Goal: Task Accomplishment & Management: Manage account settings

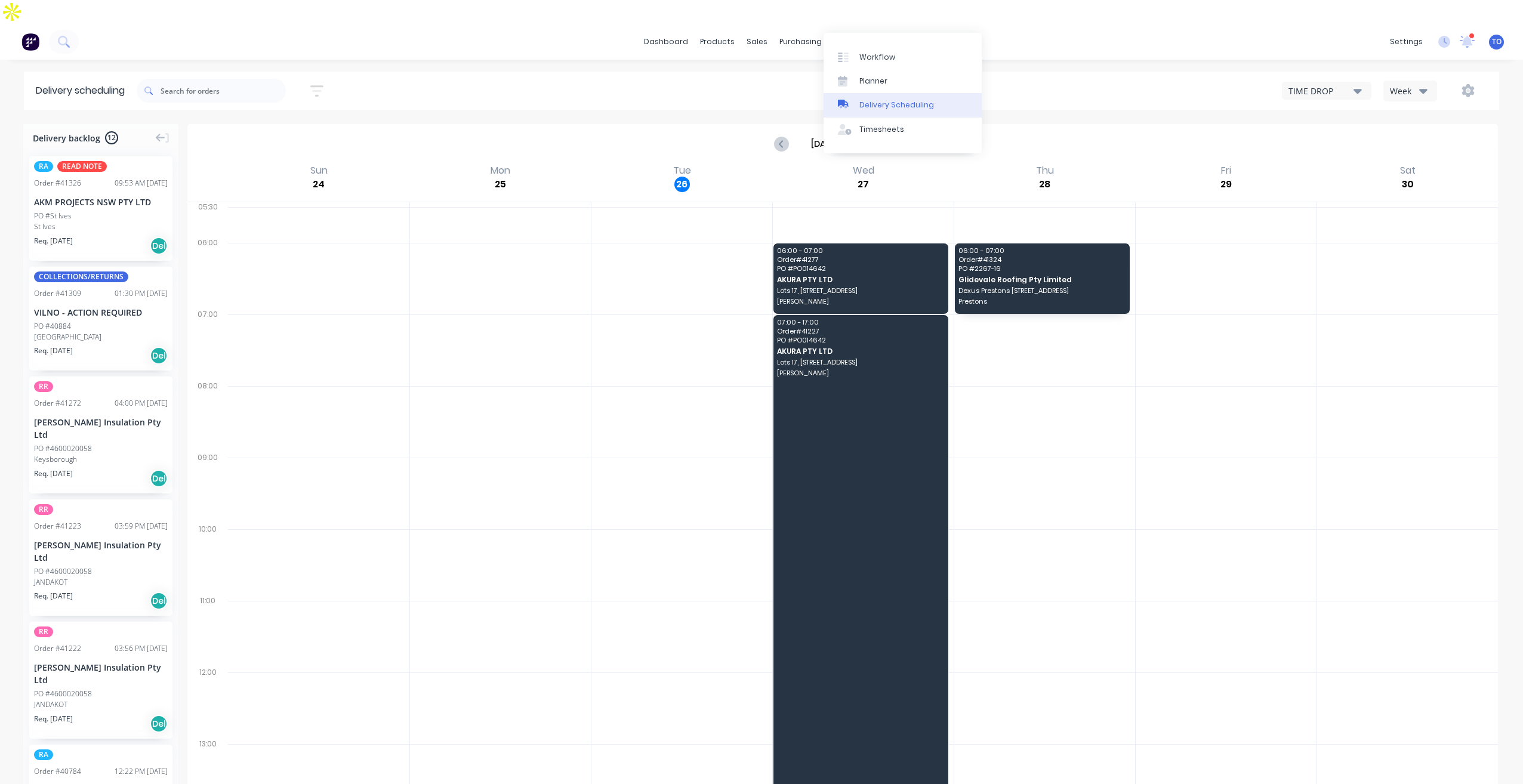
click at [876, 104] on div "Delivery Scheduling" at bounding box center [897, 105] width 74 height 11
click at [1435, 80] on button "Week" at bounding box center [1411, 90] width 54 height 21
click at [1413, 85] on div "Week" at bounding box center [1407, 90] width 34 height 12
click at [1422, 89] on icon "button" at bounding box center [1423, 91] width 8 height 5
click at [1414, 134] on div "Vehicle" at bounding box center [1443, 146] width 118 height 24
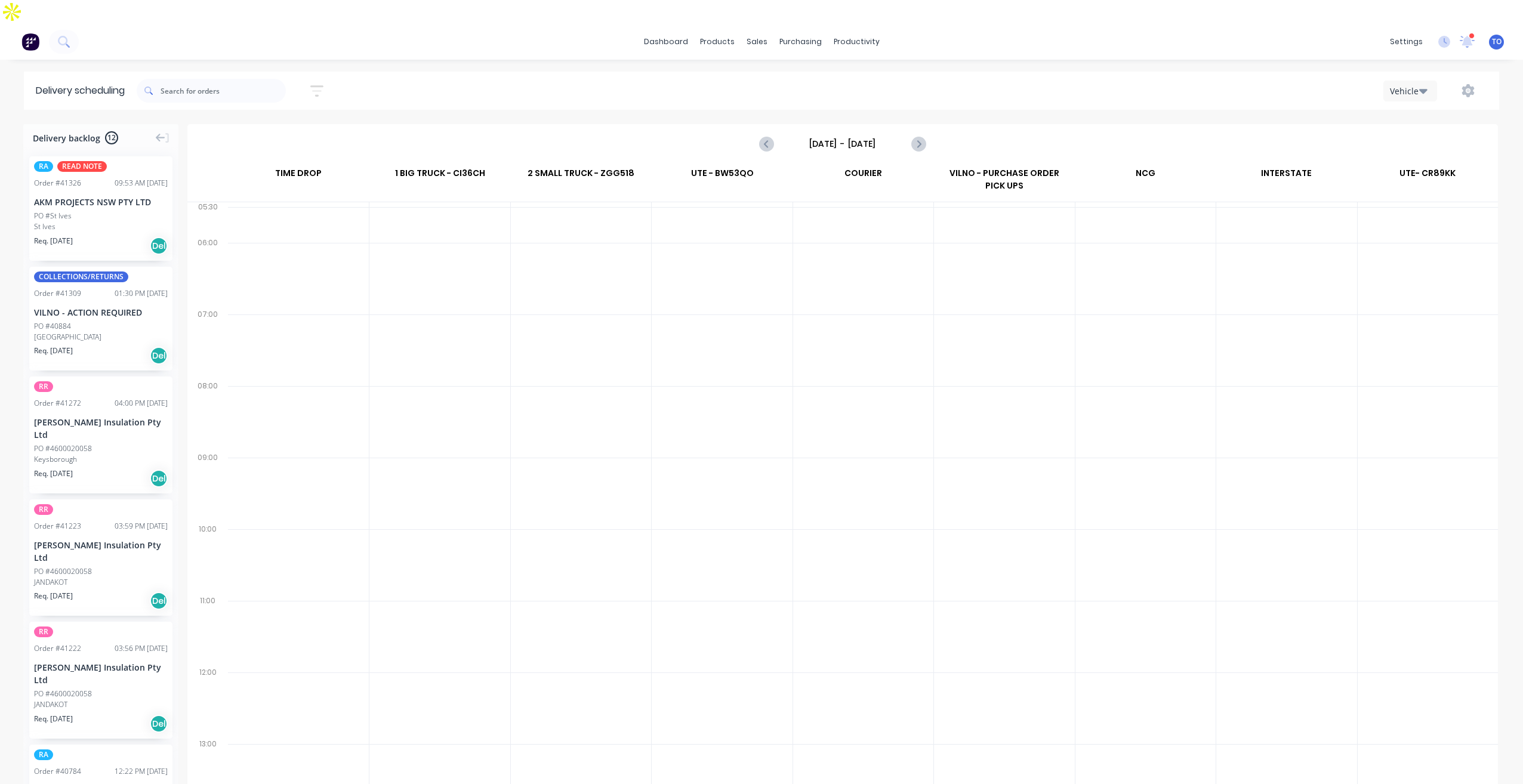
click at [851, 135] on input "Sunday - 24/08/25" at bounding box center [843, 144] width 118 height 18
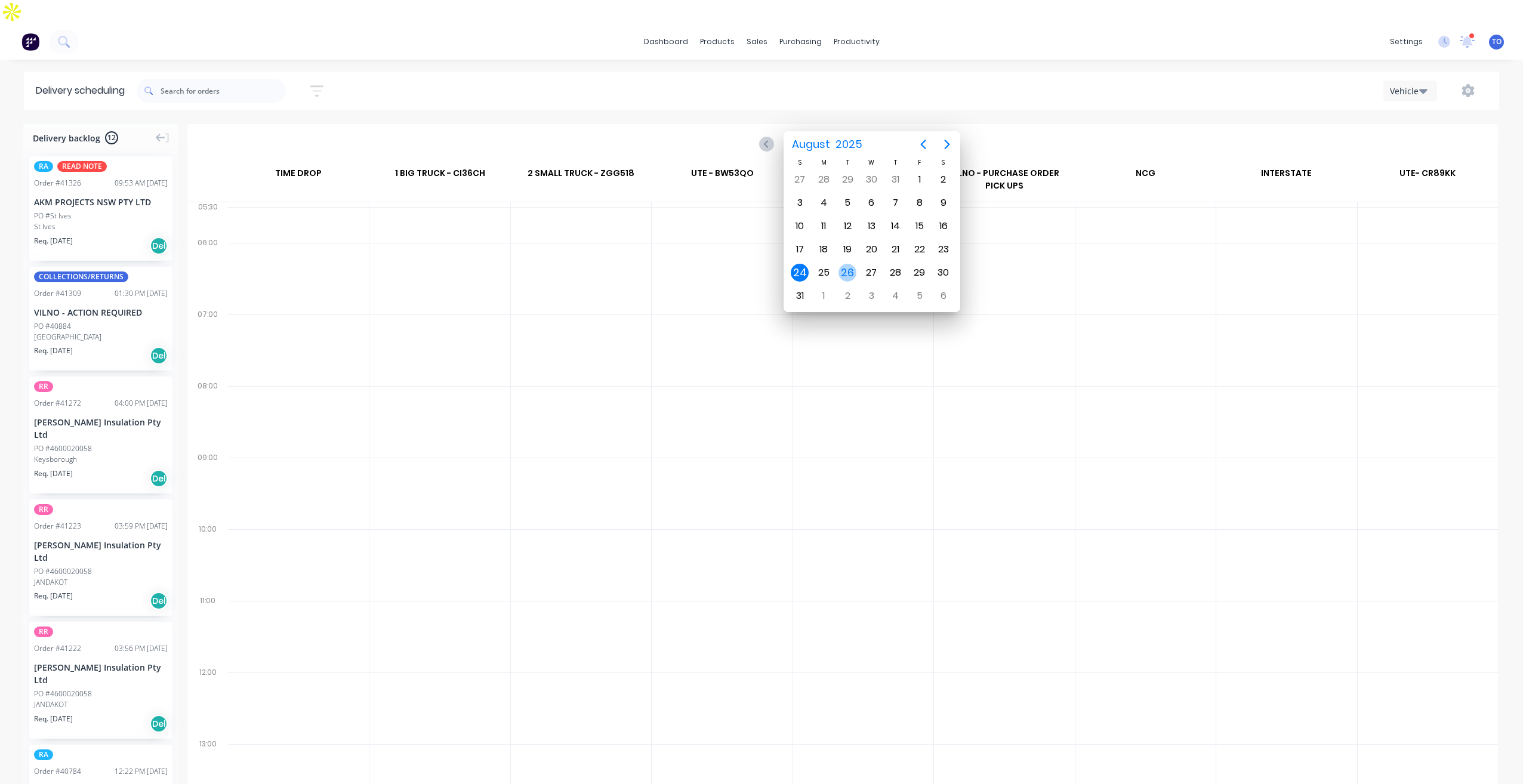
click at [849, 275] on div "26" at bounding box center [847, 273] width 18 height 18
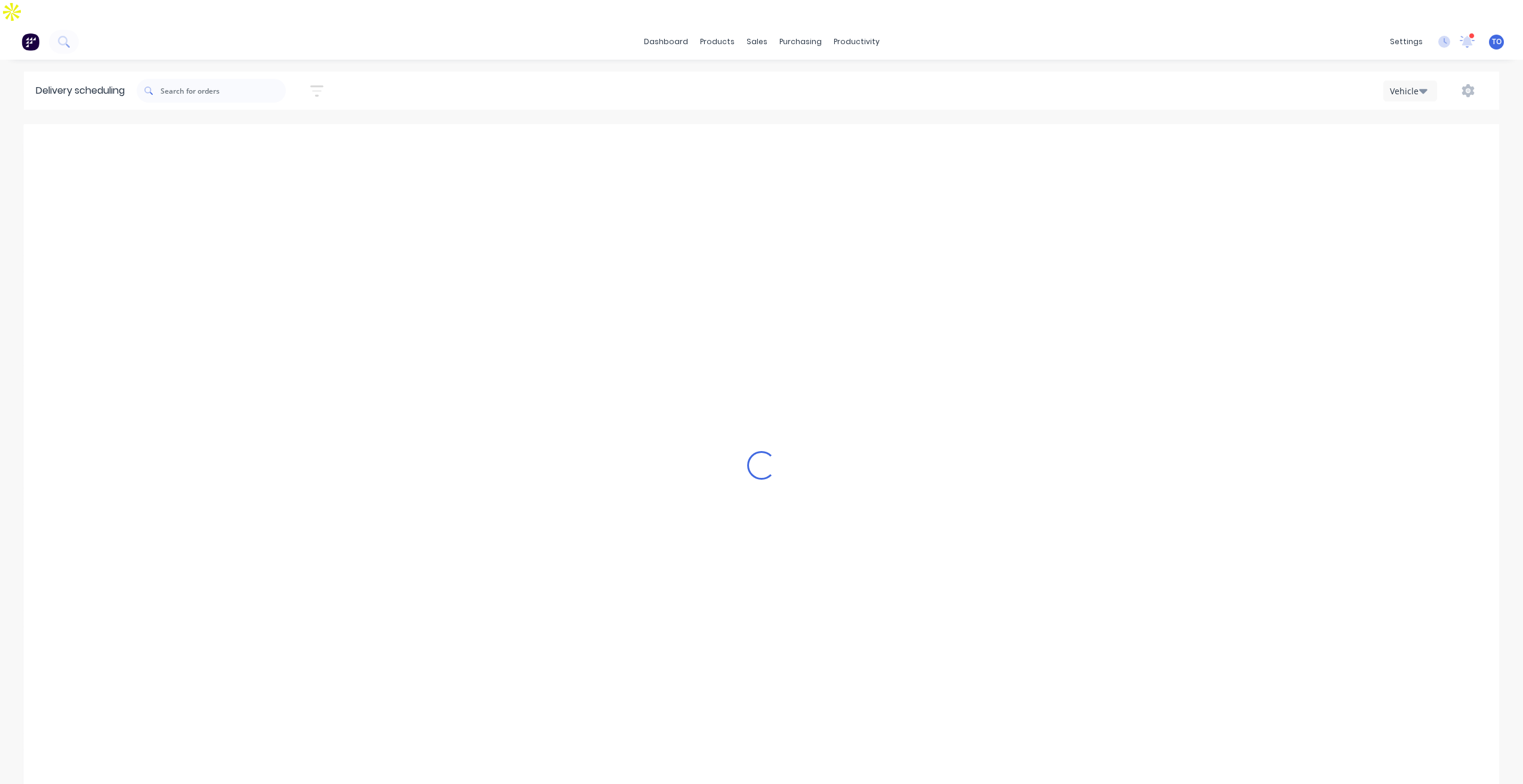
type input "Tuesday - 26/08/25"
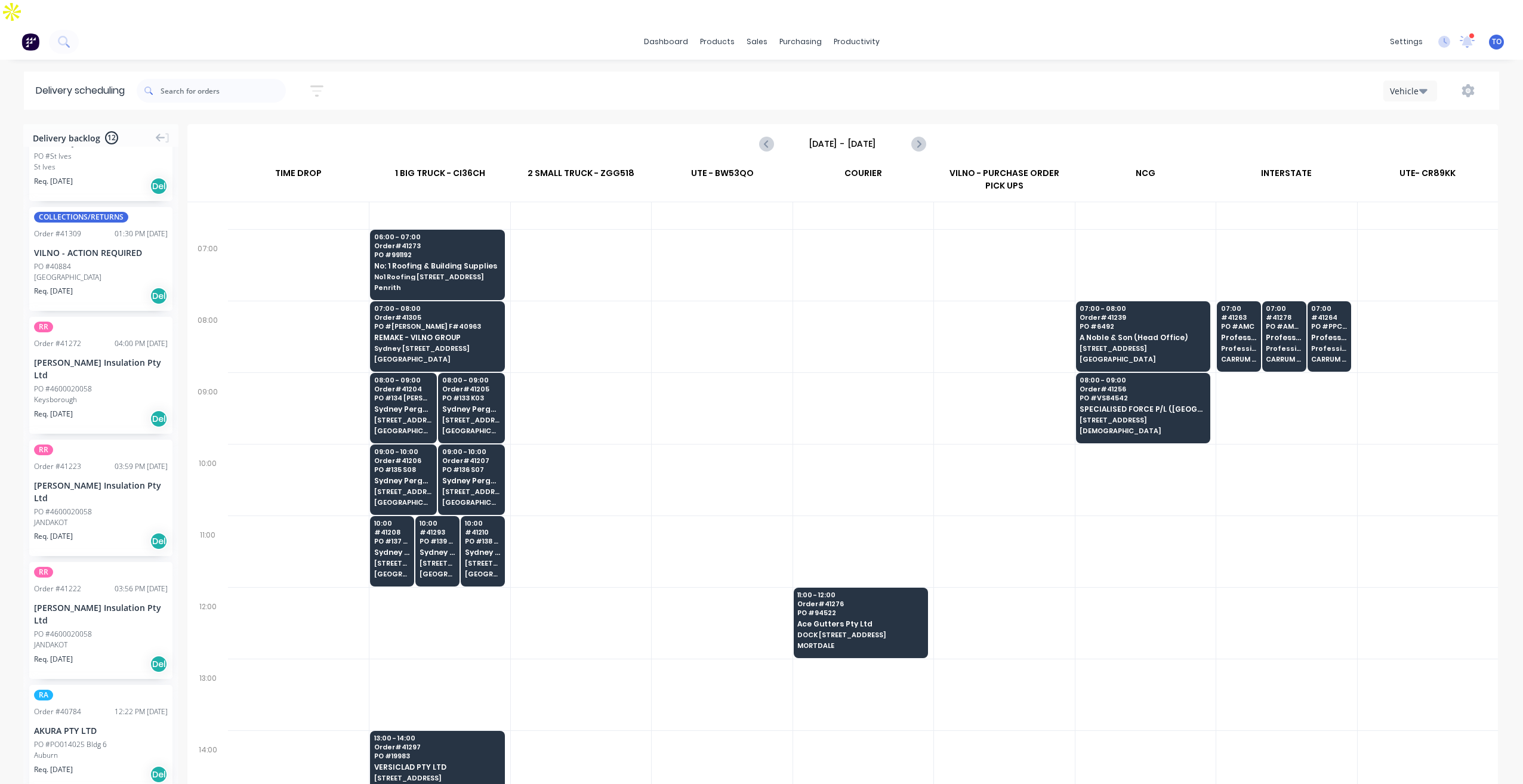
scroll to position [252, 0]
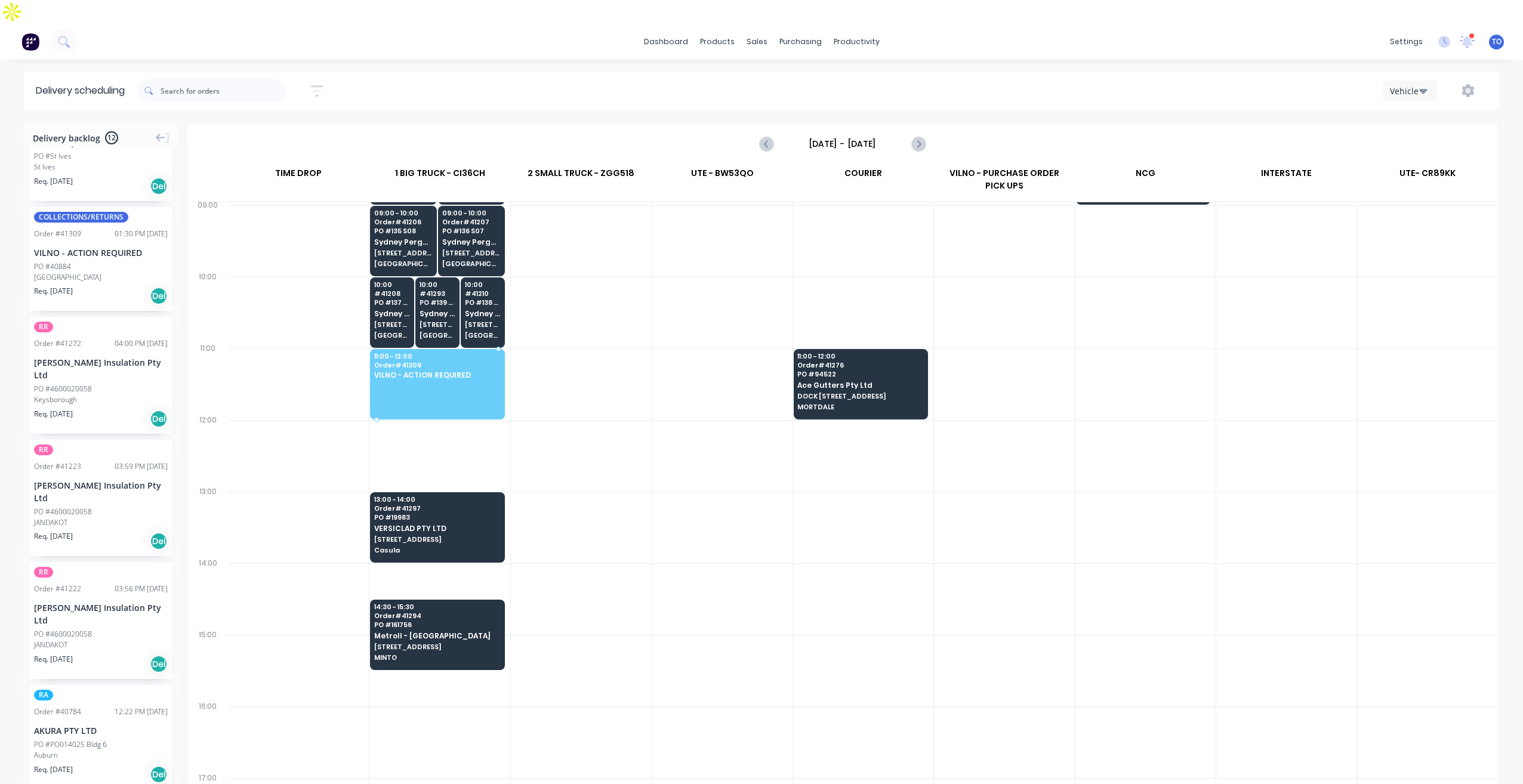
drag, startPoint x: 74, startPoint y: 238, endPoint x: 431, endPoint y: 349, distance: 373.9
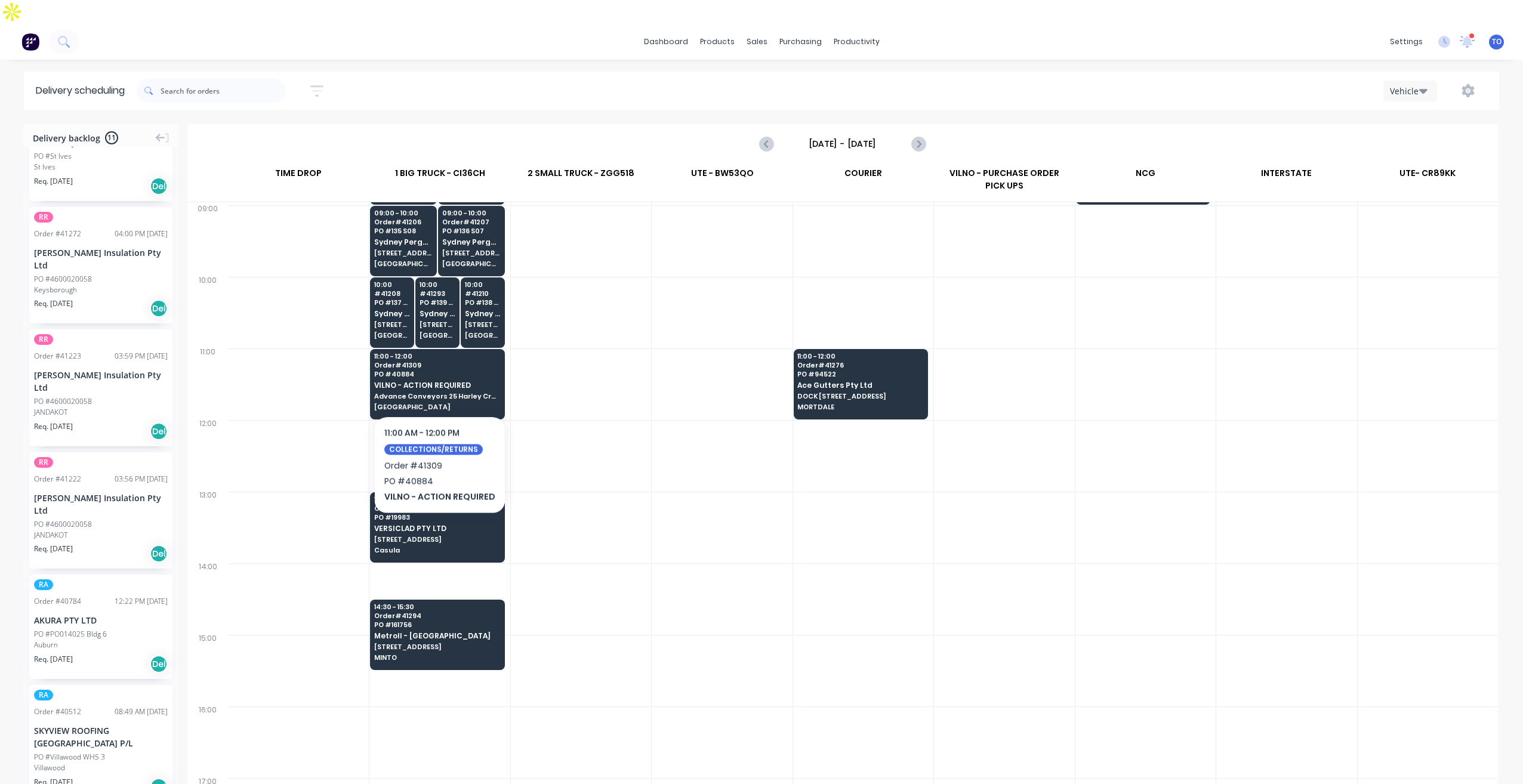
scroll to position [74, 0]
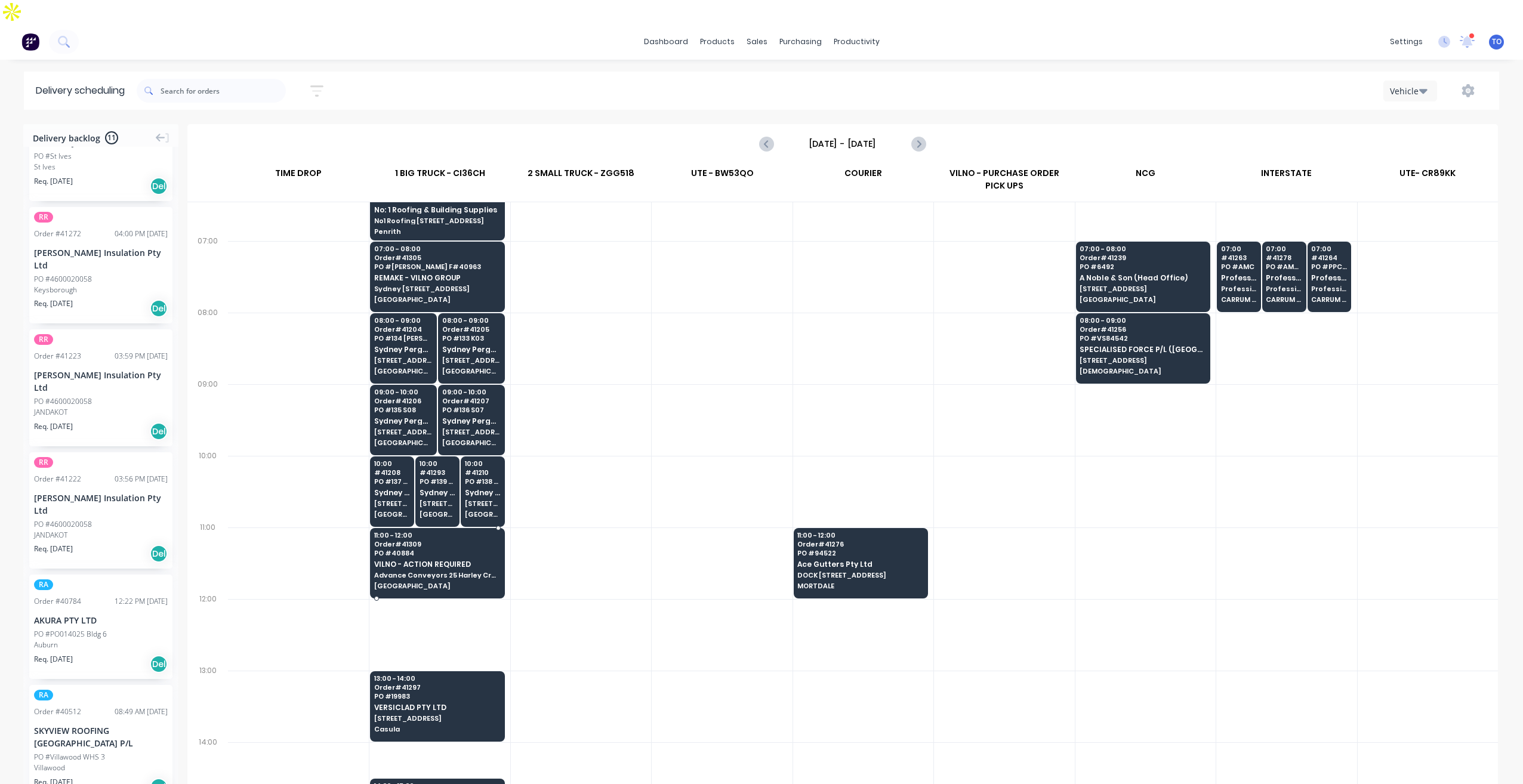
click at [462, 549] on span "PO # 40884" at bounding box center [437, 553] width 126 height 7
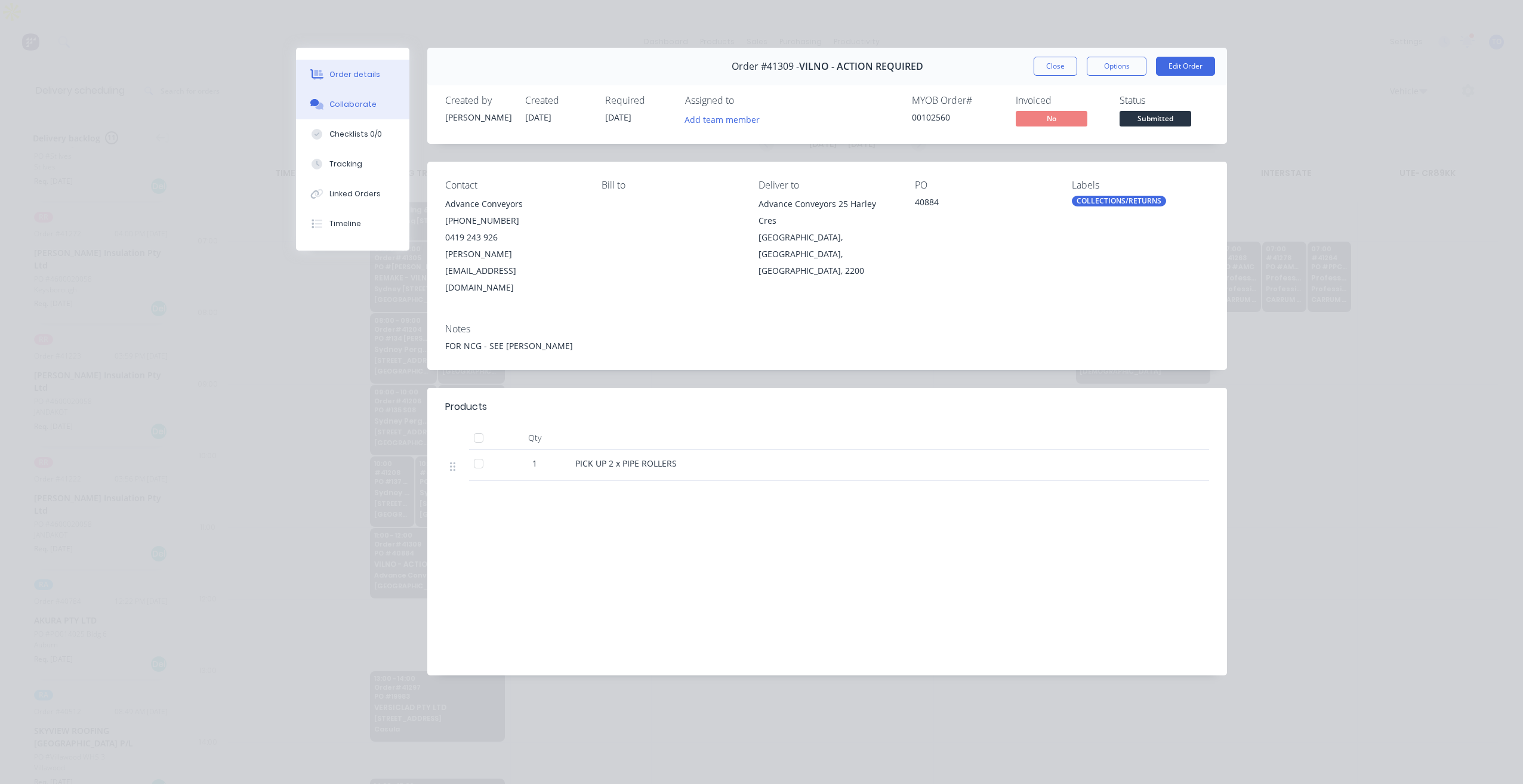
click at [356, 112] on button "Collaborate" at bounding box center [352, 104] width 113 height 30
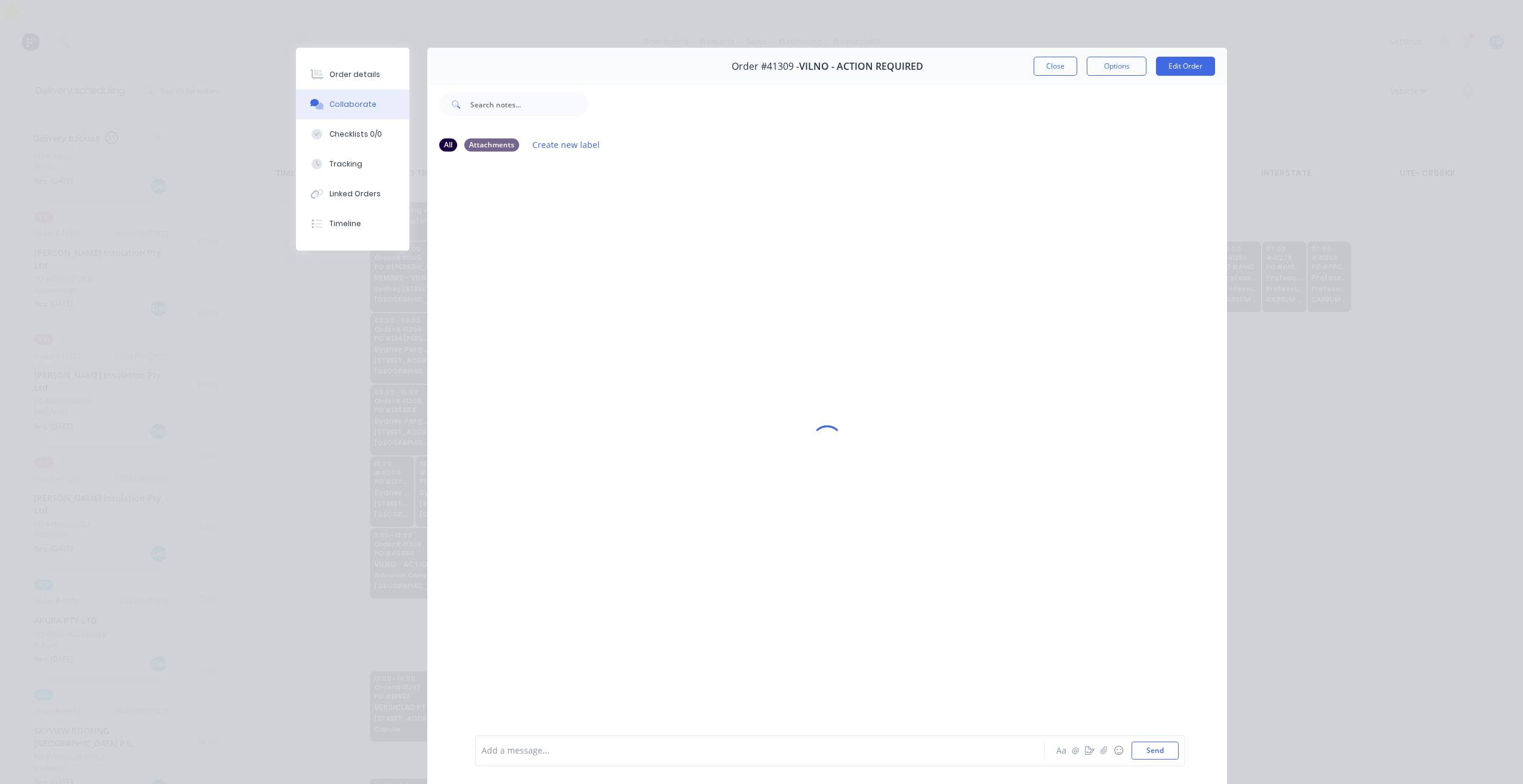
click at [561, 751] on div at bounding box center [744, 750] width 523 height 12
click at [1050, 63] on button "Close" at bounding box center [1056, 66] width 44 height 19
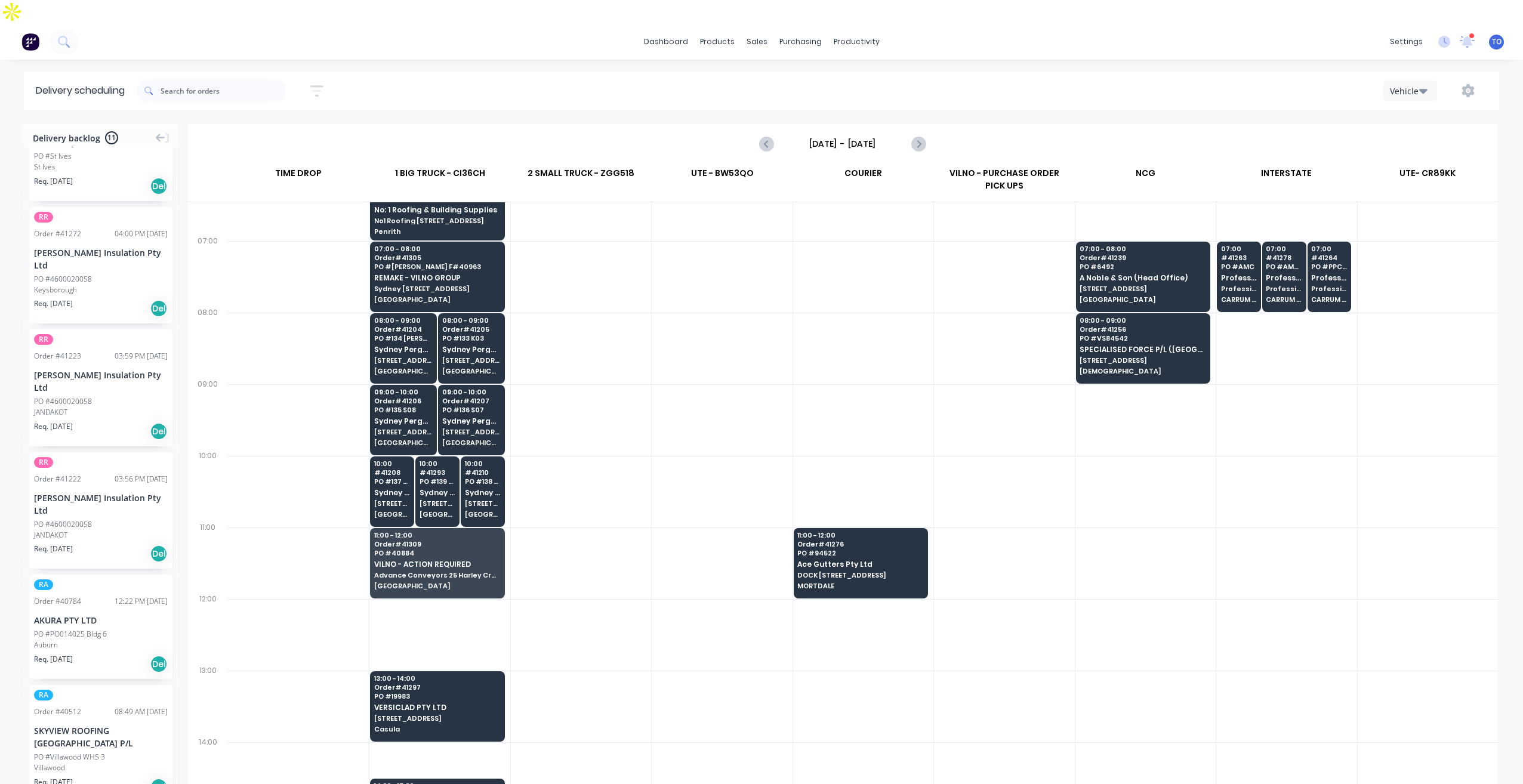
click at [856, 135] on input "Tuesday - 26/08/25" at bounding box center [843, 144] width 118 height 18
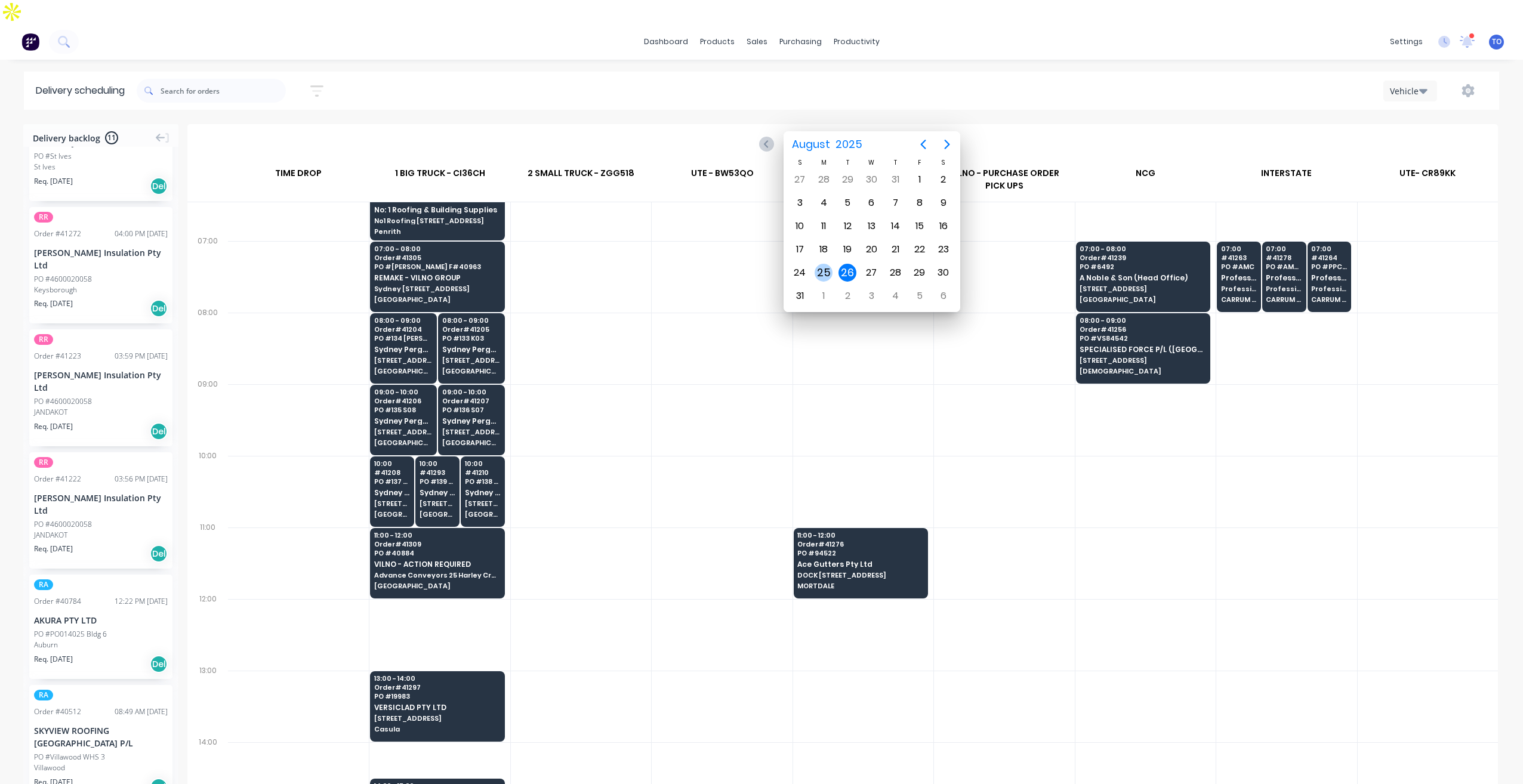
click at [819, 273] on div "25" at bounding box center [824, 273] width 18 height 18
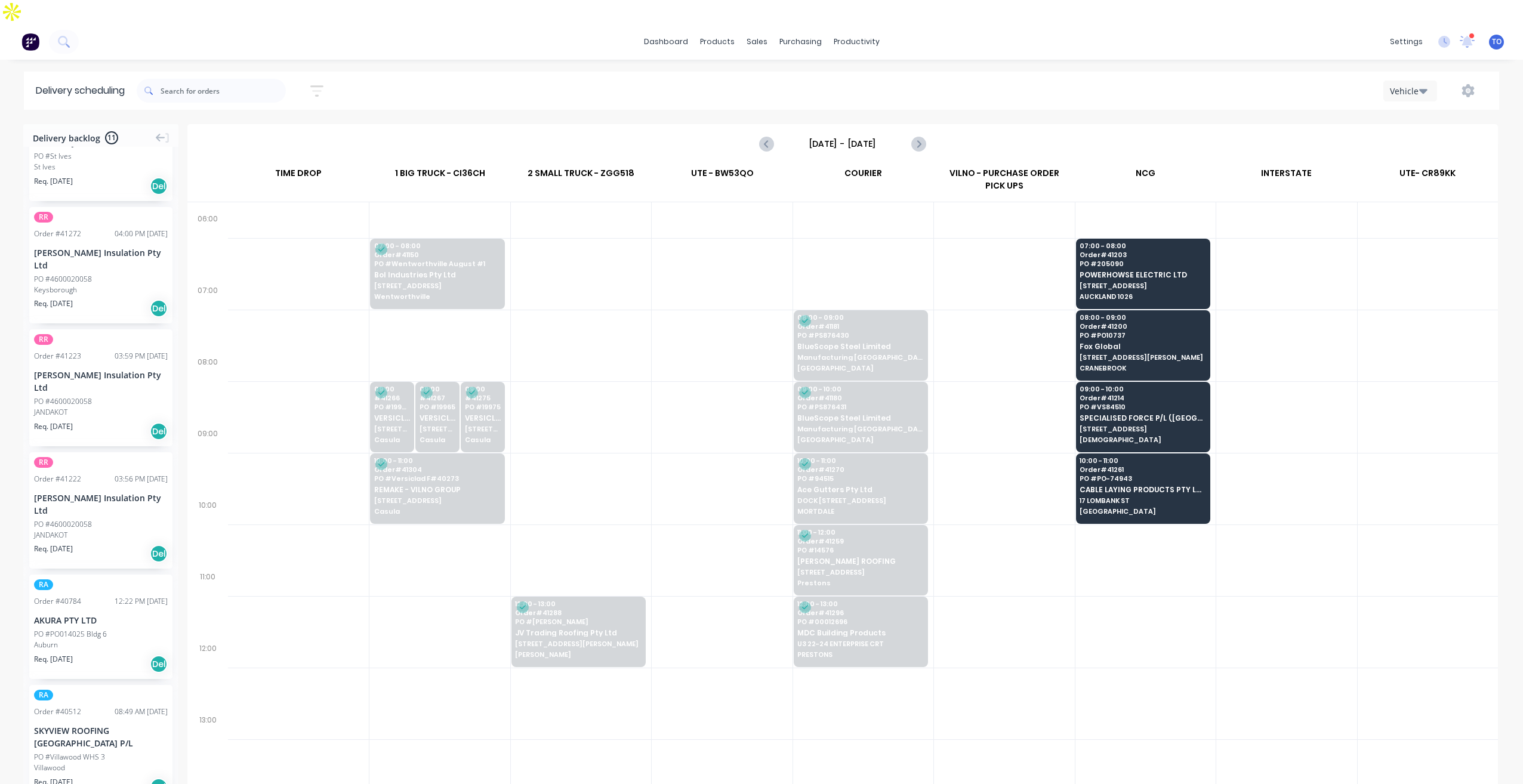
scroll to position [0, 0]
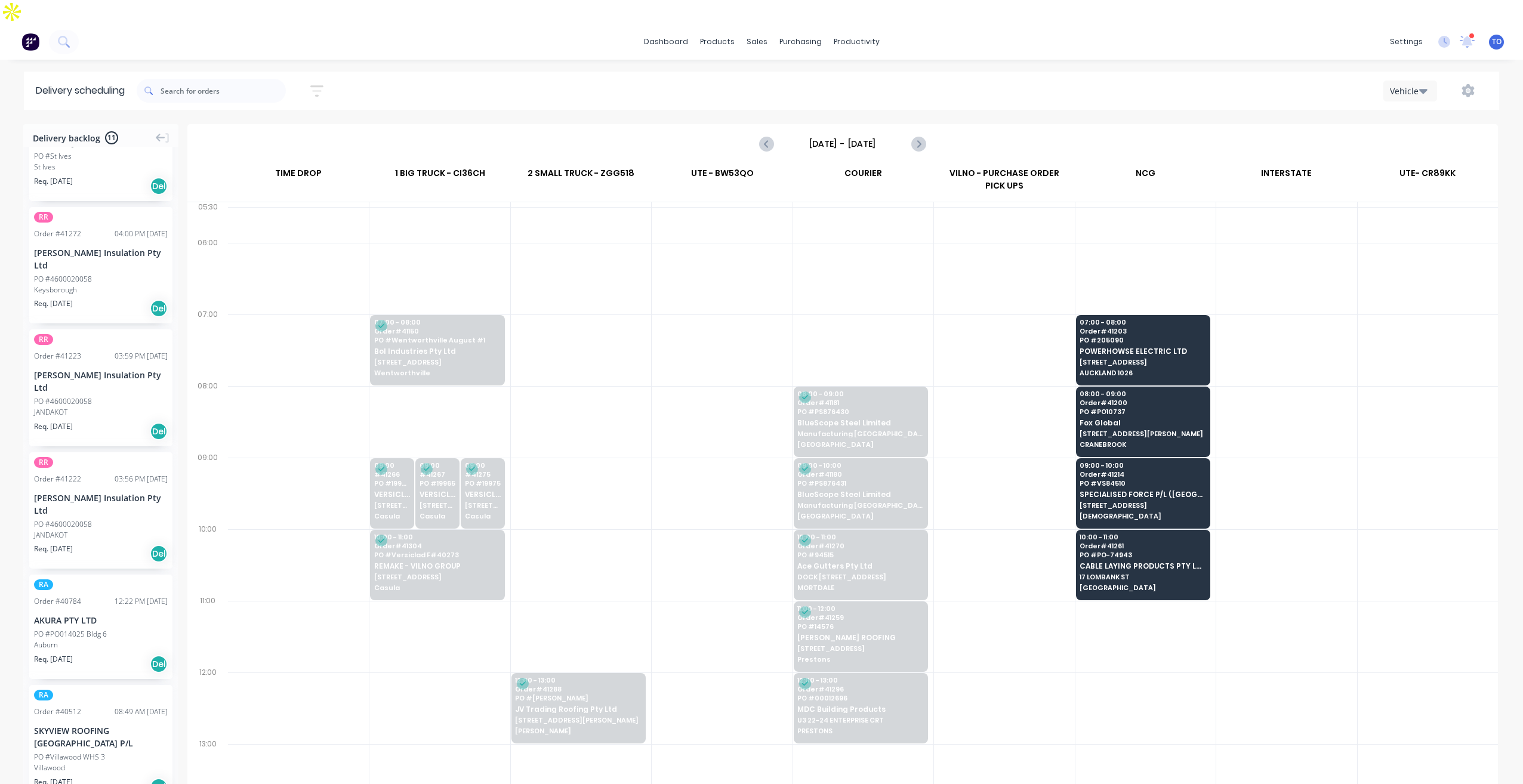
click at [845, 135] on input "Monday - 25/08/25" at bounding box center [843, 144] width 118 height 18
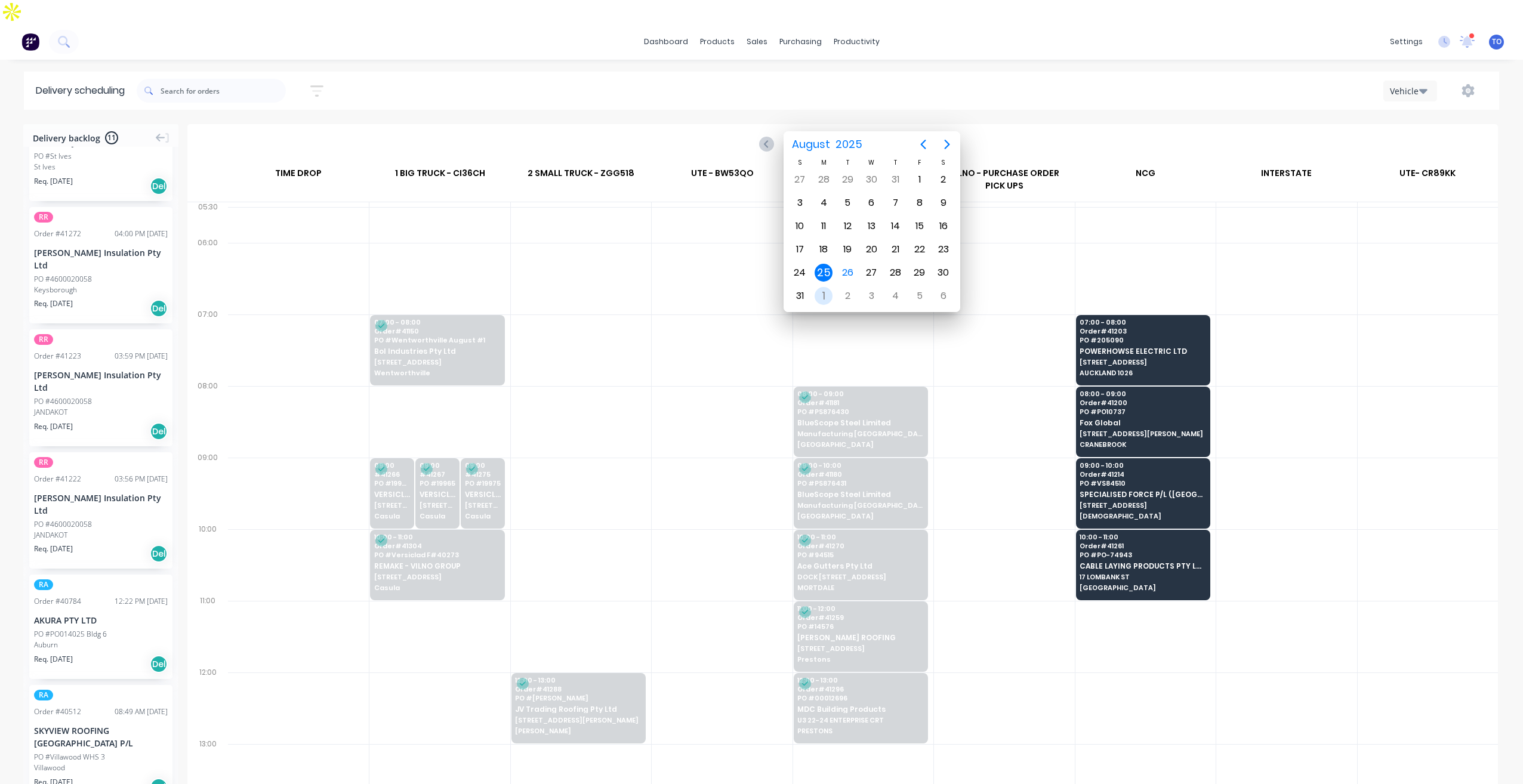
click at [825, 299] on div "1" at bounding box center [824, 295] width 18 height 18
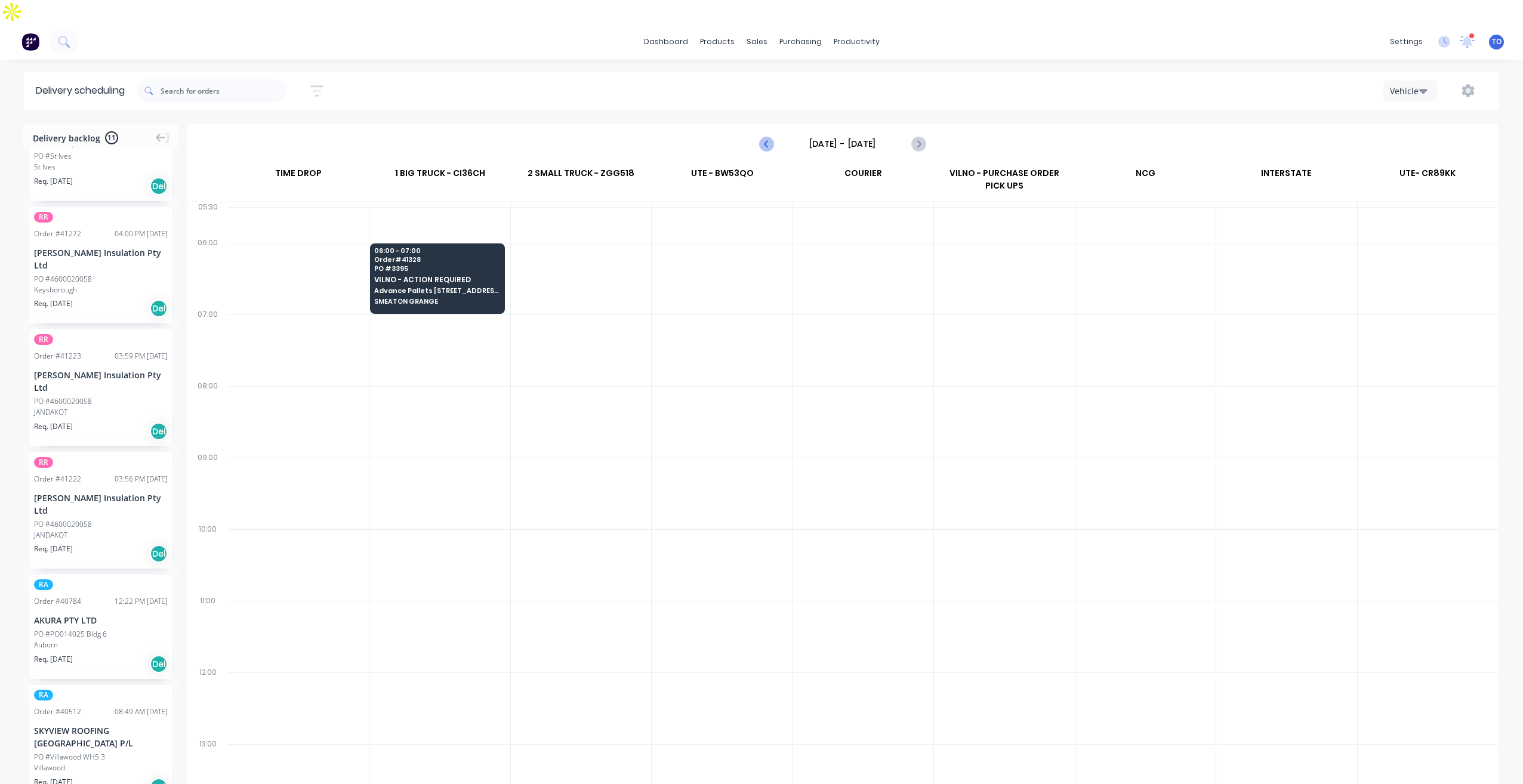
click at [766, 136] on icon "Previous page" at bounding box center [767, 144] width 15 height 15
click at [765, 136] on icon "Previous page" at bounding box center [767, 144] width 15 height 15
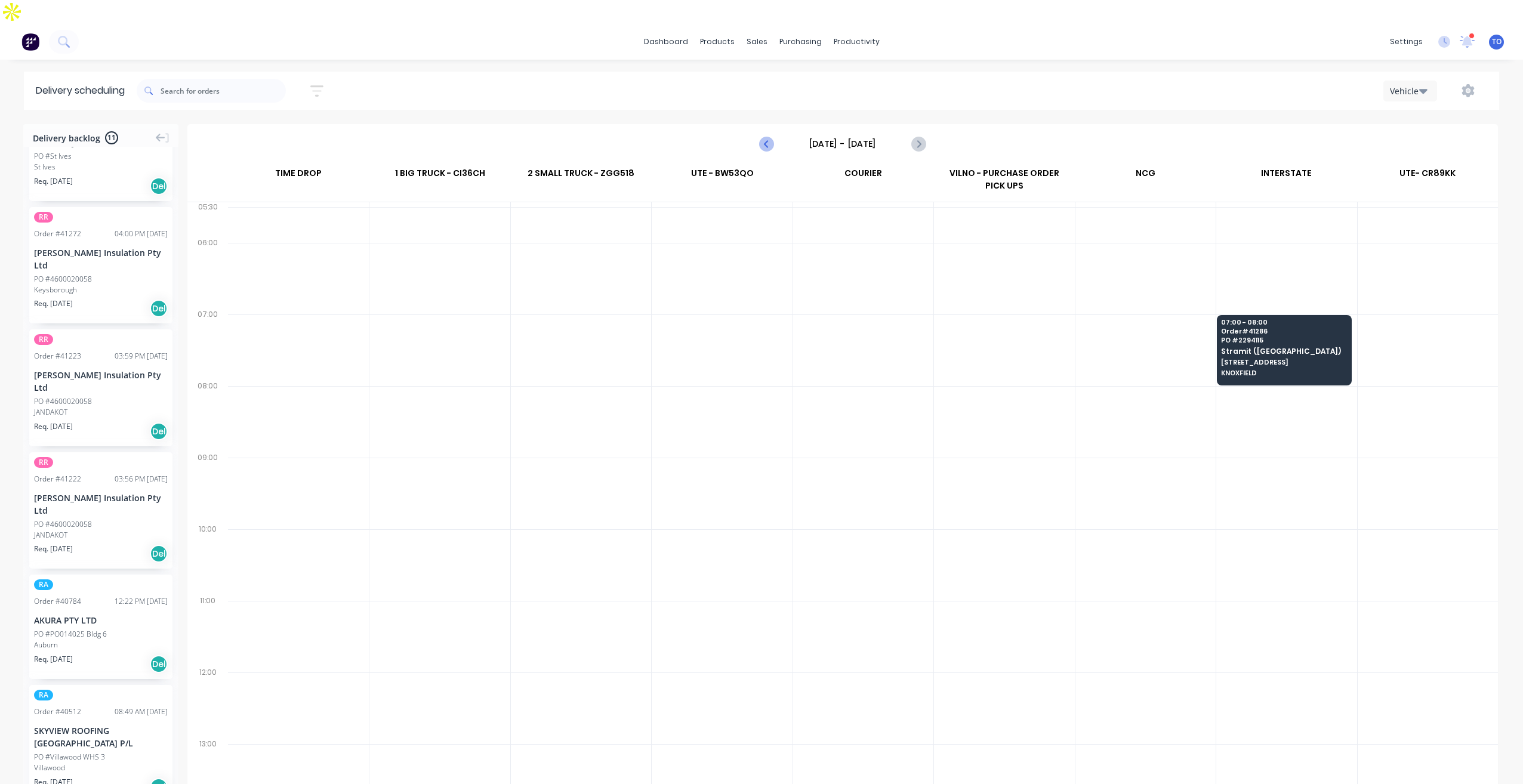
click at [766, 136] on icon "Previous page" at bounding box center [767, 144] width 15 height 15
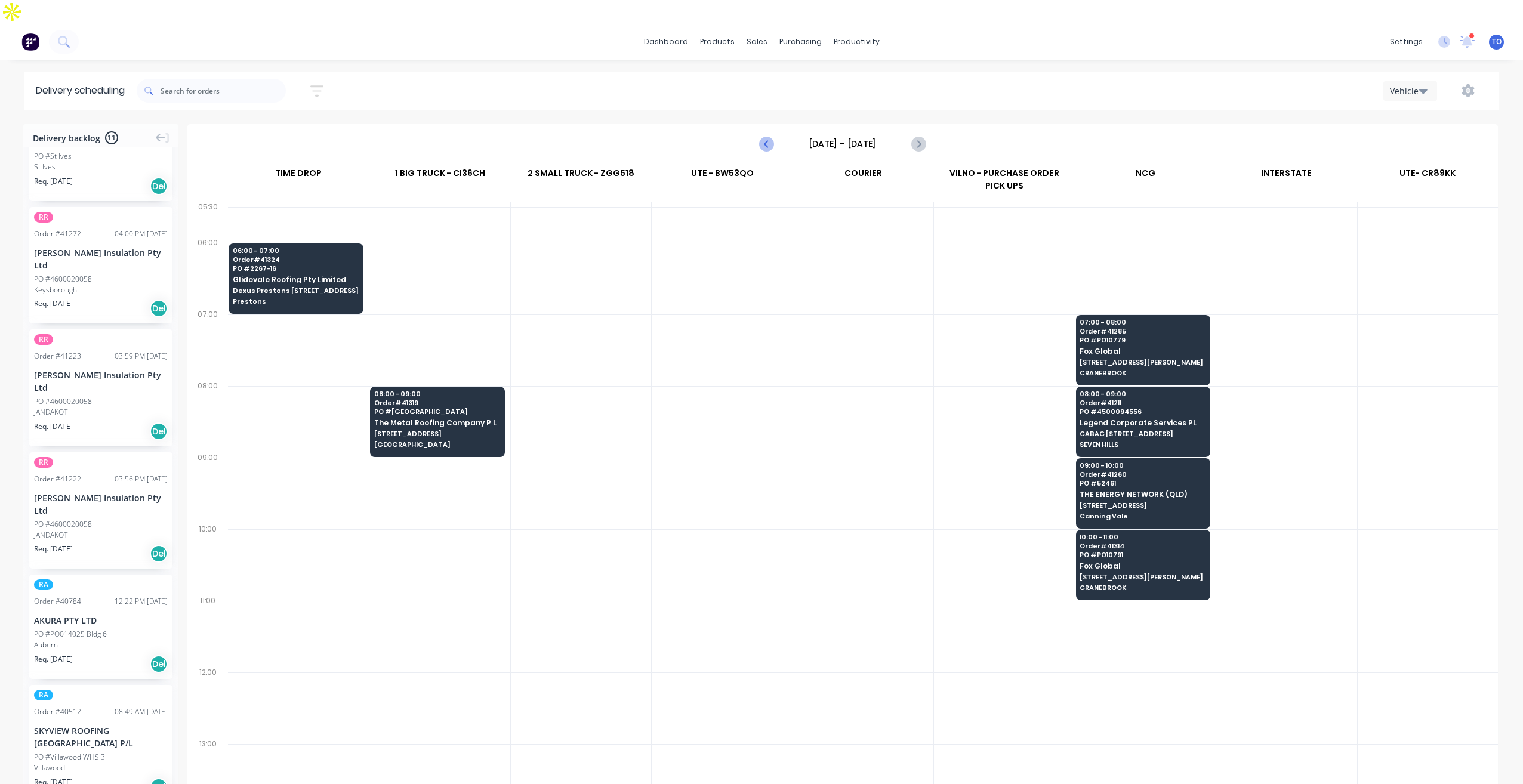
click at [763, 136] on icon "Previous page" at bounding box center [767, 144] width 15 height 15
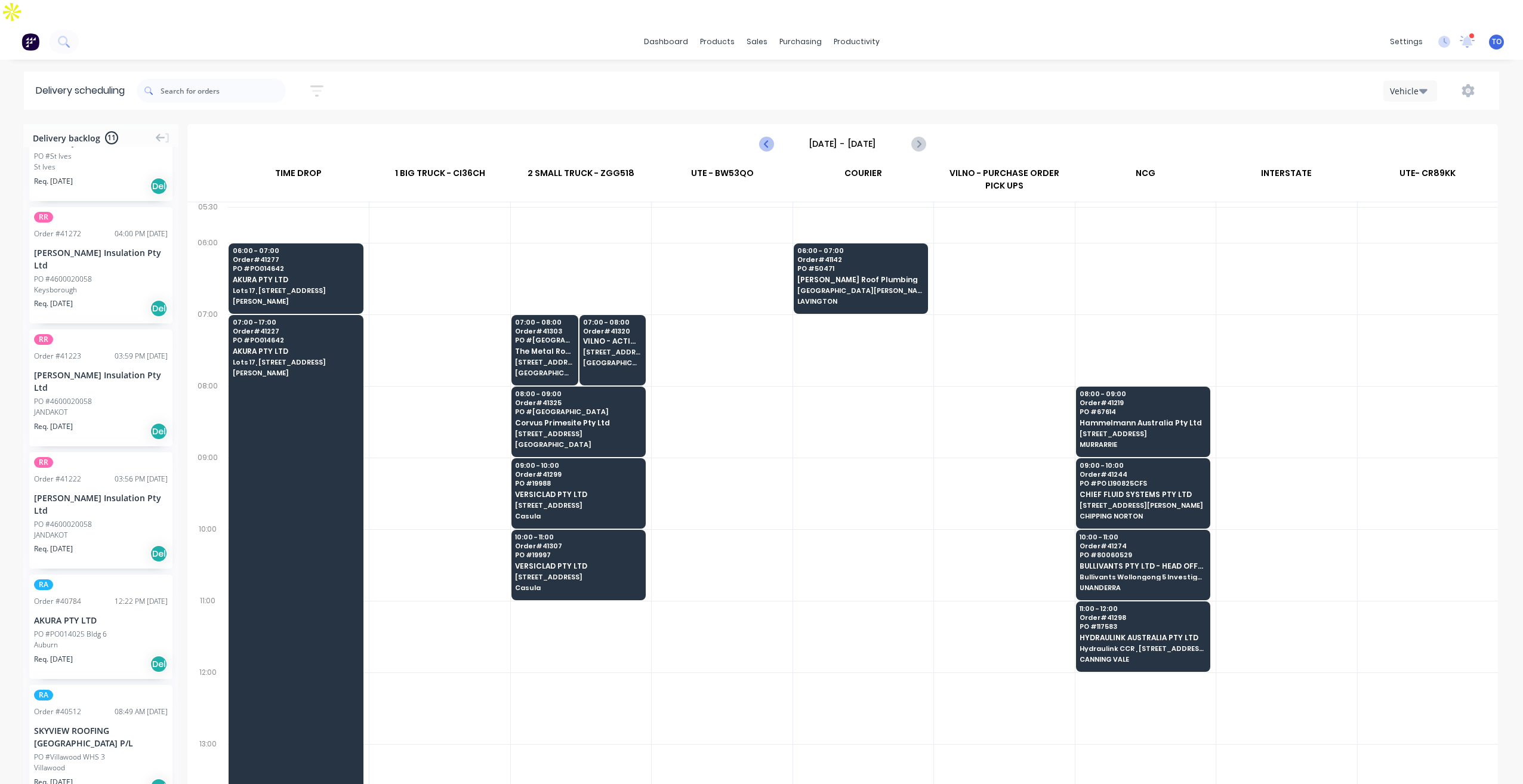
click at [763, 136] on icon "Previous page" at bounding box center [767, 144] width 15 height 15
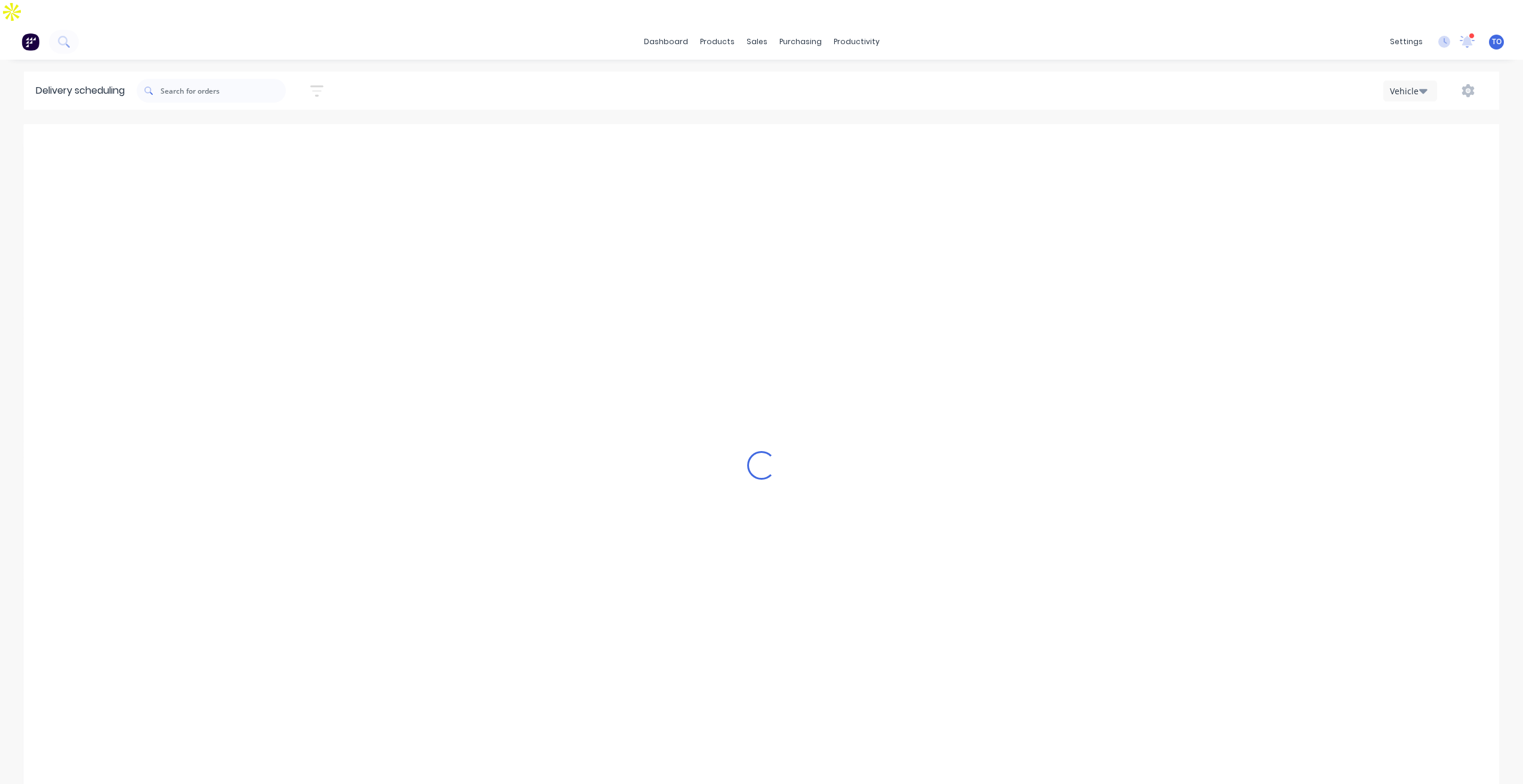
type input "Tuesday - 26/08/25"
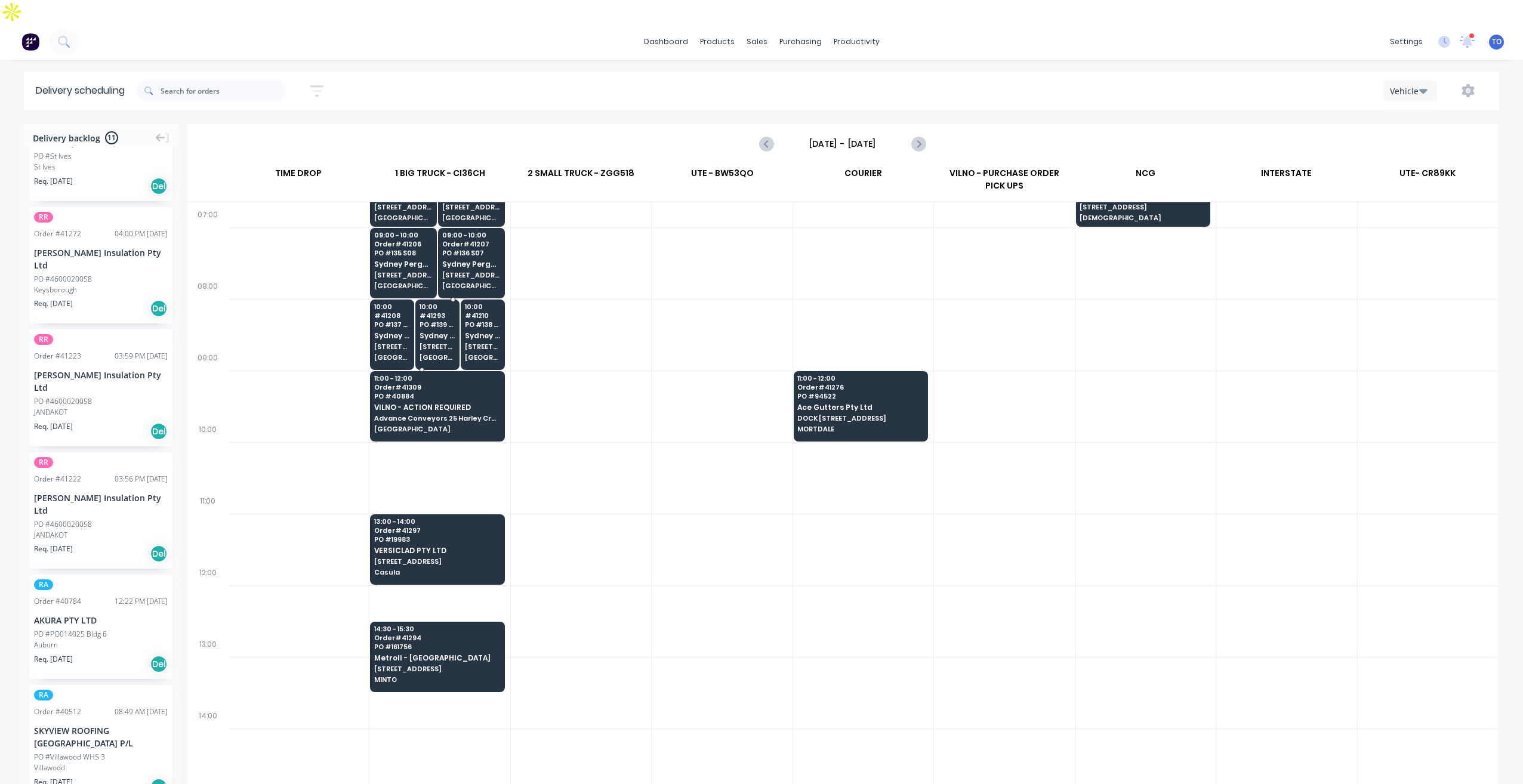
scroll to position [238, 0]
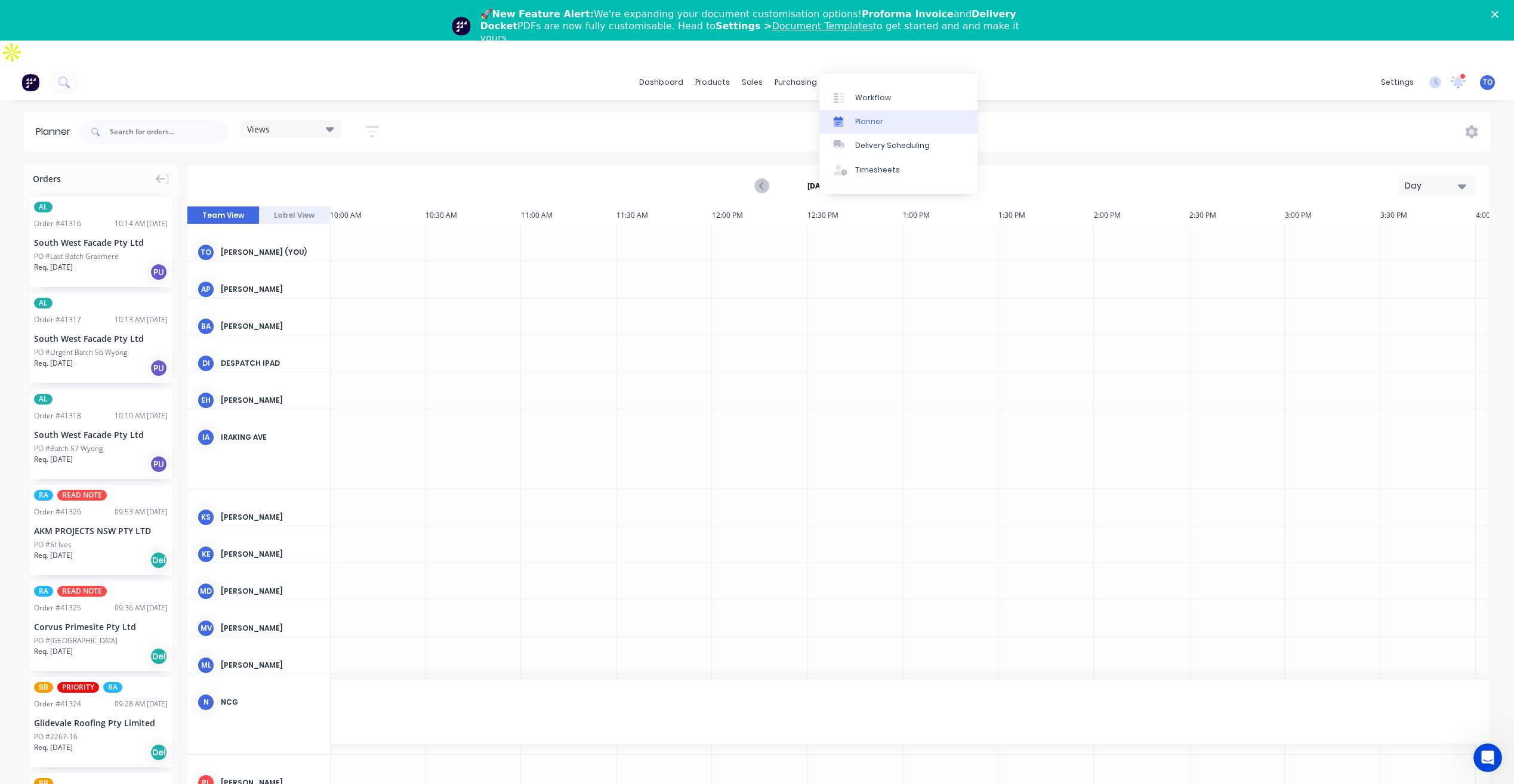
click at [881, 120] on div "Planner" at bounding box center [869, 122] width 28 height 11
click at [868, 122] on div "Planner" at bounding box center [869, 122] width 28 height 11
click at [1412, 179] on div "Day" at bounding box center [1432, 185] width 55 height 12
click at [1375, 230] on div "Week" at bounding box center [1415, 241] width 118 height 24
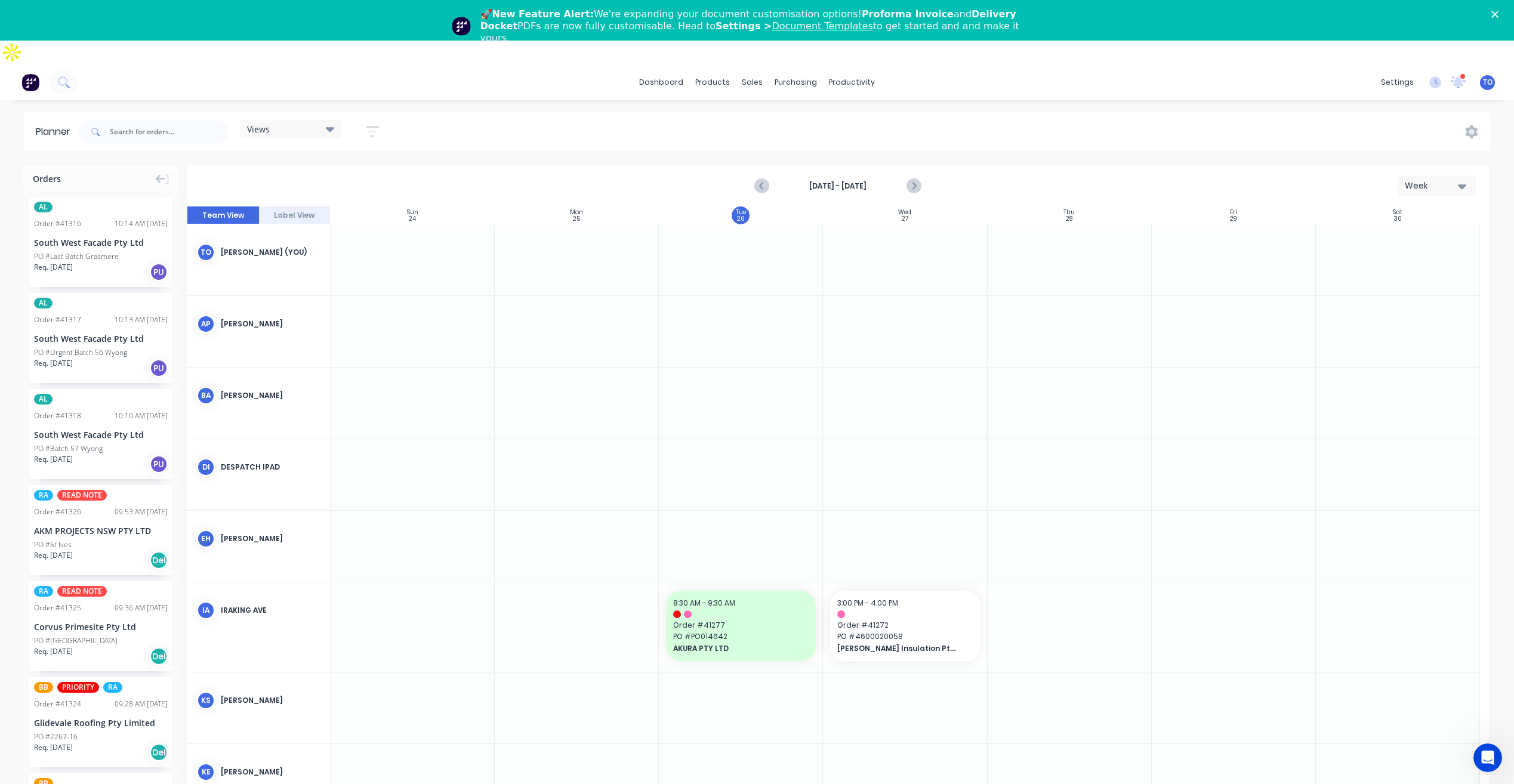
click at [865, 181] on strong "Aug 24th - Aug 30th" at bounding box center [838, 186] width 120 height 11
click at [376, 131] on icon "button" at bounding box center [372, 131] width 9 height 1
click at [343, 167] on button "Show/Hide users" at bounding box center [317, 176] width 111 height 18
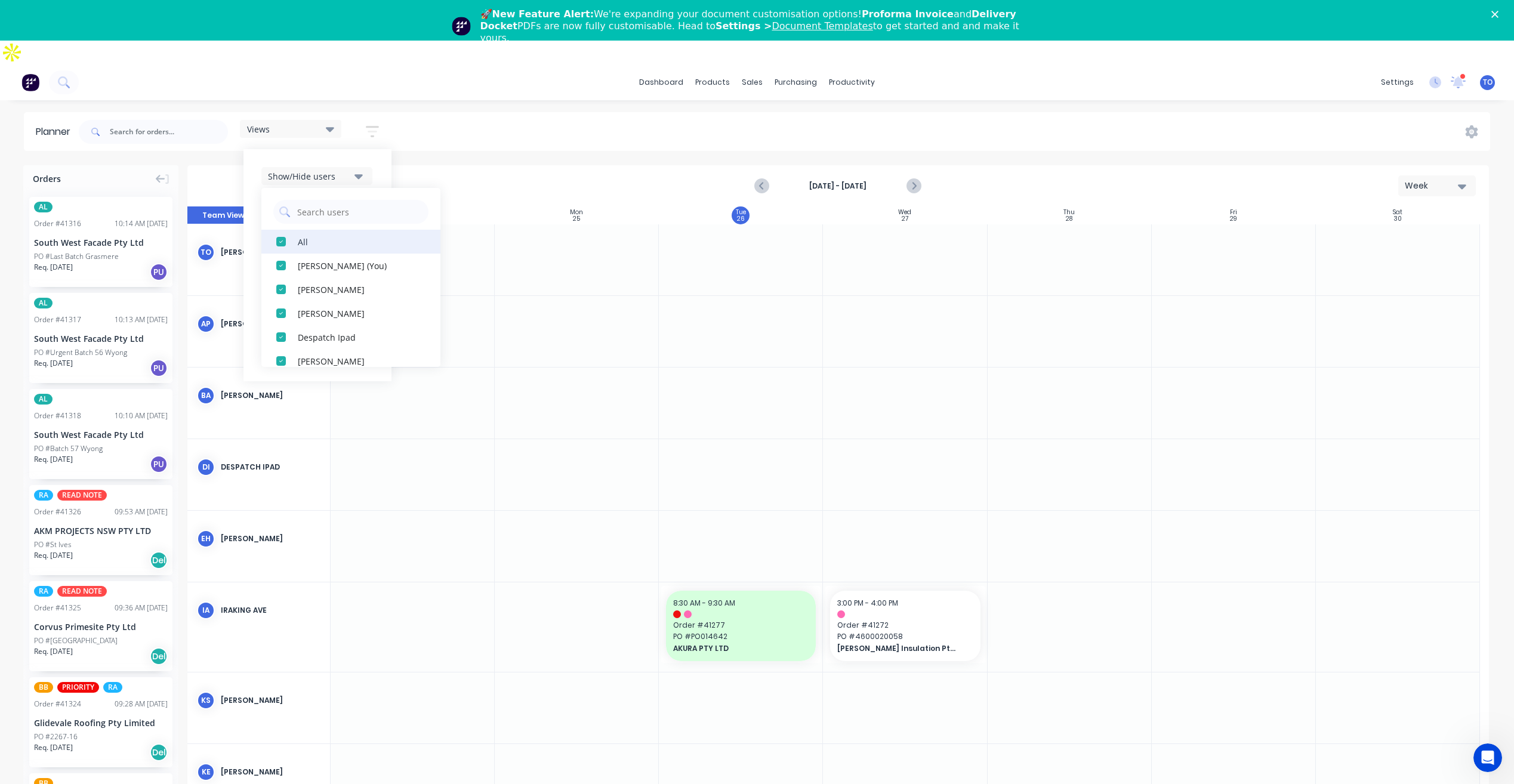
click at [302, 235] on div "All" at bounding box center [358, 241] width 120 height 12
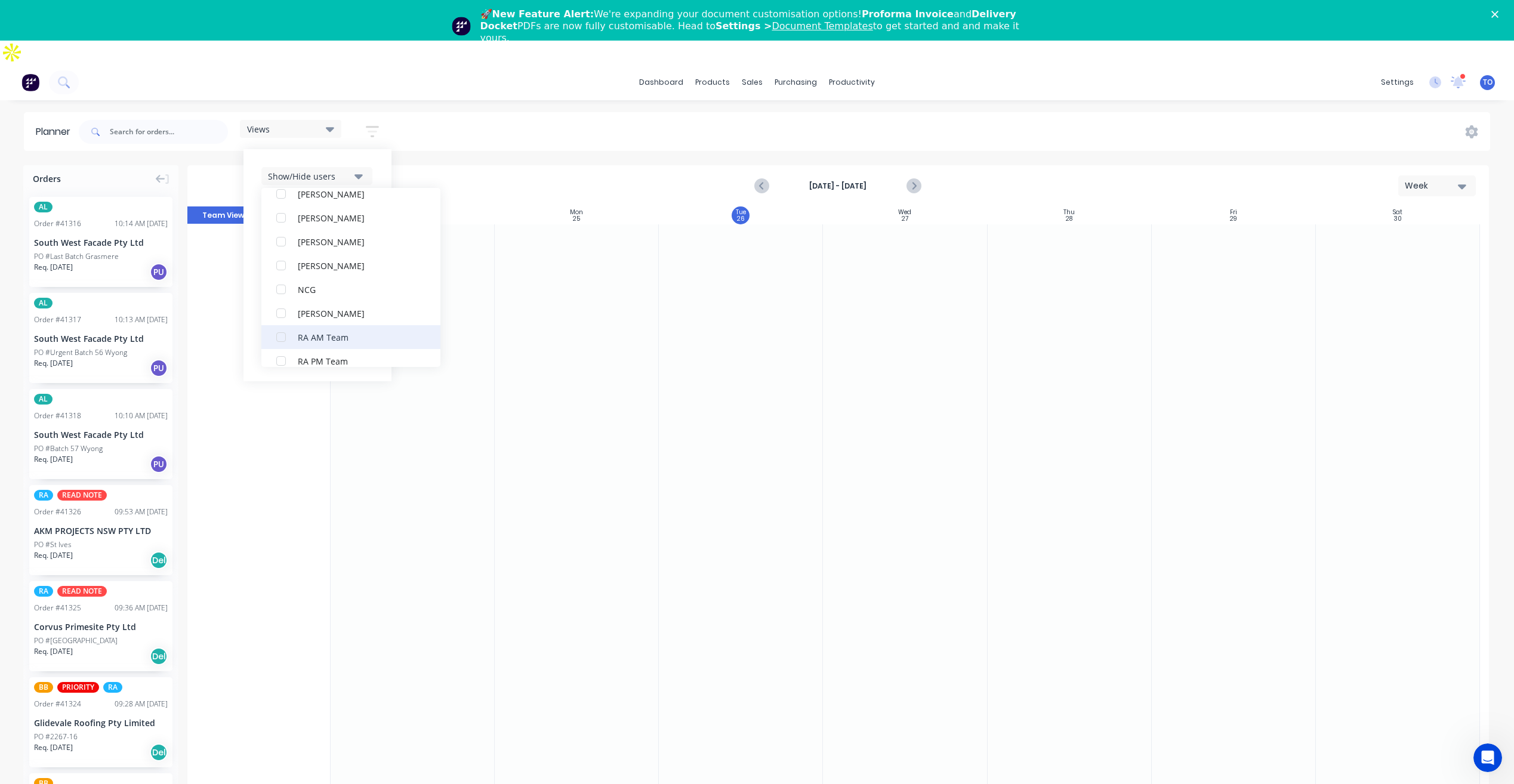
scroll to position [298, 0]
click at [298, 290] on button "RA PM Team" at bounding box center [350, 301] width 179 height 24
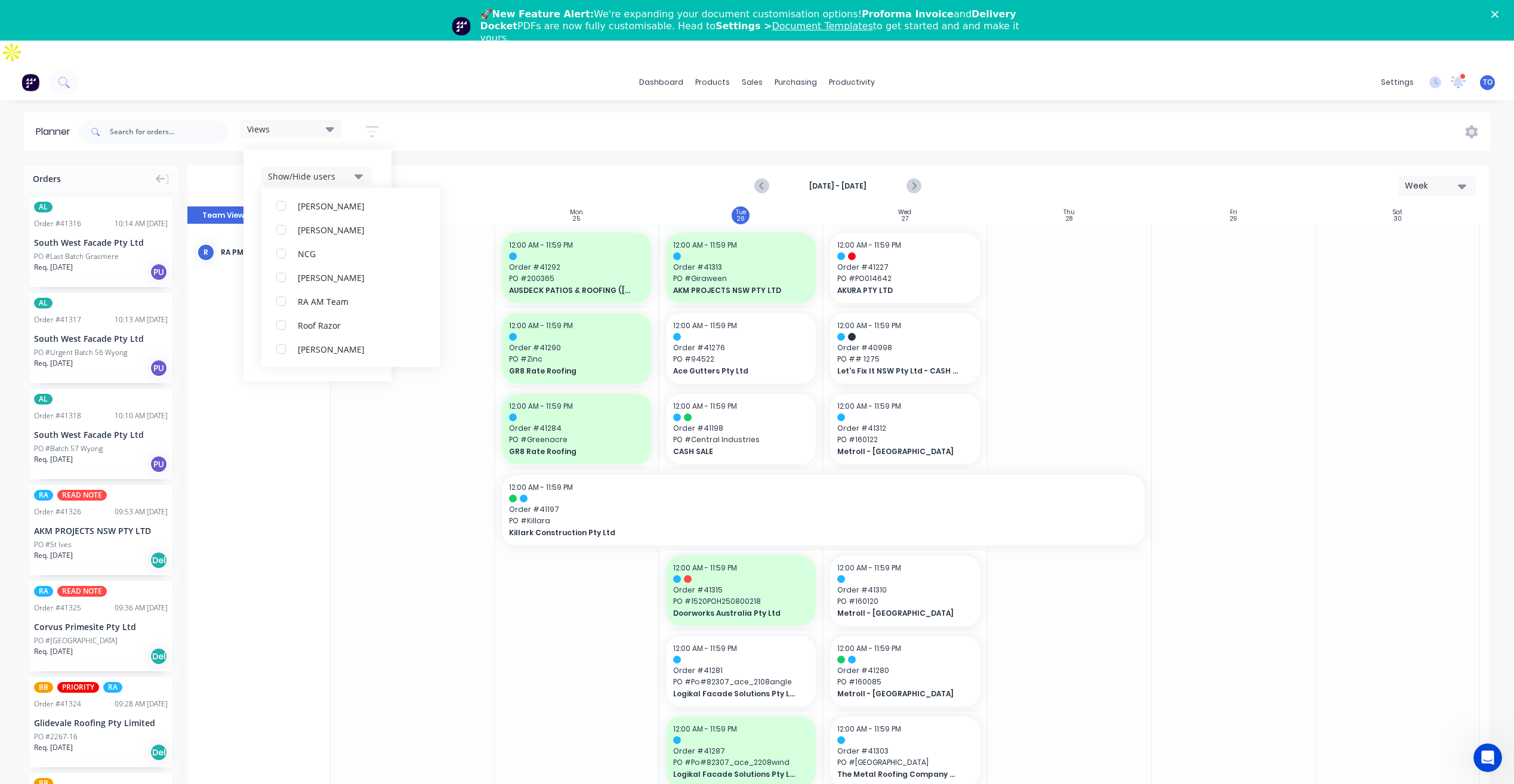
scroll to position [0, 0]
drag, startPoint x: 368, startPoint y: 155, endPoint x: 373, endPoint y: 152, distance: 5.8
click at [369, 167] on button "Show/Hide users" at bounding box center [317, 176] width 111 height 18
drag, startPoint x: 356, startPoint y: 186, endPoint x: 349, endPoint y: 192, distance: 9.2
click at [354, 203] on button "Show/Hide orders" at bounding box center [317, 211] width 111 height 18
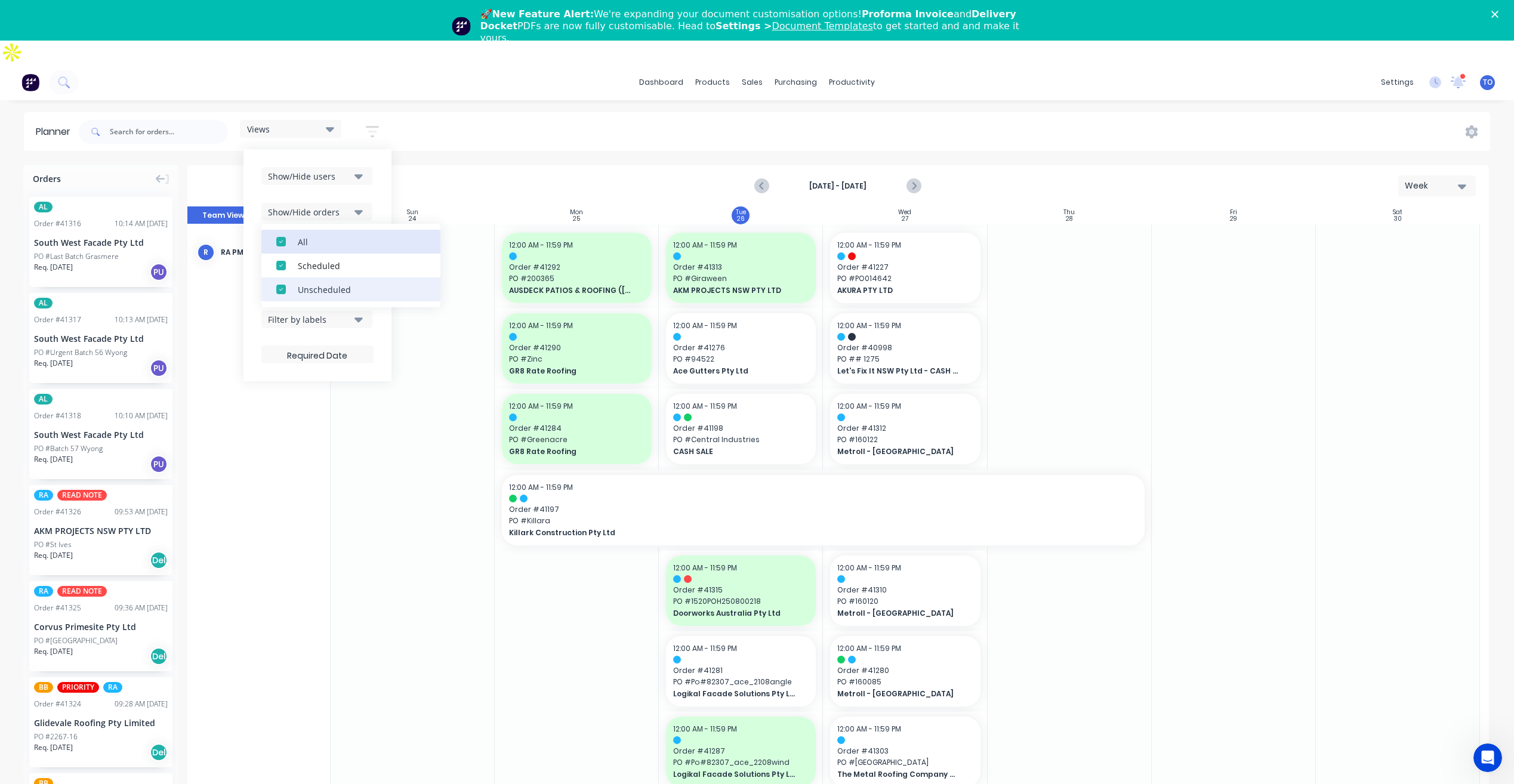
drag, startPoint x: 304, startPoint y: 224, endPoint x: 303, endPoint y: 260, distance: 36.0
click at [304, 230] on button "All" at bounding box center [350, 241] width 179 height 24
click at [306, 283] on div "Unscheduled" at bounding box center [358, 289] width 120 height 12
click at [374, 172] on div "Show/Hide users Show/Hide orders All Scheduled Unscheduled Filter by status Fil…" at bounding box center [317, 265] width 112 height 196
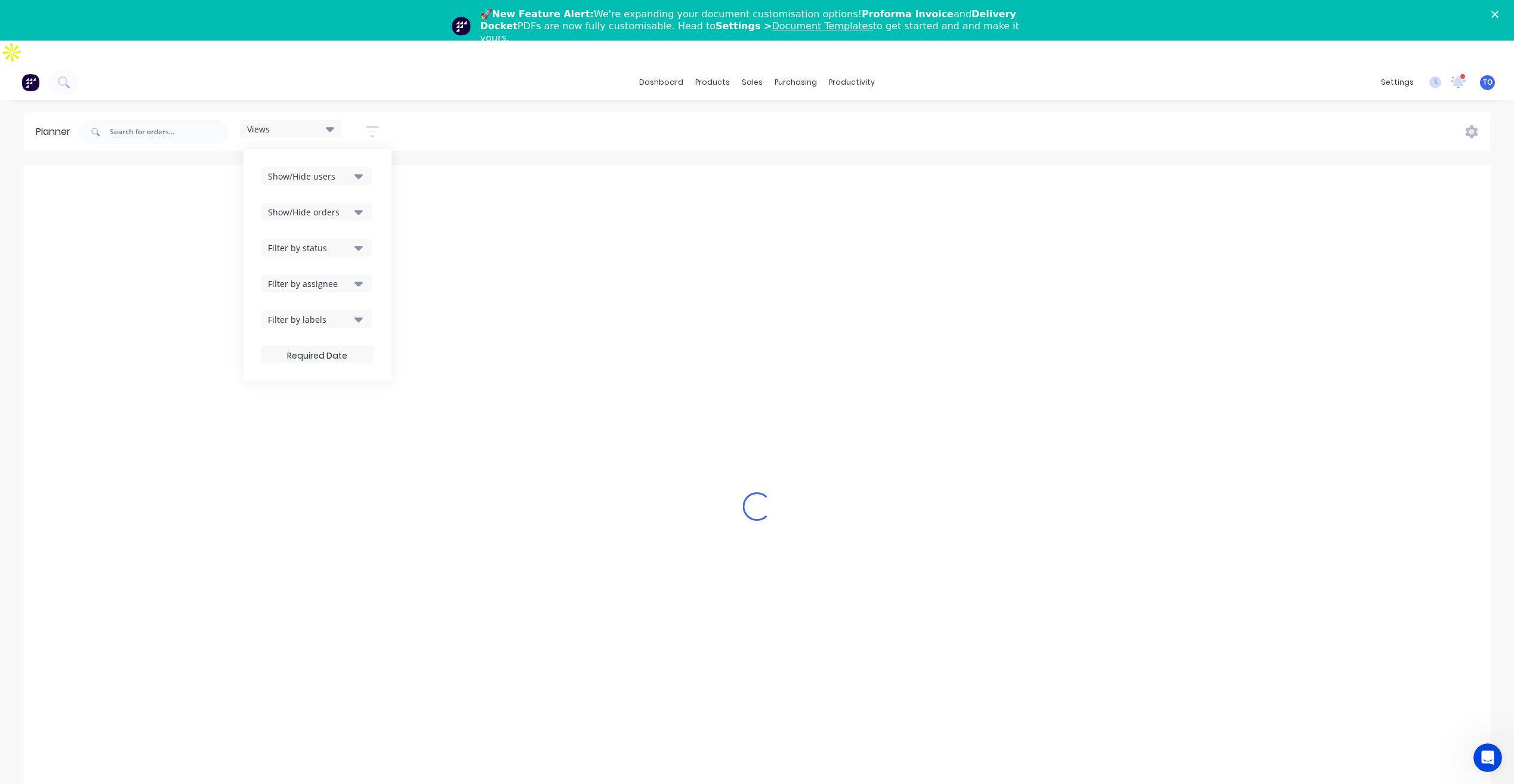
click at [323, 241] on div "Filter by status" at bounding box center [309, 247] width 83 height 12
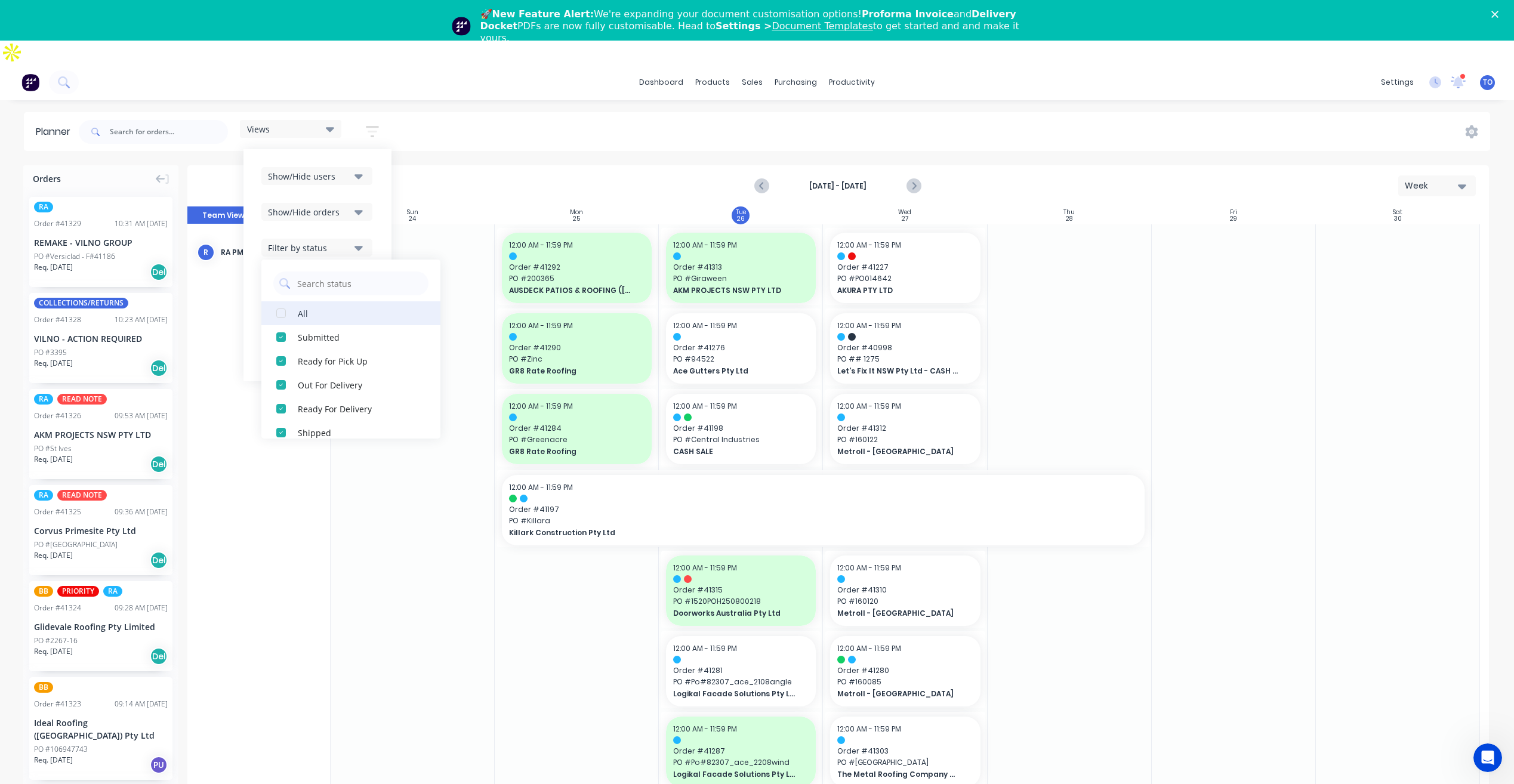
click at [283, 301] on div "button" at bounding box center [281, 313] width 24 height 24
click at [382, 200] on div "Show/Hide users Show/Hide orders Filter by status All Draft Quote Archived Deli…" at bounding box center [317, 265] width 148 height 232
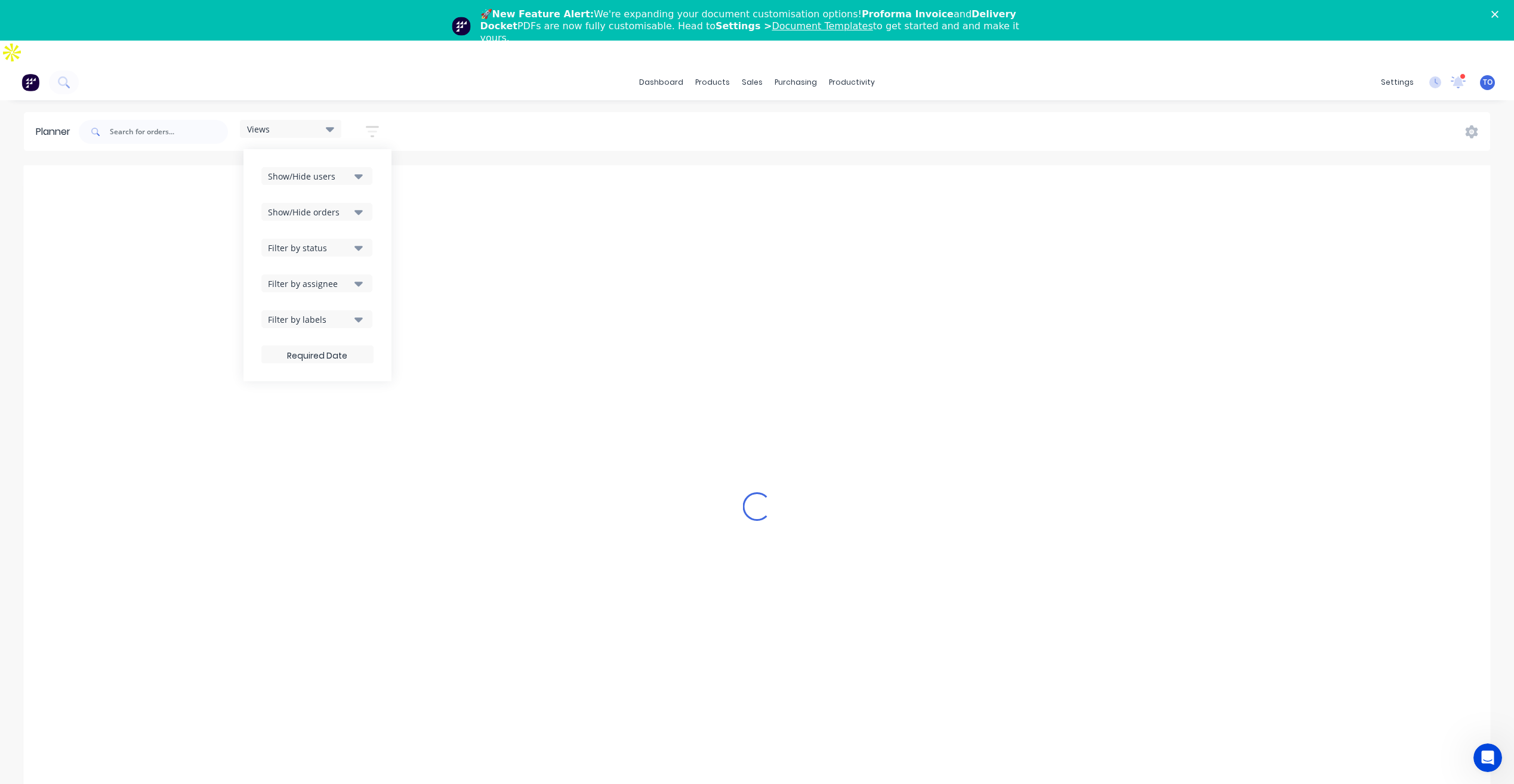
click at [340, 277] on div "Filter by assignee" at bounding box center [309, 283] width 83 height 12
click at [482, 114] on div "Views Save new view None (Default) edit Iraking edit kyle edit Michael's View e…" at bounding box center [784, 131] width 1414 height 36
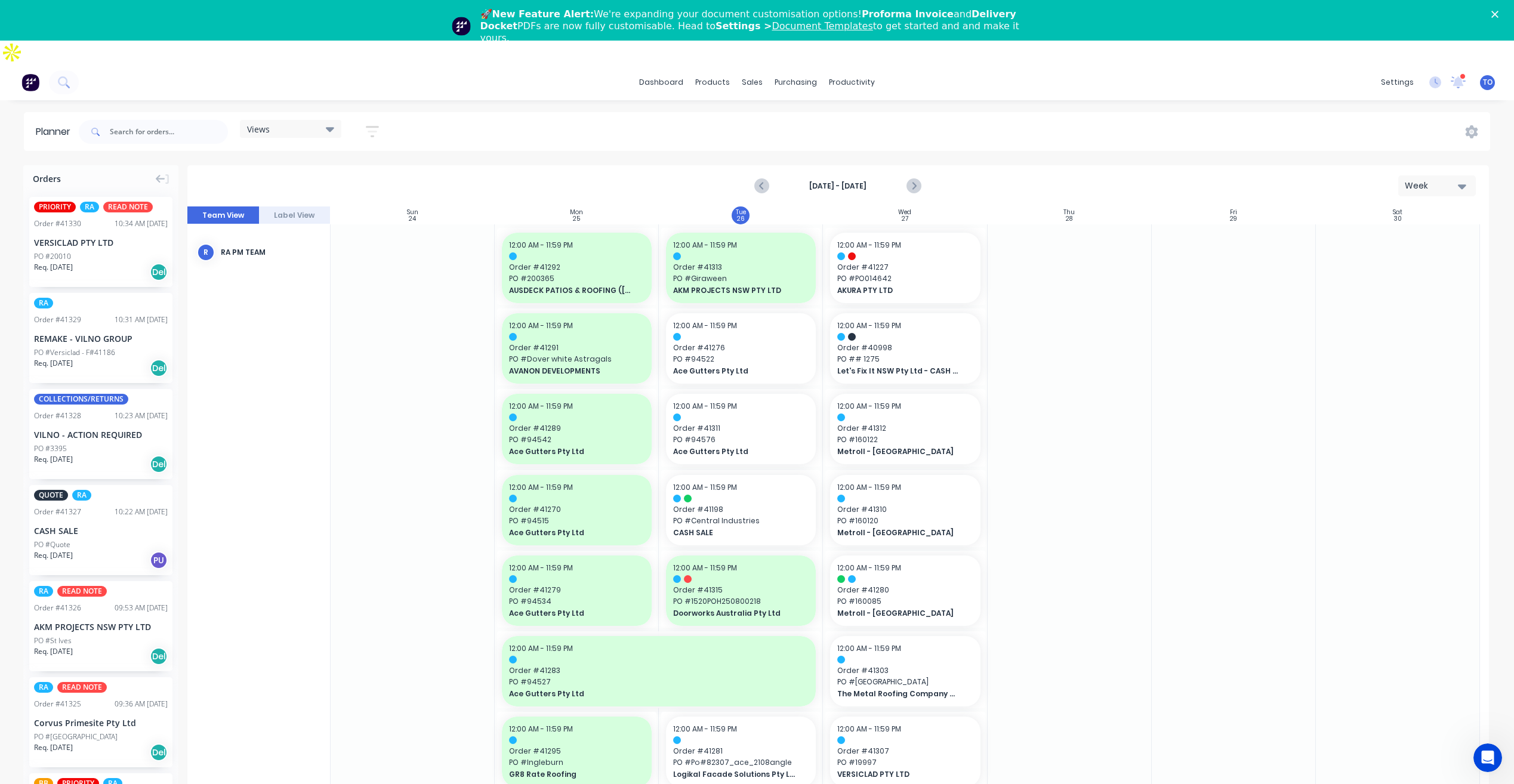
click at [110, 358] on div "Req. 27/08/25 Del" at bounding box center [101, 368] width 134 height 20
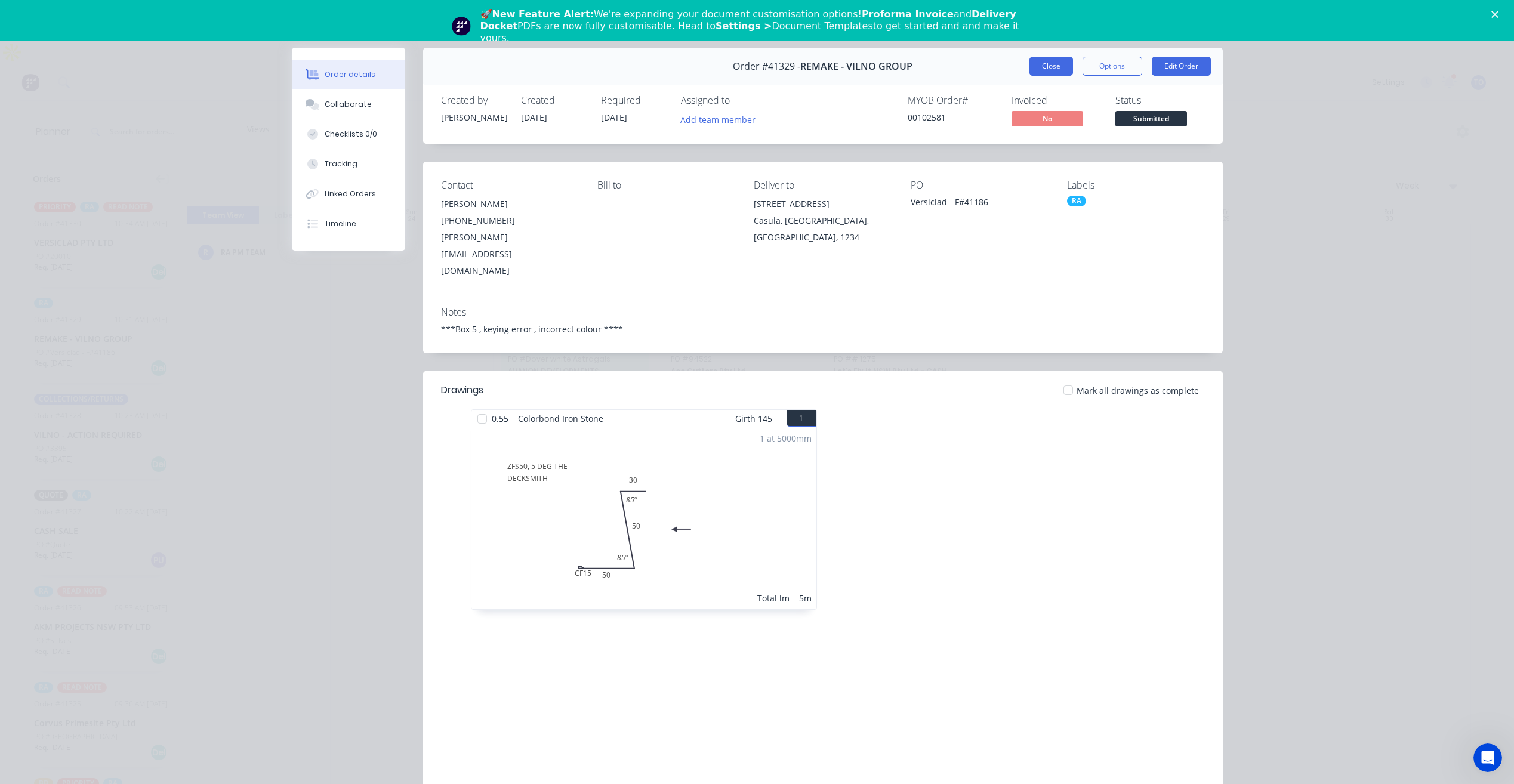
click at [1057, 74] on button "Close" at bounding box center [1051, 66] width 44 height 19
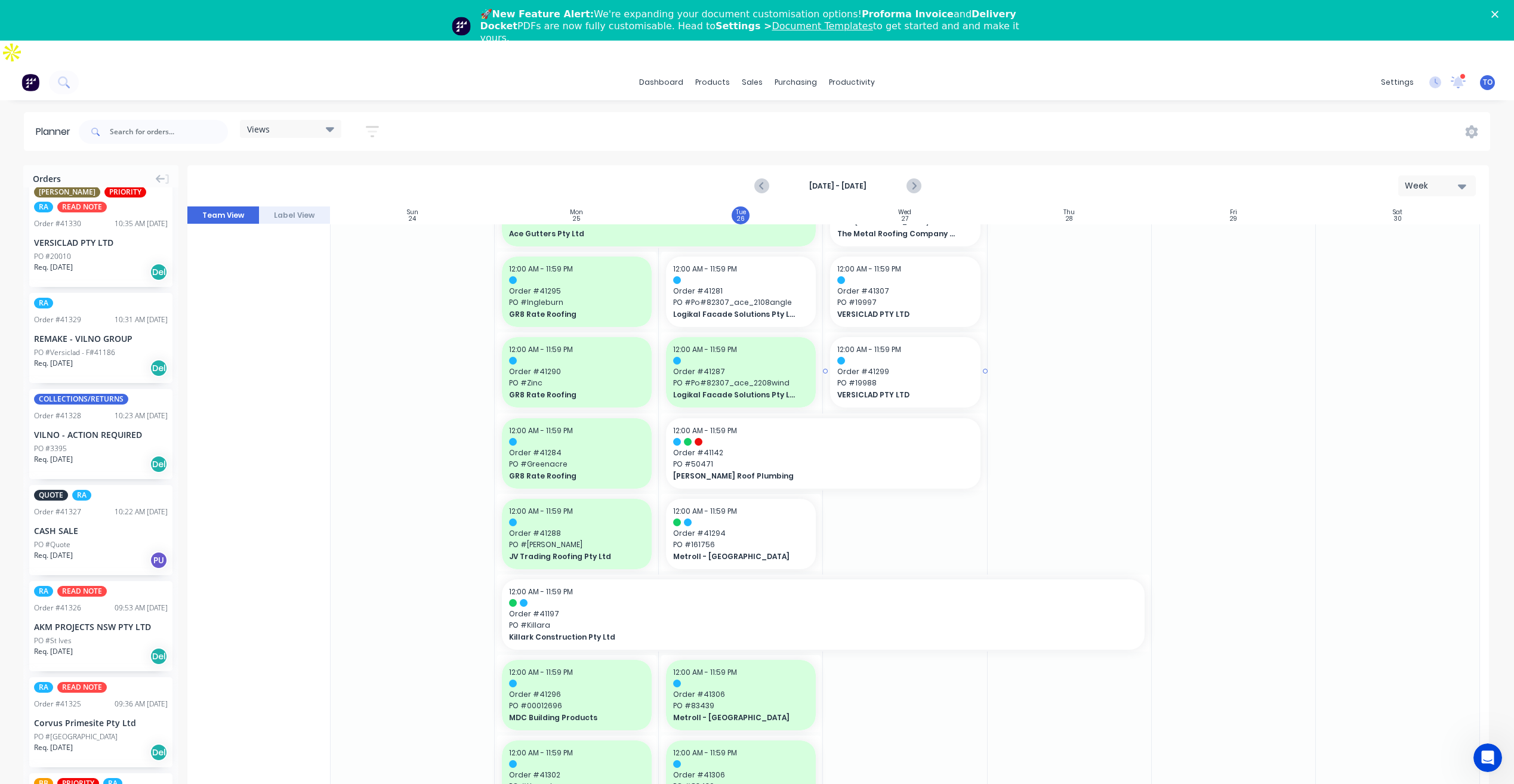
scroll to position [477, 0]
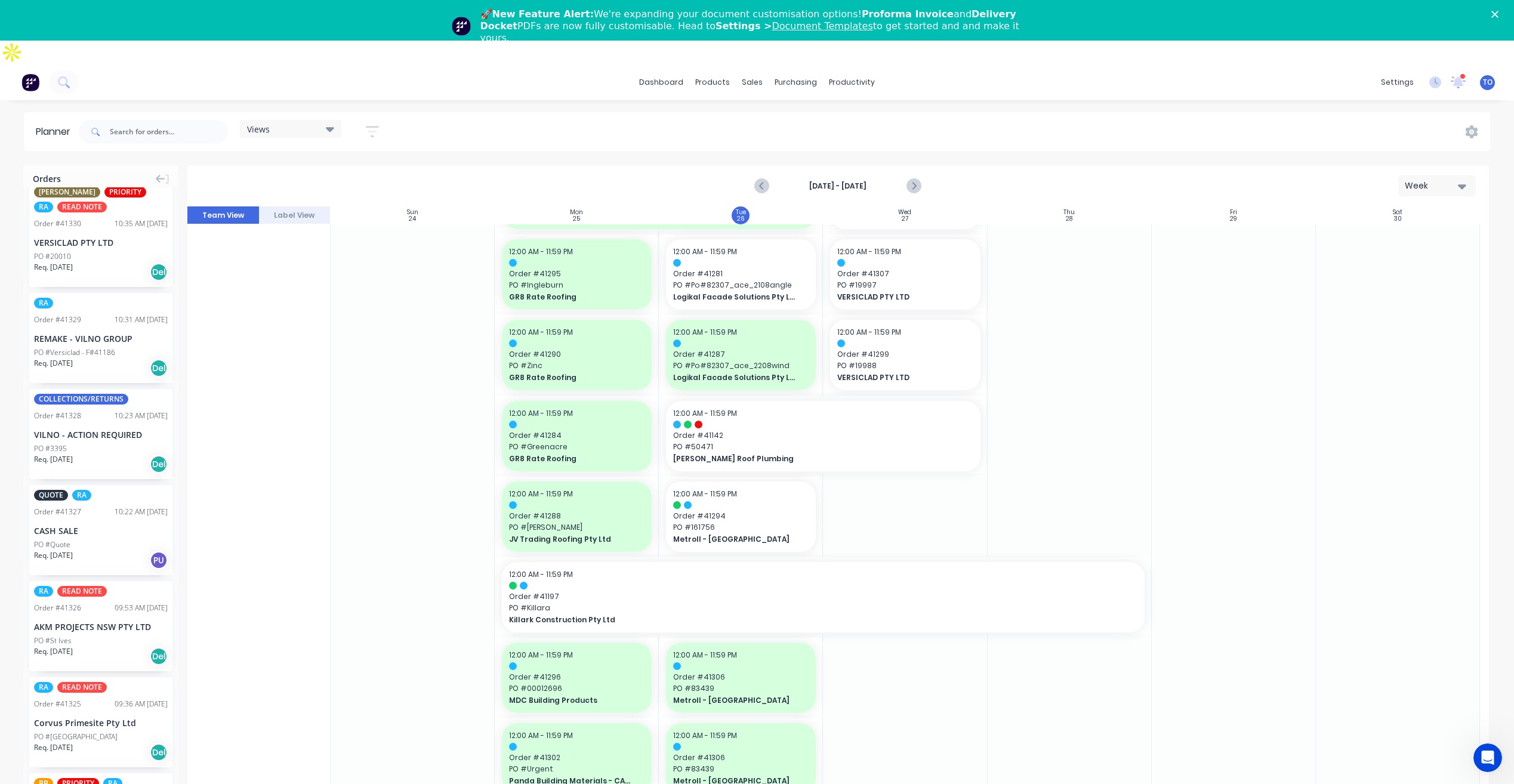
drag, startPoint x: 79, startPoint y: 311, endPoint x: 889, endPoint y: 330, distance: 810.2
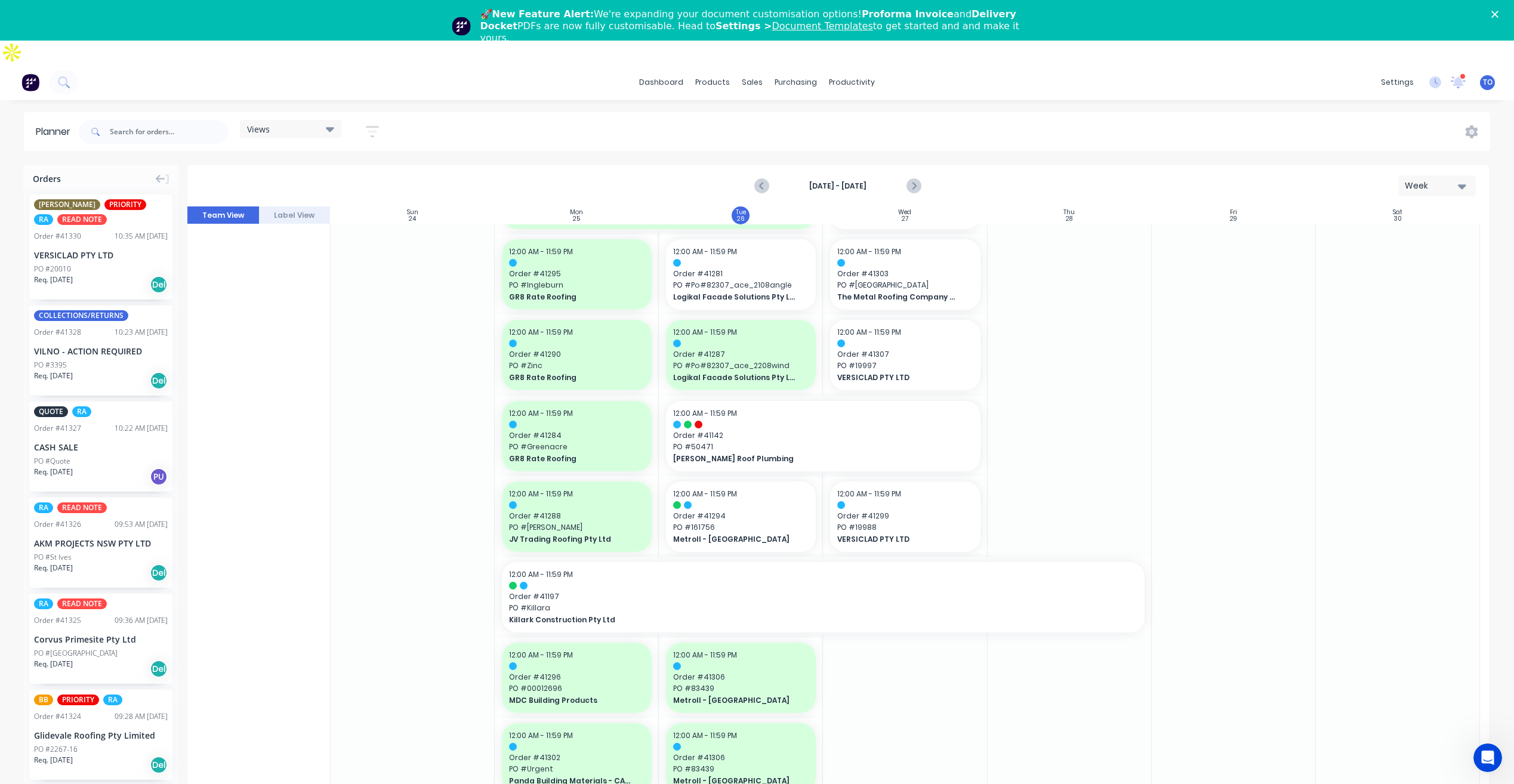
scroll to position [0, 0]
click at [90, 266] on div "PO #20010" at bounding box center [101, 271] width 134 height 11
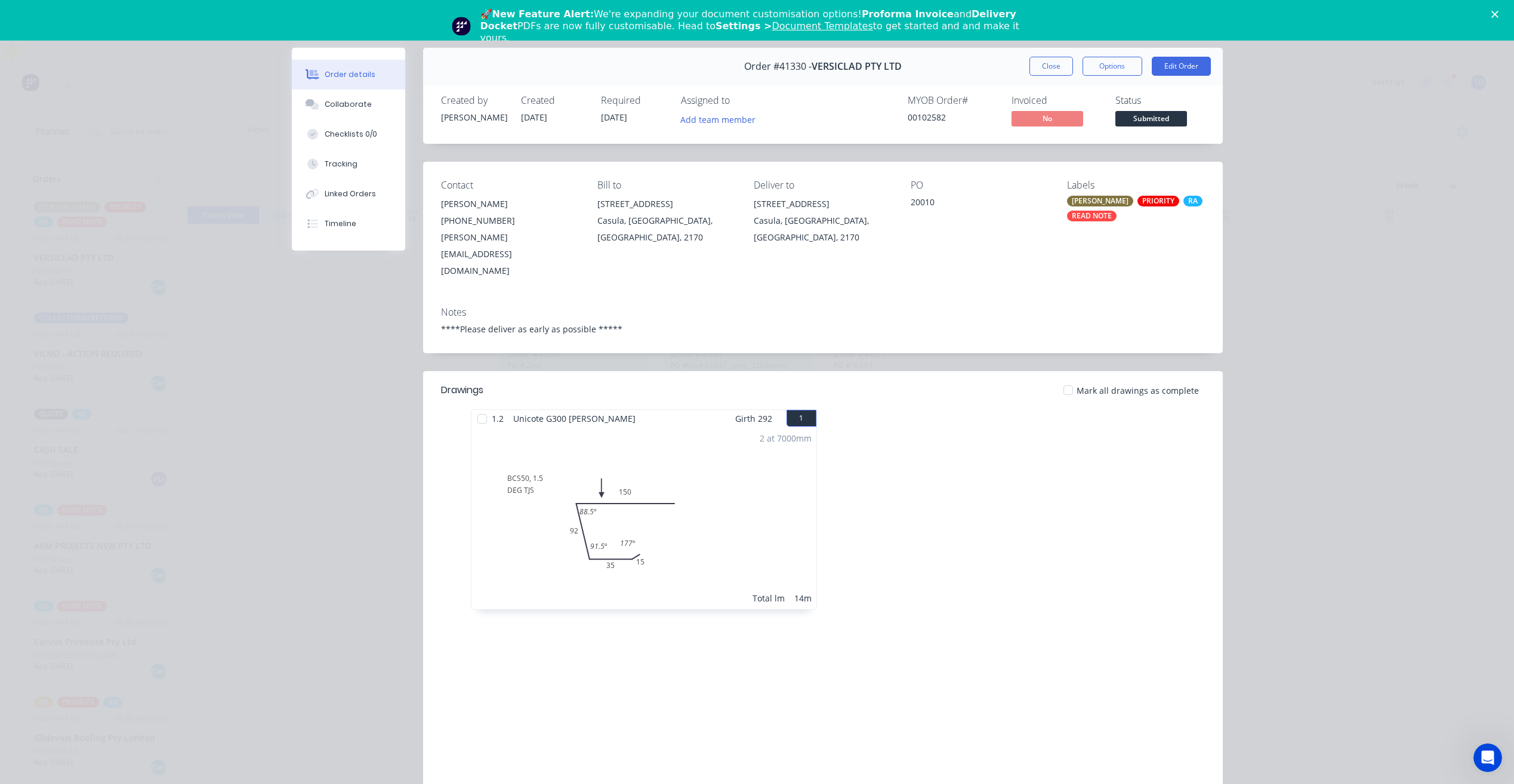
click at [573, 318] on div "Notes ****Please deliver as early as possible *****" at bounding box center [823, 325] width 800 height 56
click at [1052, 67] on button "Close" at bounding box center [1051, 66] width 44 height 19
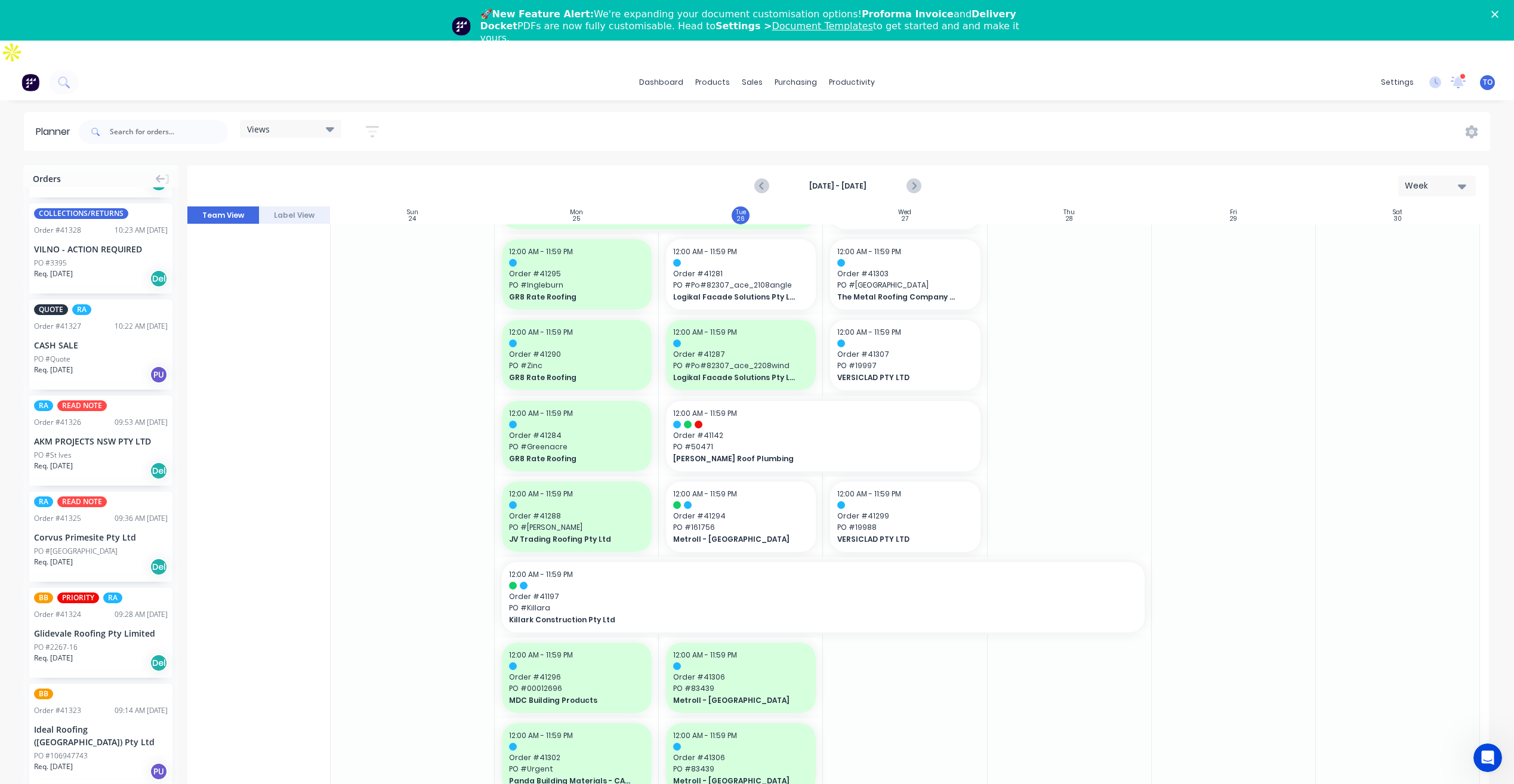
scroll to position [120, 0]
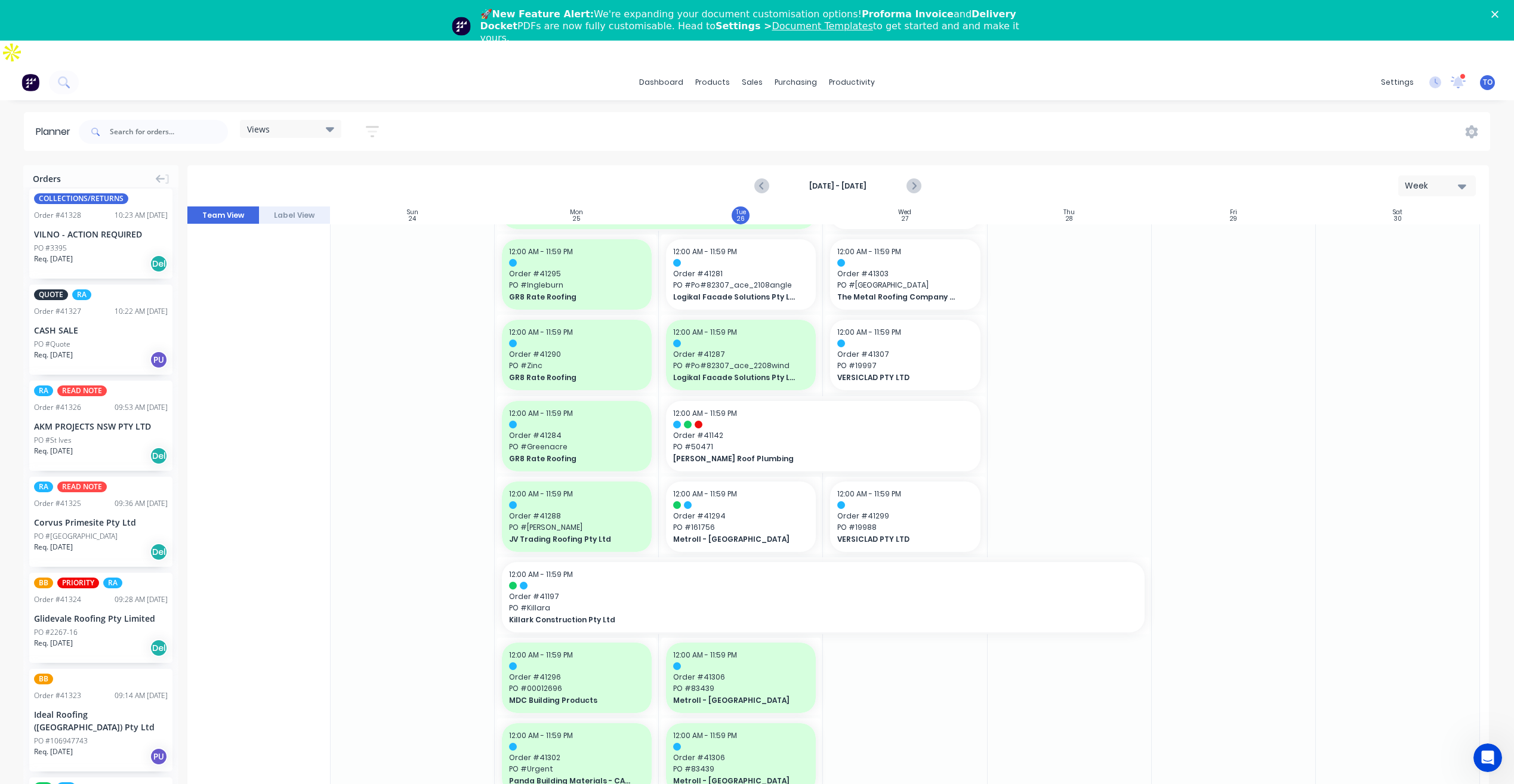
click at [101, 411] on div "RA READ NOTE Order # 41326 09:53 AM 26/08/25 AKM PROJECTS NSW PTY LTD PO #St Iv…" at bounding box center [101, 426] width 143 height 90
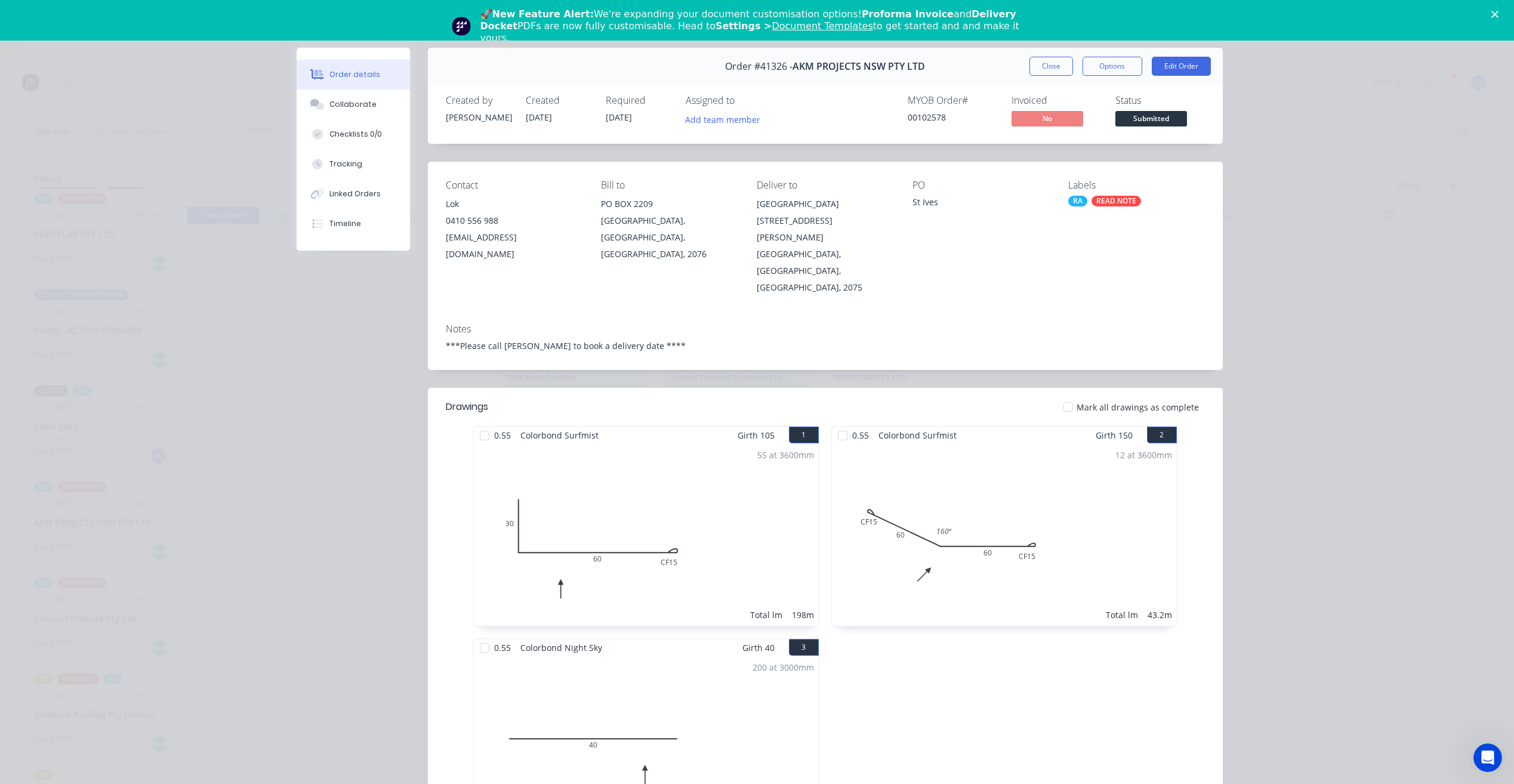
scroll to position [215, 0]
click at [1064, 71] on button "Close" at bounding box center [1051, 66] width 44 height 19
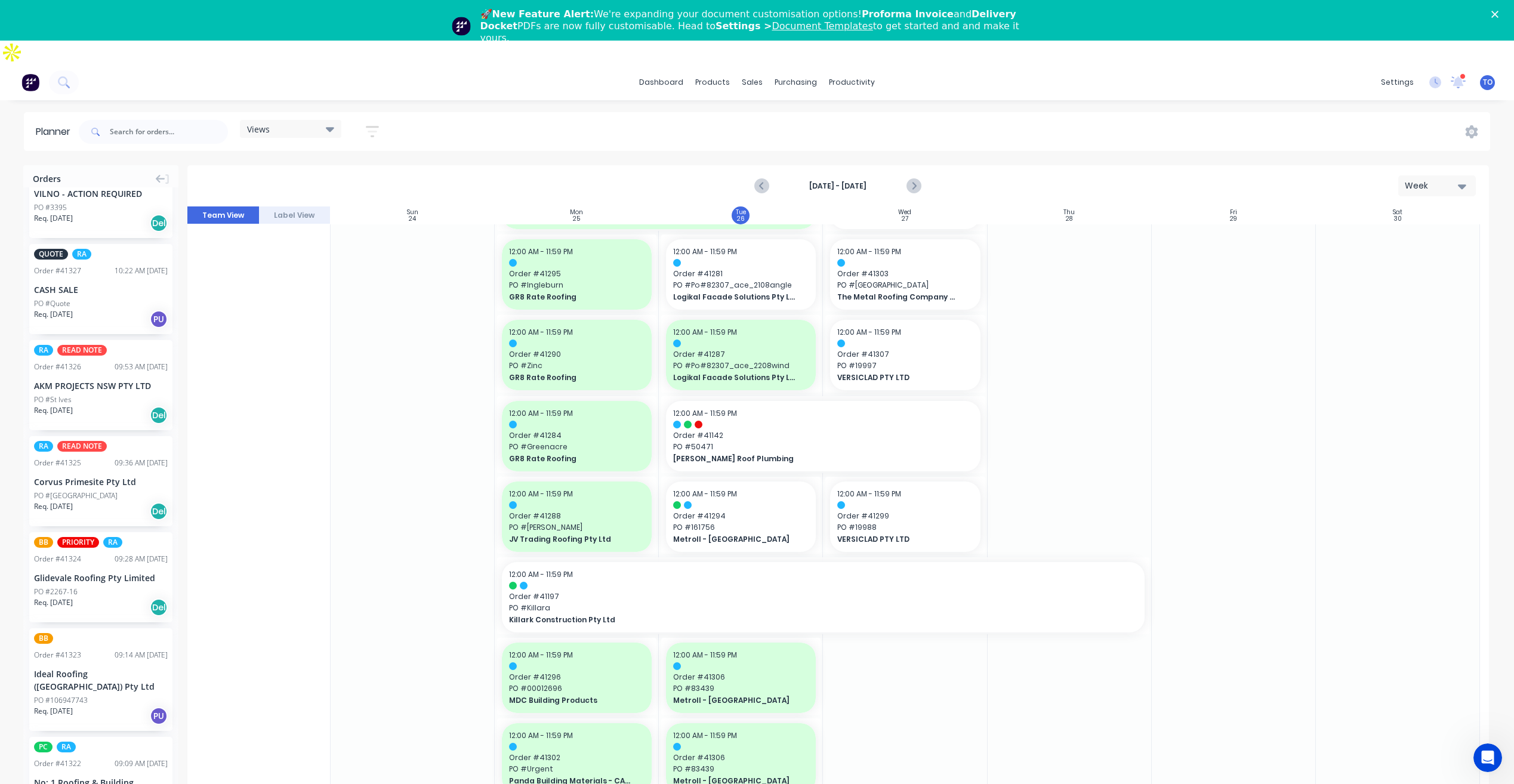
scroll to position [395, 0]
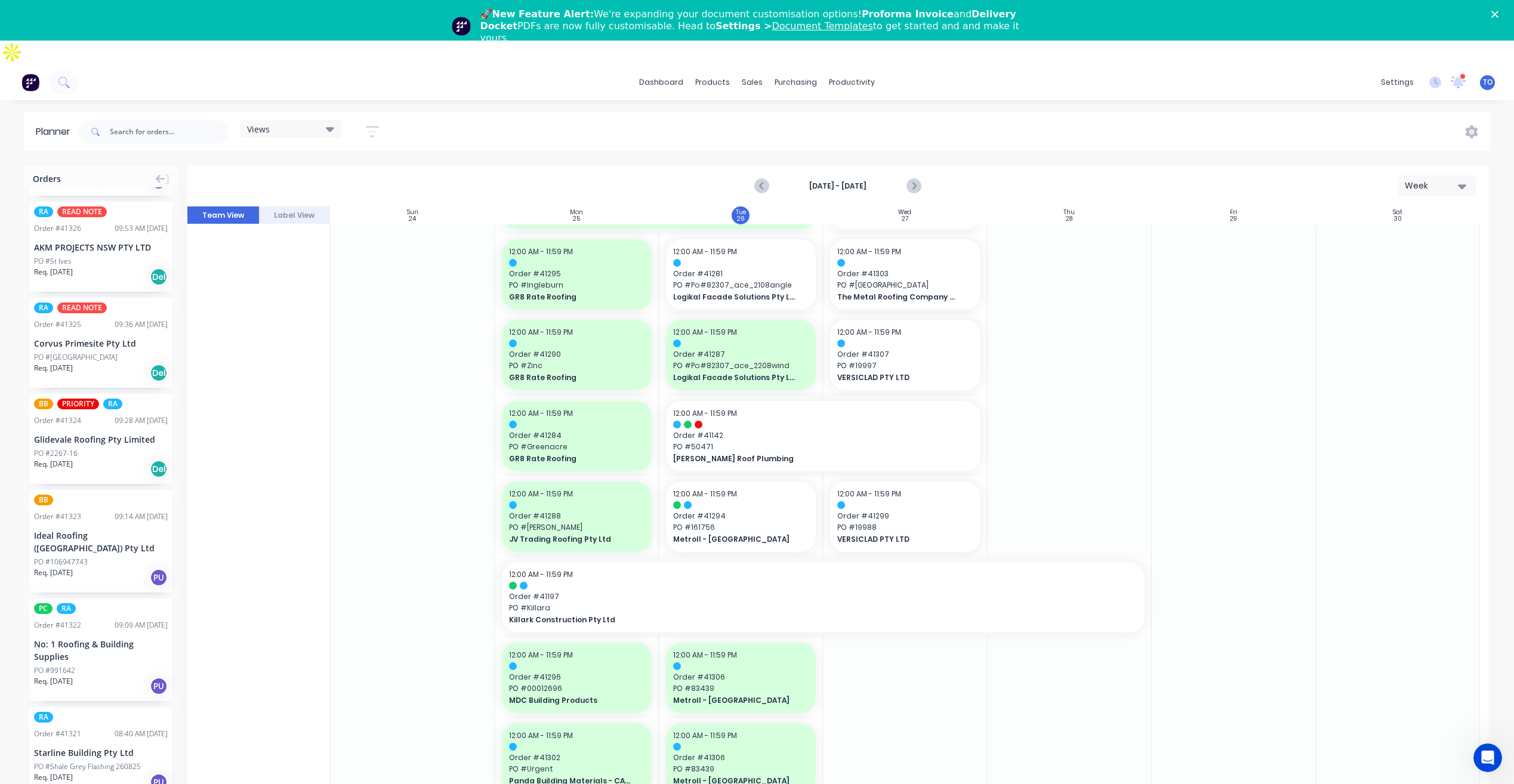
click at [108, 362] on div "Req. 27/08/25 Del" at bounding box center [101, 373] width 134 height 20
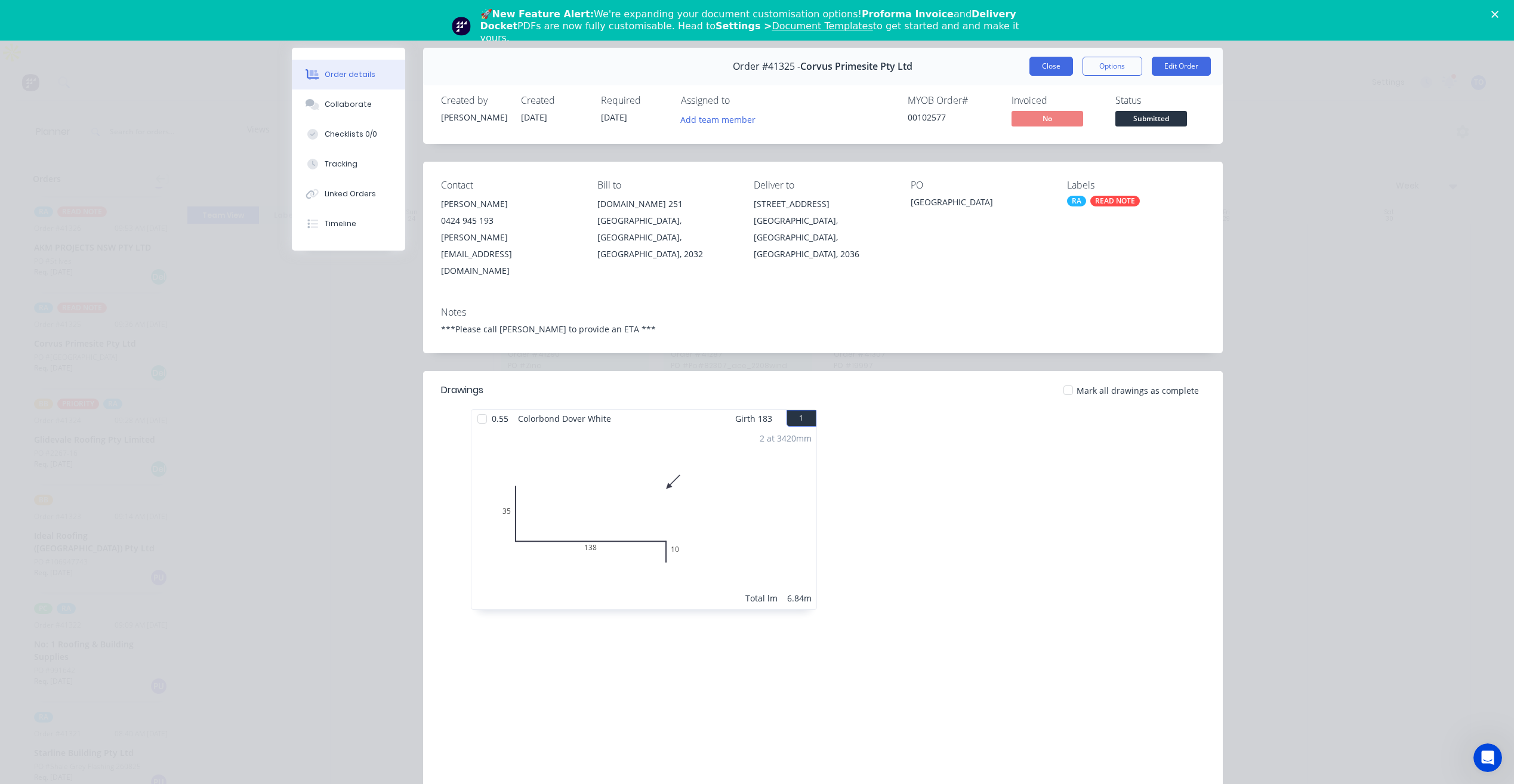
click at [1059, 67] on button "Close" at bounding box center [1051, 66] width 44 height 19
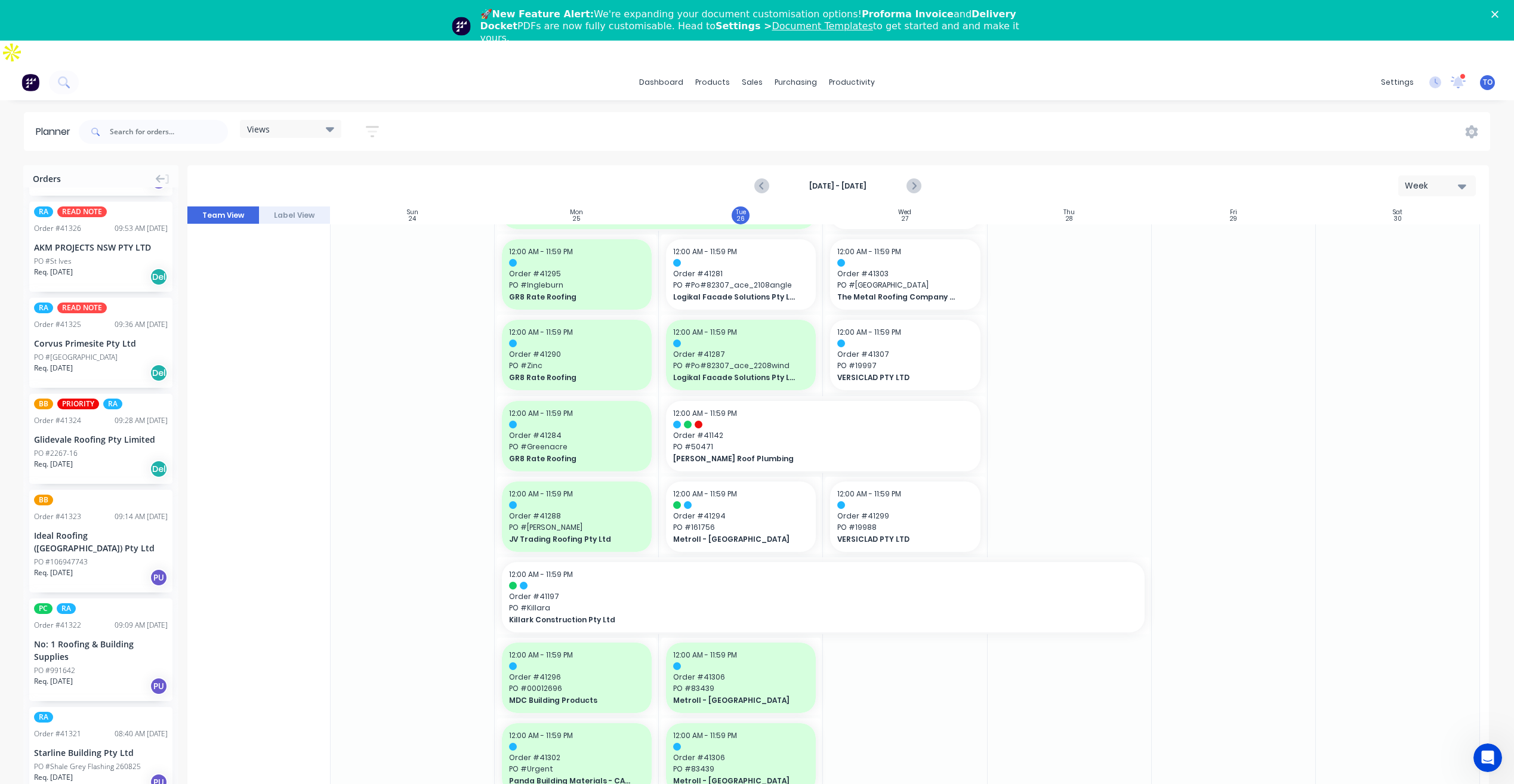
click at [88, 448] on div "PO #2267-16" at bounding box center [101, 453] width 134 height 11
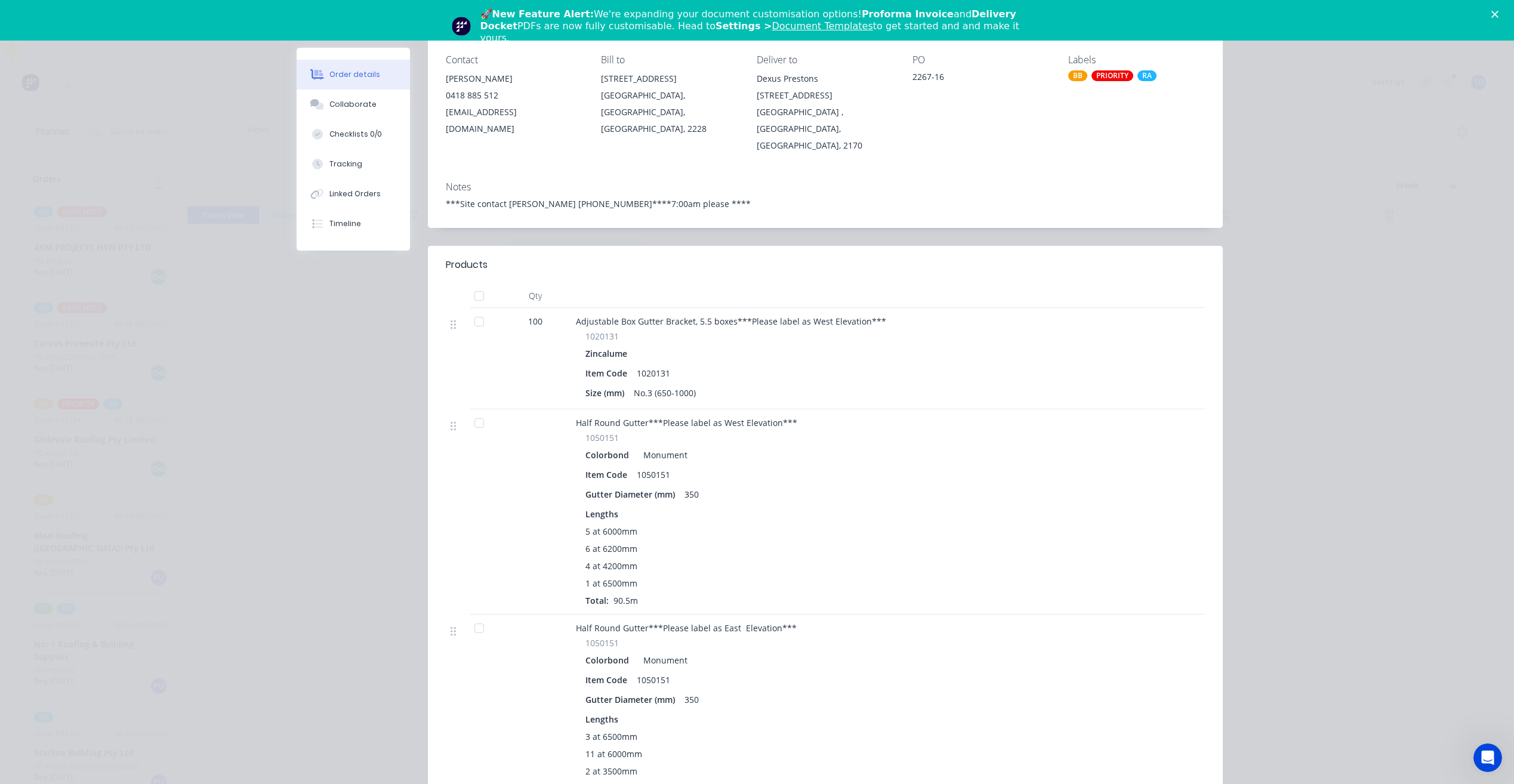
scroll to position [0, 0]
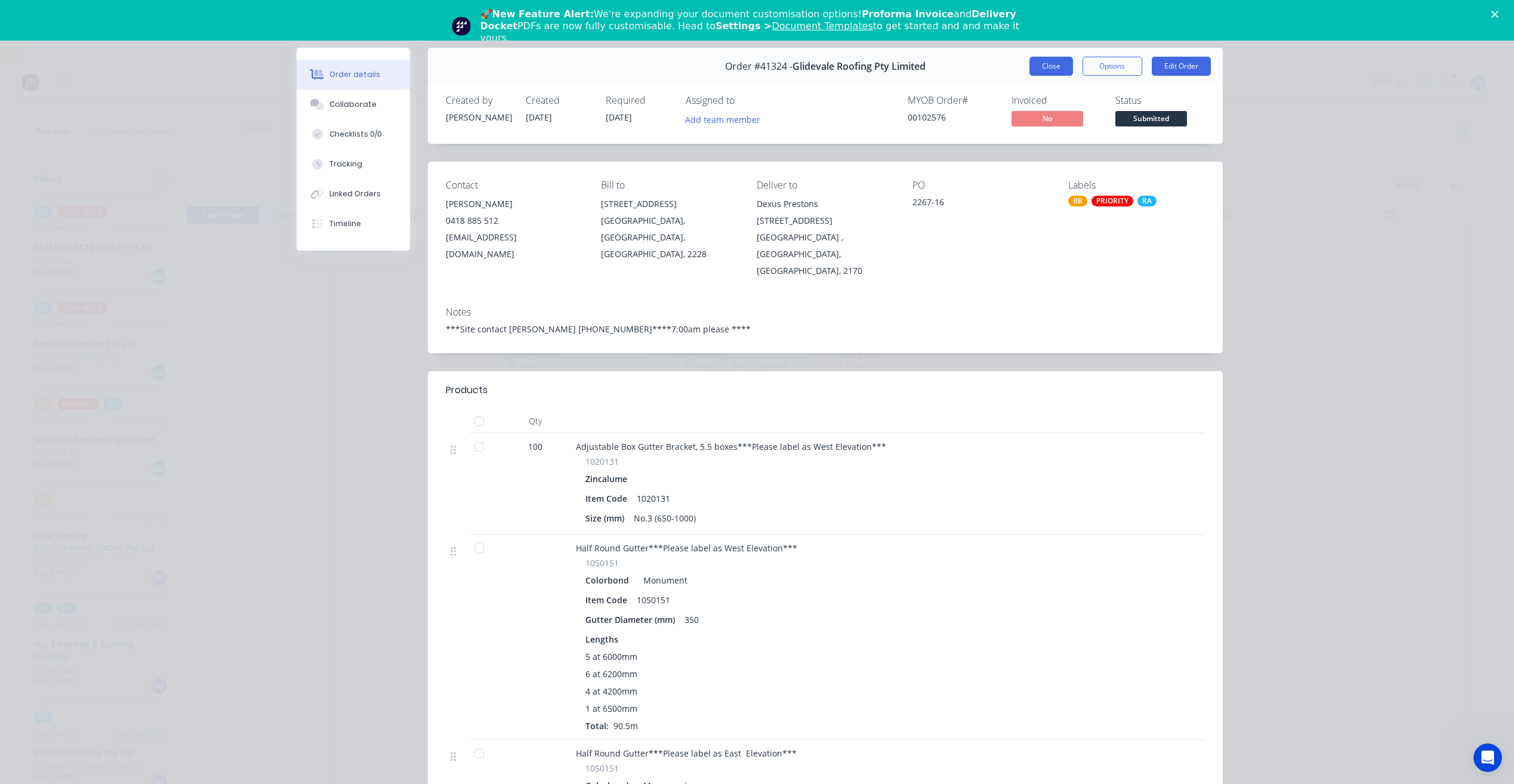
click at [1047, 71] on button "Close" at bounding box center [1051, 66] width 44 height 19
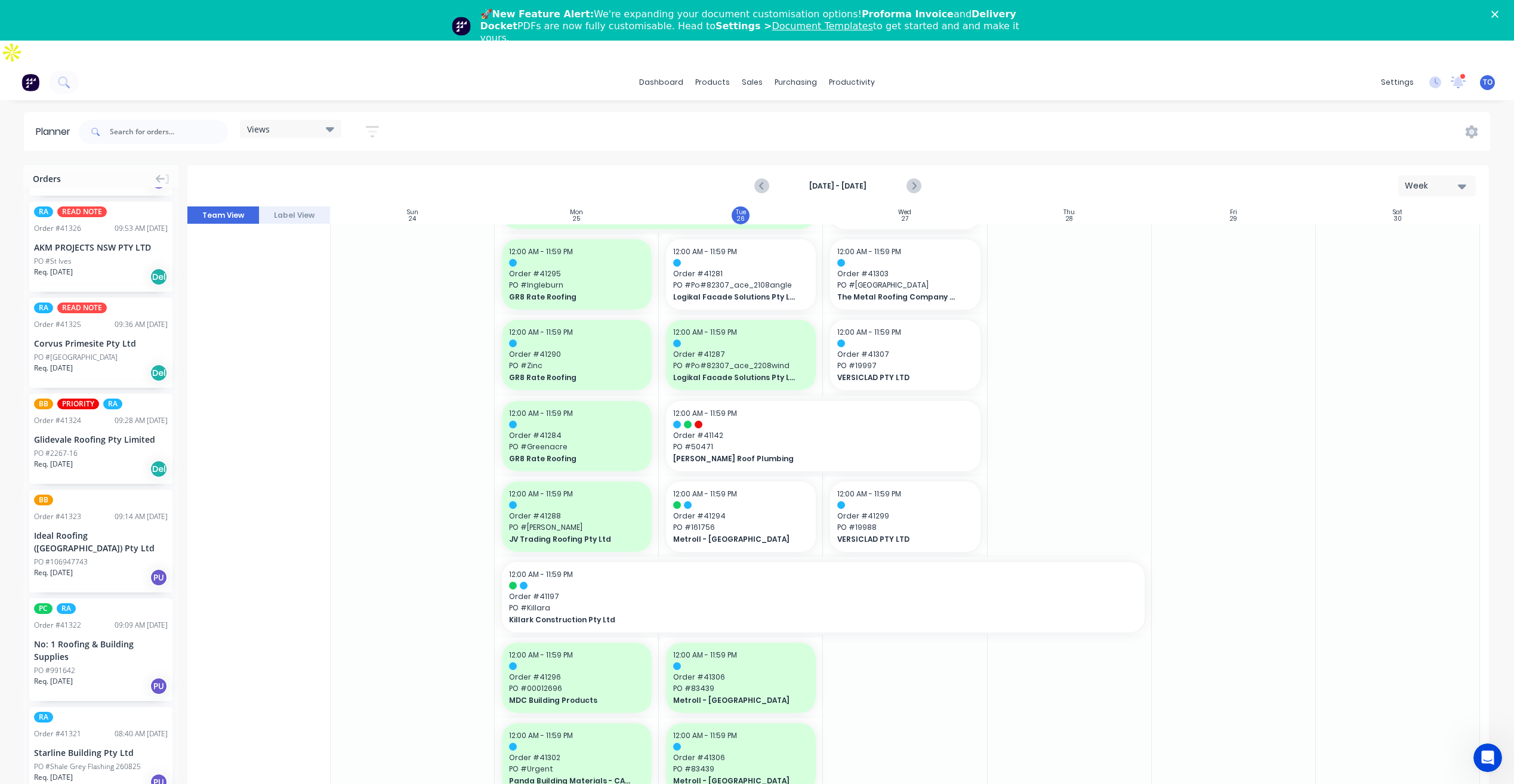
drag, startPoint x: 128, startPoint y: 465, endPoint x: 300, endPoint y: 277, distance: 254.8
click at [300, 277] on div "R RA PM Team" at bounding box center [259, 760] width 143 height 2026
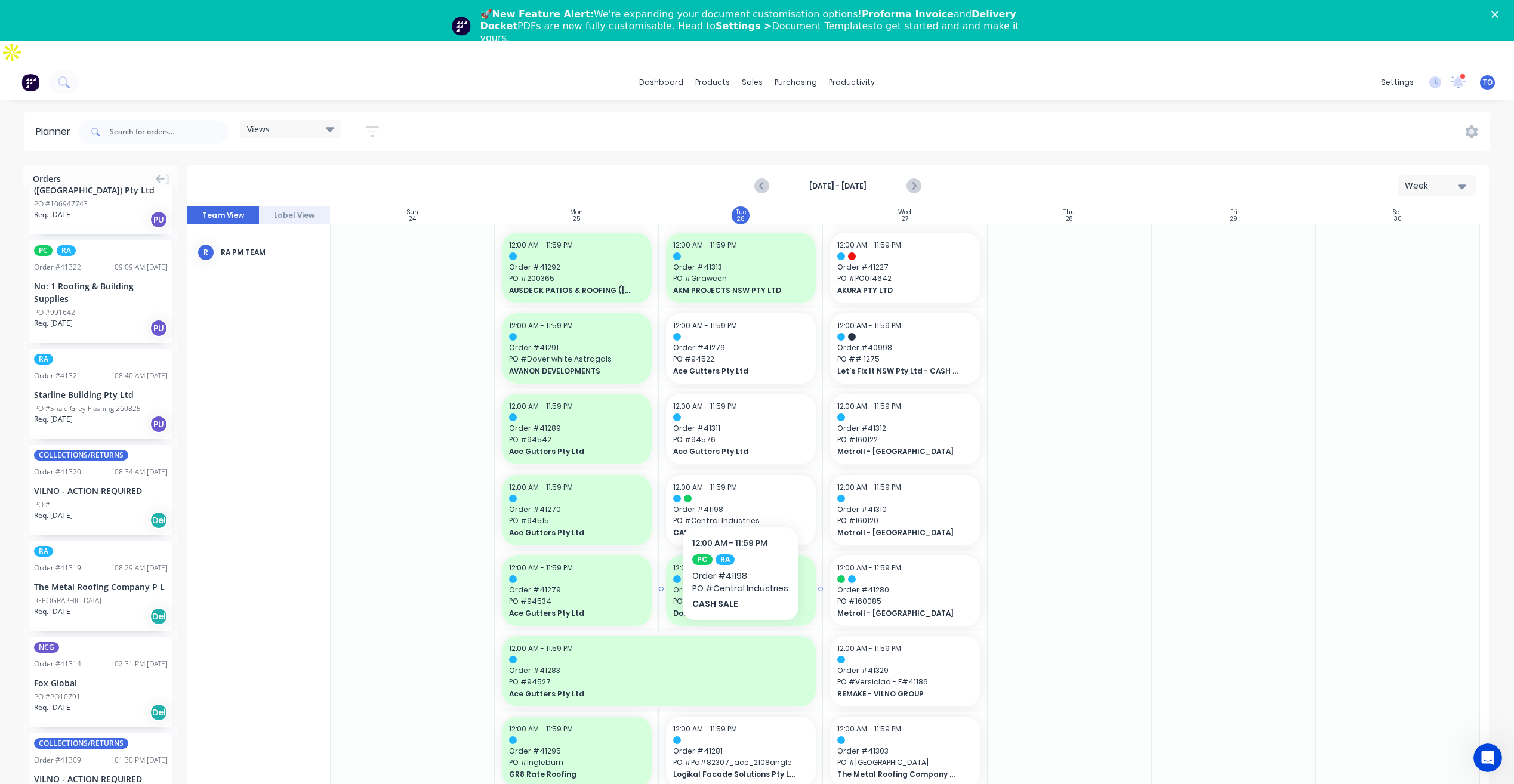
scroll to position [298, 0]
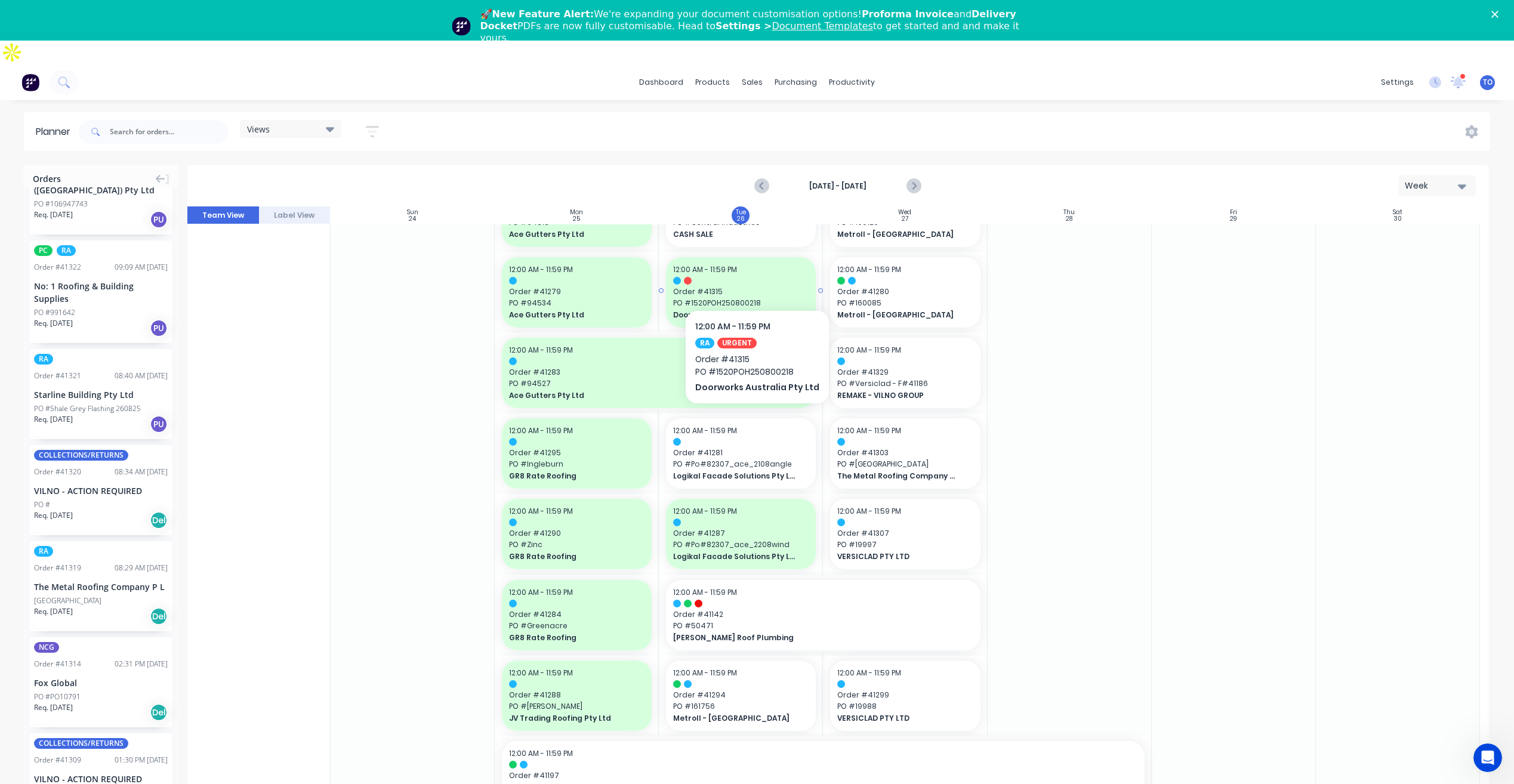
click at [753, 298] on span "PO # 1520POH250800218" at bounding box center [741, 303] width 136 height 11
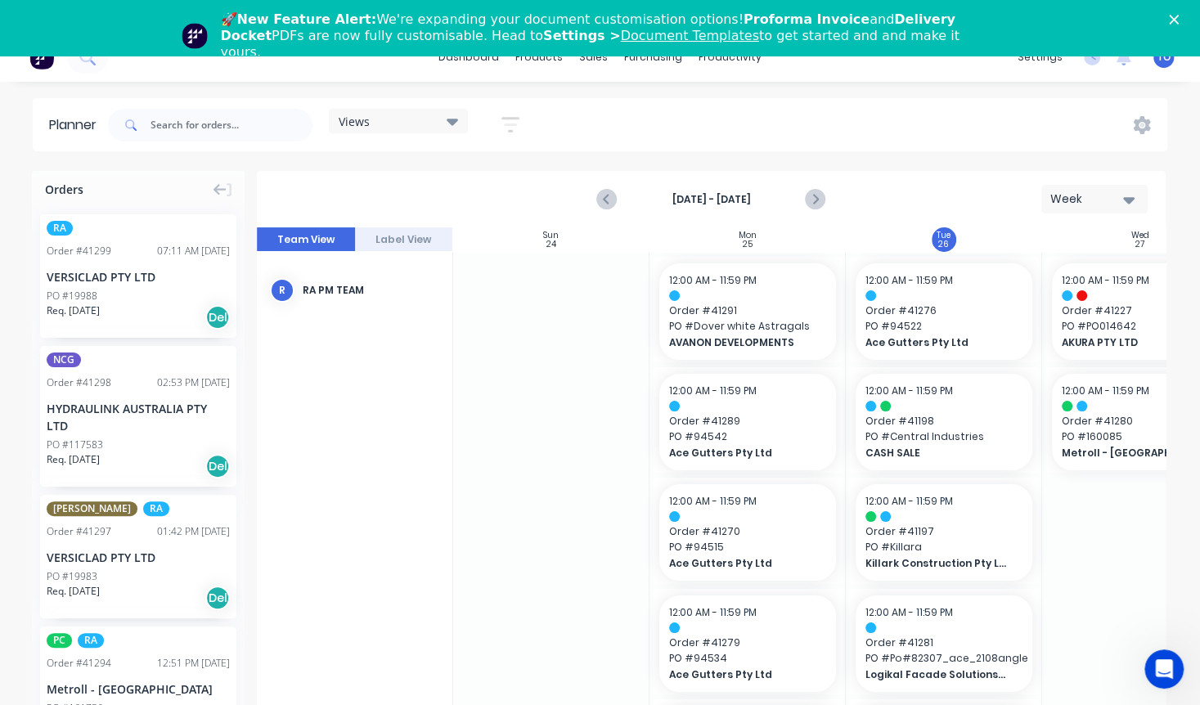
scroll to position [64, 0]
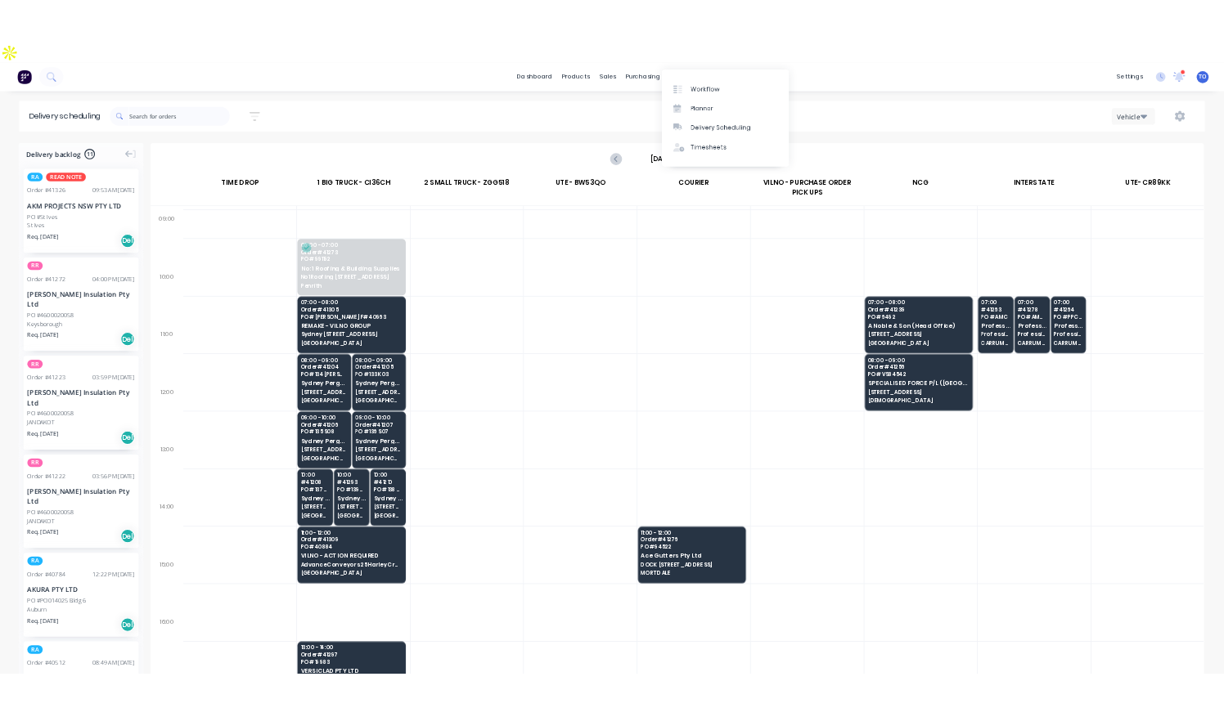
scroll to position [327, 0]
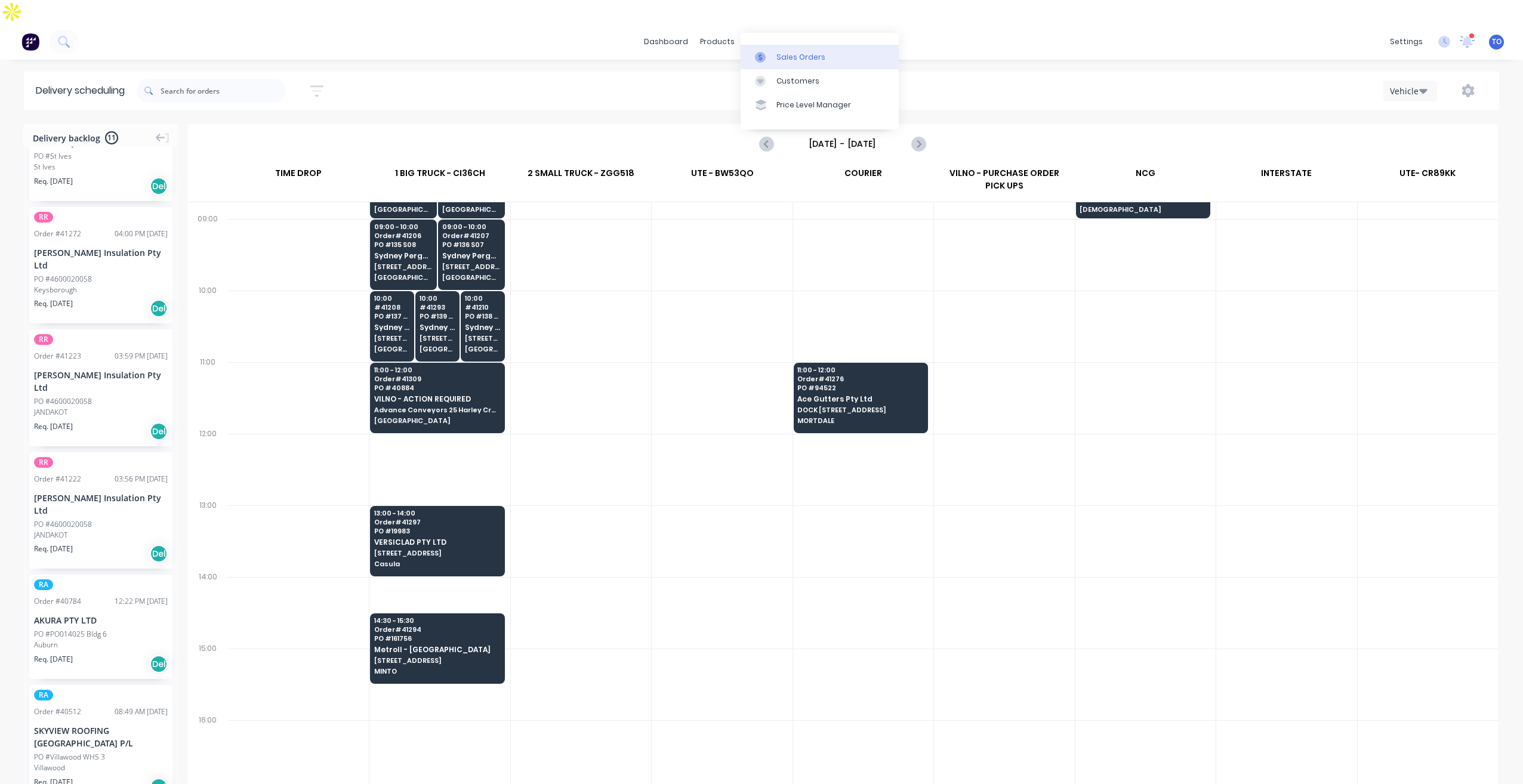
click at [796, 52] on div "Sales Orders" at bounding box center [801, 57] width 49 height 11
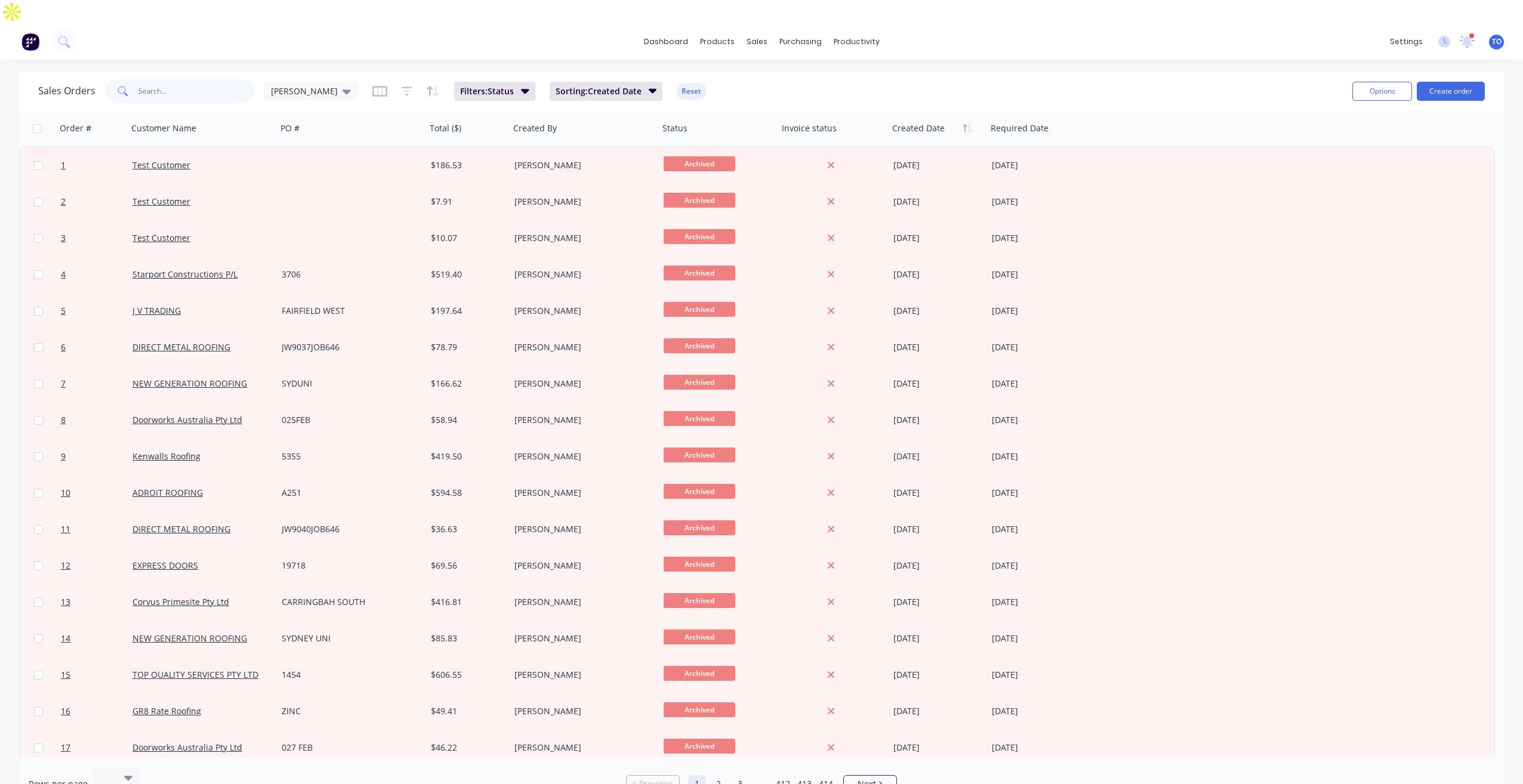
click at [192, 79] on input "text" at bounding box center [197, 91] width 117 height 24
type input "Remake"
click at [1010, 117] on div at bounding box center [1036, 128] width 90 height 24
click at [1071, 123] on icon "button" at bounding box center [1072, 128] width 11 height 9
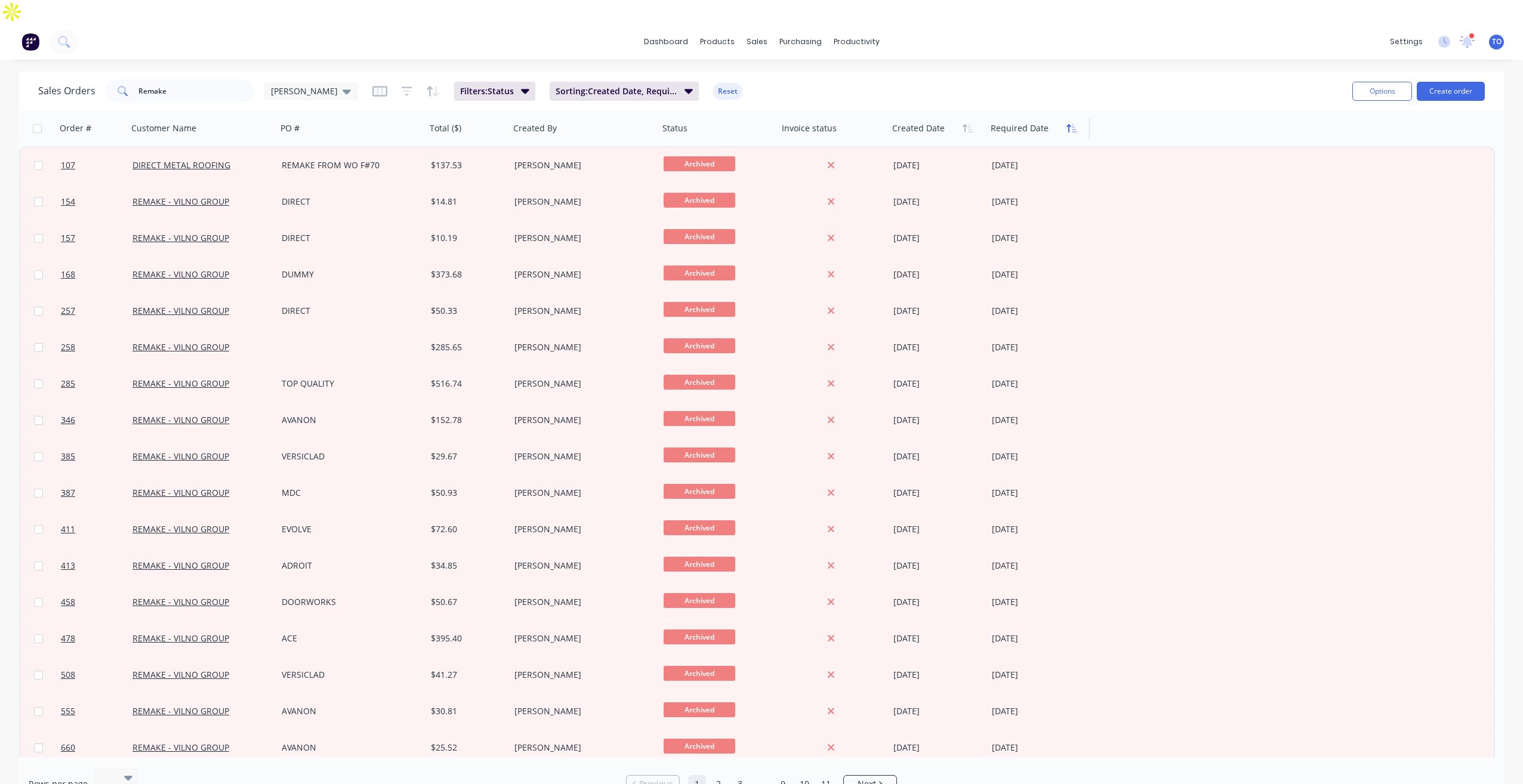
click at [1071, 120] on button "button" at bounding box center [1072, 128] width 18 height 18
click at [1030, 117] on div "Required Date" at bounding box center [1038, 128] width 104 height 36
click at [1032, 117] on div at bounding box center [1036, 128] width 90 height 24
click at [1068, 123] on icon "button" at bounding box center [1072, 128] width 11 height 9
click at [955, 117] on div at bounding box center [935, 128] width 85 height 24
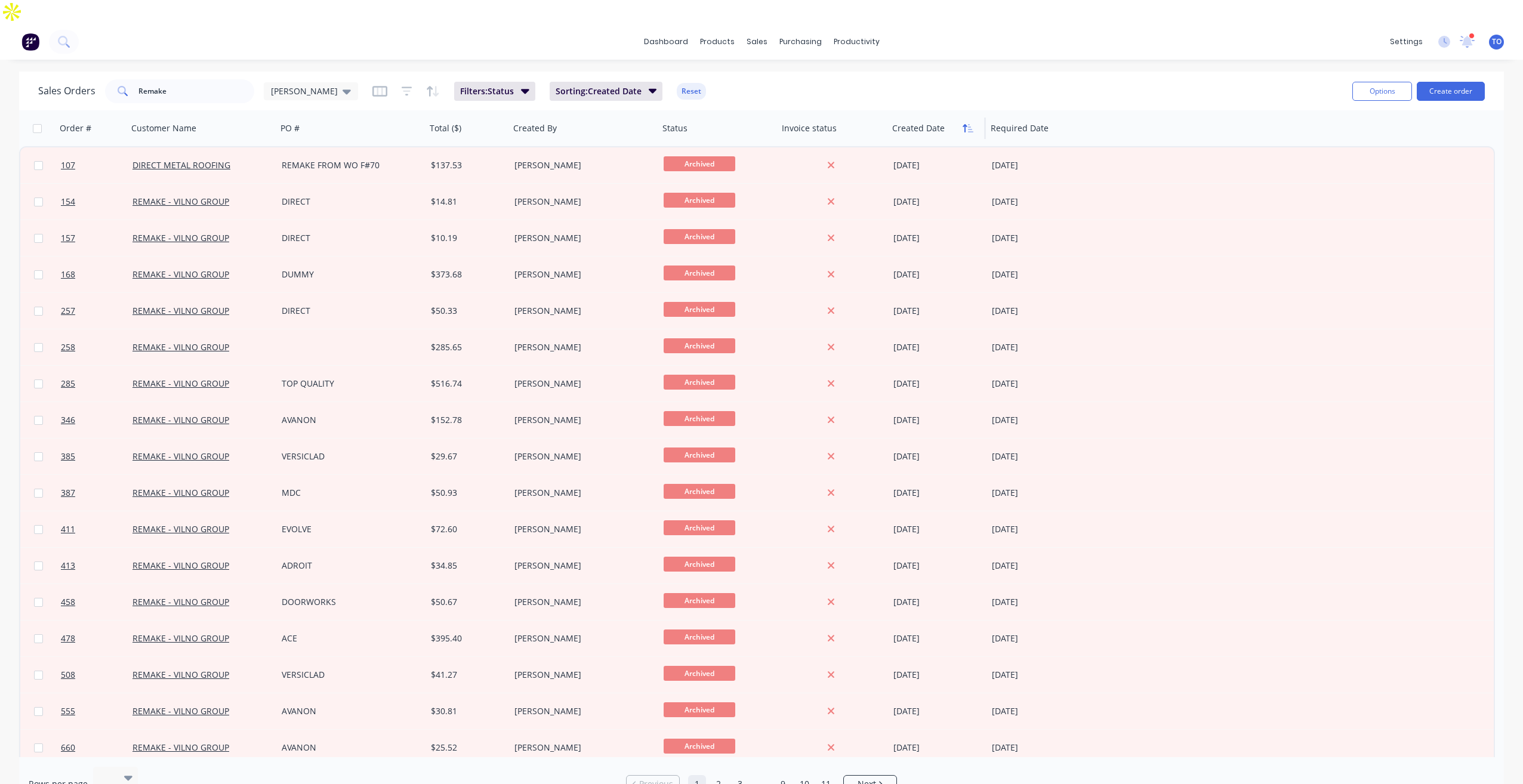
click at [965, 120] on button "button" at bounding box center [968, 128] width 18 height 18
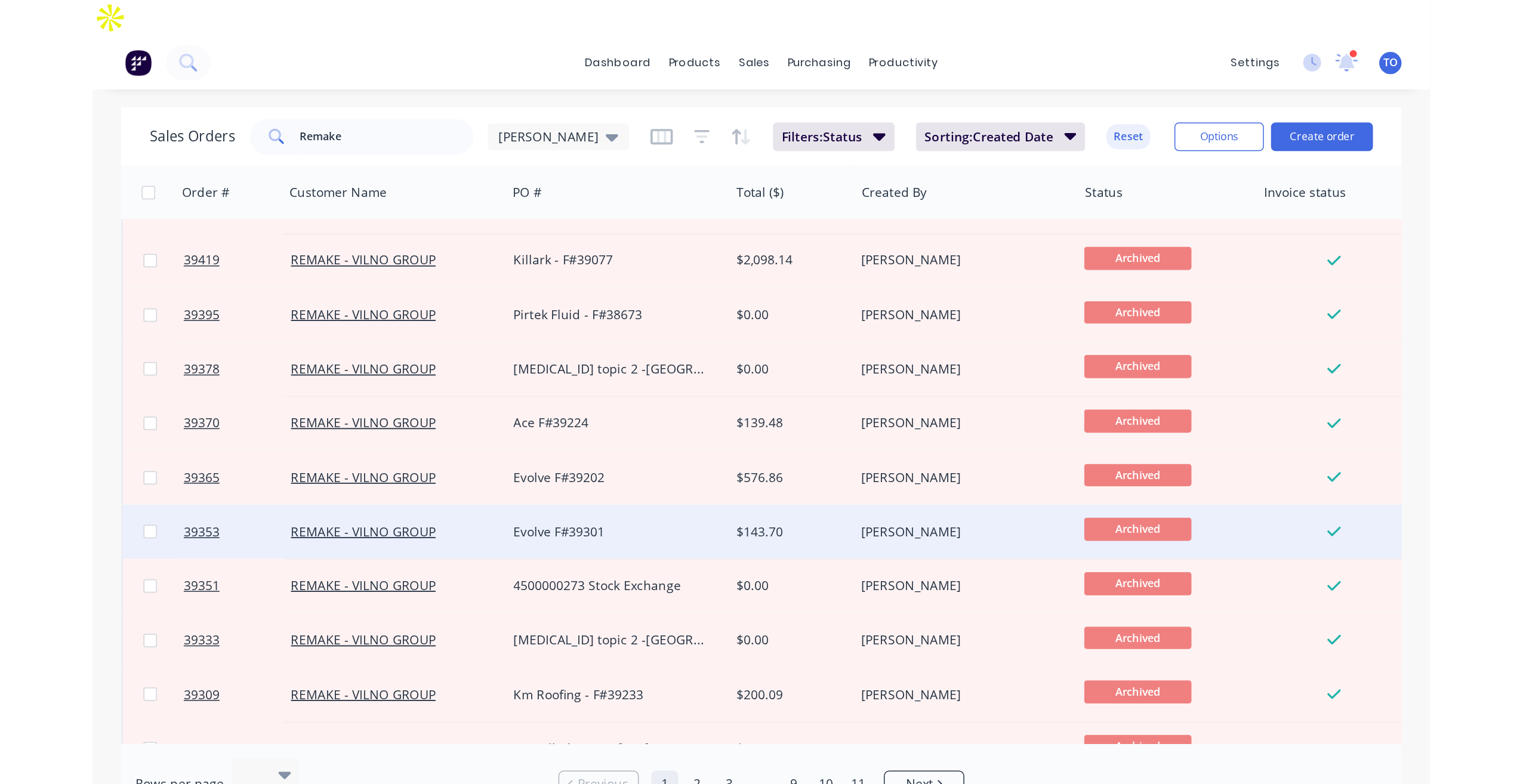
scroll to position [835, 0]
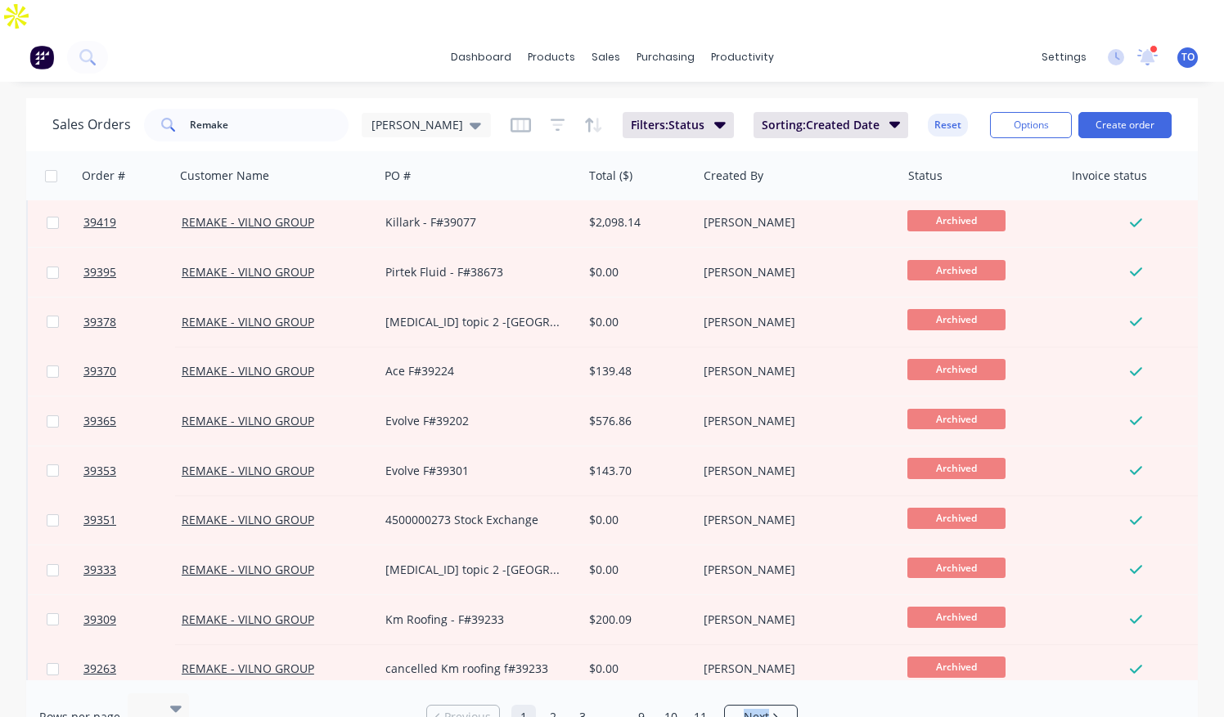
drag, startPoint x: 741, startPoint y: 649, endPoint x: 968, endPoint y: 648, distance: 227.4
click at [968, 681] on div "Rows per page 100 Previous 1 2 3 ... 9 10 11 Next" at bounding box center [611, 718] width 1171 height 74
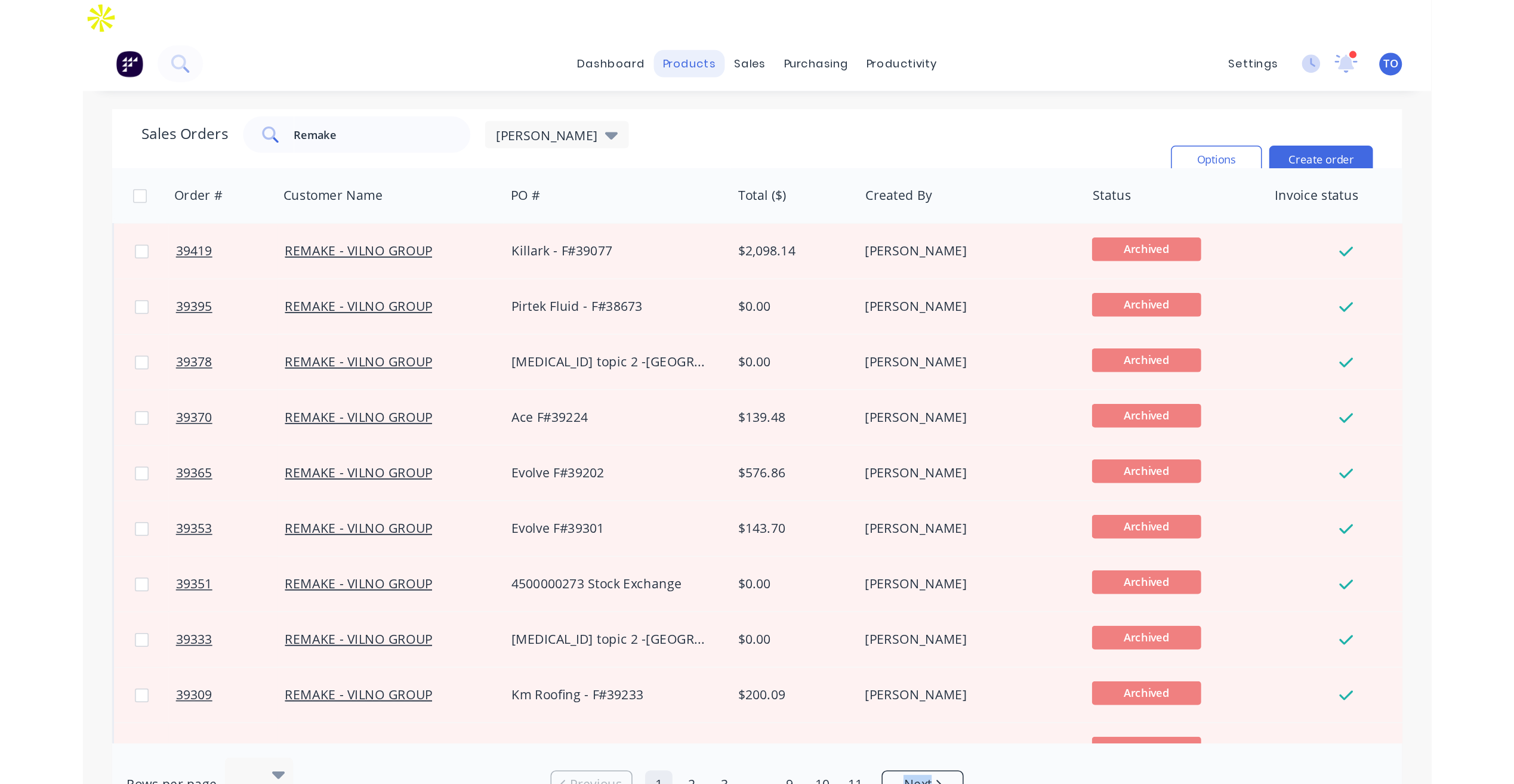
scroll to position [837, 0]
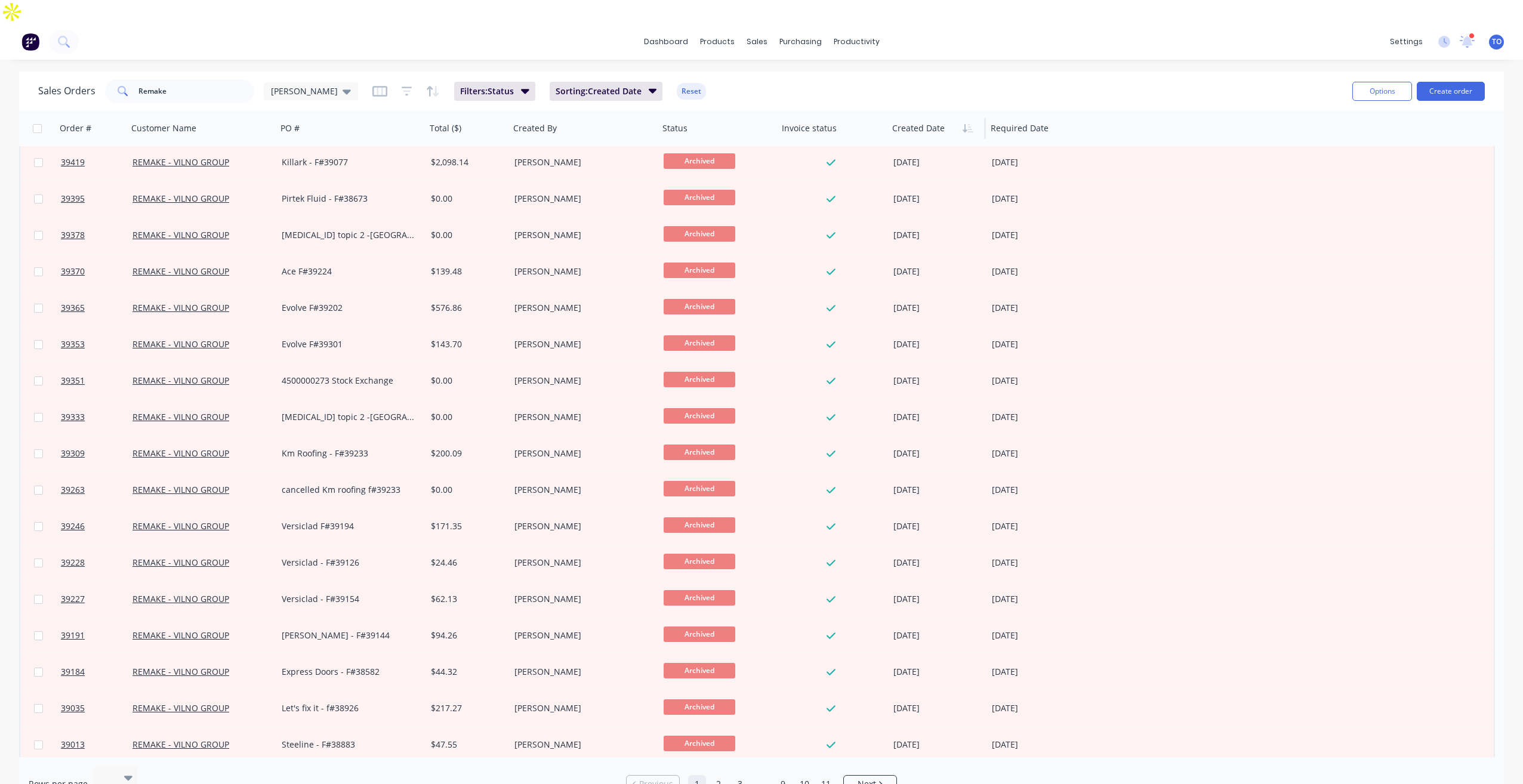
click at [1031, 764] on div "Rows per page 100 Previous 1 2 3 ... 9 10 11 Next" at bounding box center [761, 784] width 1485 height 54
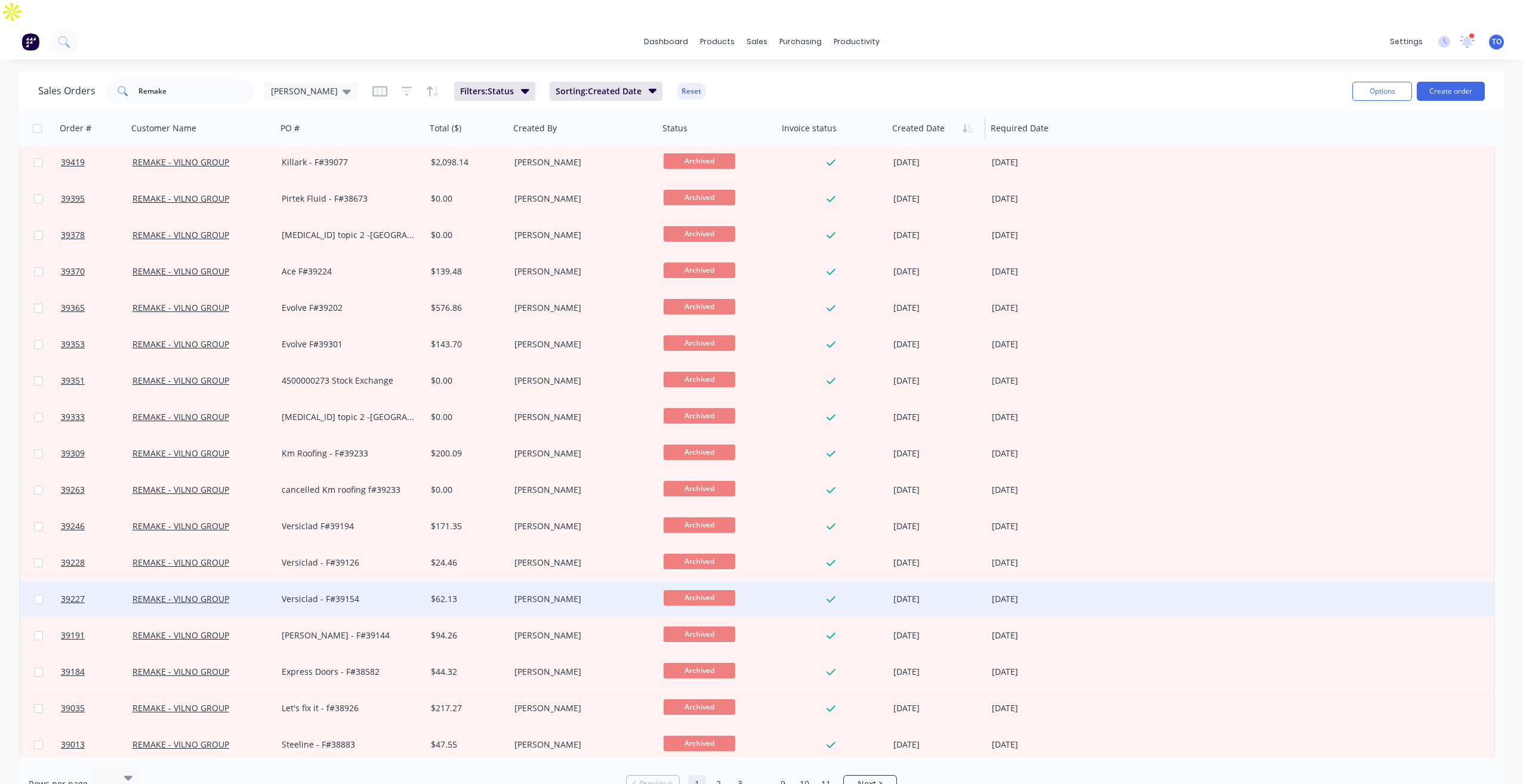
click at [171, 581] on div "REMAKE - VILNO GROUP" at bounding box center [202, 599] width 149 height 36
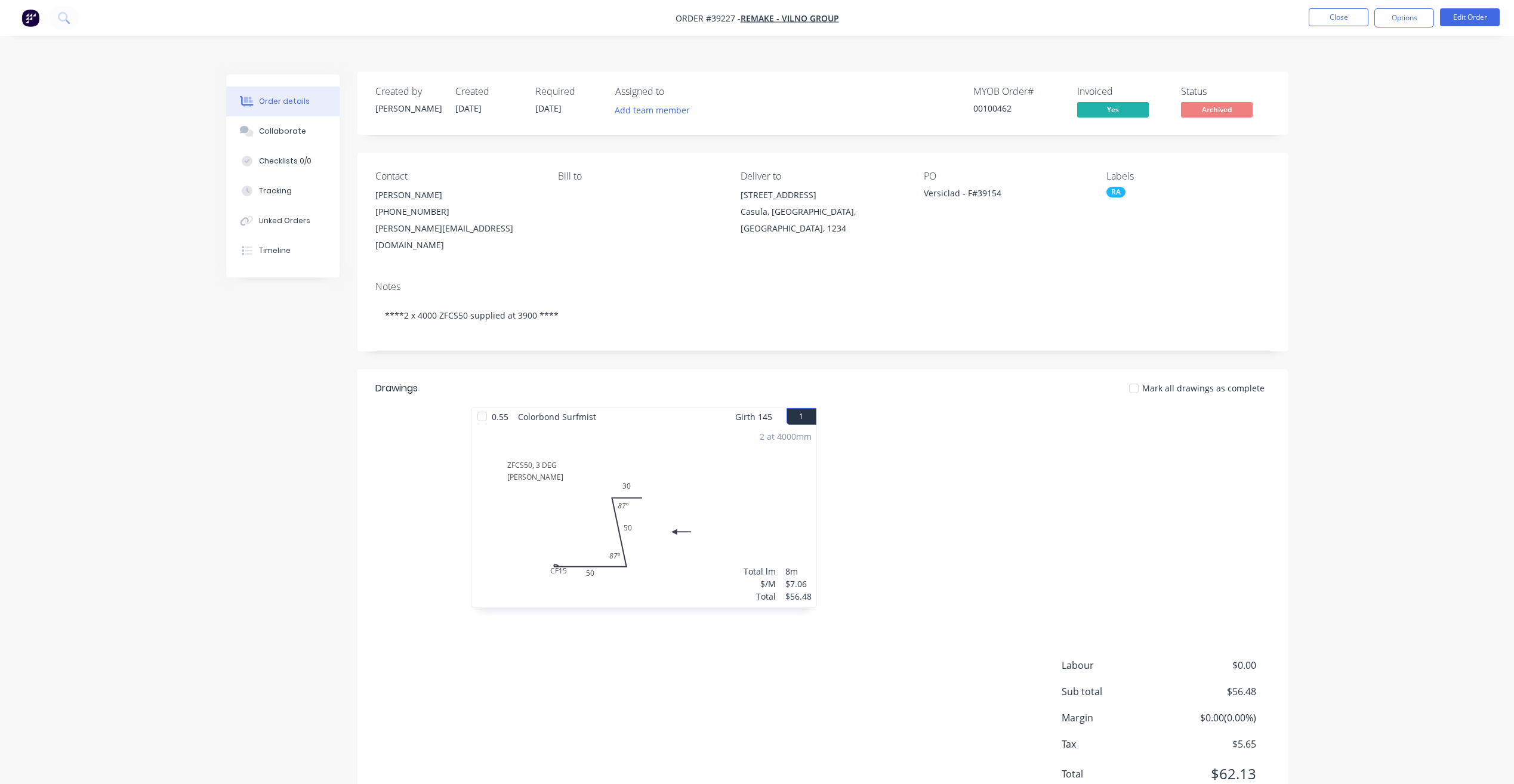
scroll to position [11, 0]
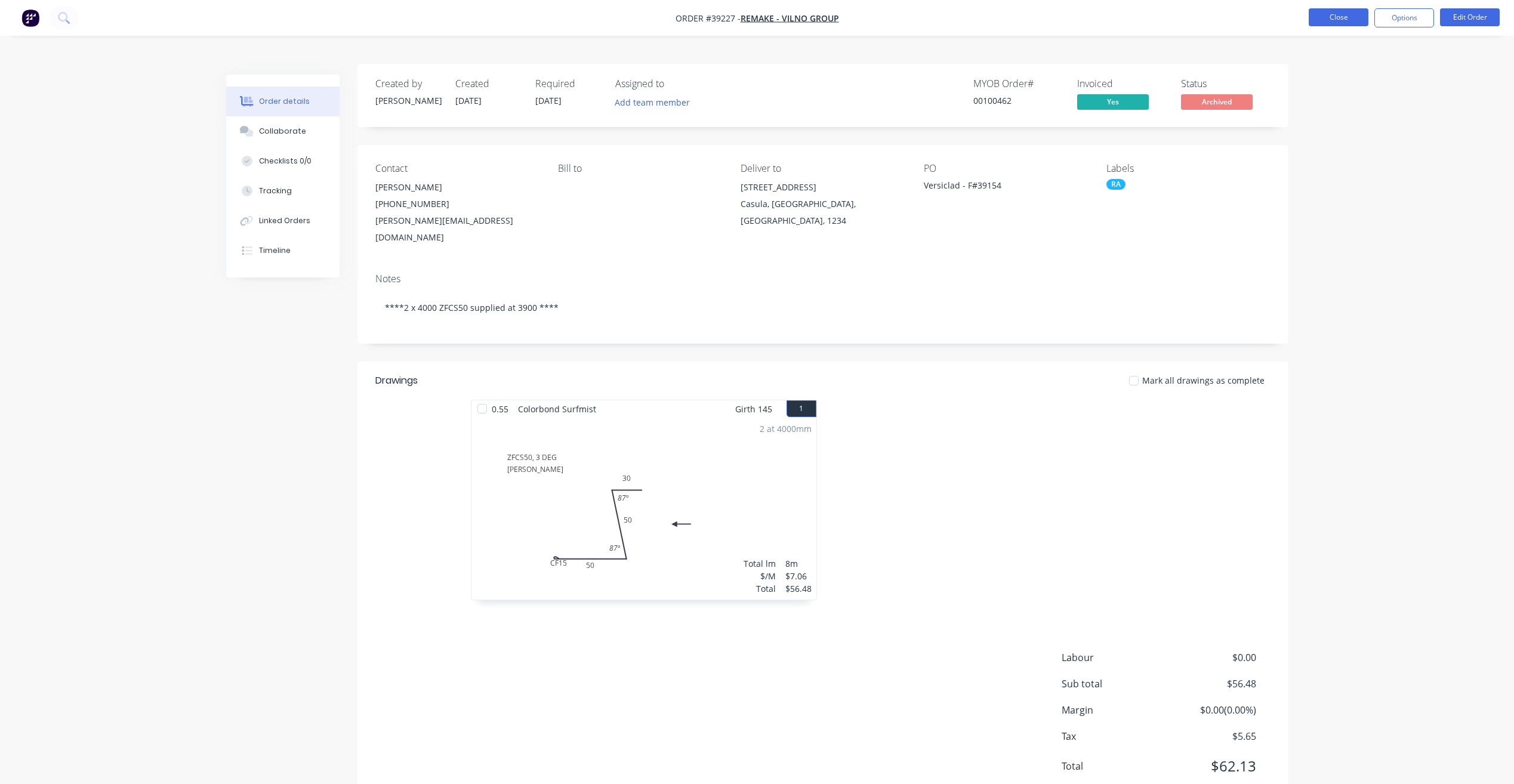
click at [1348, 18] on button "Close" at bounding box center [1339, 17] width 60 height 18
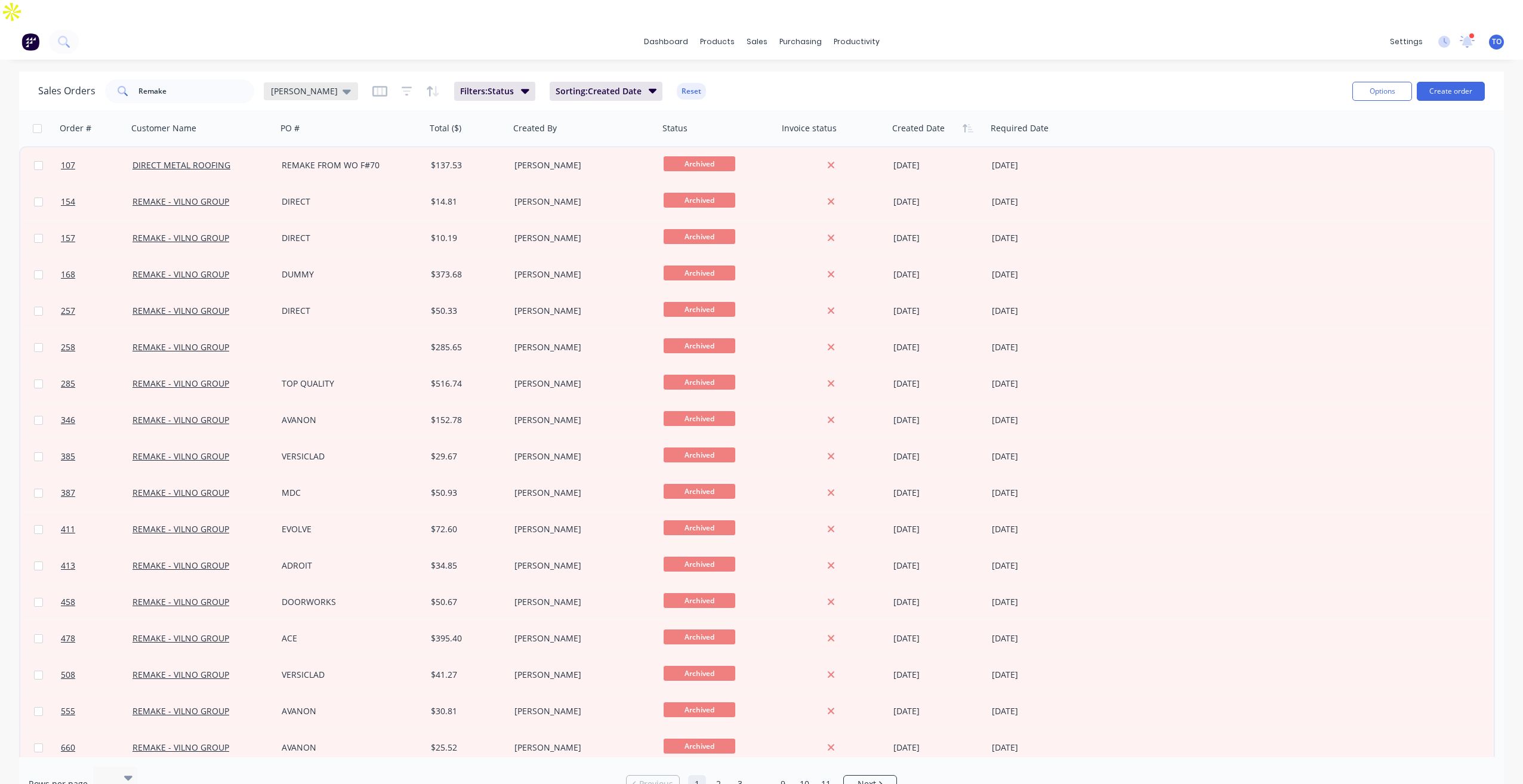
click at [343, 90] on icon at bounding box center [347, 92] width 8 height 5
click at [417, 193] on button "edit" at bounding box center [416, 193] width 15 height 12
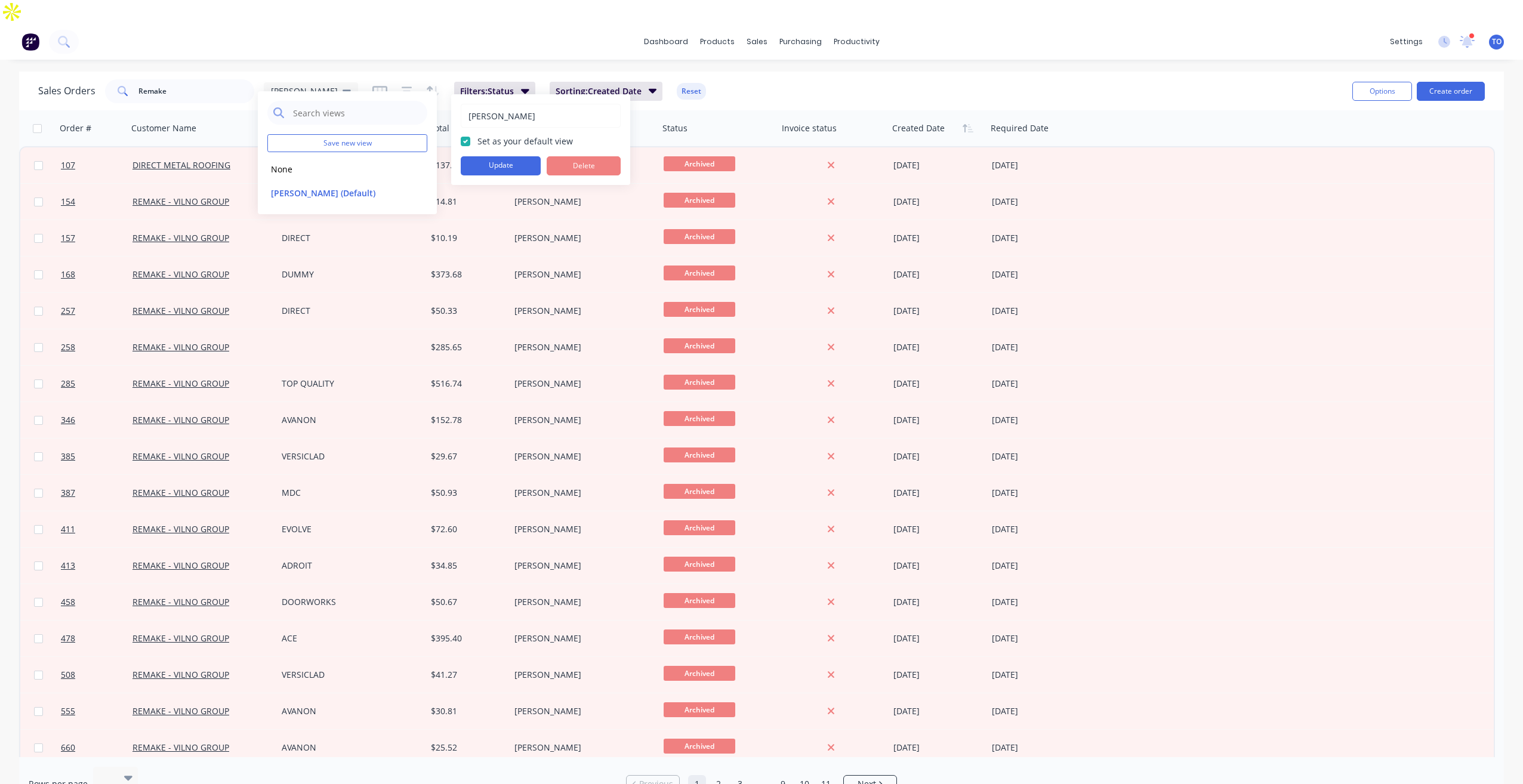
click at [748, 77] on div "Sales Orders Remake Tobias Filters: Status Sorting: Created Date Reset" at bounding box center [690, 91] width 1305 height 29
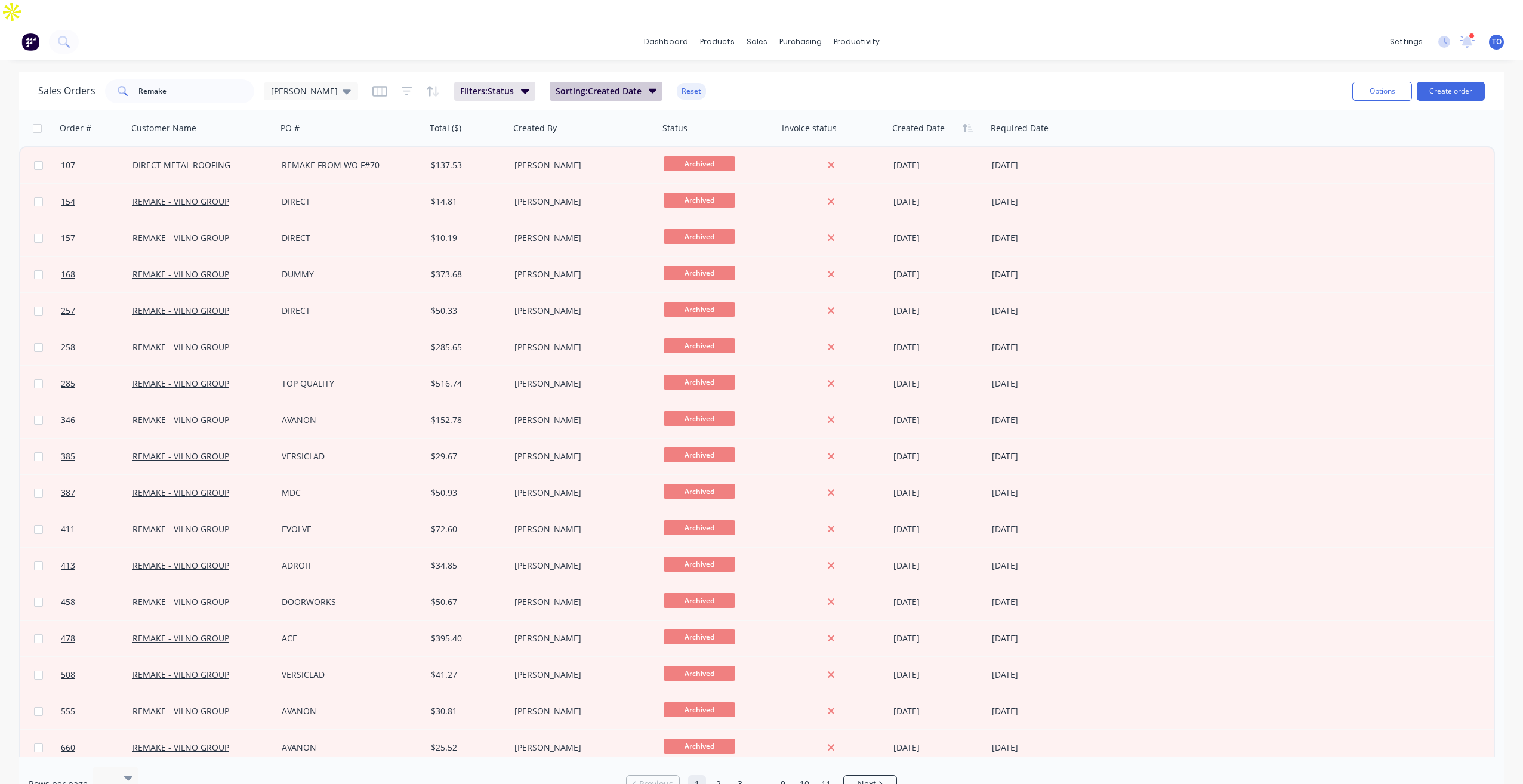
click at [579, 85] on span "Sorting: Created Date" at bounding box center [599, 91] width 86 height 12
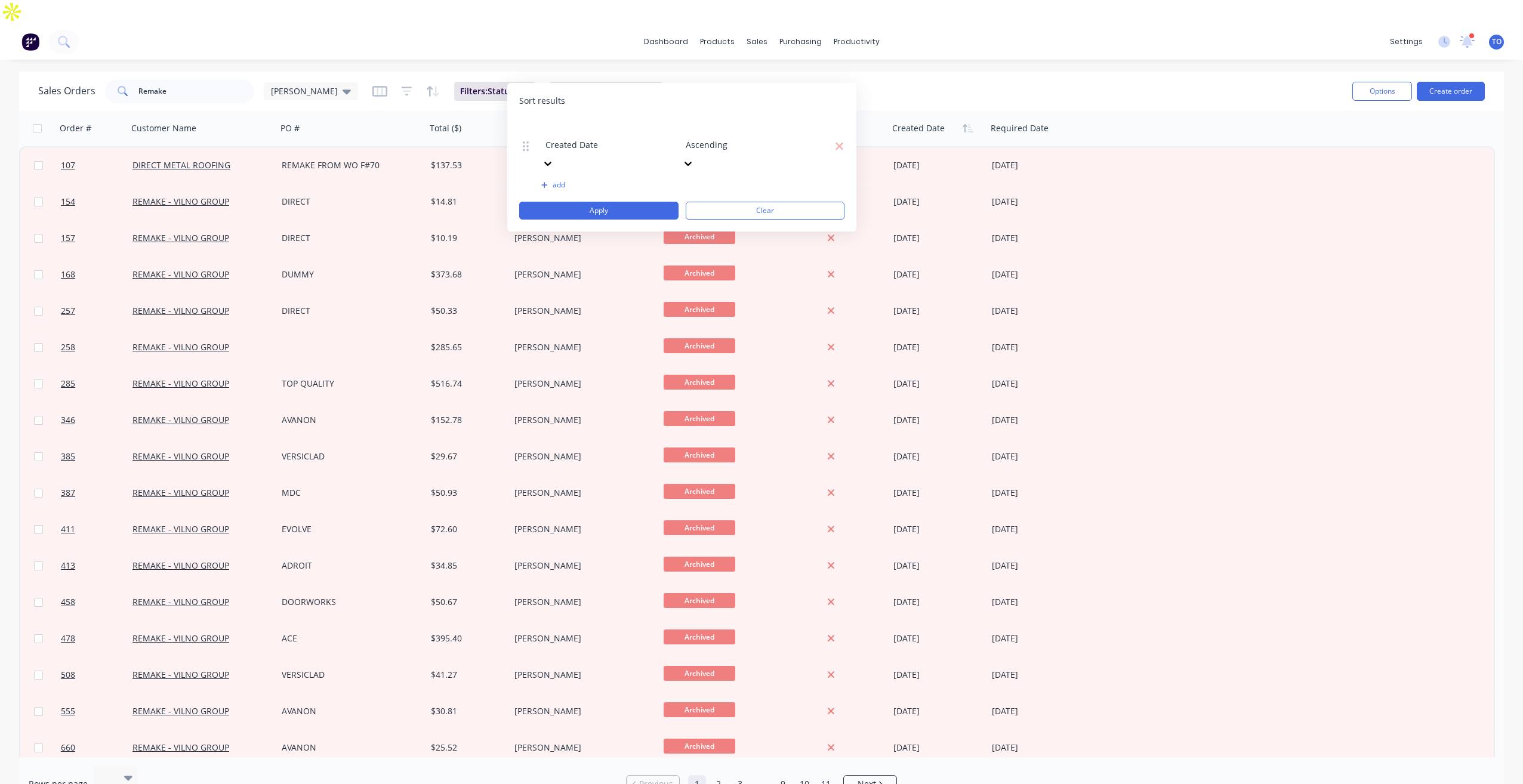
click at [741, 133] on div at bounding box center [772, 128] width 172 height 15
click at [618, 201] on button "Apply" at bounding box center [599, 210] width 159 height 18
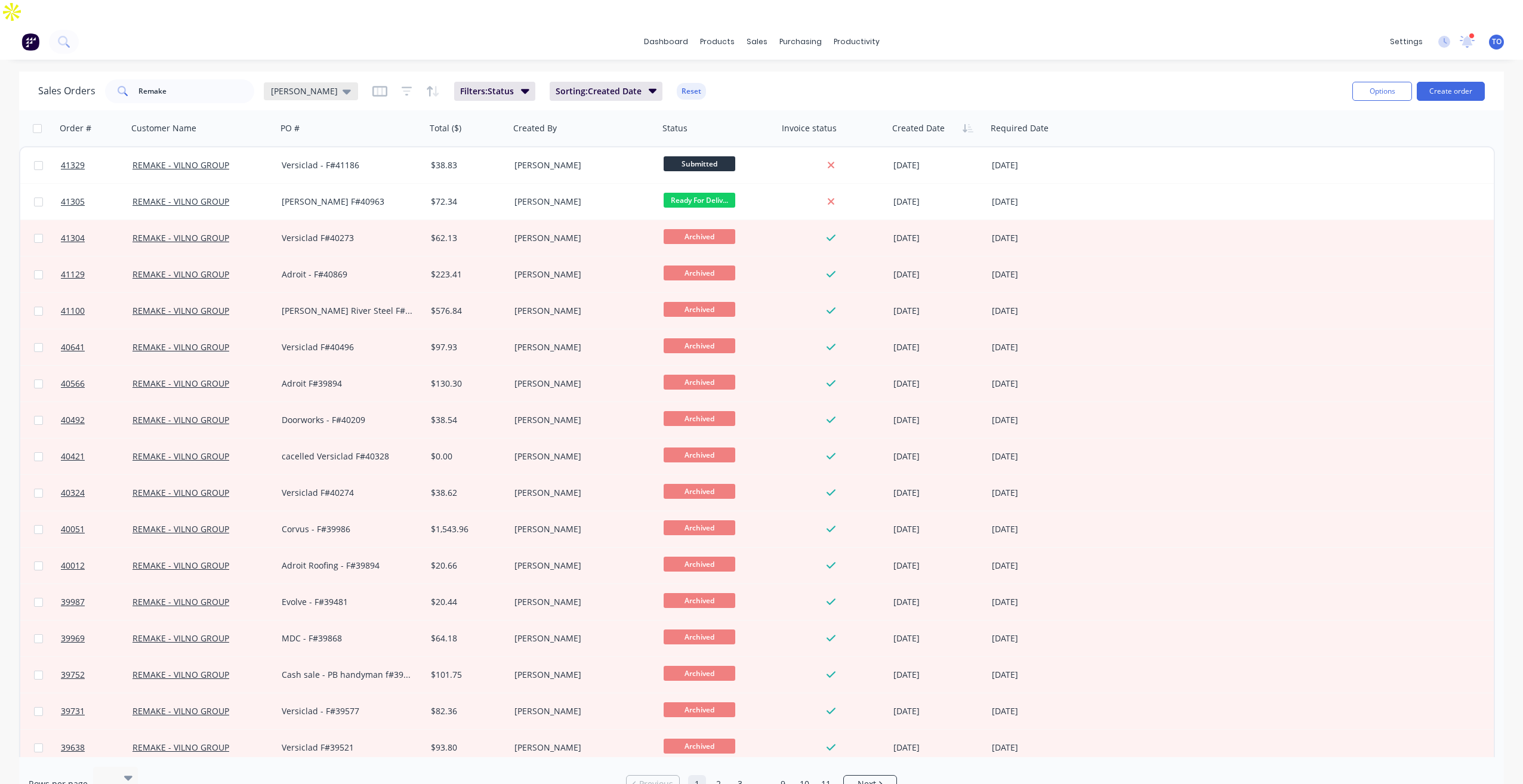
click at [306, 82] on div "[PERSON_NAME]" at bounding box center [311, 91] width 94 height 18
click at [348, 147] on button "Save new view" at bounding box center [347, 143] width 160 height 18
click at [471, 145] on div "Set as your default view" at bounding box center [540, 141] width 160 height 12
click at [477, 142] on label "Set as your default view" at bounding box center [525, 141] width 96 height 12
click at [467, 142] on input "Set as your default view" at bounding box center [465, 141] width 9 height 12
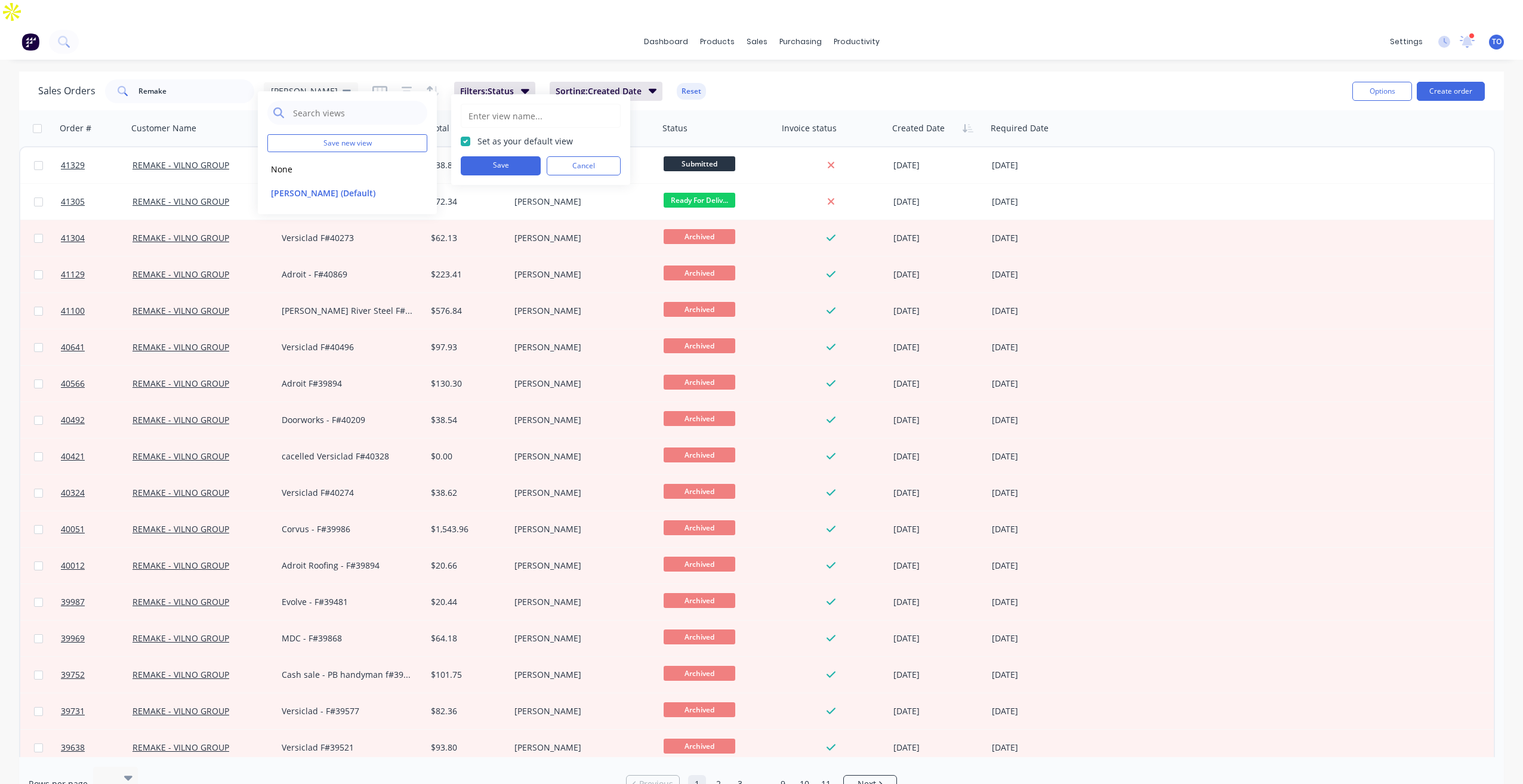
checkbox input "true"
click at [487, 170] on button "Save" at bounding box center [501, 166] width 80 height 19
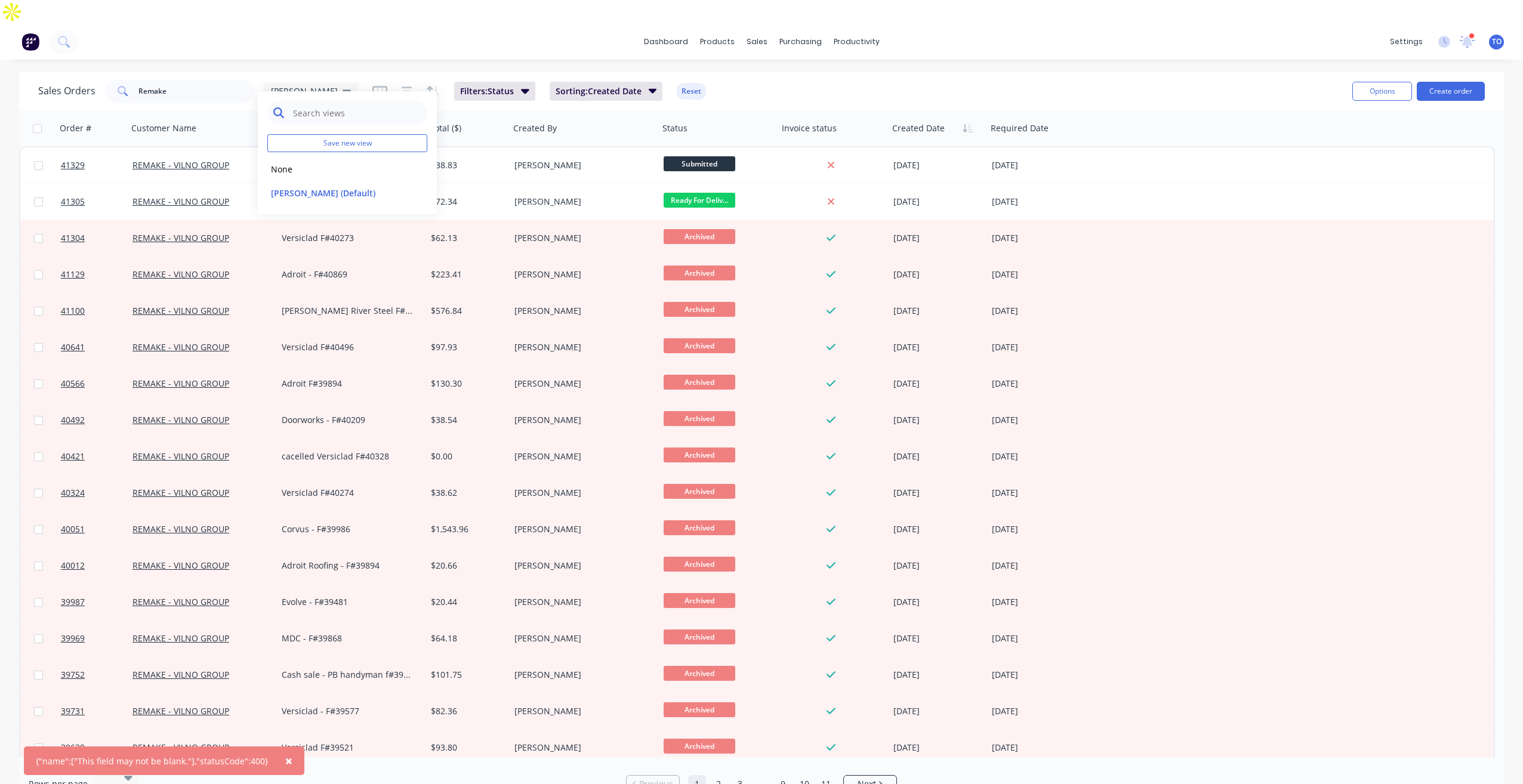
click at [348, 106] on input "text" at bounding box center [357, 112] width 130 height 24
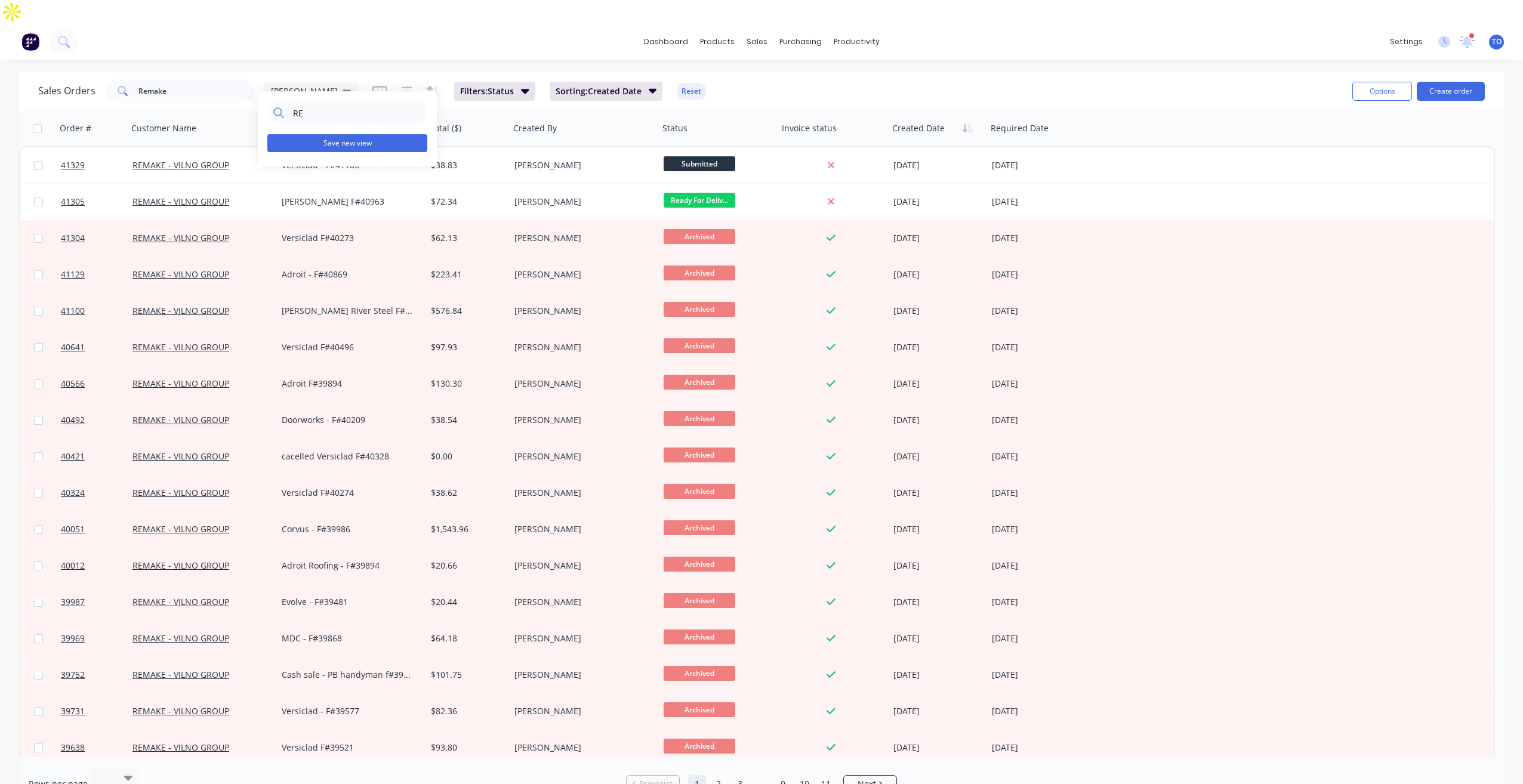
type input "R"
type input "T"
type input "REMAKE"
click at [352, 141] on button "Save new view" at bounding box center [347, 143] width 160 height 18
click at [507, 144] on label "Set as your default view" at bounding box center [525, 141] width 96 height 12
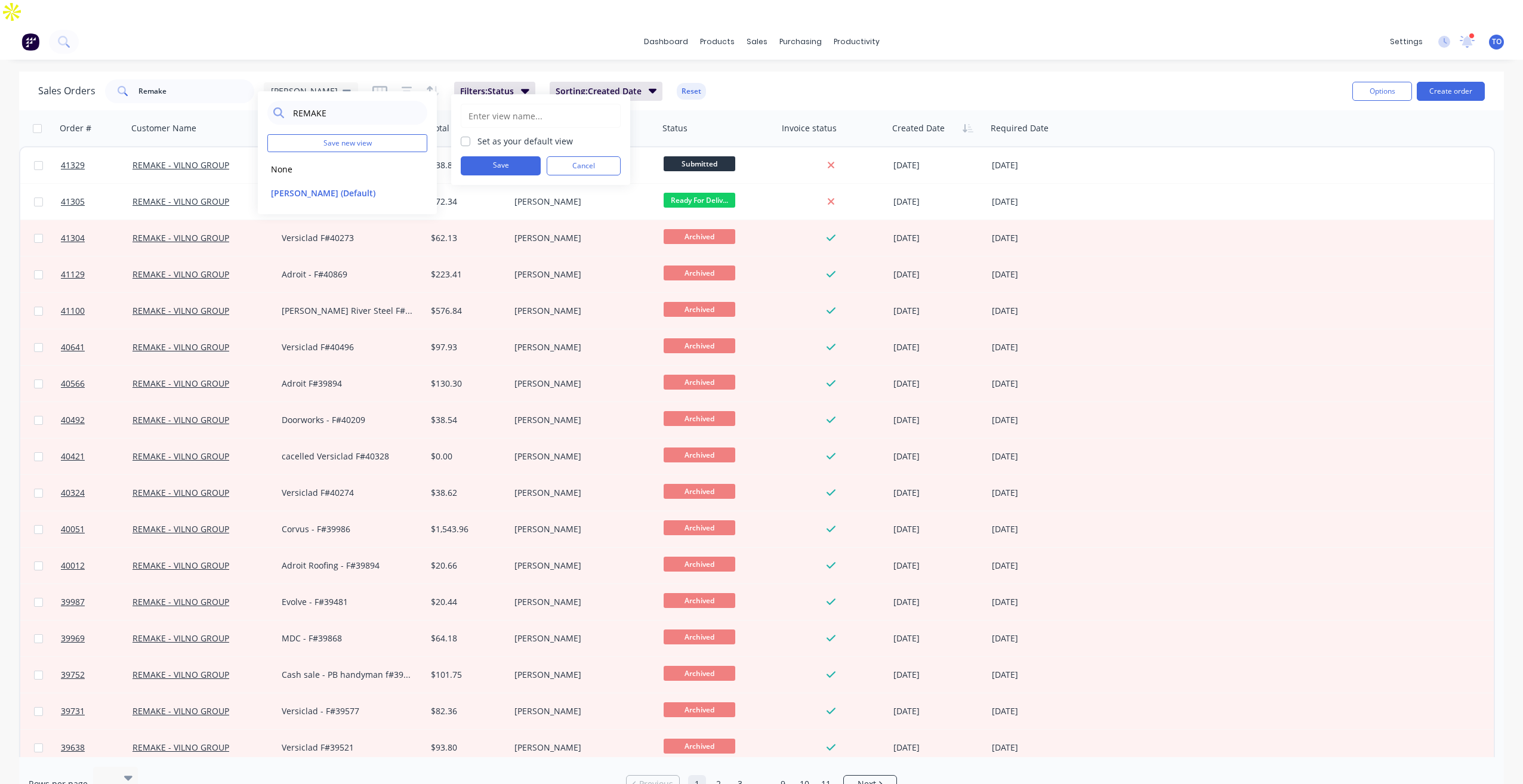
click at [471, 144] on input "Set as your default view" at bounding box center [465, 141] width 9 height 12
checkbox input "true"
click at [487, 164] on button "Save" at bounding box center [501, 166] width 80 height 19
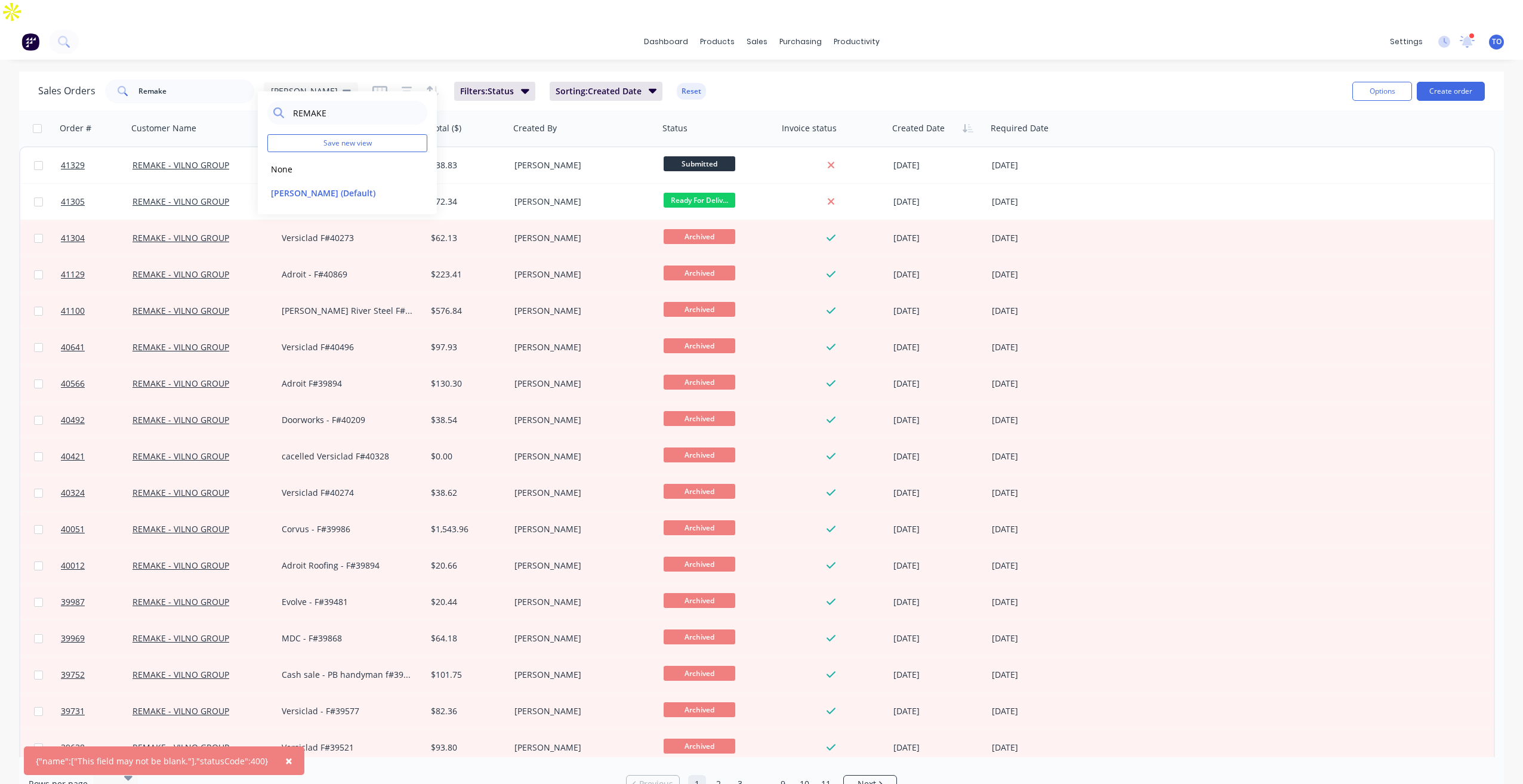
click at [1187, 77] on div "Sales Orders Remake Tobias Filters: Status Sorting: Created Date Reset" at bounding box center [690, 91] width 1305 height 29
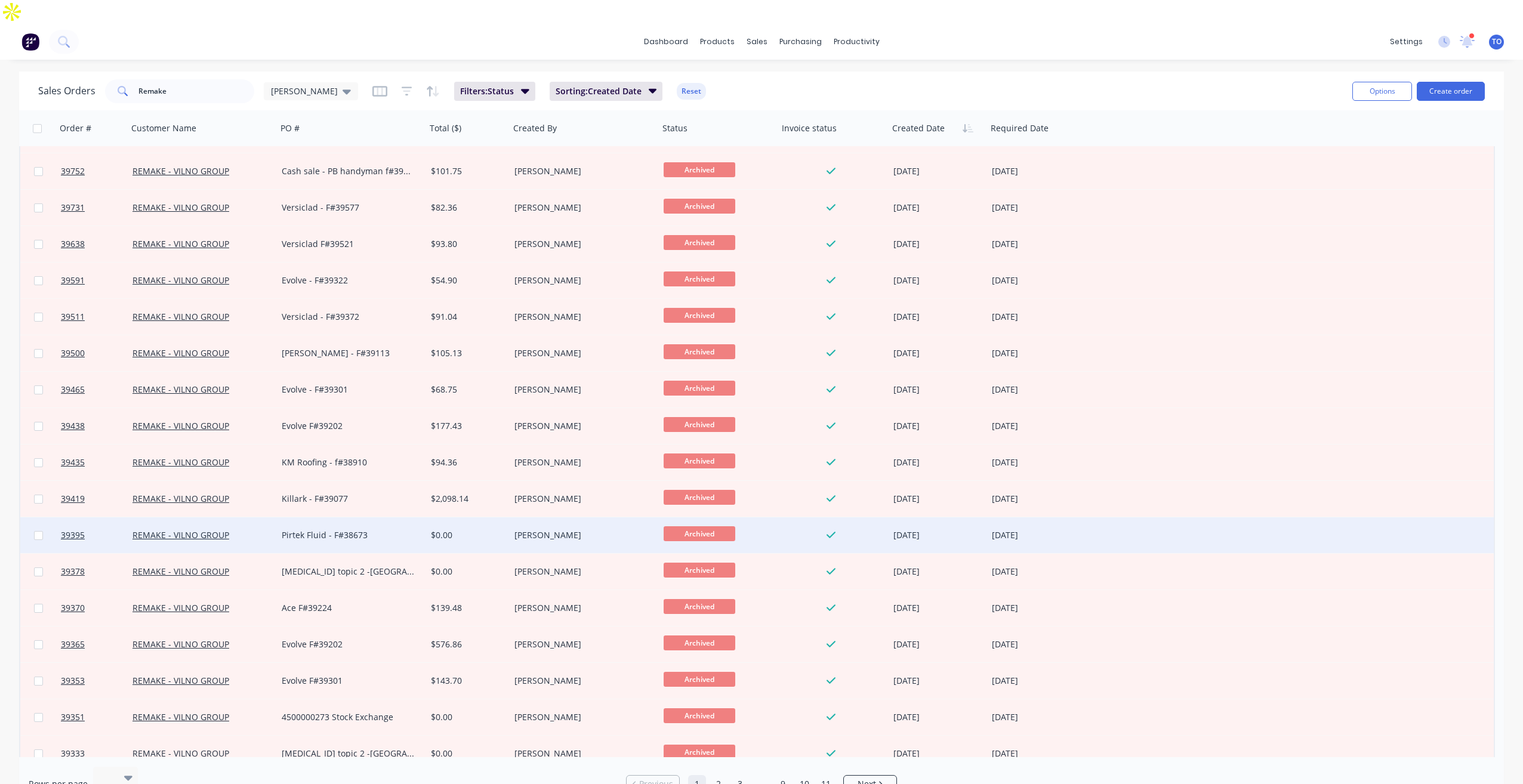
scroll to position [537, 0]
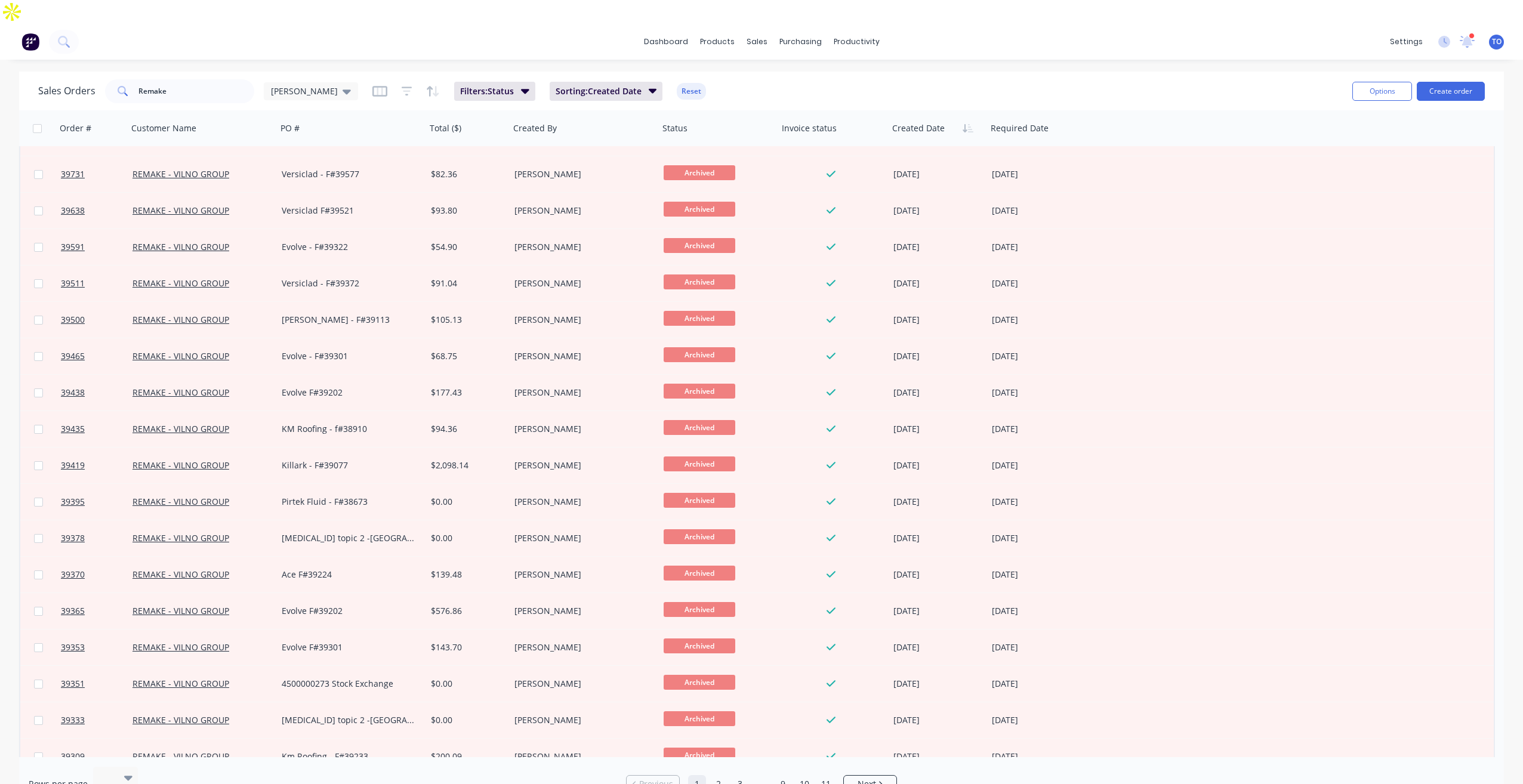
click at [7, 525] on div "Sales Orders Remake Tobias Filters: Status Sorting: Created Date Reset Options …" at bounding box center [761, 440] width 1523 height 739
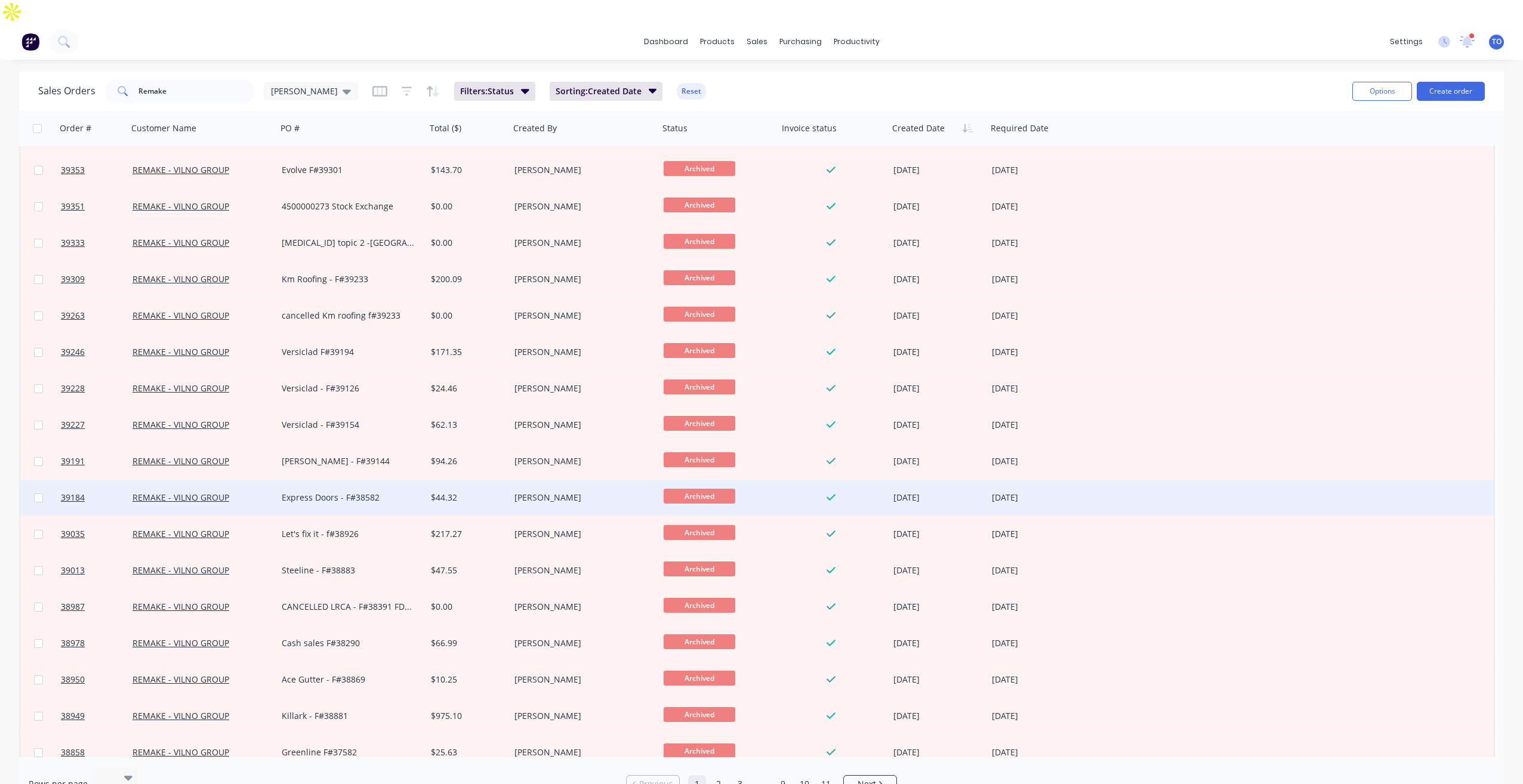
scroll to position [955, 0]
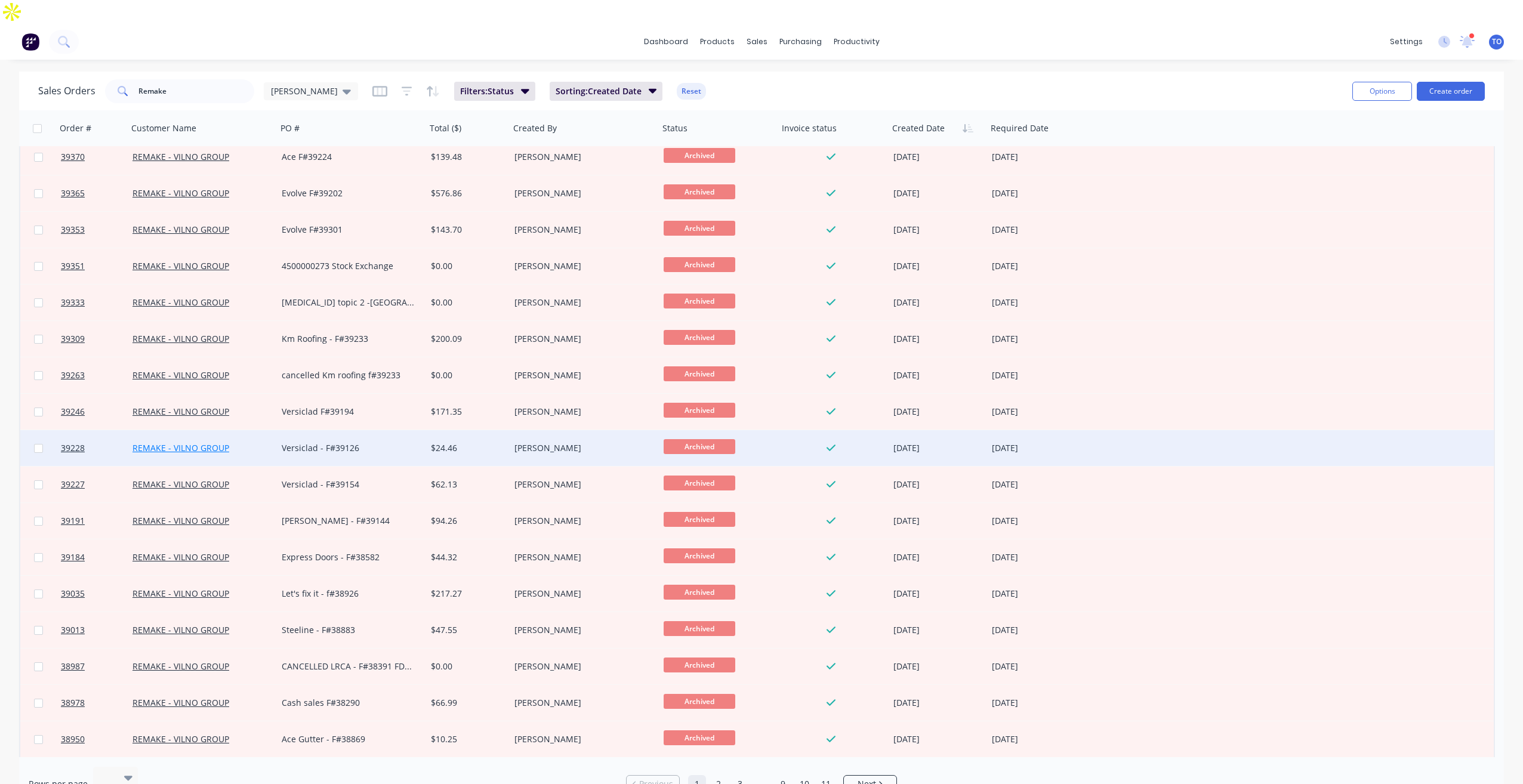
click at [217, 442] on link "REMAKE - VILNO GROUP" at bounding box center [181, 448] width 97 height 12
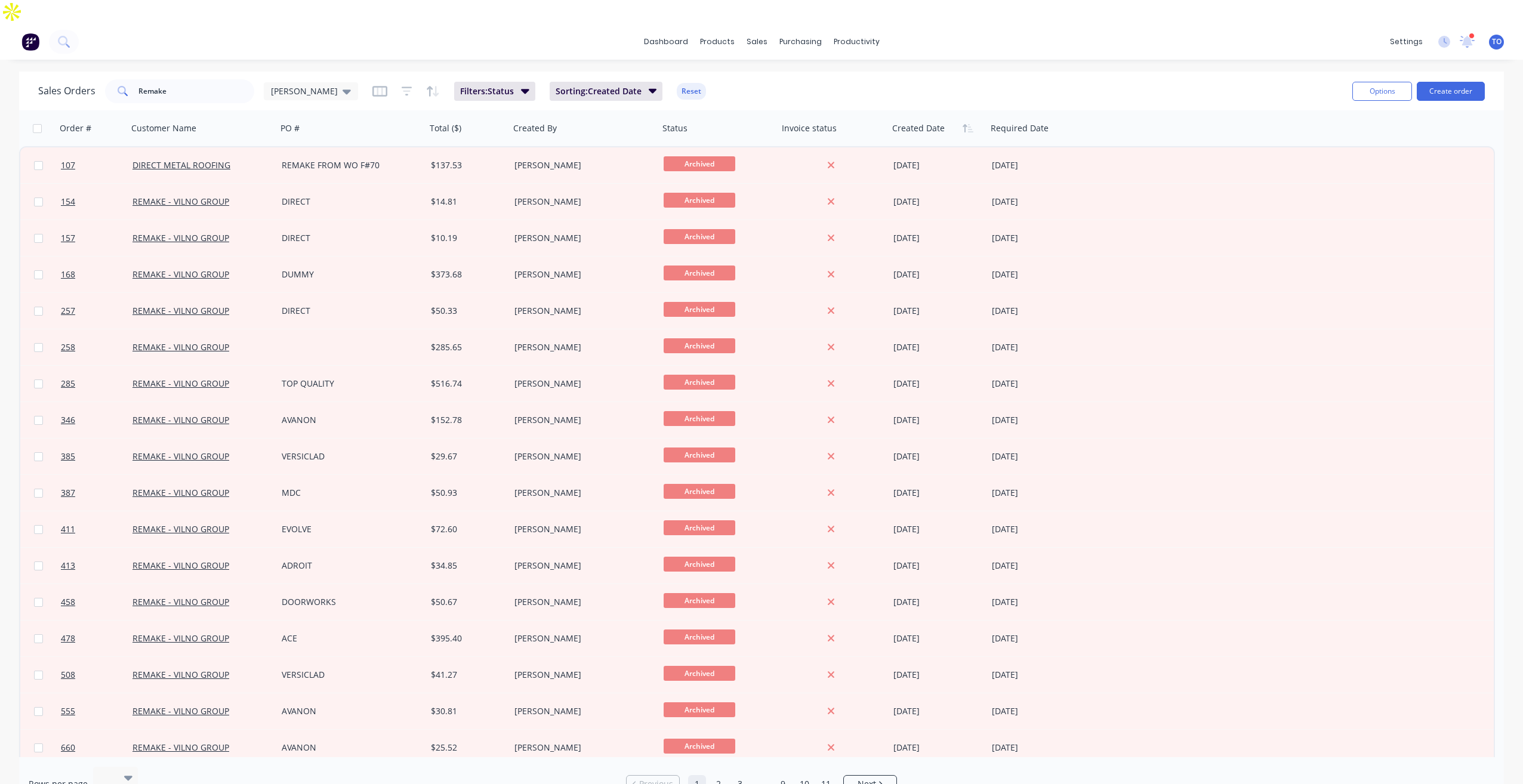
click at [677, 83] on button "Reset" at bounding box center [692, 91] width 29 height 17
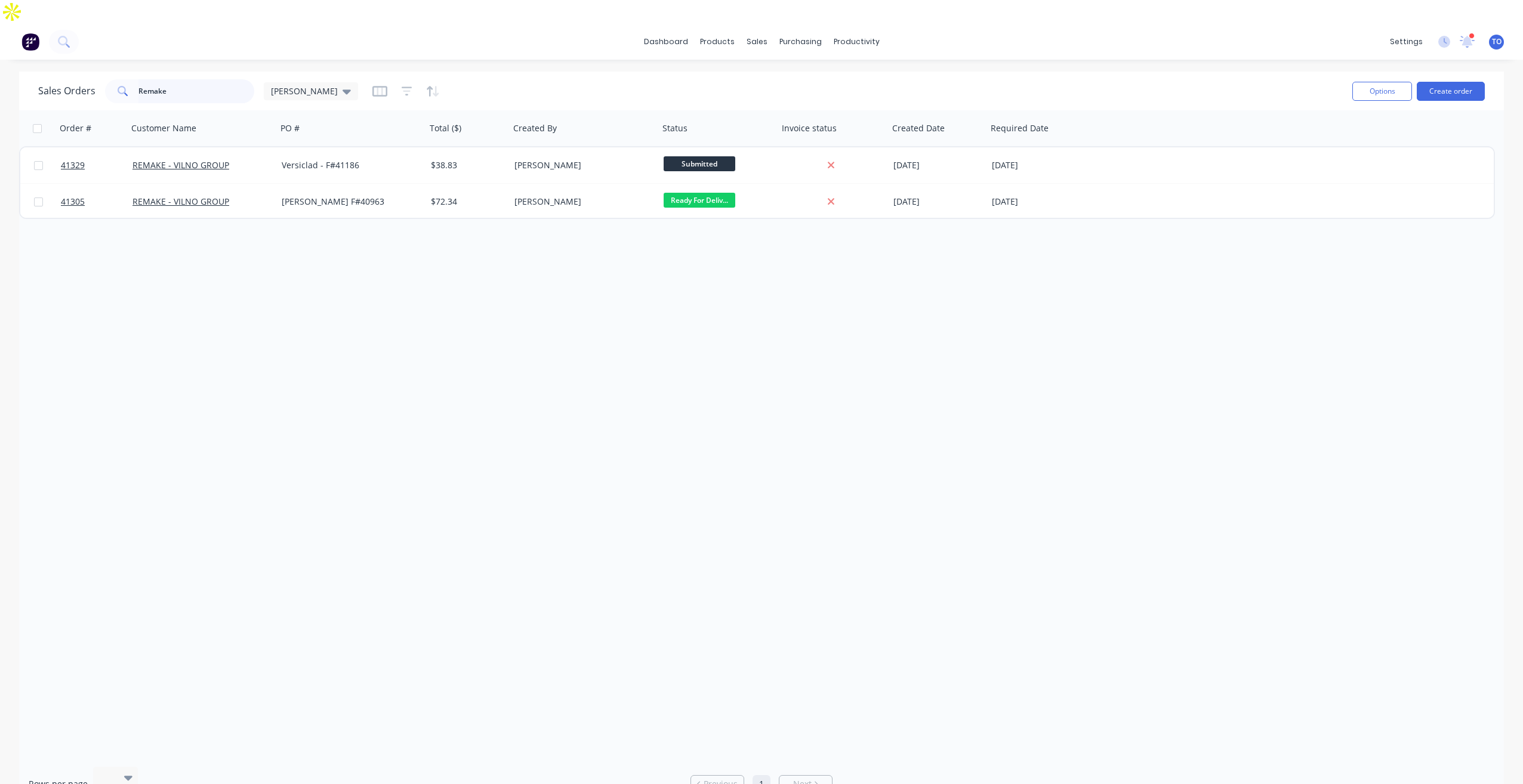
click at [209, 79] on input "Remake" at bounding box center [197, 91] width 117 height 24
click at [218, 79] on input "Remake" at bounding box center [197, 91] width 117 height 24
click at [372, 86] on icon "button" at bounding box center [379, 91] width 15 height 11
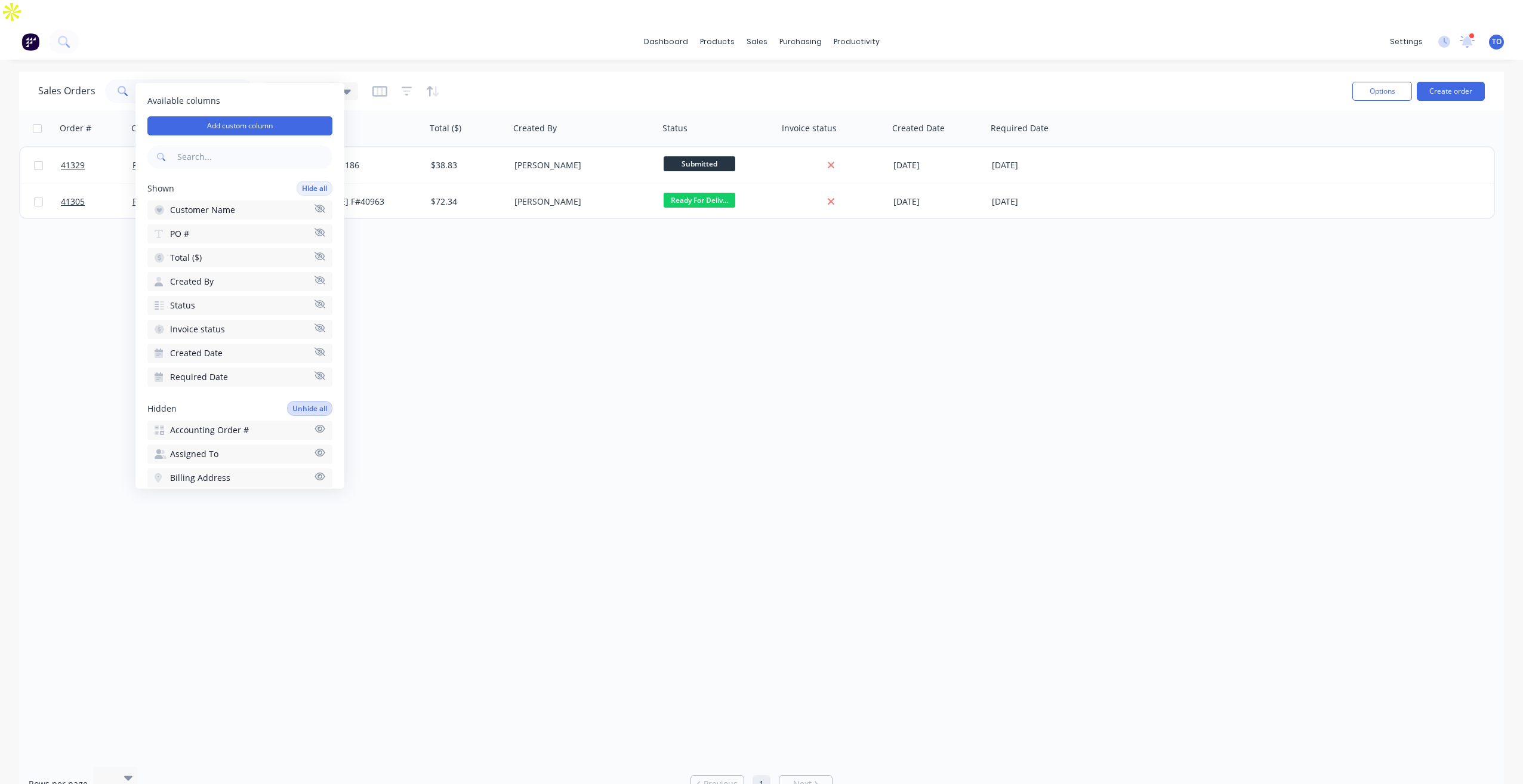
click at [304, 407] on button "Unhide all" at bounding box center [309, 408] width 45 height 15
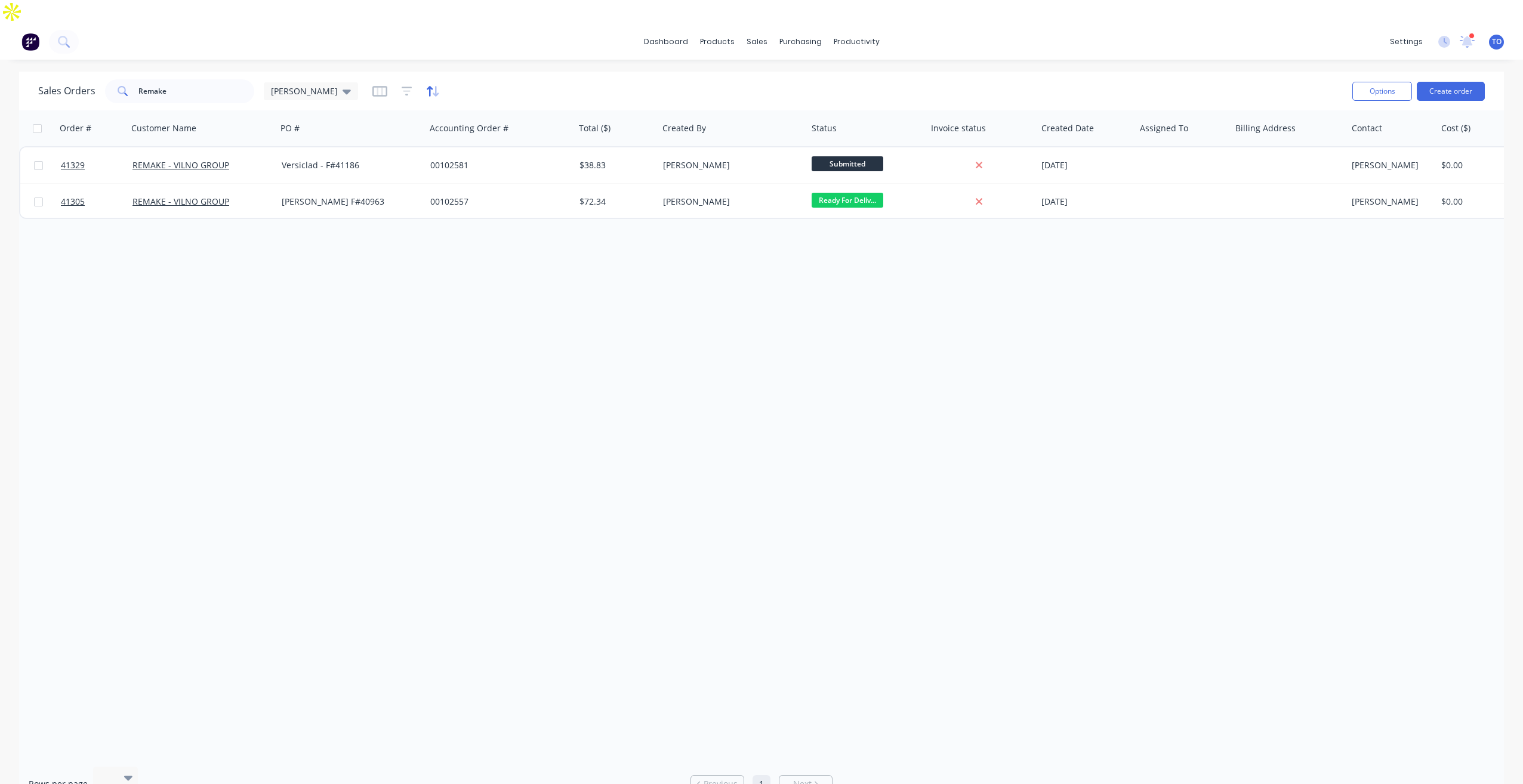
click at [426, 85] on icon "button" at bounding box center [433, 91] width 14 height 12
click at [390, 124] on div "Sort results To pick up a draggable item, press the space bar. While dragging, …" at bounding box center [558, 126] width 350 height 87
click at [402, 118] on div "Sort results To pick up a draggable item, press the space bar. While dragging, …" at bounding box center [558, 126] width 350 height 87
click at [372, 85] on icon "button" at bounding box center [379, 91] width 15 height 12
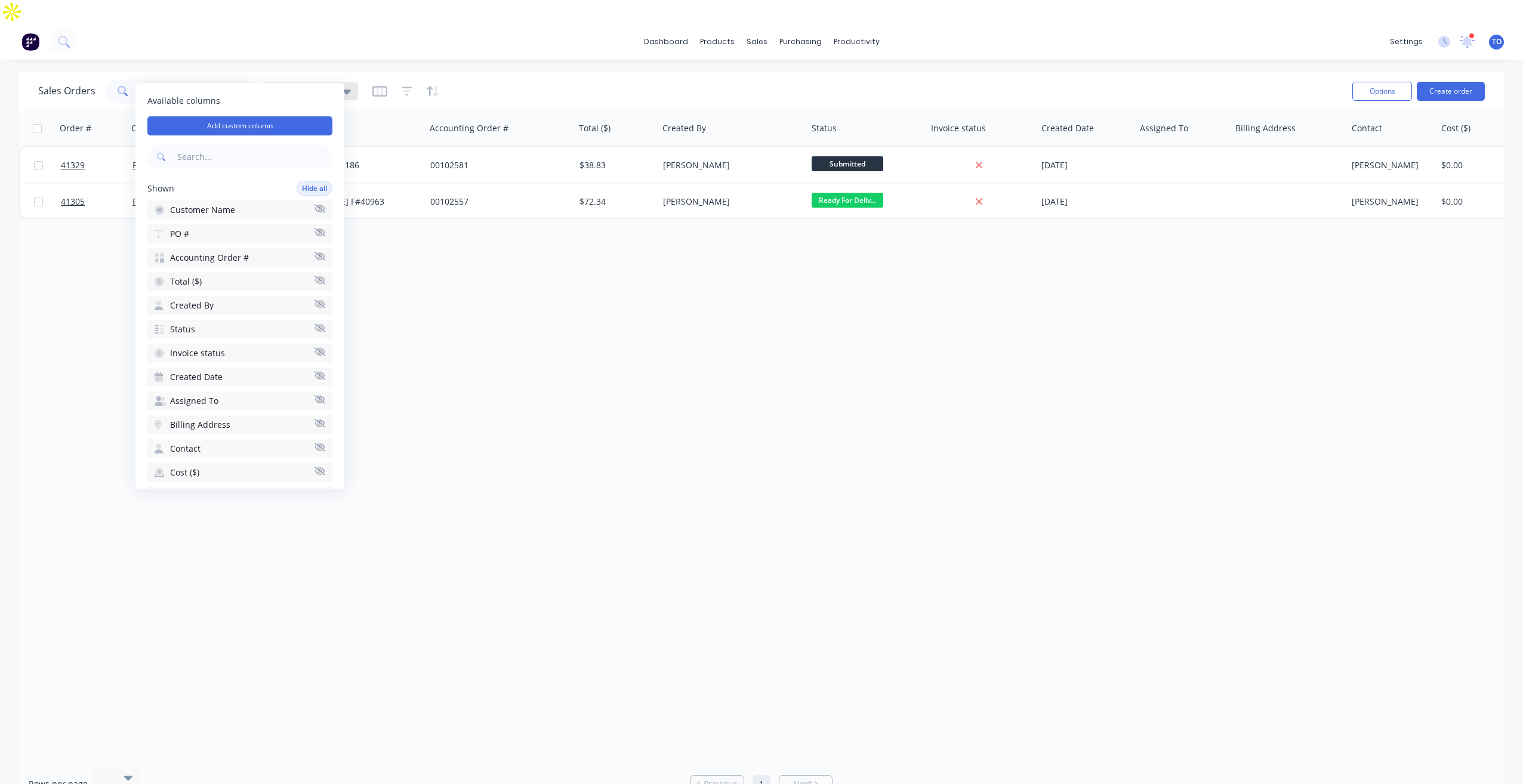
click at [298, 86] on div "Tobias" at bounding box center [311, 91] width 80 height 11
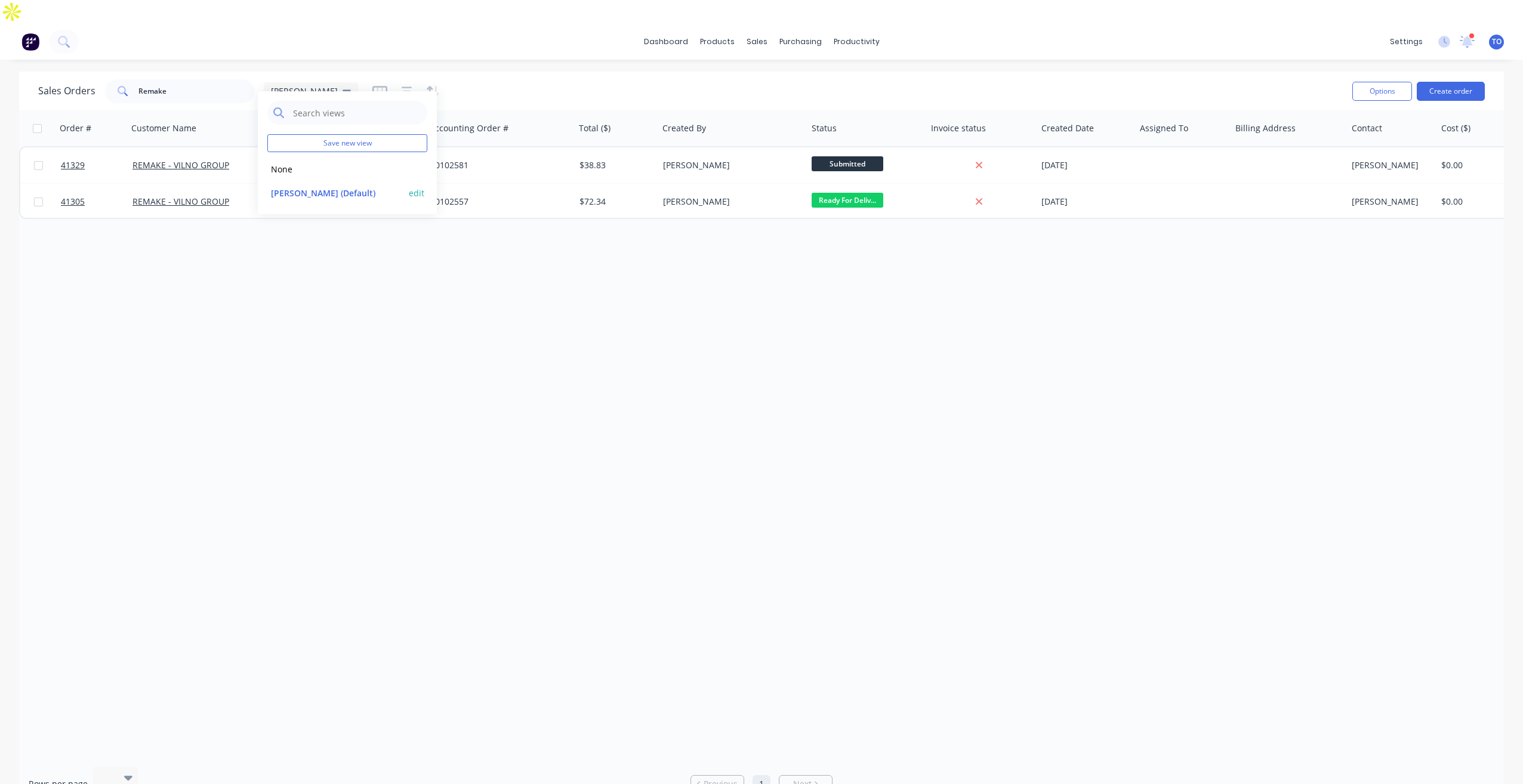
click at [297, 195] on button "Tobias (Default)" at bounding box center [335, 193] width 136 height 14
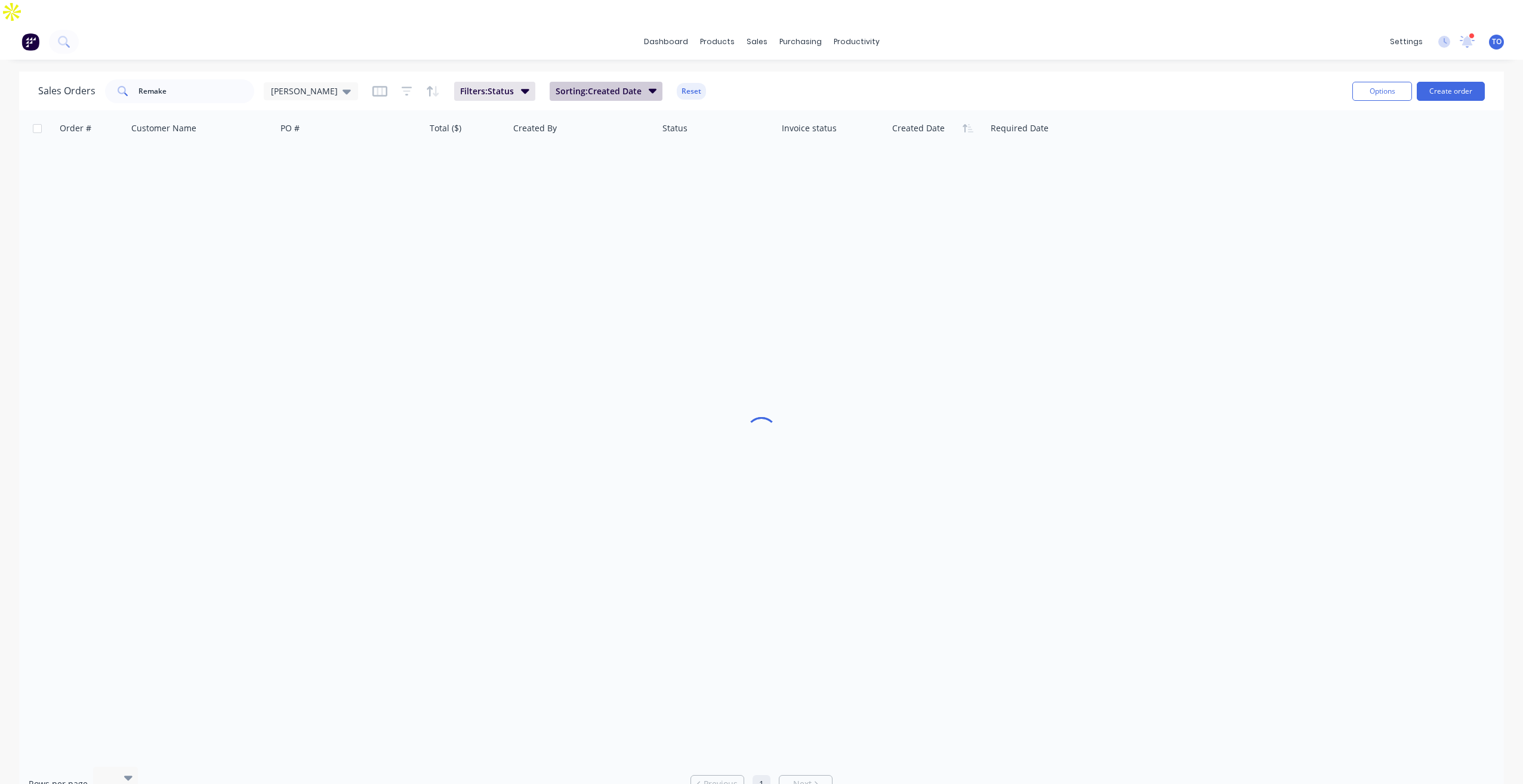
click at [649, 84] on icon "button" at bounding box center [652, 90] width 8 height 13
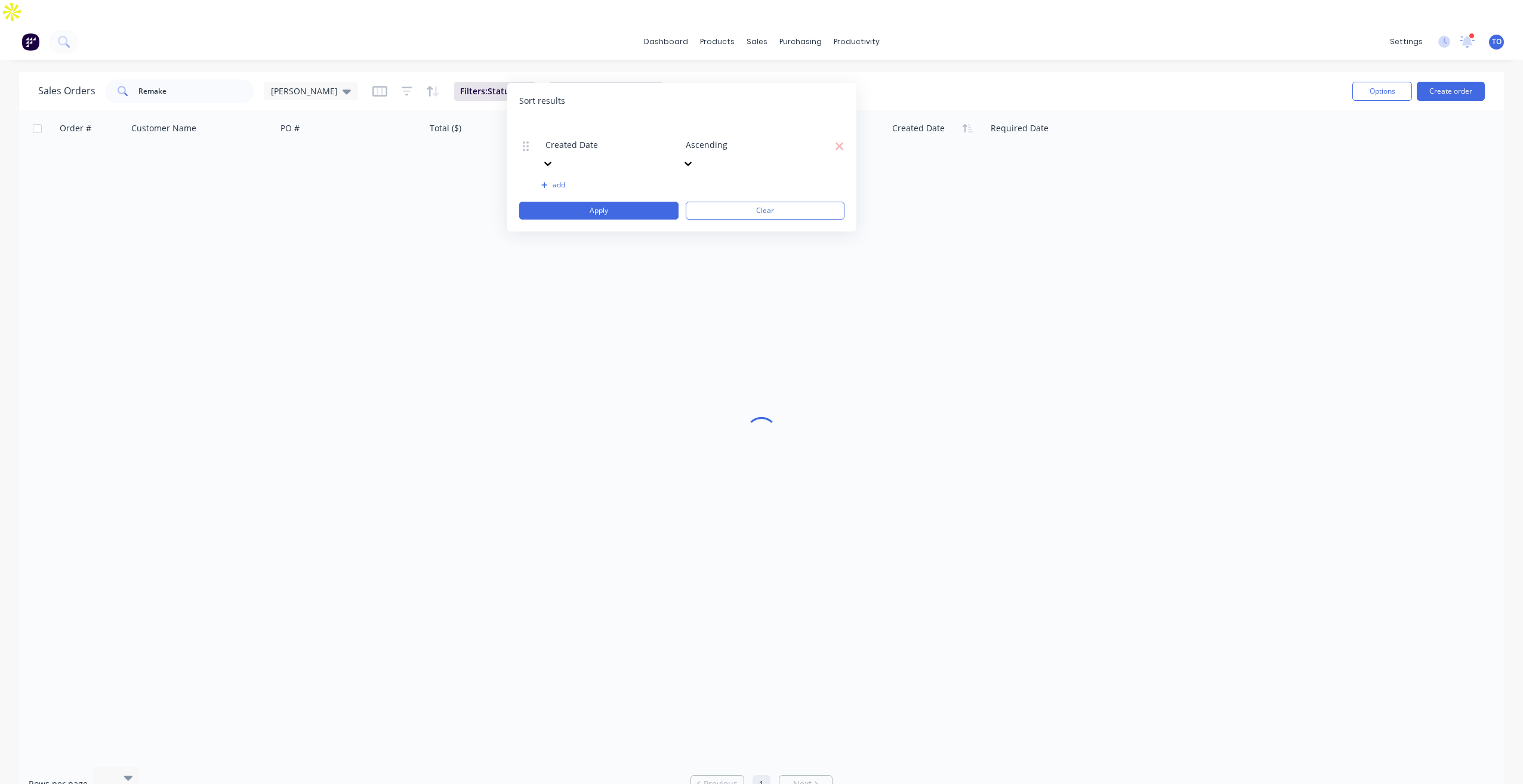
click at [717, 131] on div at bounding box center [772, 128] width 172 height 15
click at [606, 201] on button "Apply" at bounding box center [599, 210] width 159 height 18
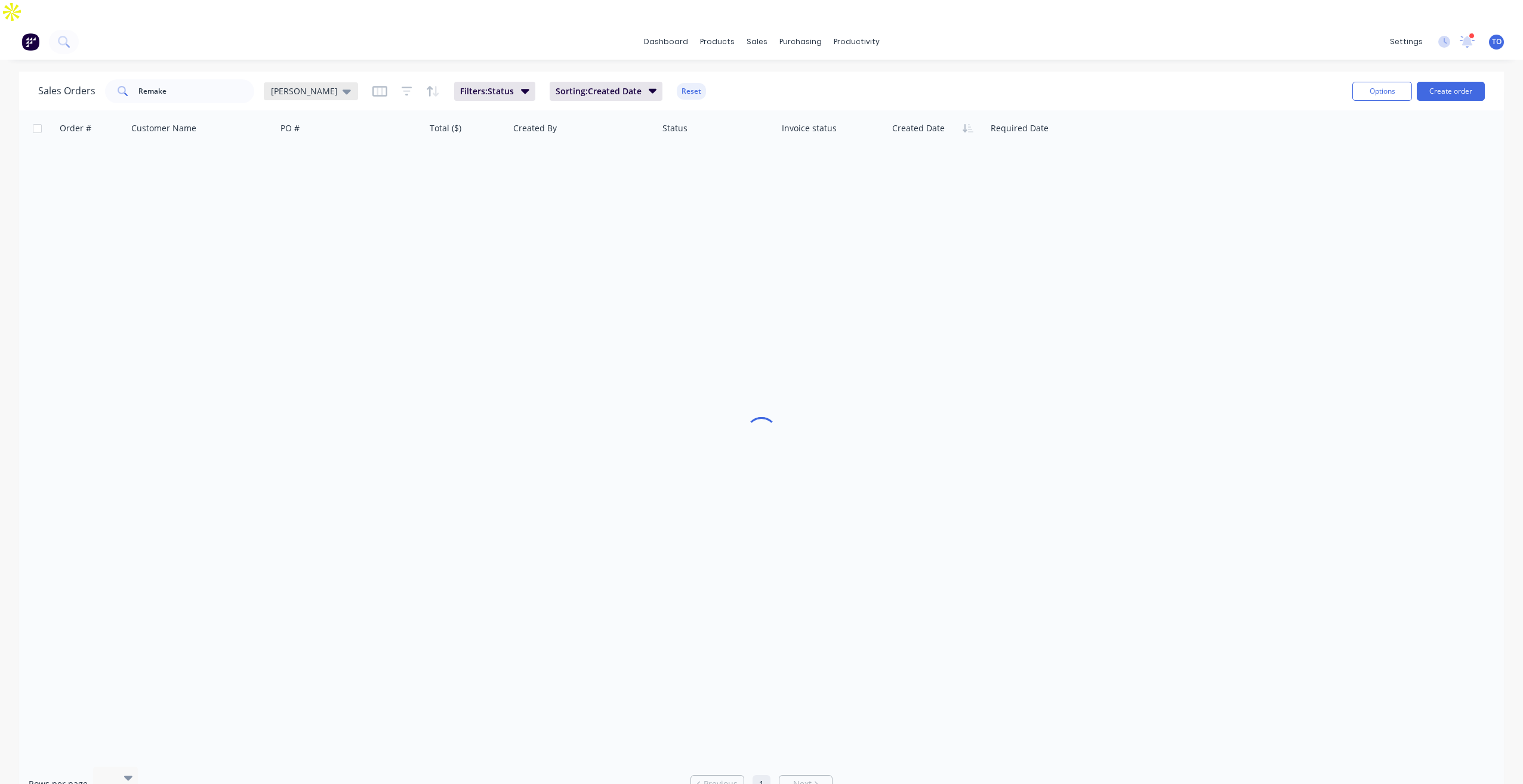
click at [309, 82] on div "Tobias" at bounding box center [311, 91] width 94 height 18
click at [417, 195] on button "edit" at bounding box center [416, 193] width 15 height 12
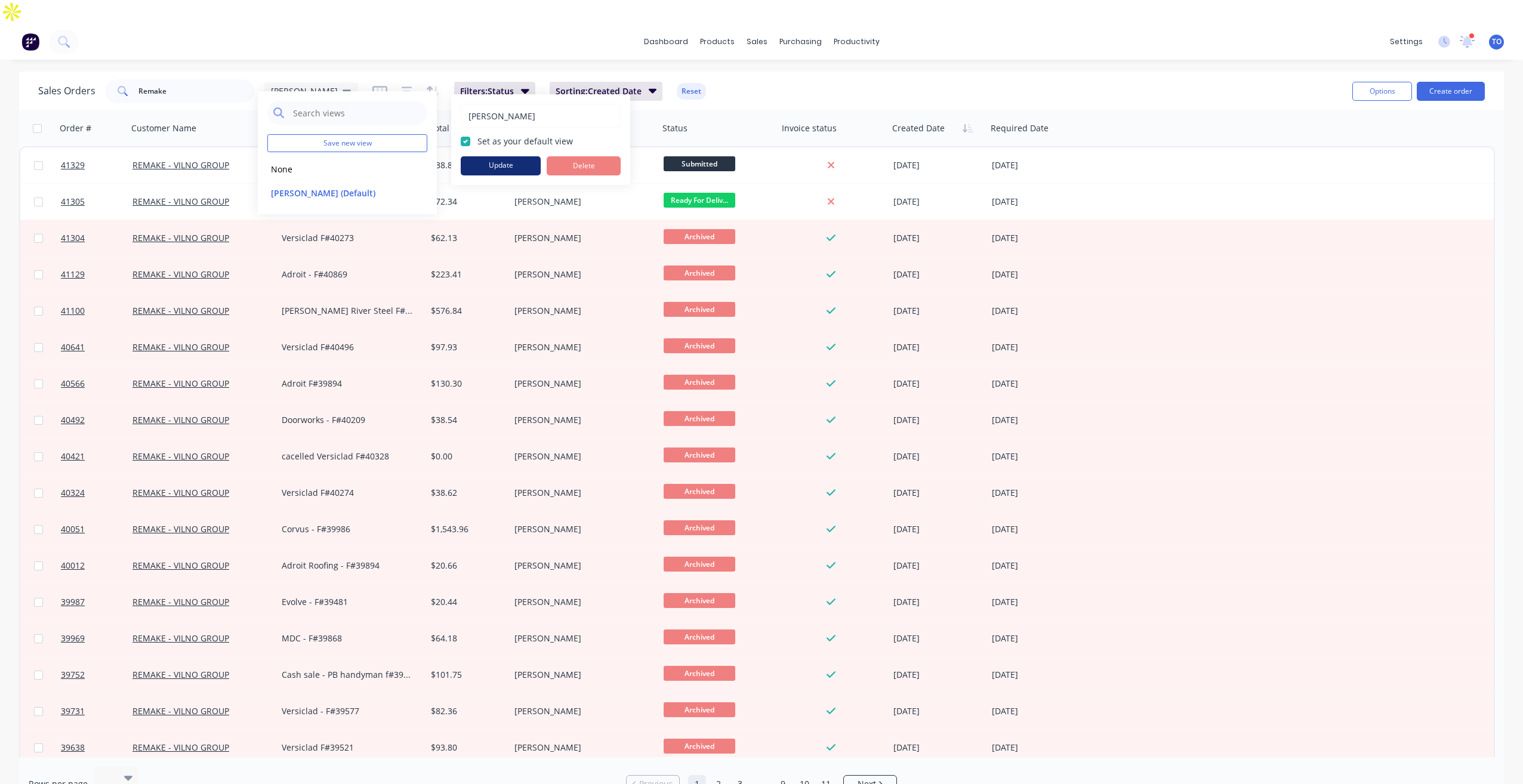
click at [512, 166] on button "Update" at bounding box center [501, 166] width 80 height 19
click at [417, 198] on button "edit" at bounding box center [416, 193] width 15 height 12
click at [503, 166] on button "Update" at bounding box center [501, 166] width 80 height 19
click at [279, 32] on div "dashboard products sales purchasing productivity dashboard products Product Cat…" at bounding box center [761, 42] width 1523 height 36
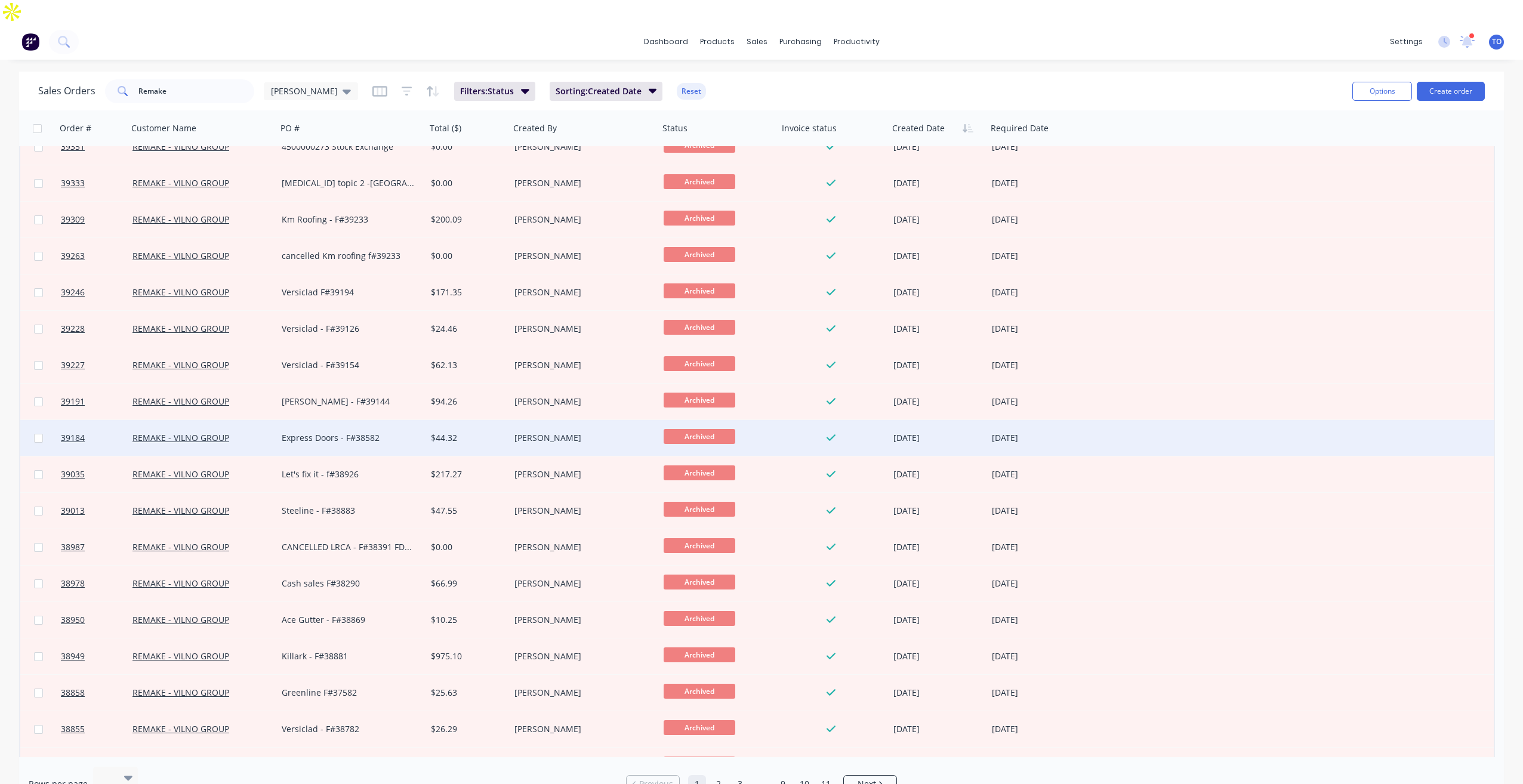
scroll to position [955, 0]
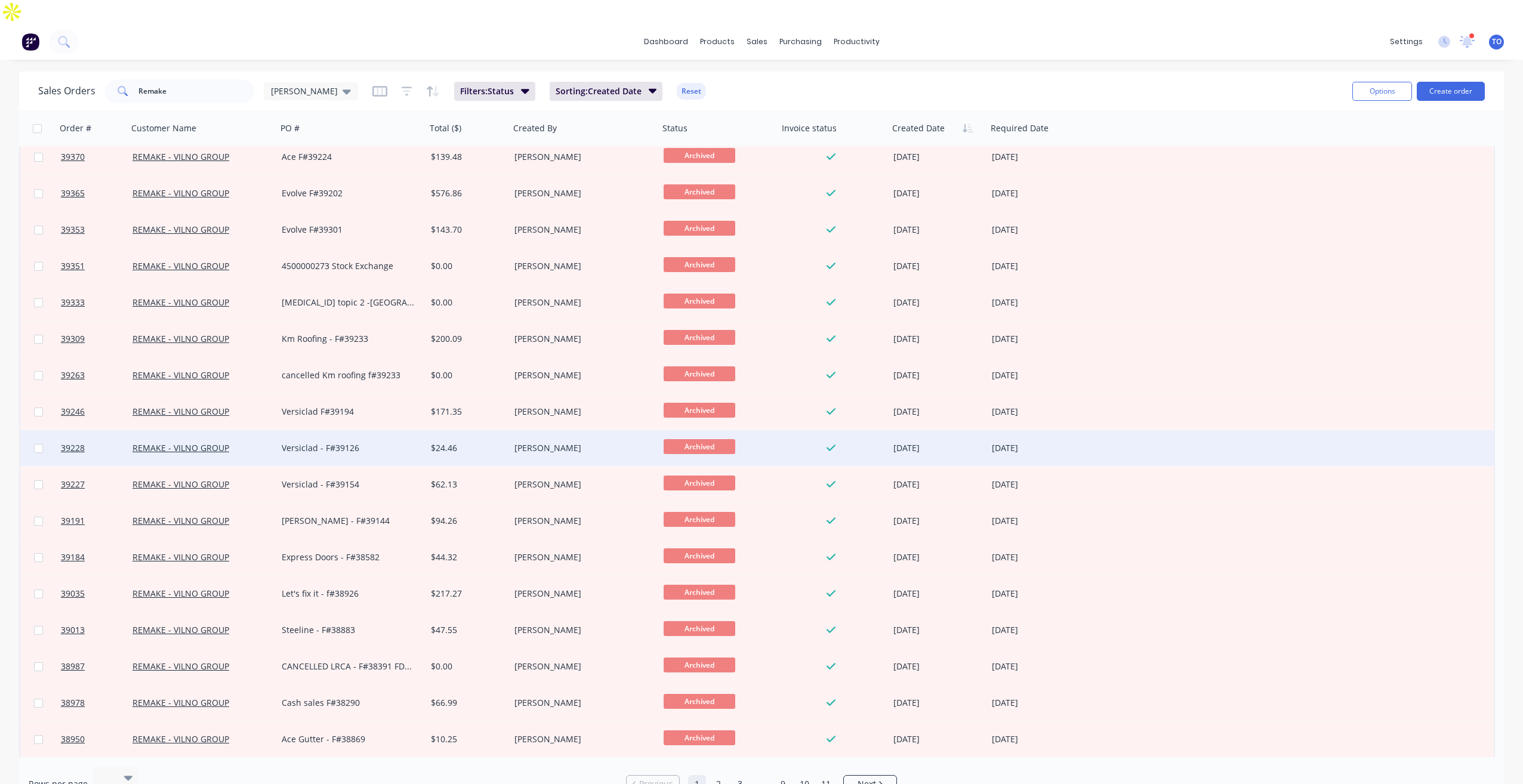
click at [337, 442] on div "Versiclad - F#39126" at bounding box center [348, 448] width 133 height 12
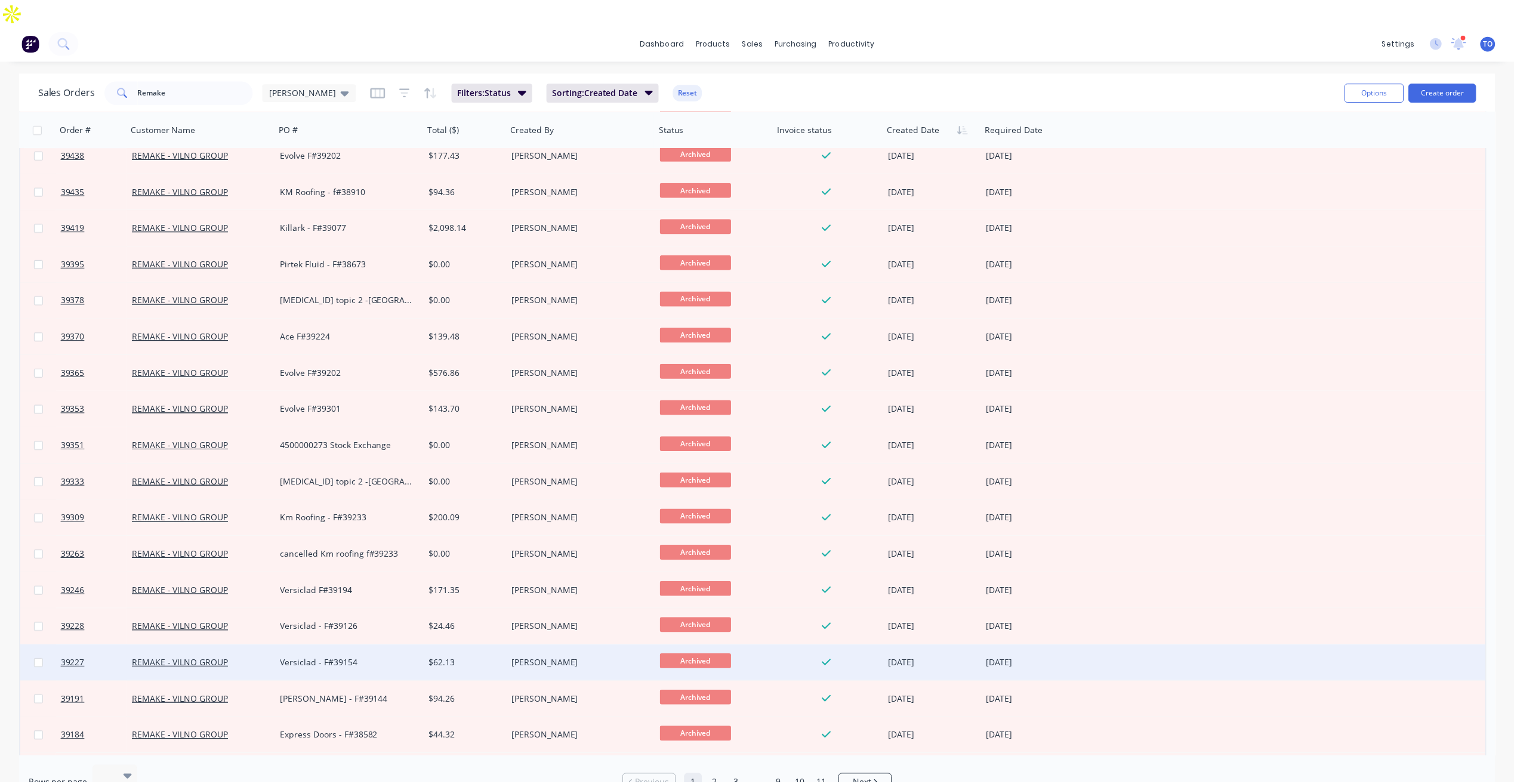
scroll to position [835, 0]
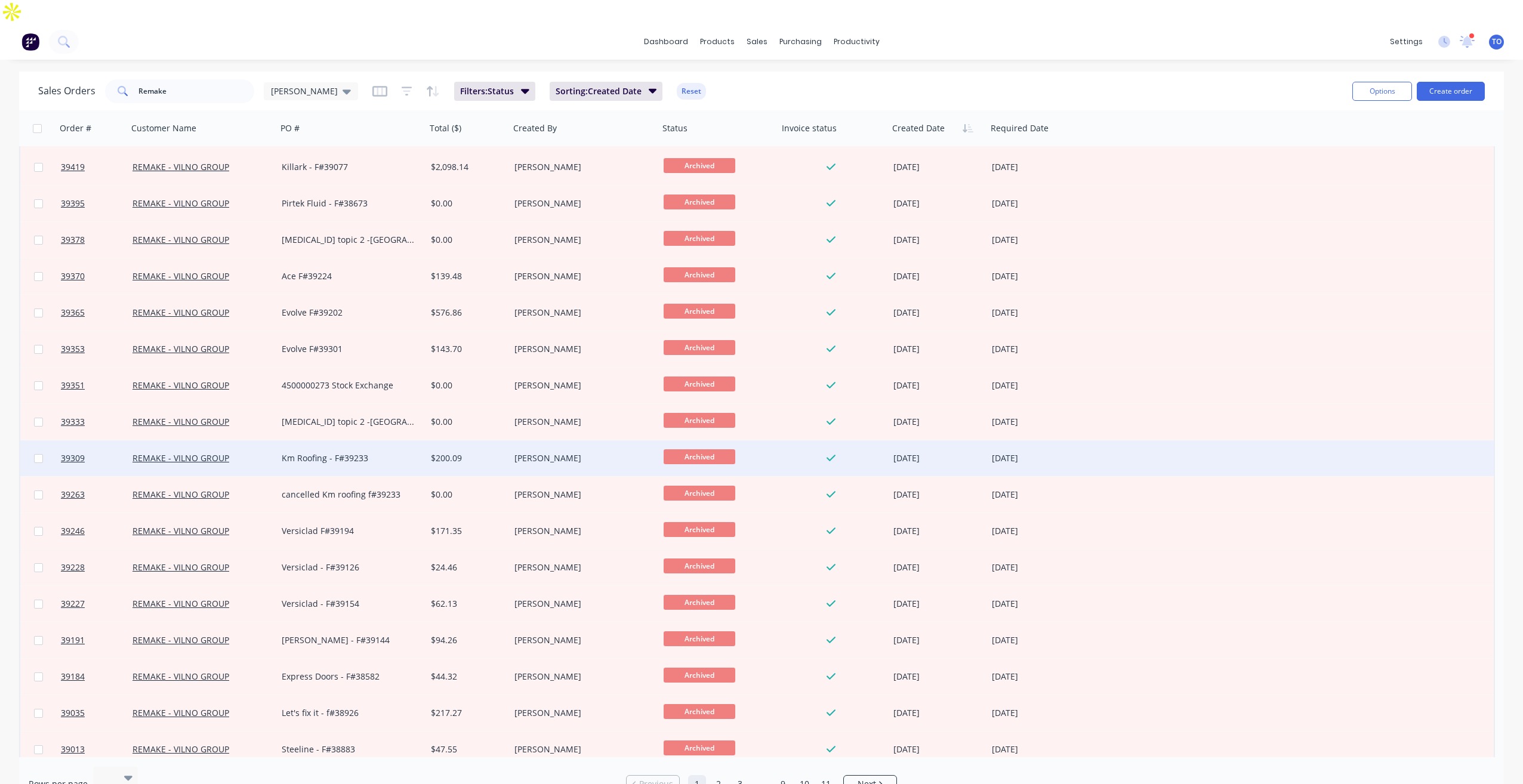
click at [255, 452] on div "REMAKE - VILNO GROUP" at bounding box center [199, 458] width 133 height 12
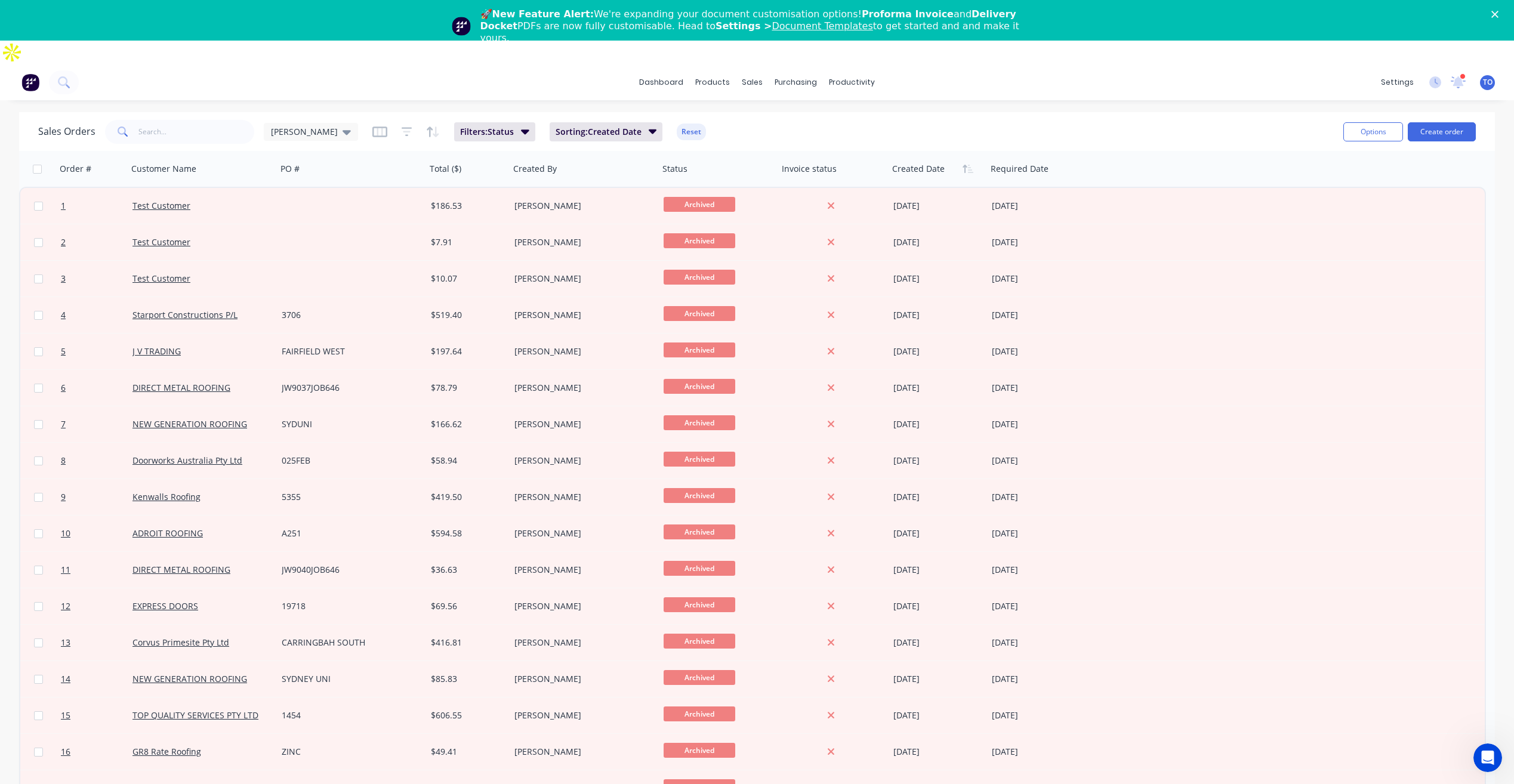
click at [303, 120] on div "Sales Orders [PERSON_NAME]" at bounding box center [198, 131] width 320 height 24
click at [303, 123] on div "[PERSON_NAME]" at bounding box center [311, 132] width 94 height 18
click at [298, 232] on button "[PERSON_NAME] (Default)" at bounding box center [335, 233] width 136 height 14
click at [198, 120] on input "text" at bounding box center [197, 131] width 117 height 24
click at [293, 125] on span "[PERSON_NAME]" at bounding box center [304, 131] width 67 height 12
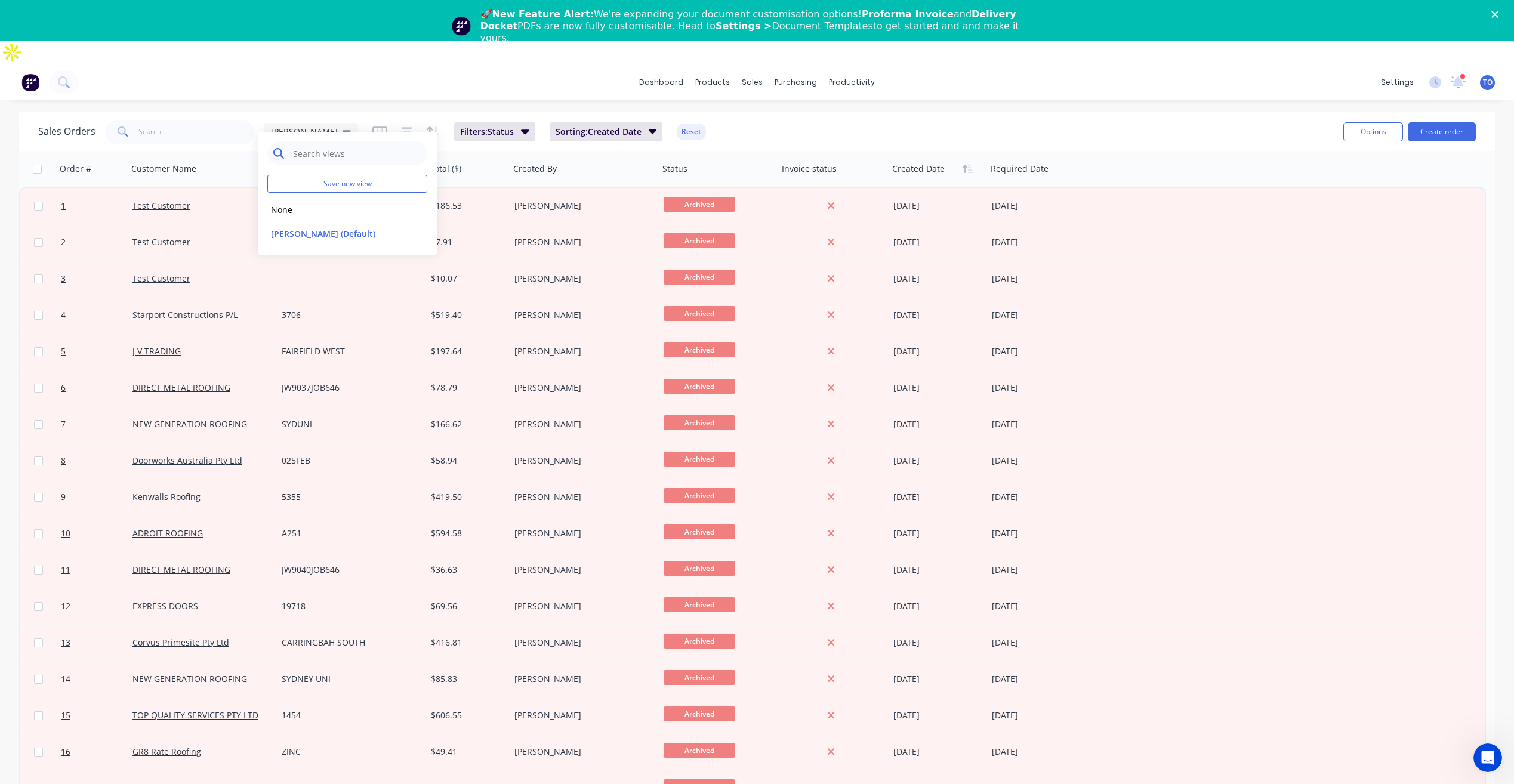
click at [335, 160] on input "text" at bounding box center [357, 153] width 130 height 24
type input "REMAKE"
click at [348, 186] on button "Save new view" at bounding box center [347, 184] width 160 height 18
click at [467, 187] on div "Set as your default view" at bounding box center [540, 181] width 160 height 12
click at [477, 185] on label "Set as your default view" at bounding box center [525, 181] width 96 height 12
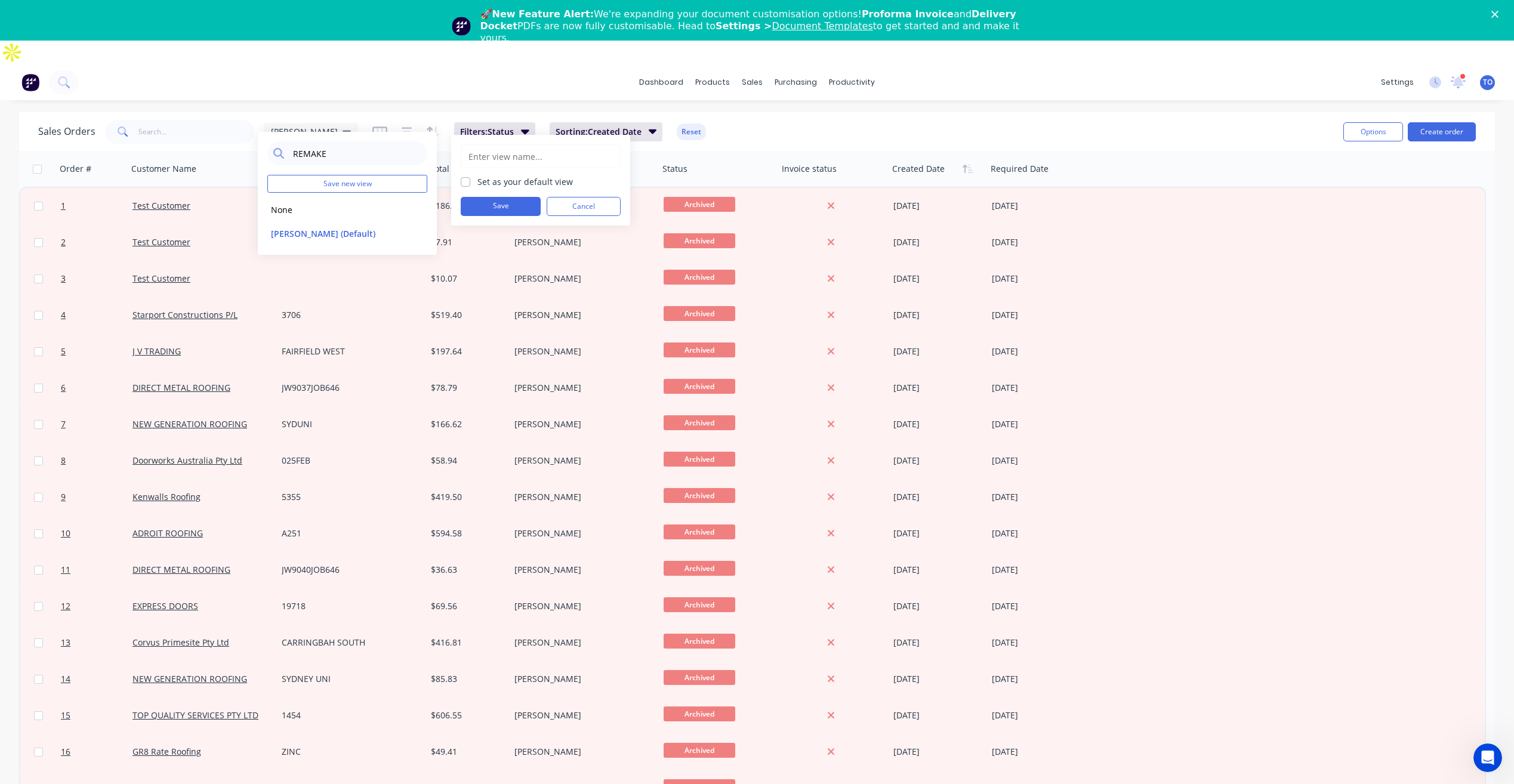
click at [467, 185] on input "Set as your default view" at bounding box center [465, 181] width 9 height 12
checkbox input "true"
click at [490, 210] on button "Save" at bounding box center [501, 206] width 80 height 19
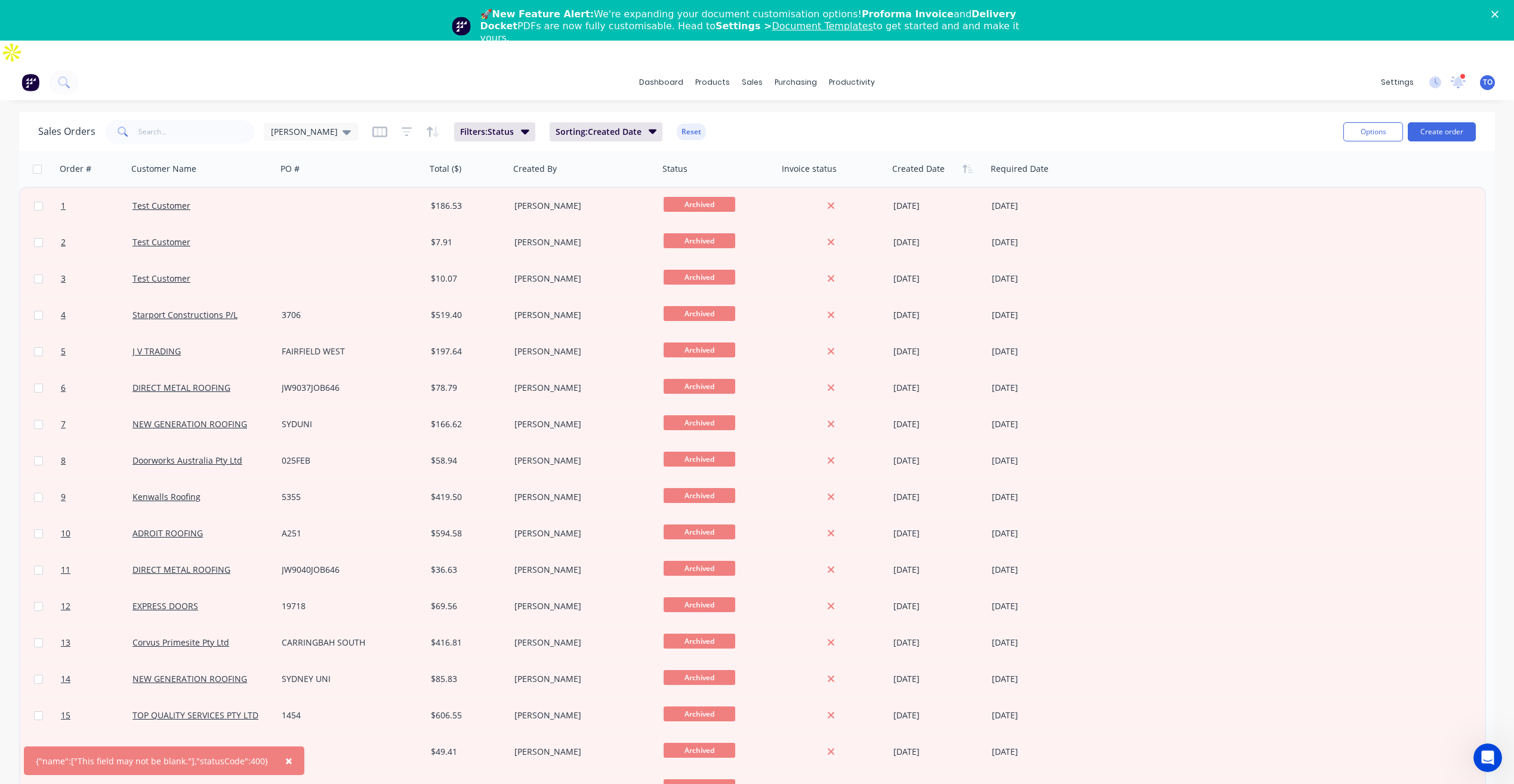
click at [216, 120] on div "Sales Orders [PERSON_NAME]: Status Sorting: Created Date Reset" at bounding box center [686, 131] width 1296 height 29
click at [222, 120] on input "text" at bounding box center [197, 131] width 117 height 24
type input "Remake"
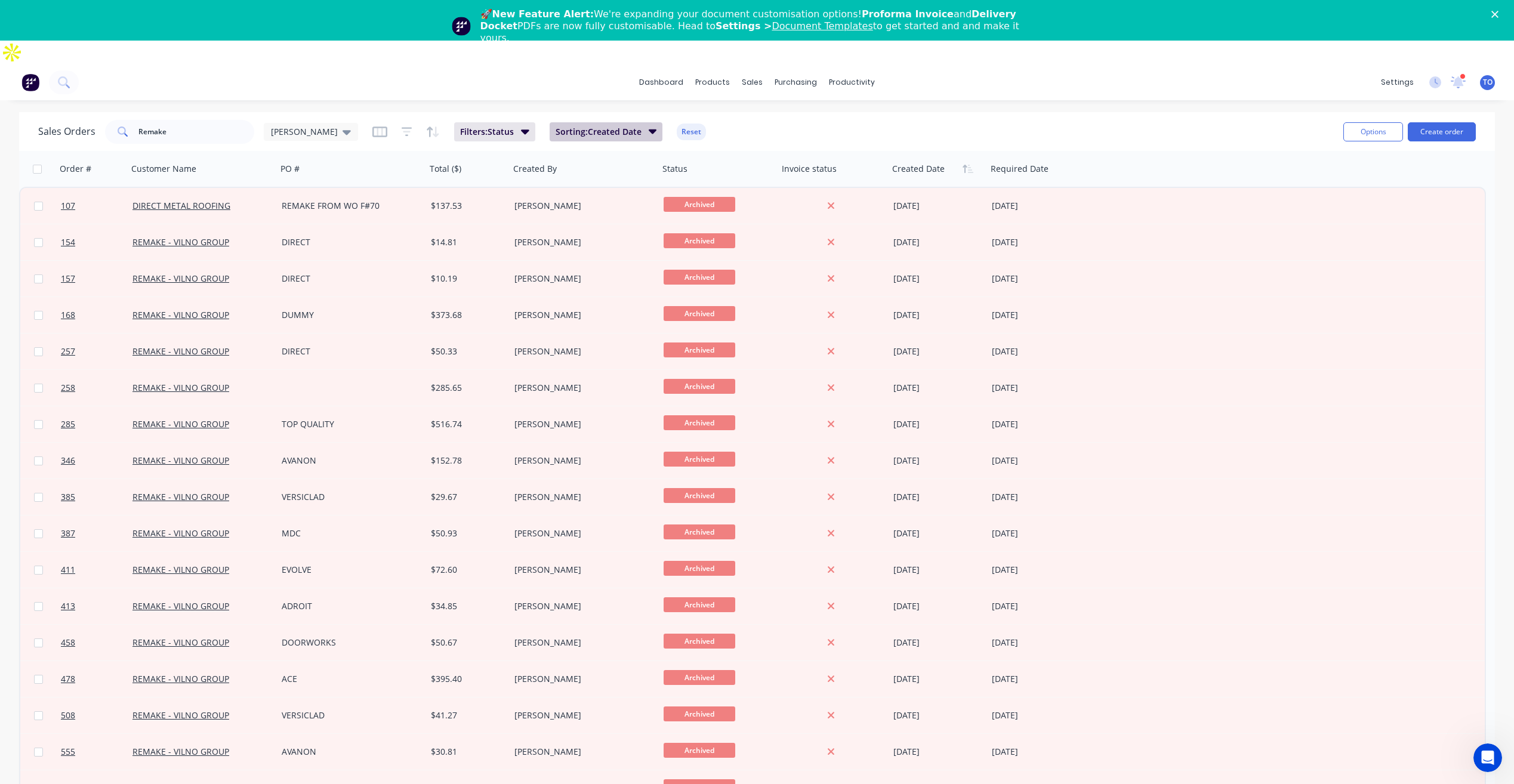
click at [649, 125] on icon "button" at bounding box center [652, 131] width 8 height 13
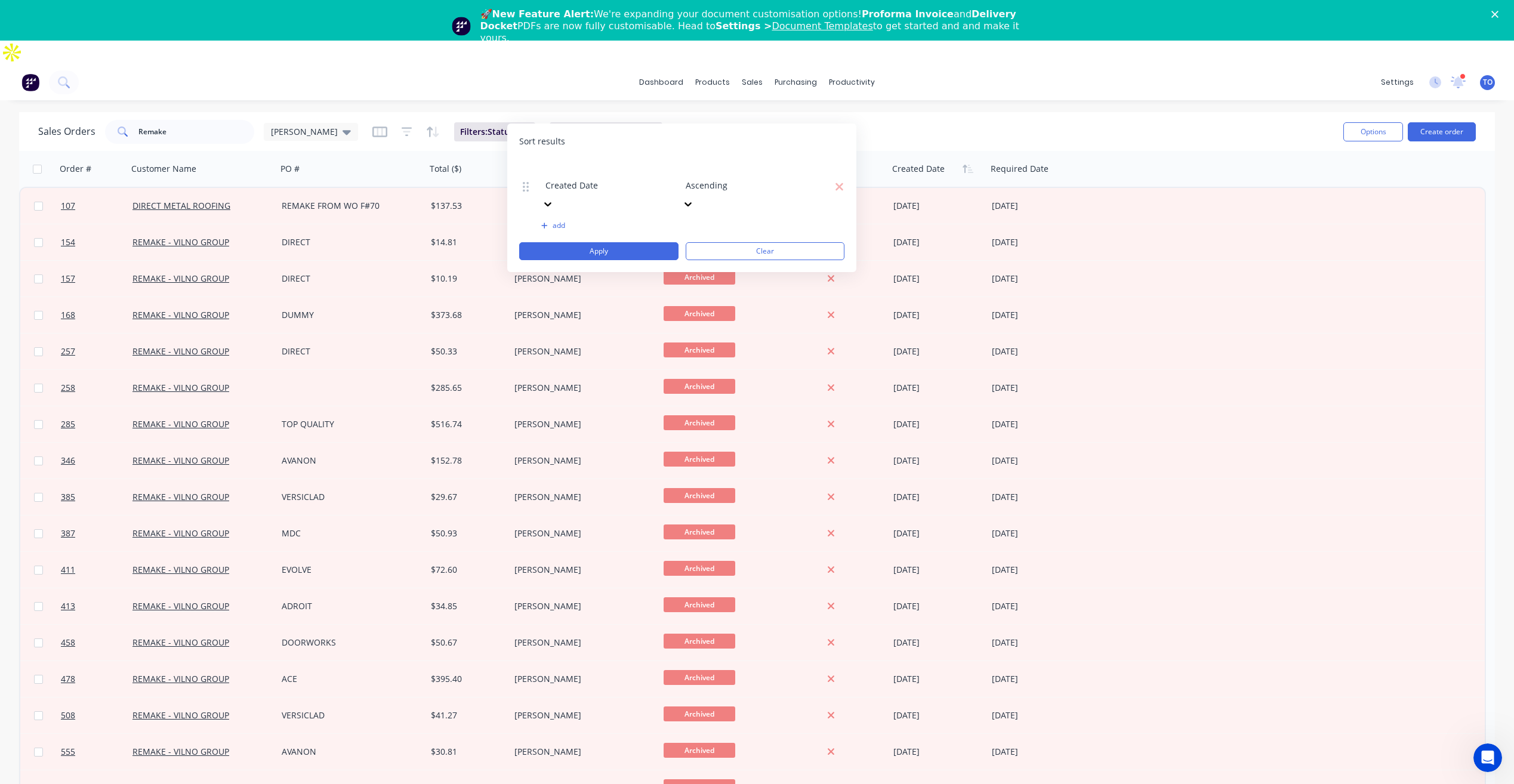
click at [745, 171] on div at bounding box center [772, 169] width 172 height 15
click at [598, 242] on button "Apply" at bounding box center [599, 251] width 159 height 18
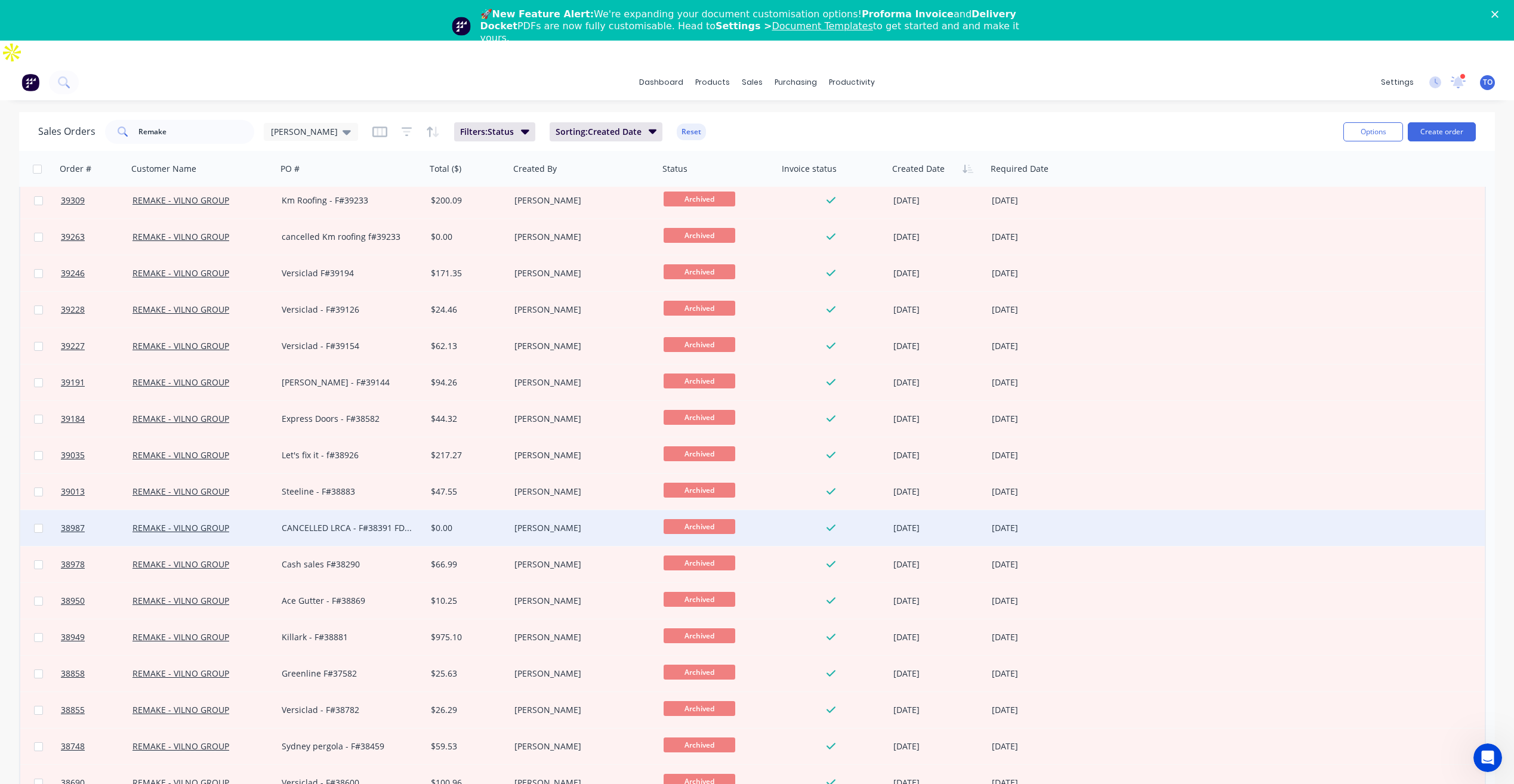
scroll to position [1014, 0]
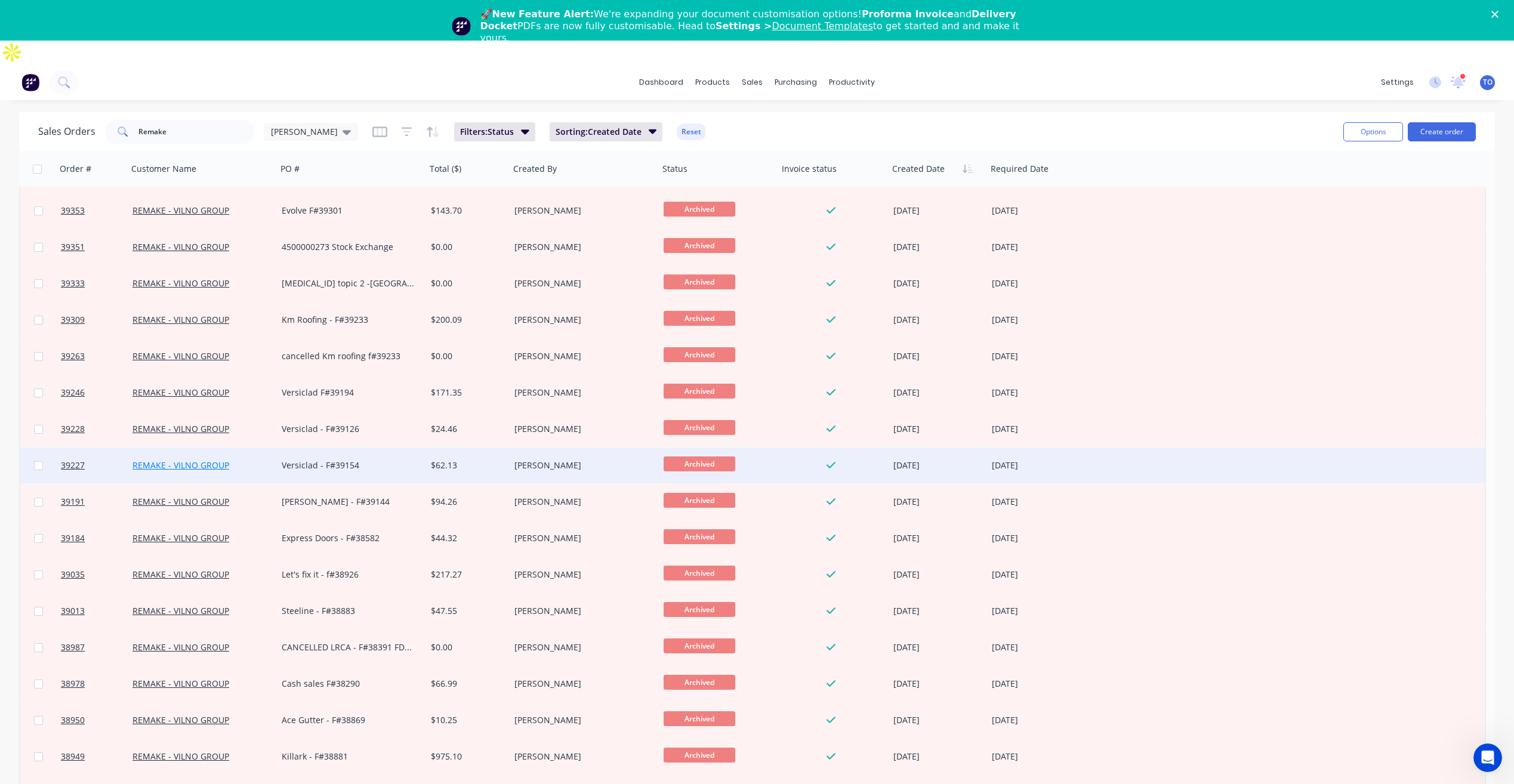
click at [215, 459] on link "REMAKE - VILNO GROUP" at bounding box center [181, 465] width 97 height 12
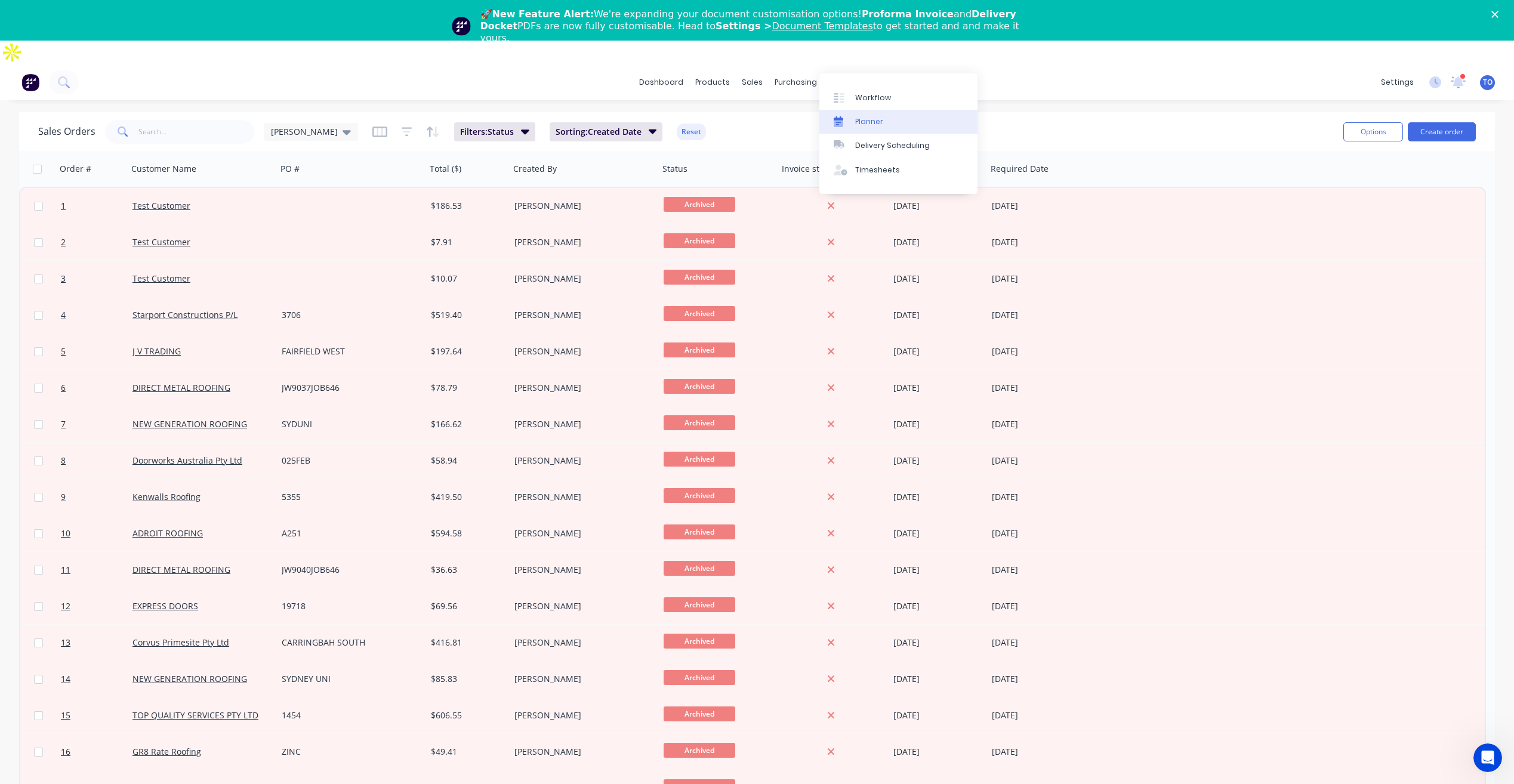
click at [868, 126] on div "Planner" at bounding box center [869, 122] width 28 height 11
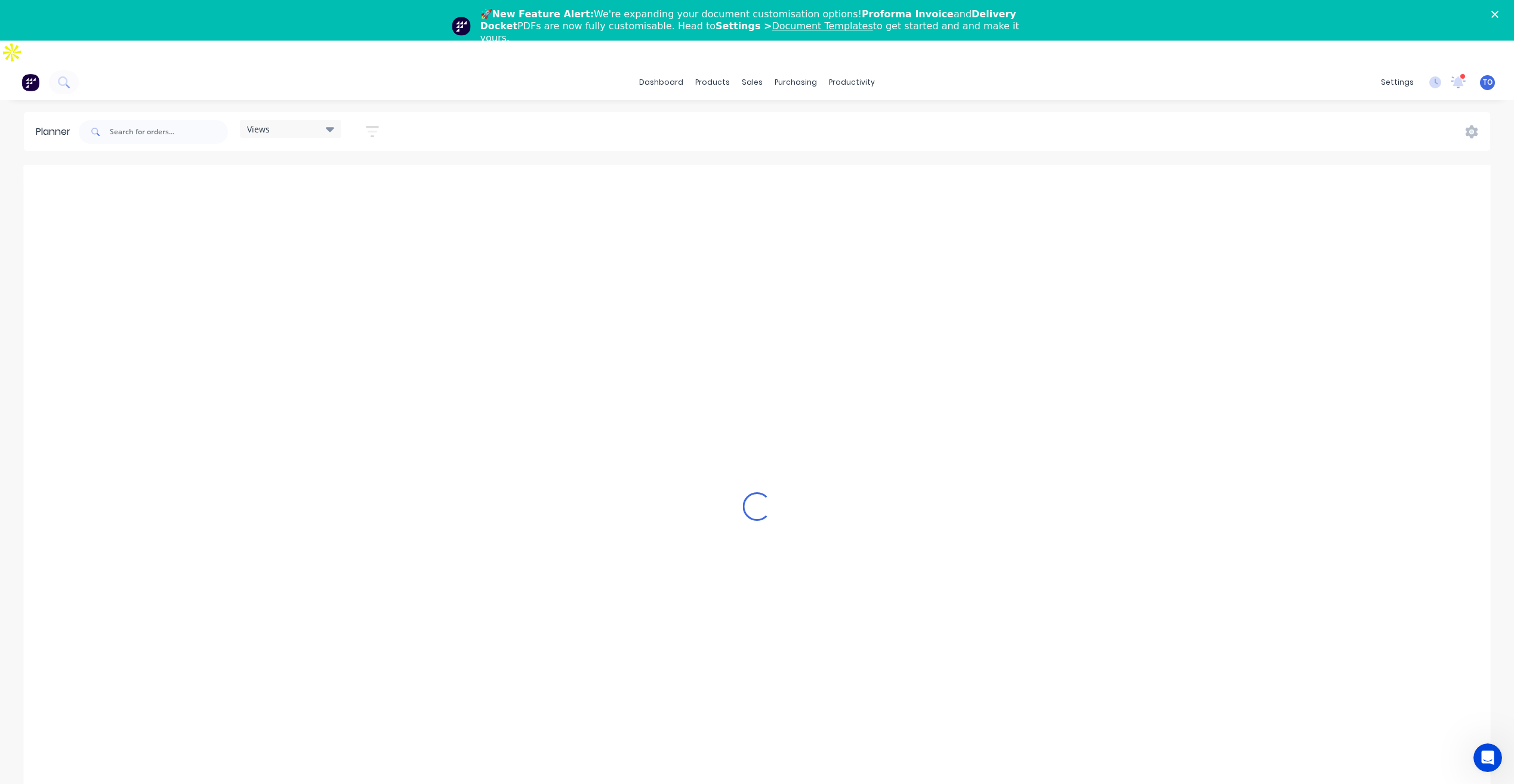
scroll to position [0, 2101]
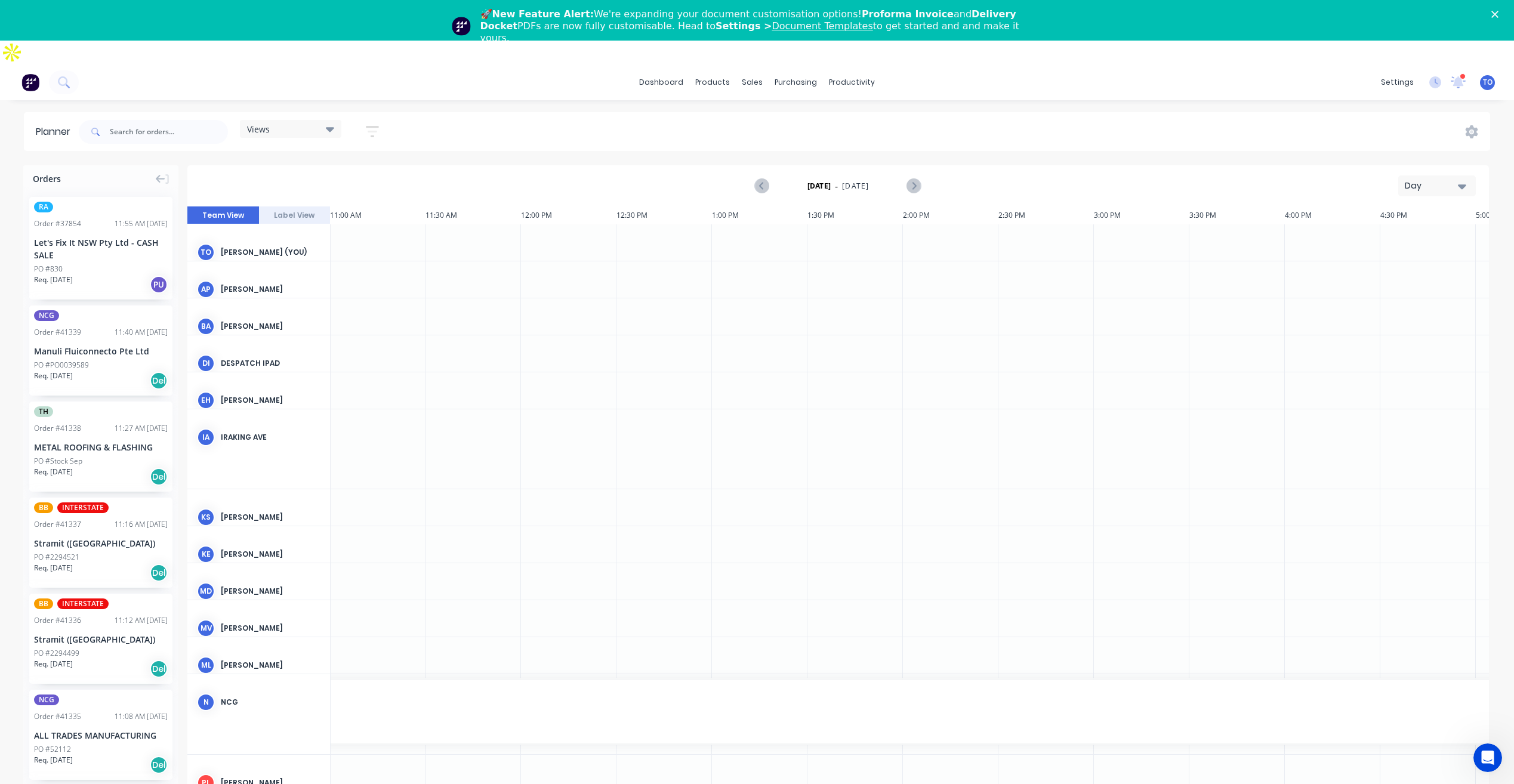
click at [1424, 175] on button "Day" at bounding box center [1437, 185] width 77 height 21
click at [1410, 230] on div "Week" at bounding box center [1415, 241] width 118 height 24
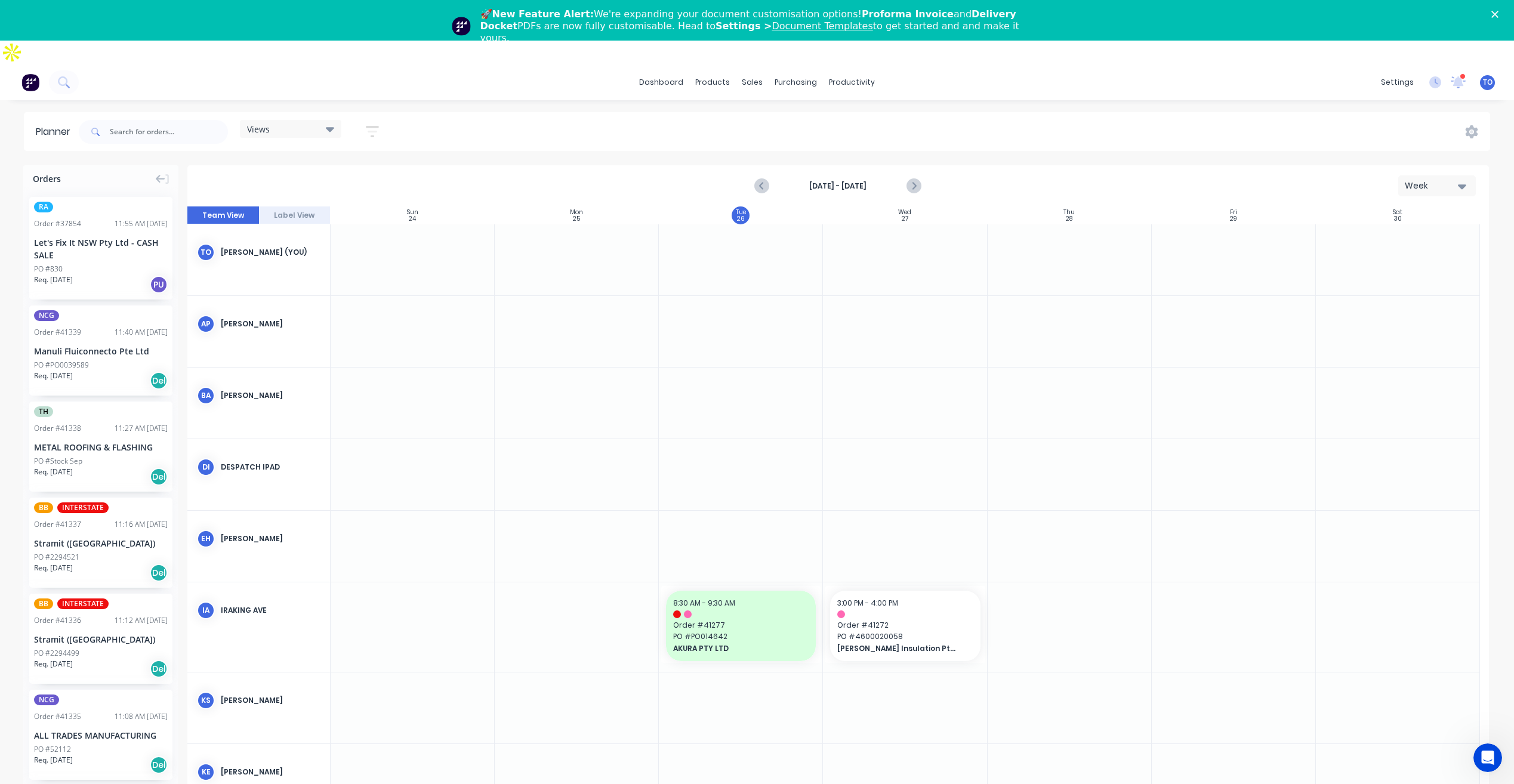
click at [867, 175] on div "Aug 24th - Aug 30th" at bounding box center [838, 185] width 165 height 21
click at [369, 120] on button "button" at bounding box center [372, 131] width 38 height 23
click at [346, 170] on div "Show/Hide users" at bounding box center [309, 176] width 83 height 12
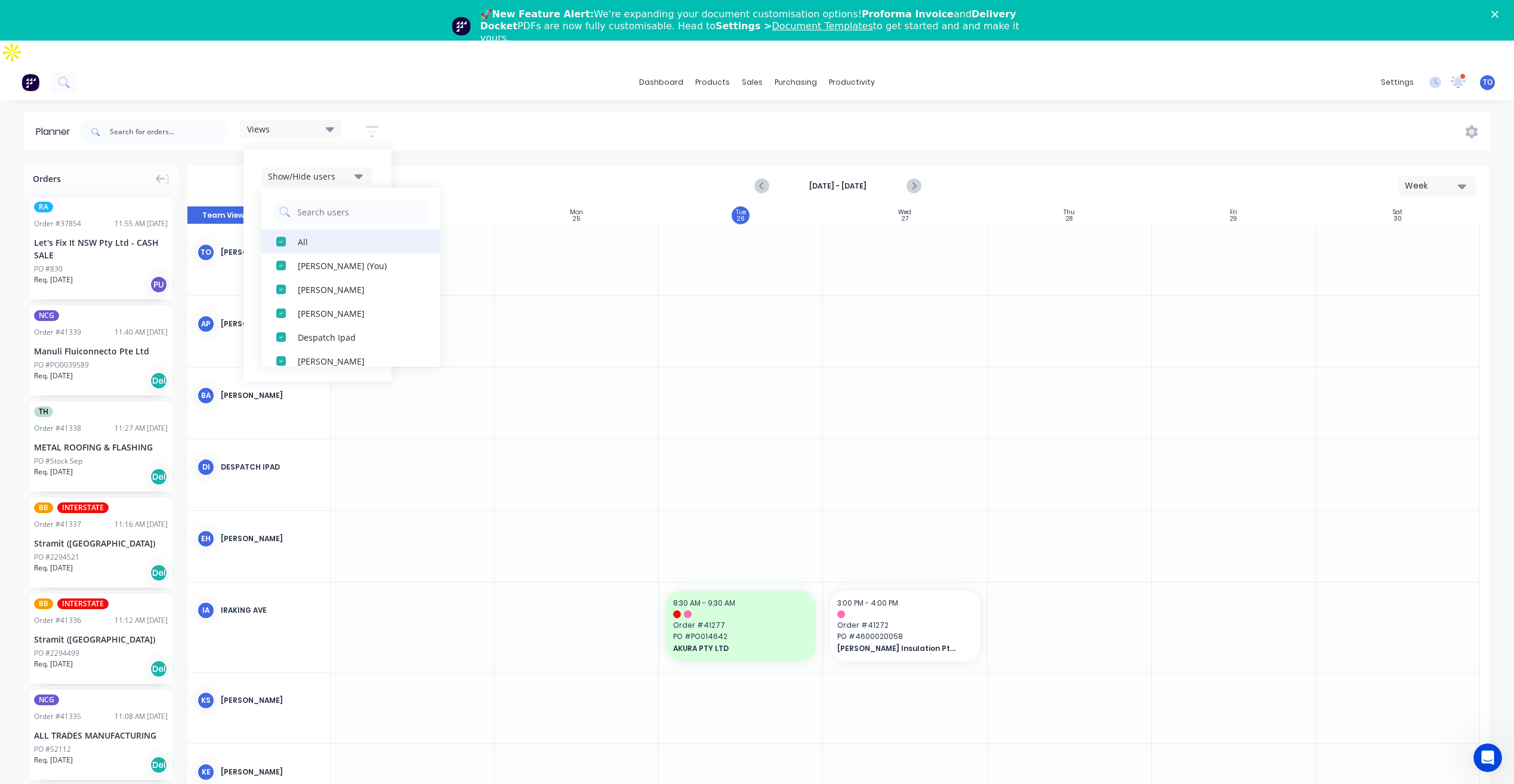
click at [314, 230] on button "All" at bounding box center [350, 241] width 179 height 24
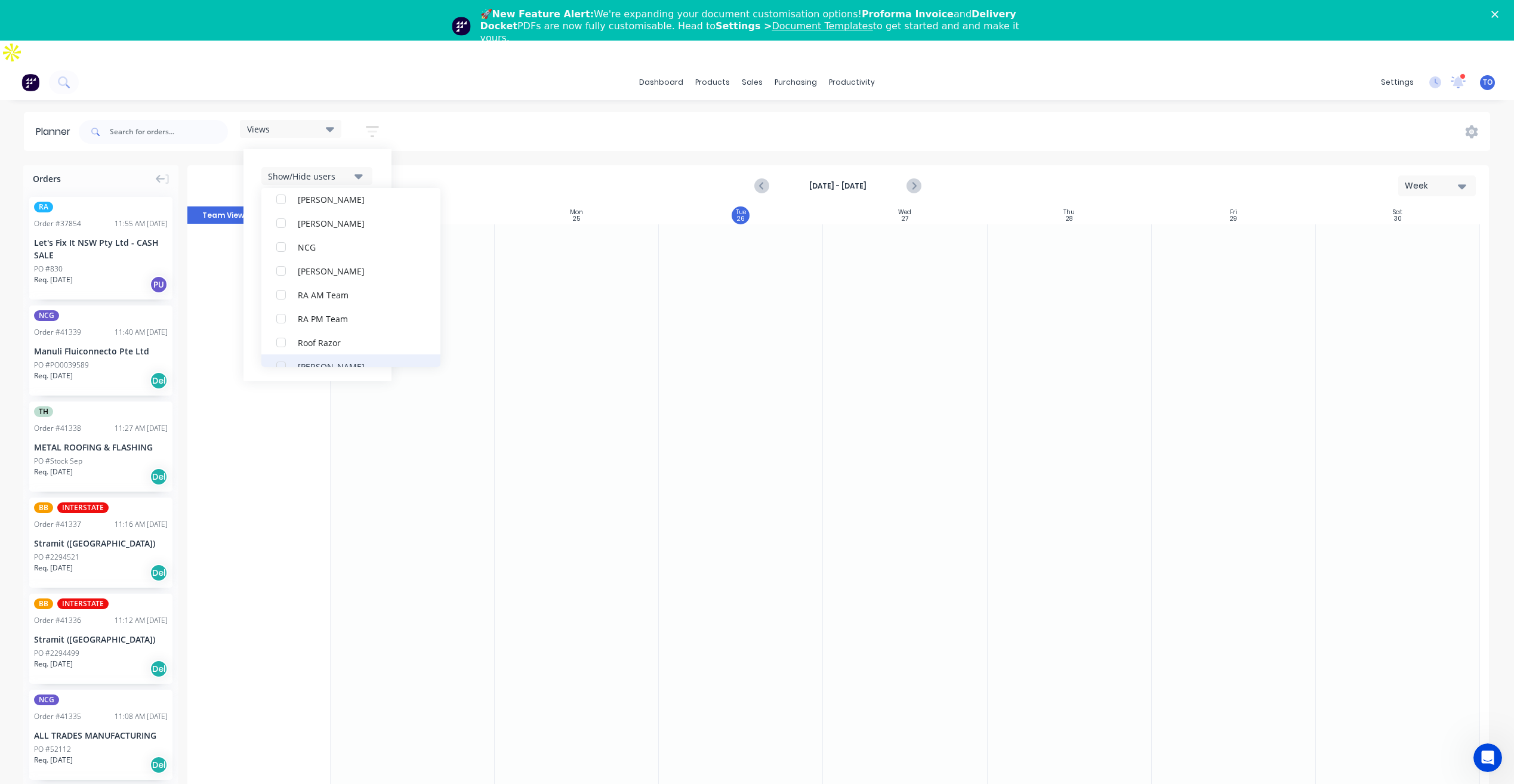
scroll to position [298, 0]
click at [314, 295] on div "RA PM Team" at bounding box center [358, 300] width 120 height 12
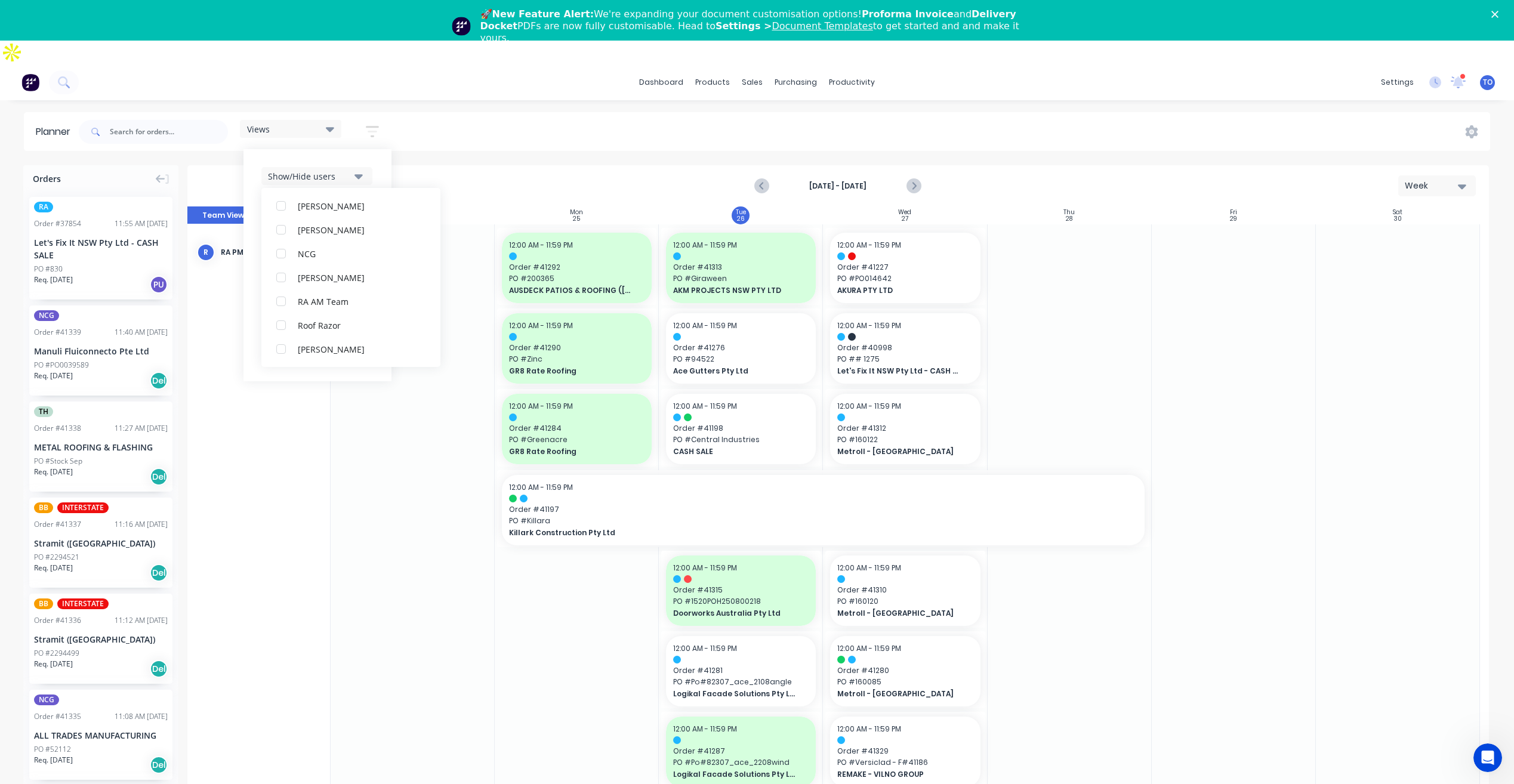
scroll to position [0, 0]
click at [376, 150] on div "Show/Hide users All RA PM Team Tobias Oyeyinka (You) Angela Perez Byron Aird De…" at bounding box center [317, 265] width 148 height 232
click at [344, 206] on div "Show/Hide orders" at bounding box center [309, 211] width 83 height 12
click at [312, 235] on div "All" at bounding box center [358, 241] width 120 height 12
click at [314, 283] on div "Unscheduled" at bounding box center [358, 289] width 120 height 12
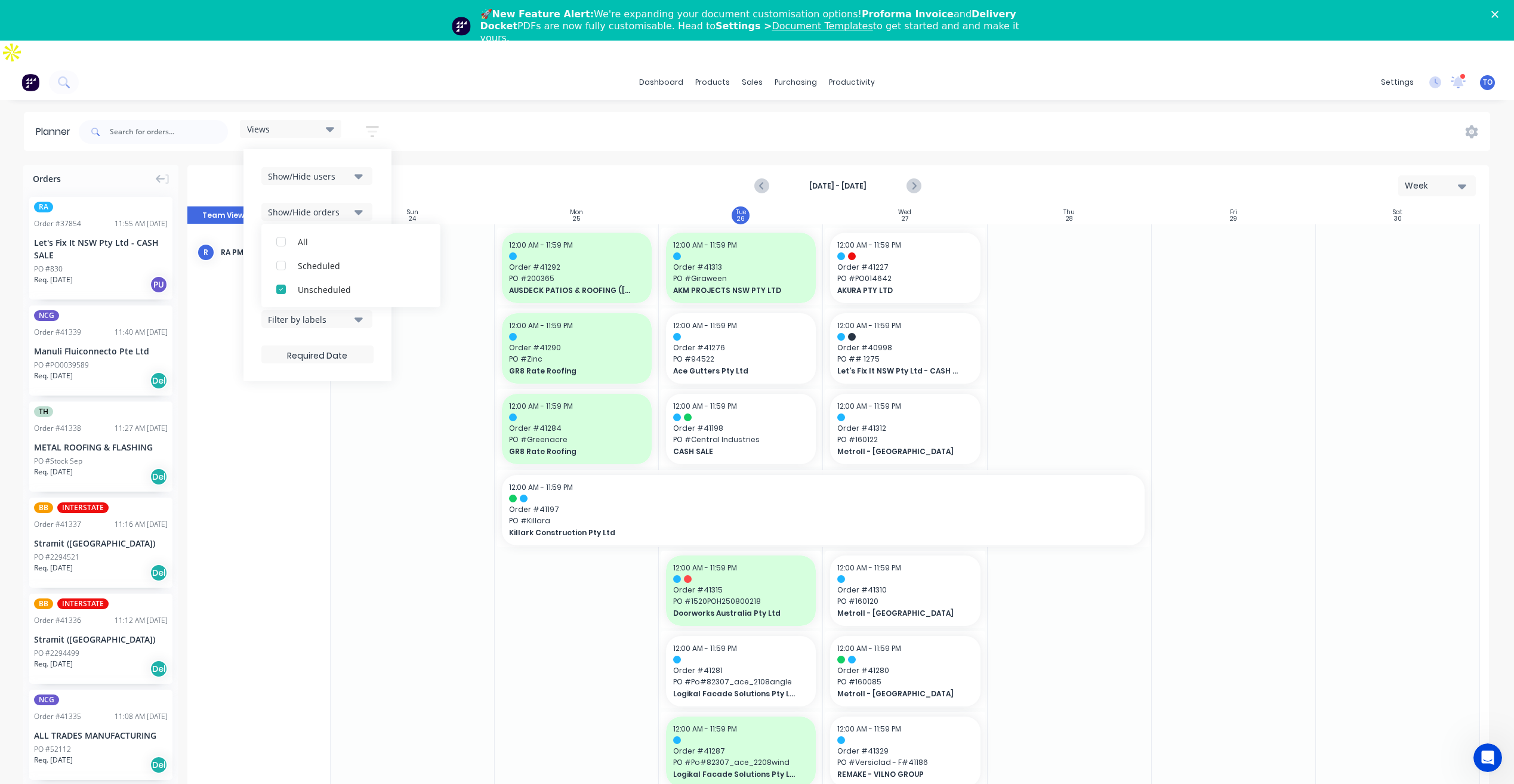
click at [376, 169] on div "Show/Hide users Show/Hide orders All Scheduled Unscheduled Filter by status Fil…" at bounding box center [317, 265] width 148 height 232
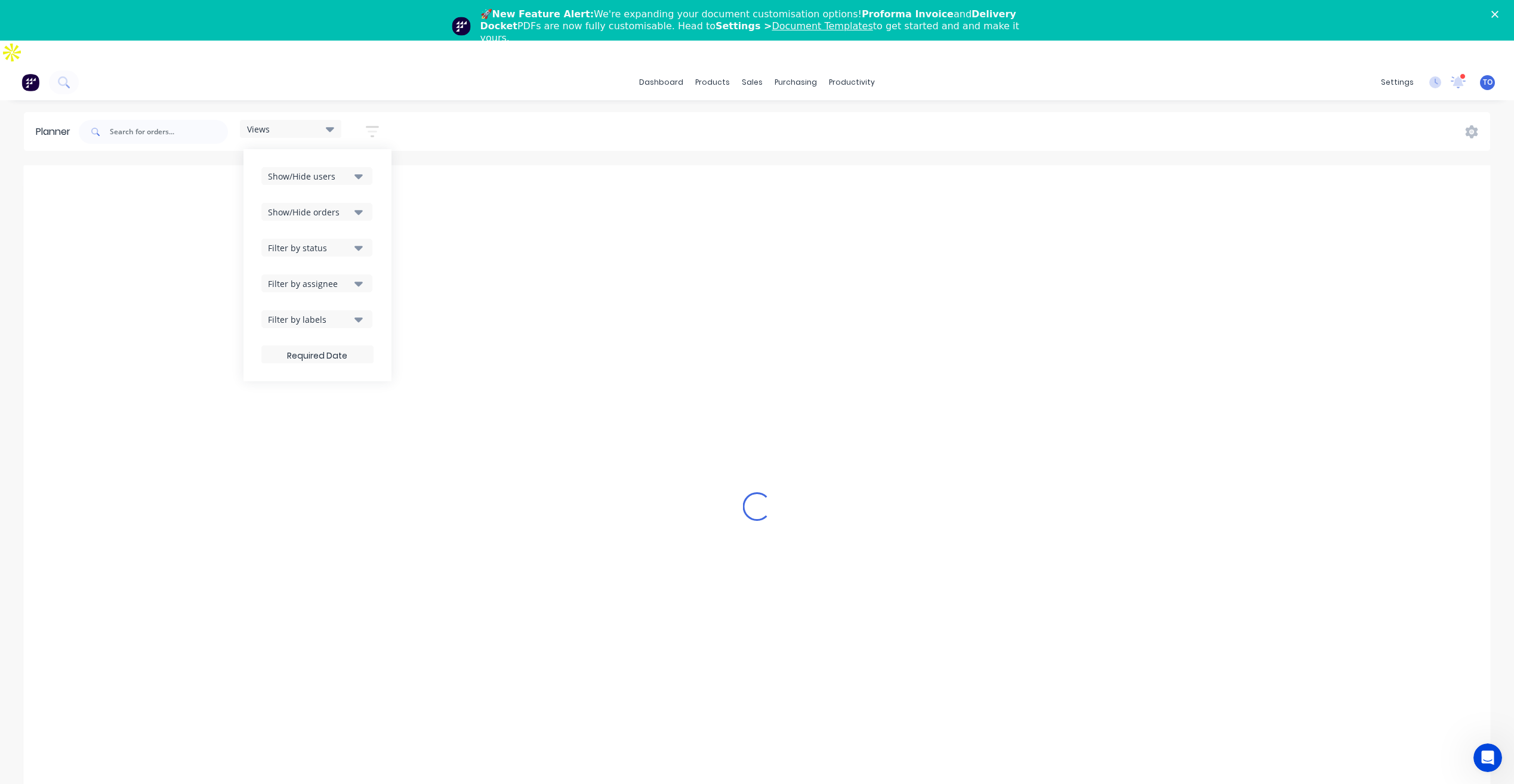
click at [342, 241] on div "Filter by status" at bounding box center [309, 247] width 83 height 12
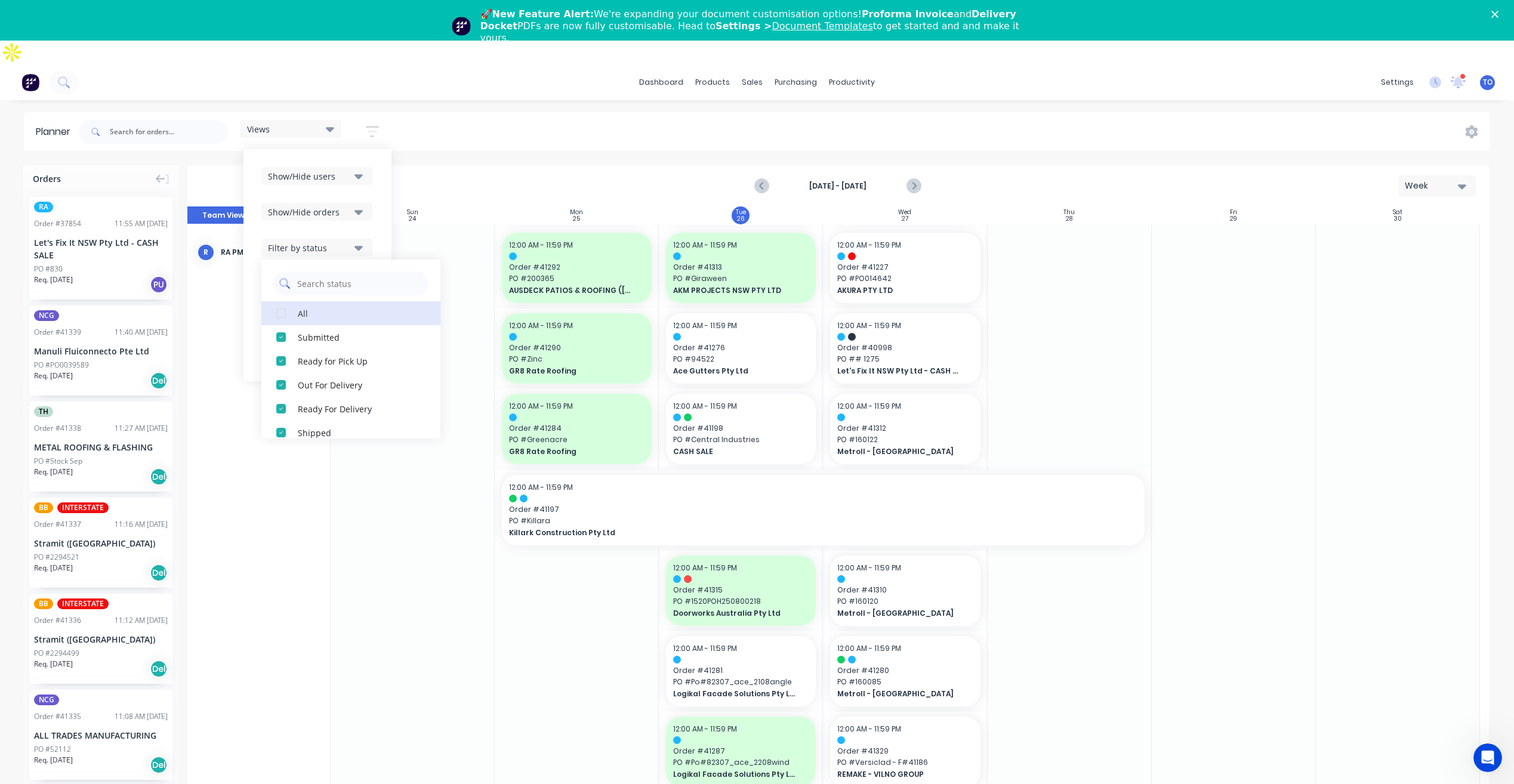
click at [295, 301] on button "All" at bounding box center [350, 313] width 179 height 24
drag, startPoint x: 379, startPoint y: 201, endPoint x: 349, endPoint y: 251, distance: 58.3
click at [379, 201] on div "Show/Hide users Show/Hide orders Filter by status All Draft Quote Archived Deli…" at bounding box center [317, 265] width 148 height 232
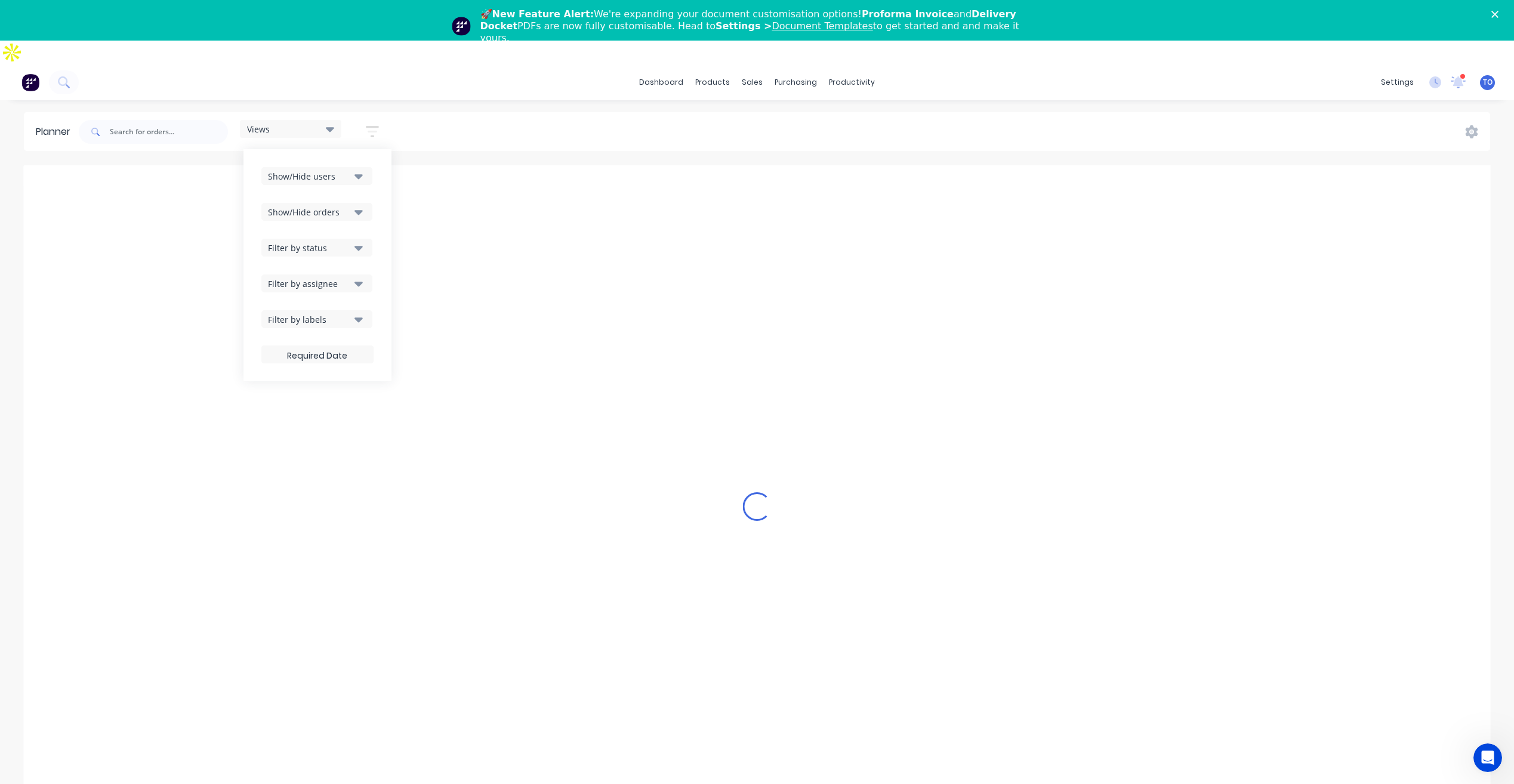
click at [349, 241] on div "Filter by status" at bounding box center [309, 247] width 83 height 12
click at [378, 195] on div "Show/Hide users Show/Hide orders Filter by status All Draft Quote Archived Deli…" at bounding box center [317, 265] width 148 height 232
click at [349, 277] on div "Filter by assignee" at bounding box center [309, 283] width 83 height 12
click at [378, 220] on div "Show/Hide users Show/Hide orders Filter by status Filter by assignee All Unassi…" at bounding box center [317, 265] width 148 height 232
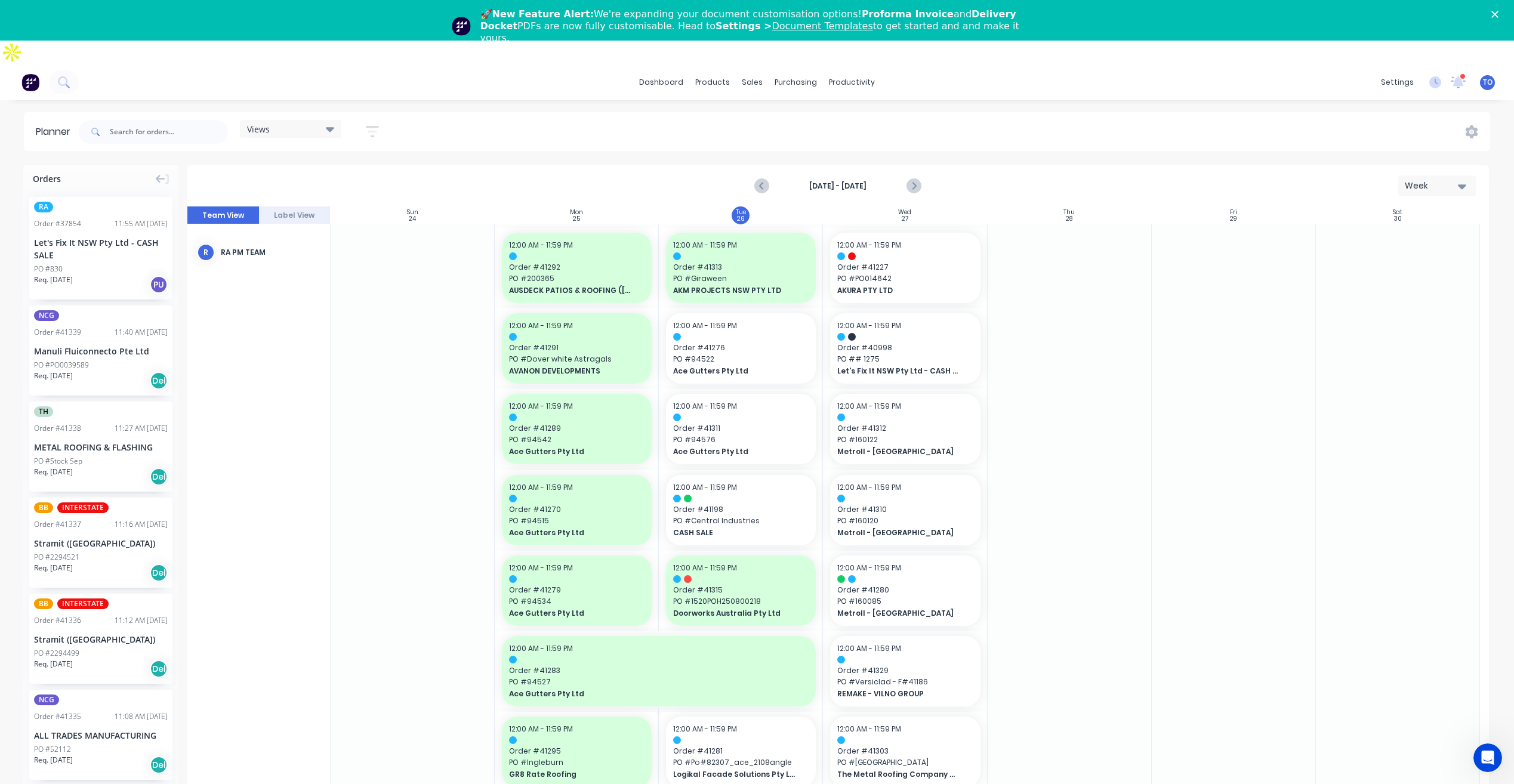
click at [509, 123] on div "Views Save new view None (Default) edit Iraking edit kyle edit Michael's View e…" at bounding box center [784, 131] width 1414 height 36
click at [753, 354] on span "PO # 94522" at bounding box center [741, 359] width 136 height 11
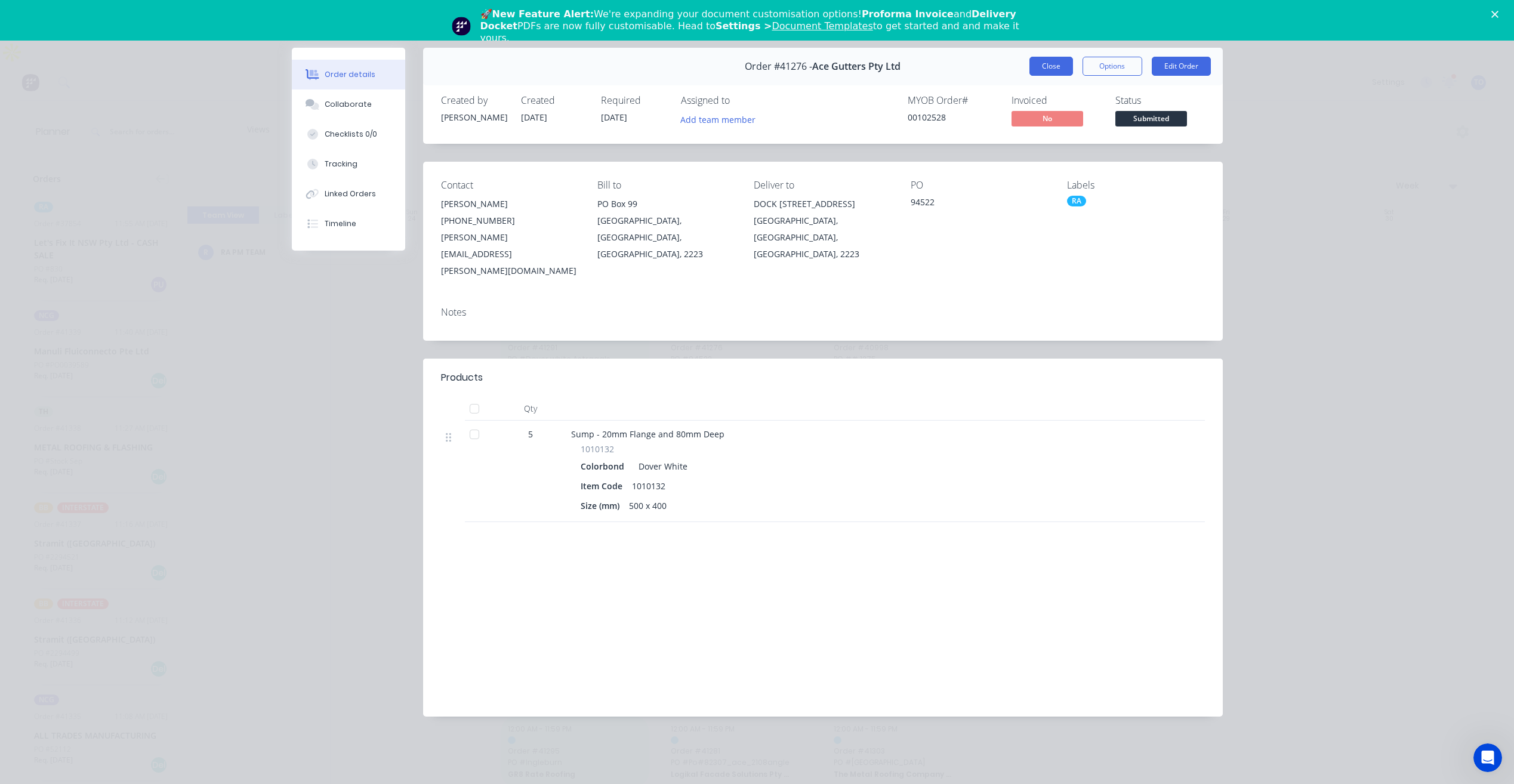
click at [1054, 63] on button "Close" at bounding box center [1051, 66] width 44 height 19
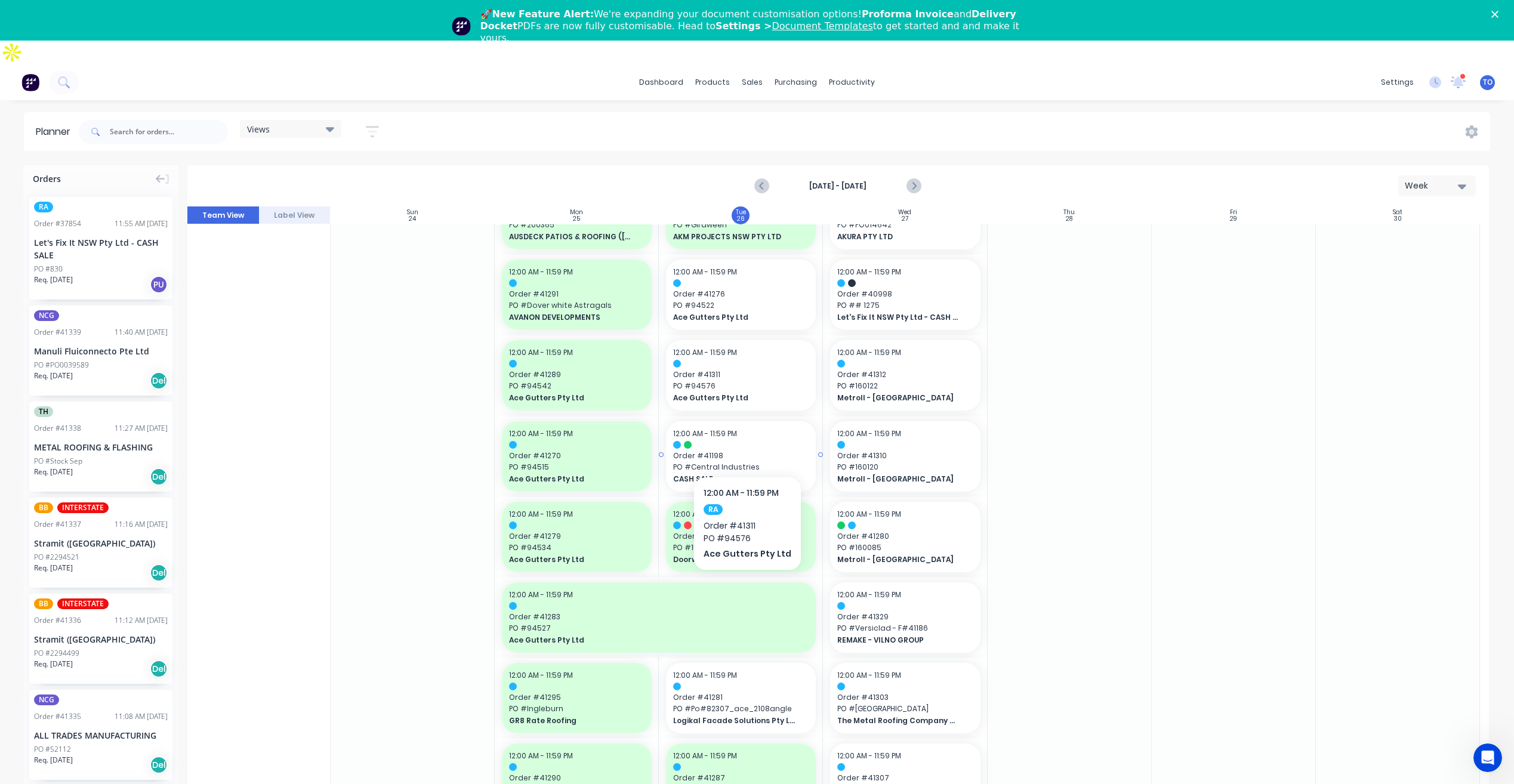
scroll to position [120, 0]
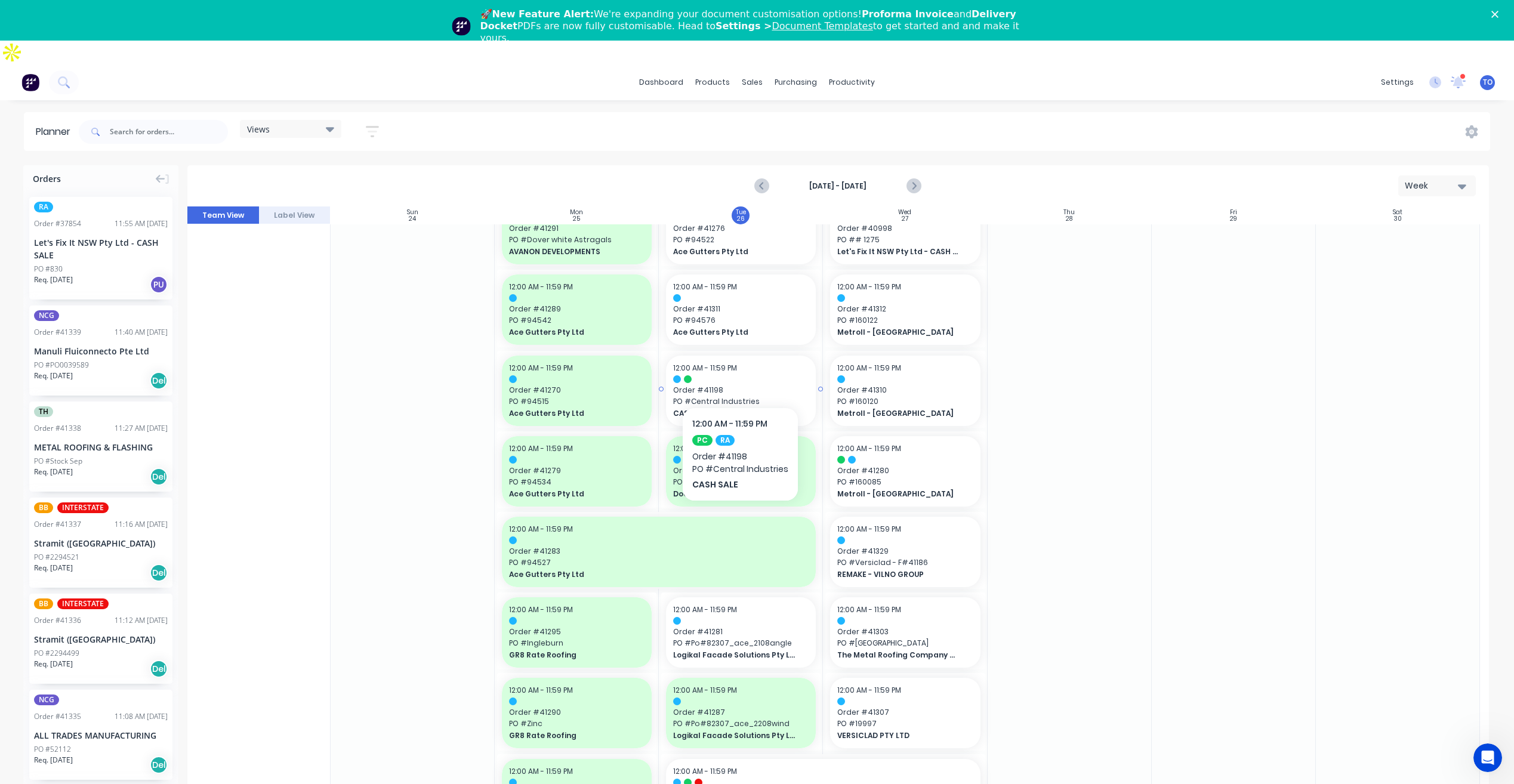
click at [759, 385] on span "Order # 41198" at bounding box center [741, 390] width 136 height 11
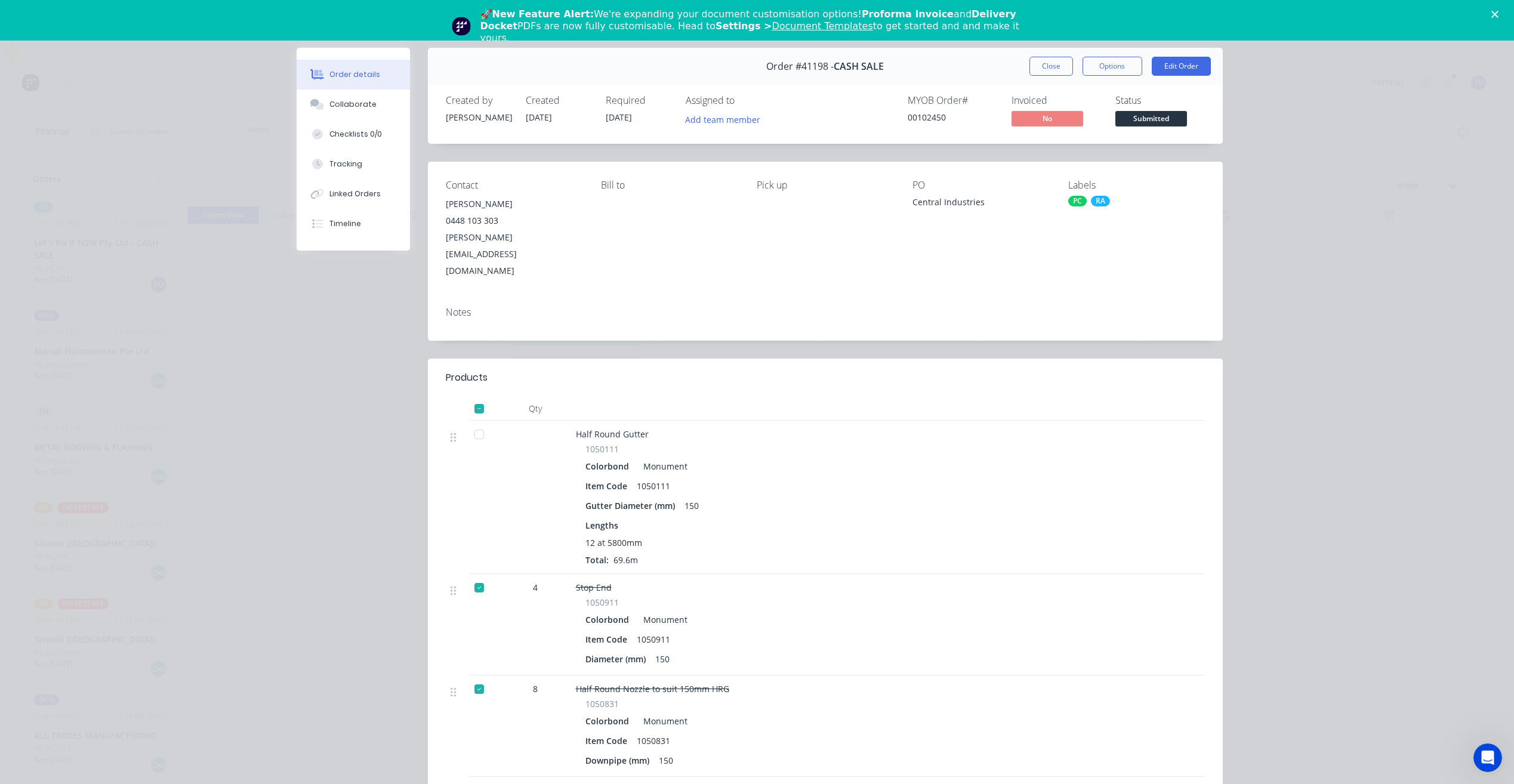
click at [1045, 78] on div "Order #41198 - CASH SALE Close Options Edit Order" at bounding box center [825, 66] width 795 height 38
click at [1056, 63] on button "Close" at bounding box center [1051, 66] width 44 height 19
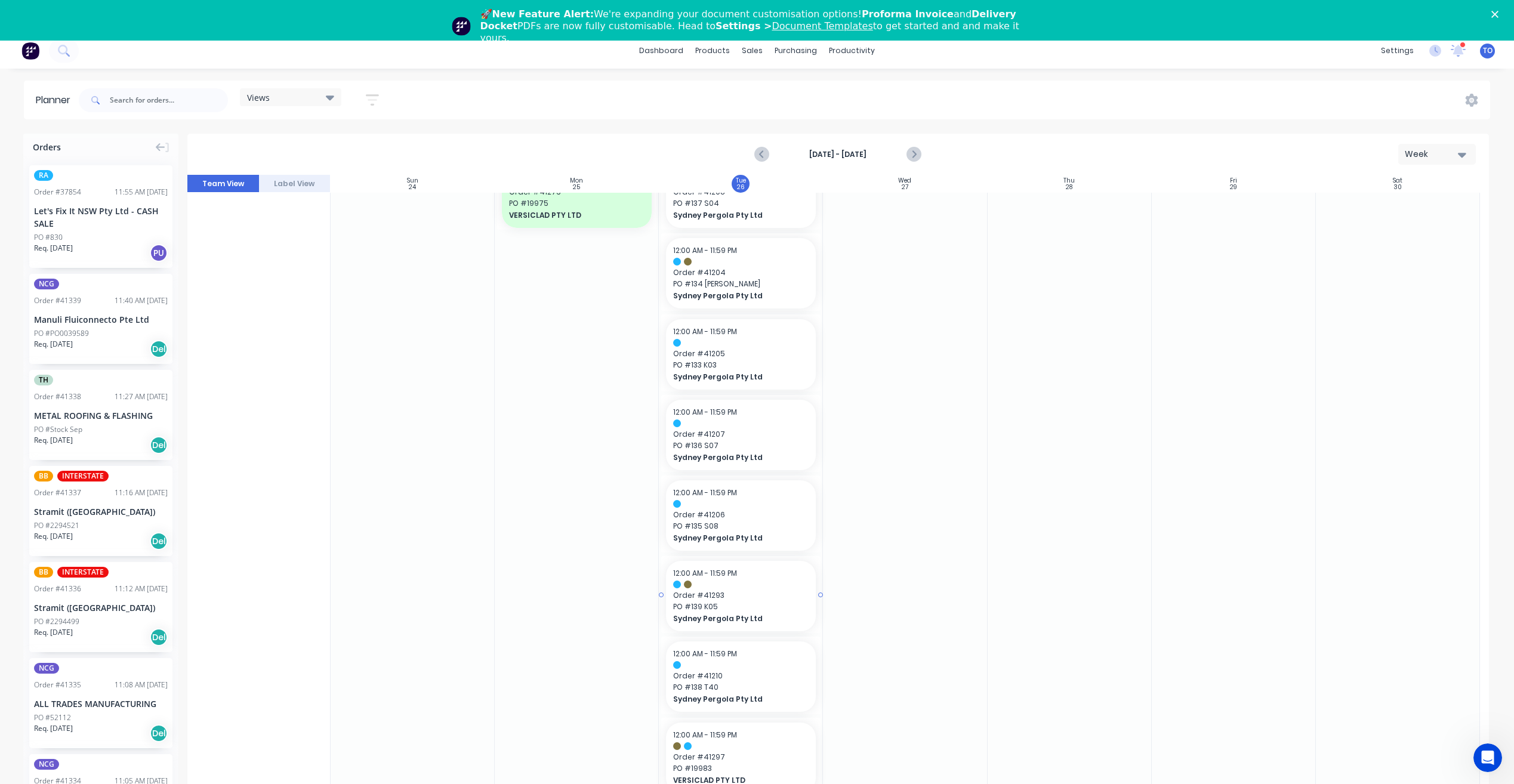
scroll to position [41, 0]
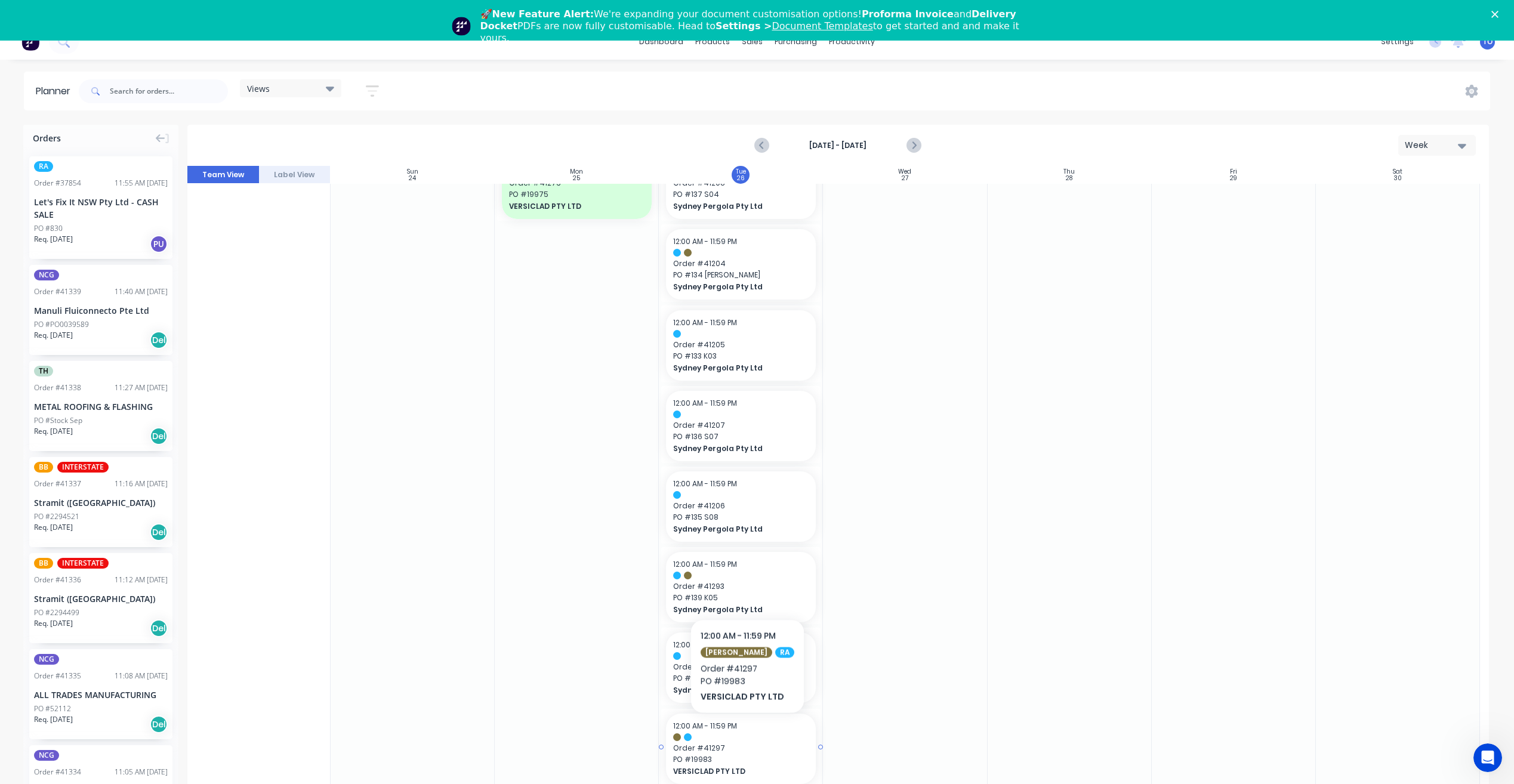
click at [740, 754] on span "PO # 19983" at bounding box center [741, 759] width 136 height 11
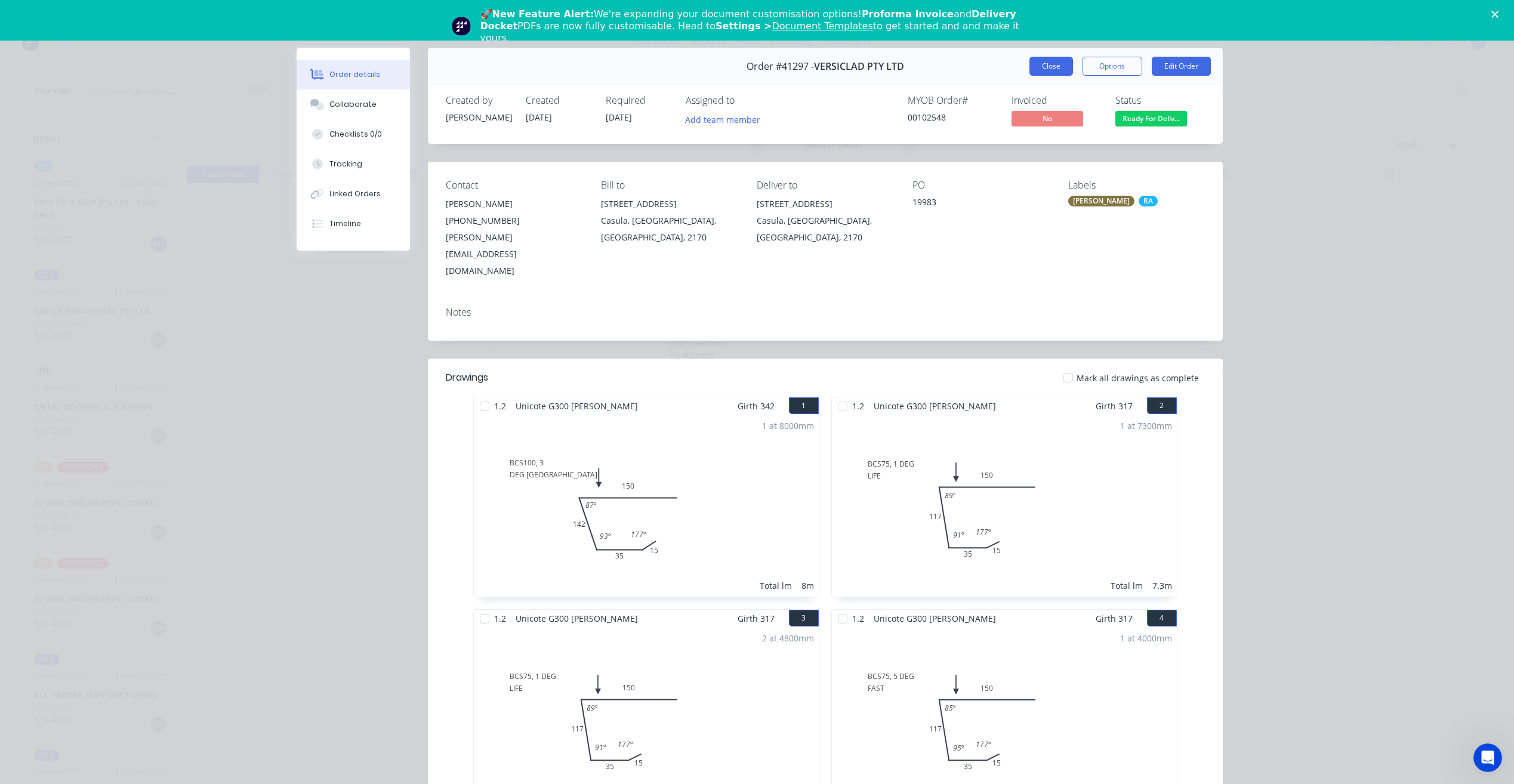
click at [1038, 71] on button "Close" at bounding box center [1051, 66] width 44 height 19
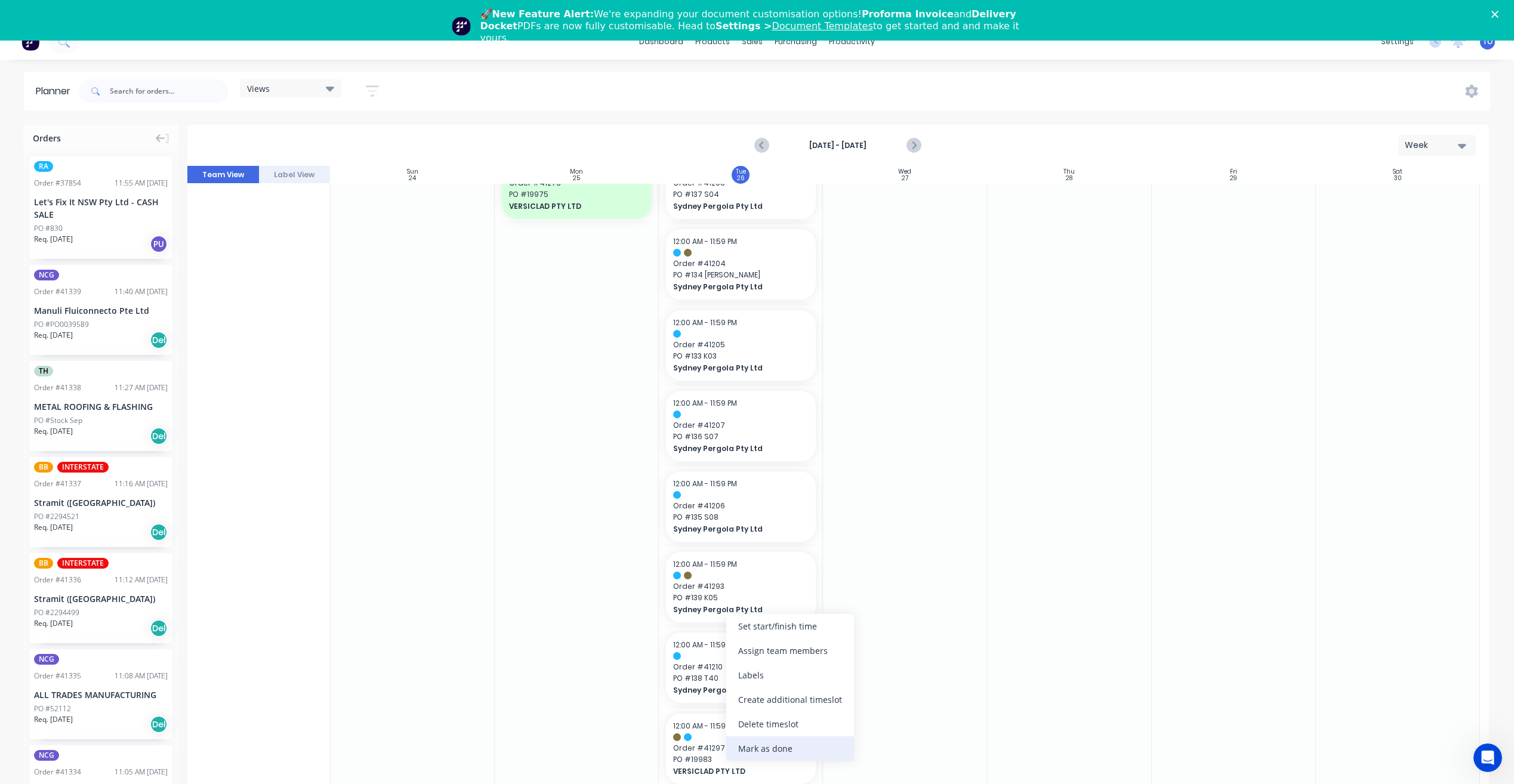
click at [773, 745] on div "Mark as done" at bounding box center [789, 748] width 128 height 25
click at [738, 673] on span "PO # 138 T40" at bounding box center [741, 678] width 136 height 11
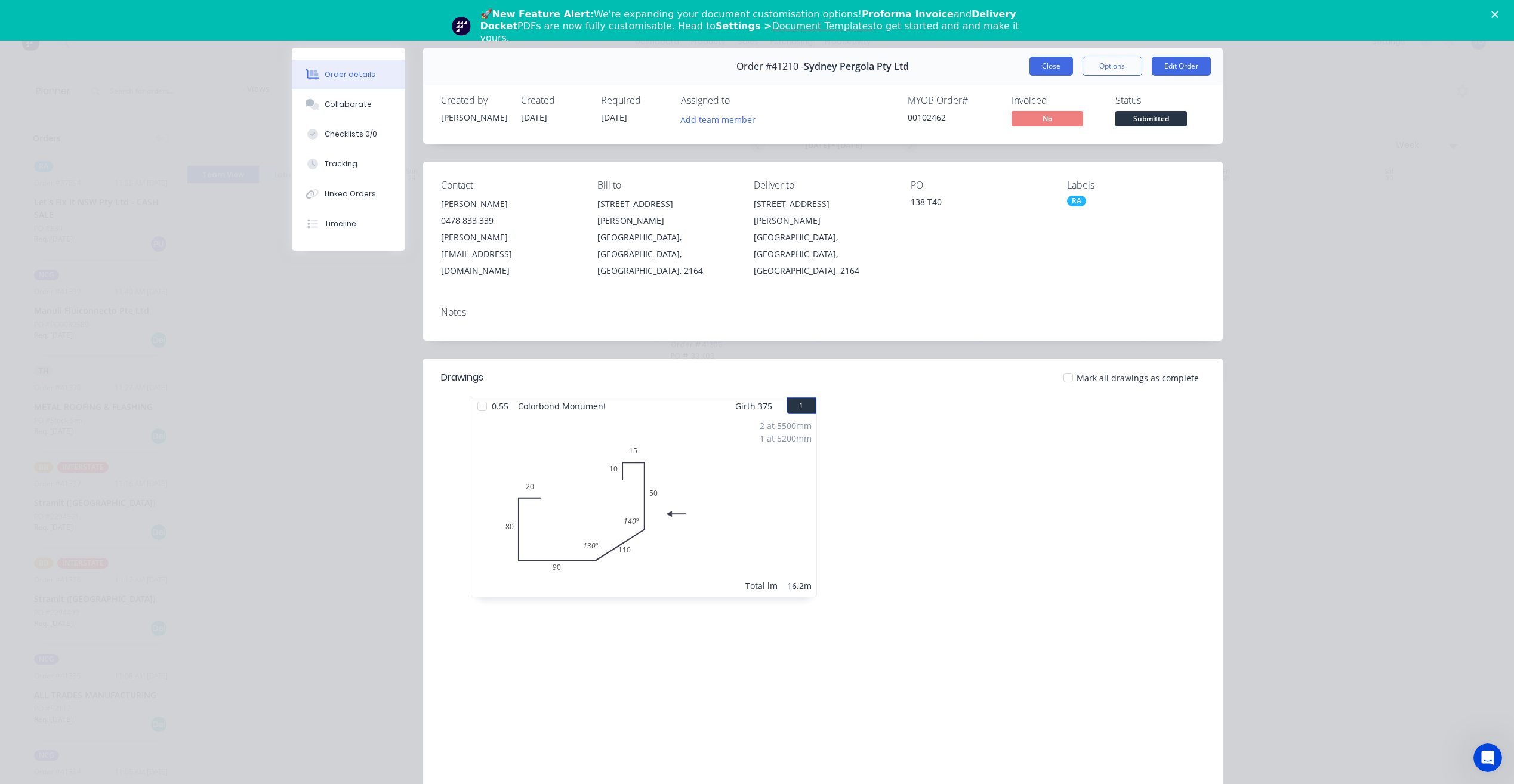
click at [1057, 67] on button "Close" at bounding box center [1051, 66] width 44 height 19
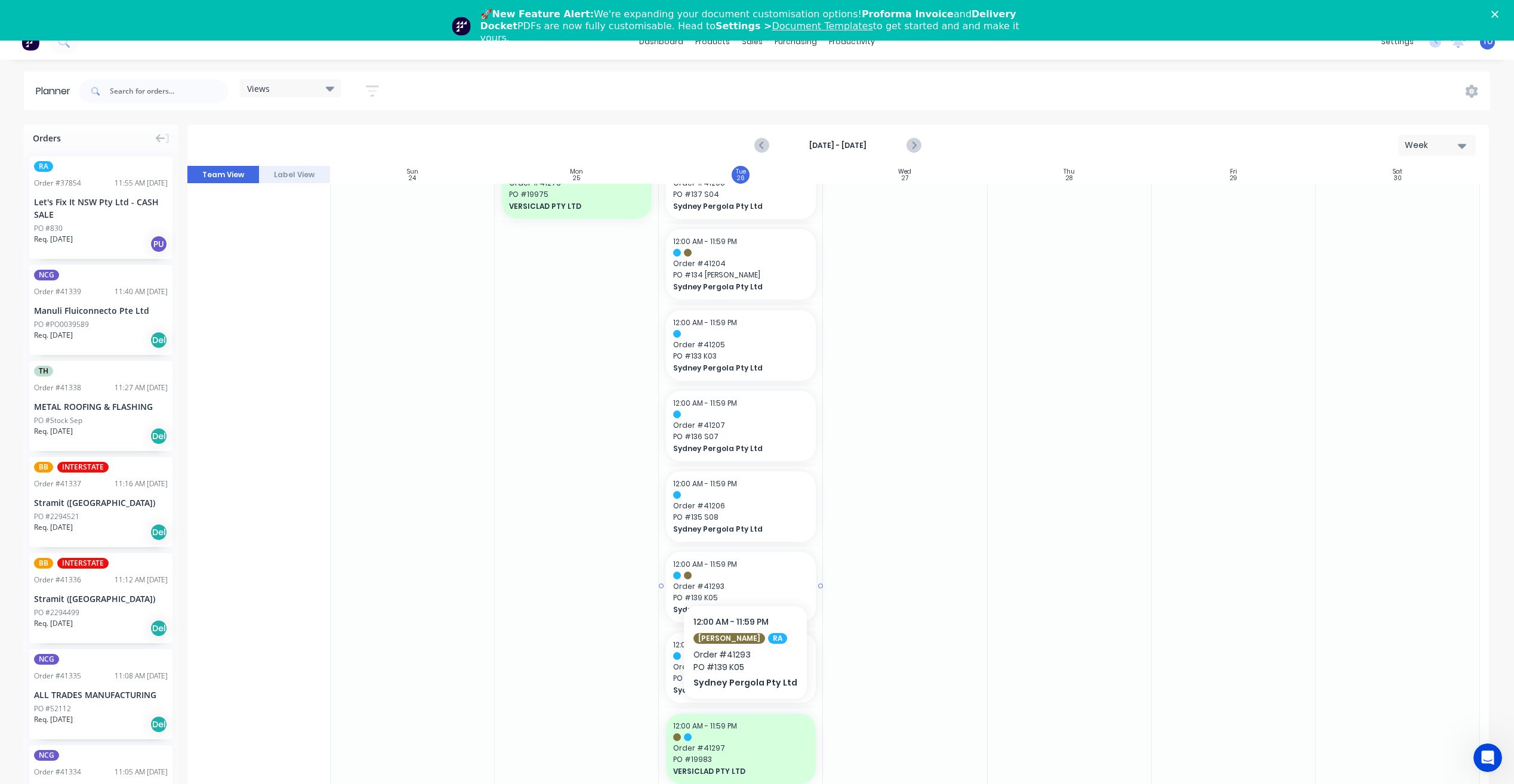
click at [741, 592] on span "PO # 139 K05" at bounding box center [741, 597] width 136 height 11
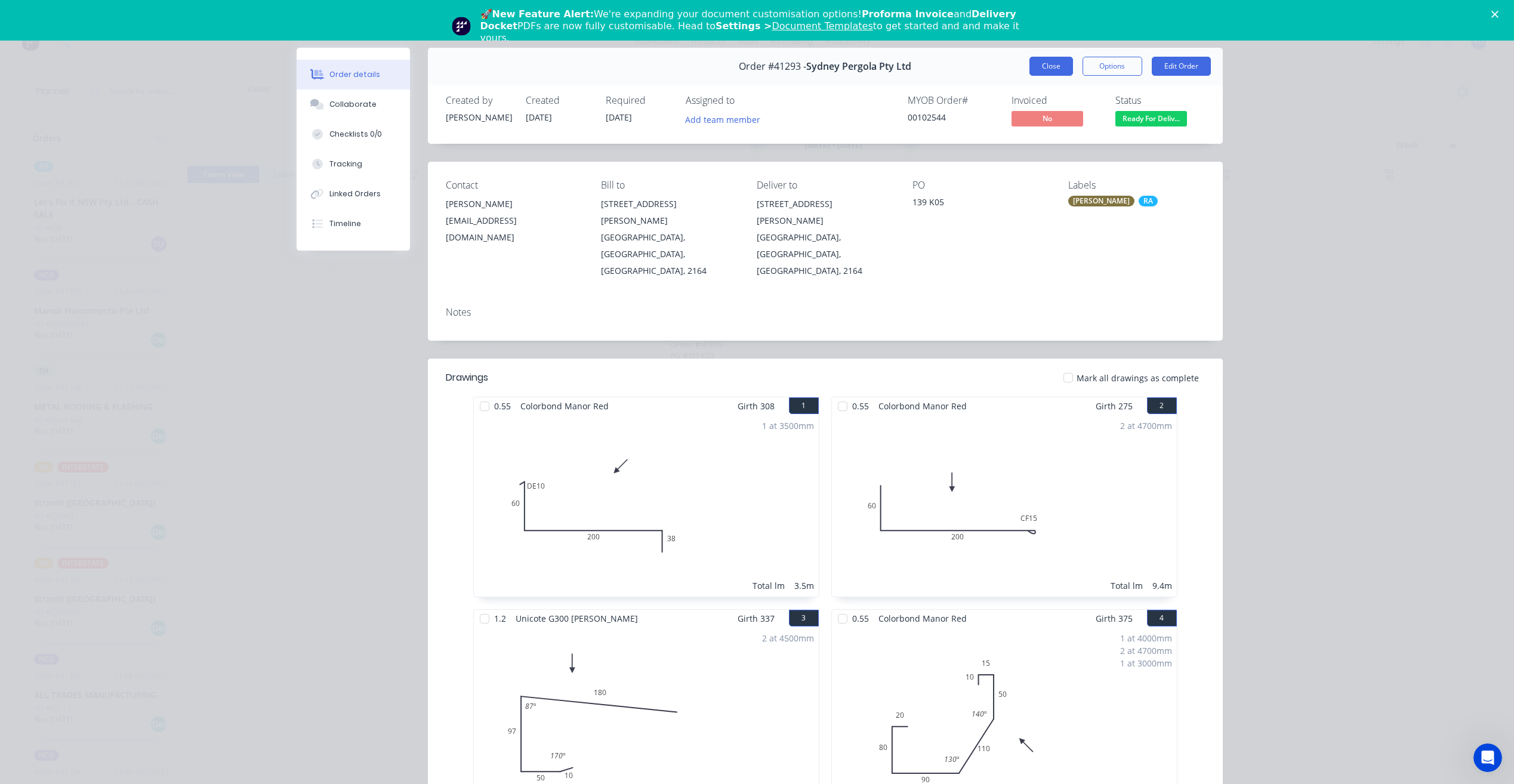
click at [1054, 67] on button "Close" at bounding box center [1051, 66] width 44 height 19
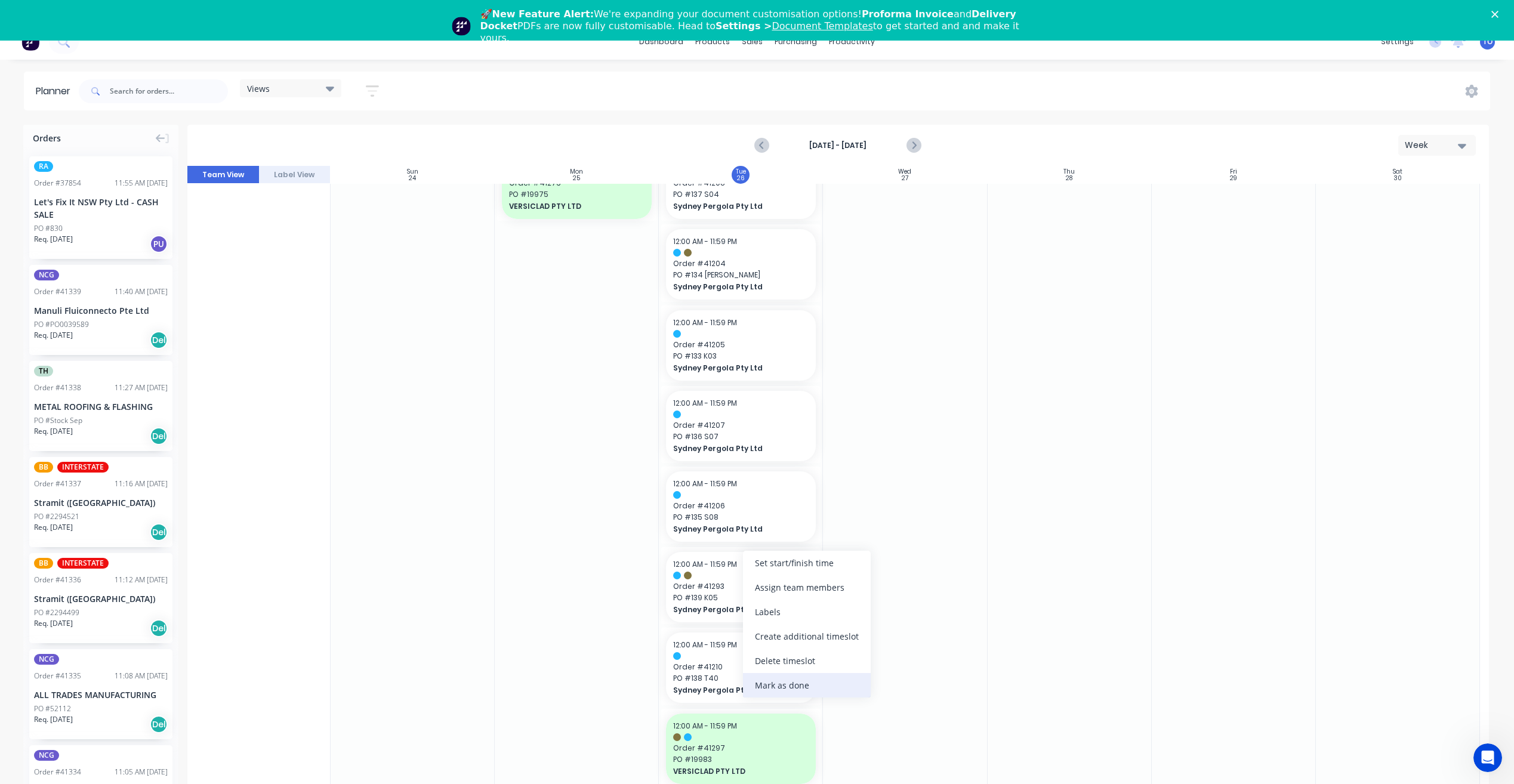
click at [781, 688] on div "Mark as done" at bounding box center [806, 686] width 128 height 25
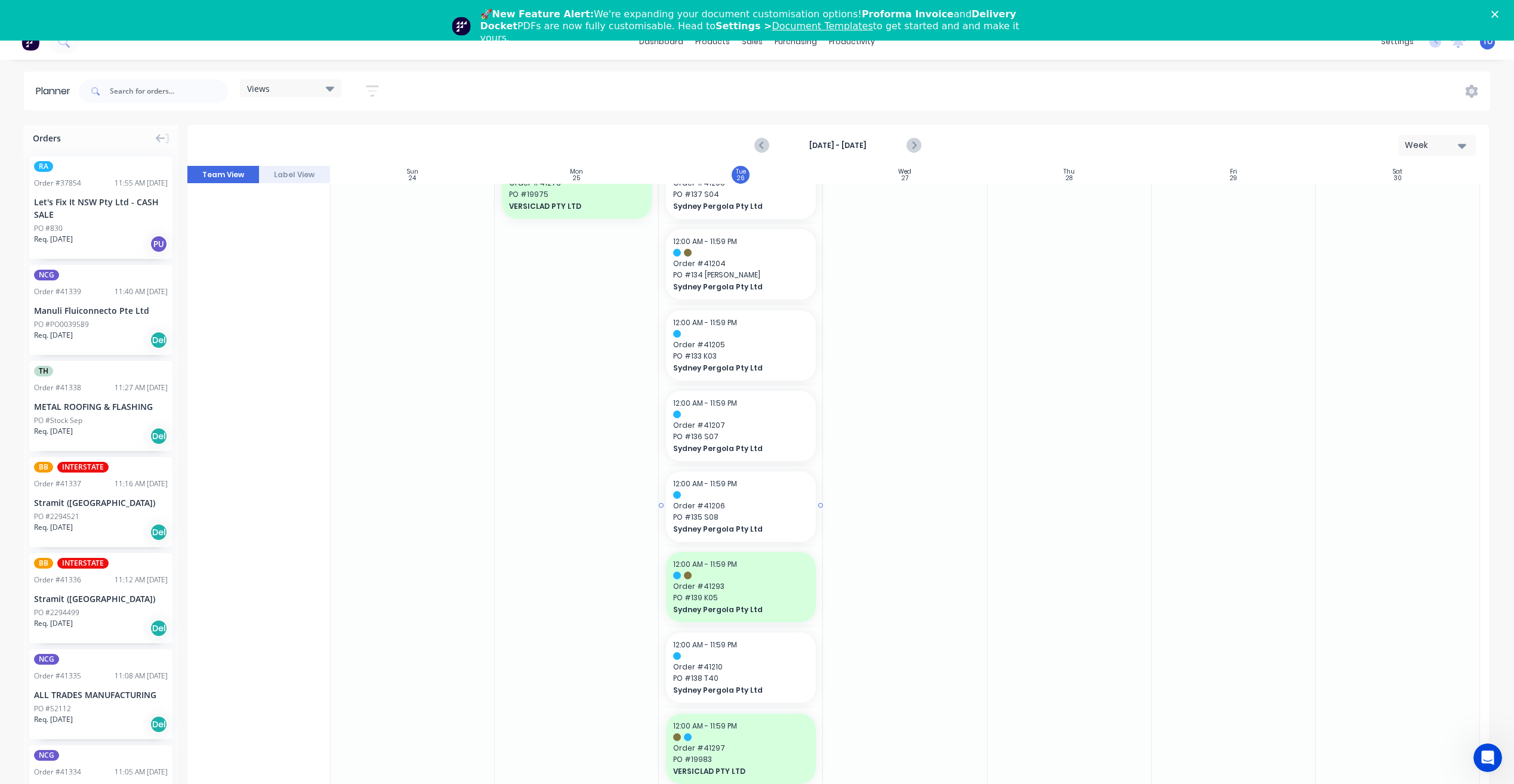
click at [769, 476] on div "12:00 AM - 11:59 PM Order # 41206 PO # 135 S08 Sydney Pergola Pty Ltd" at bounding box center [741, 506] width 150 height 71
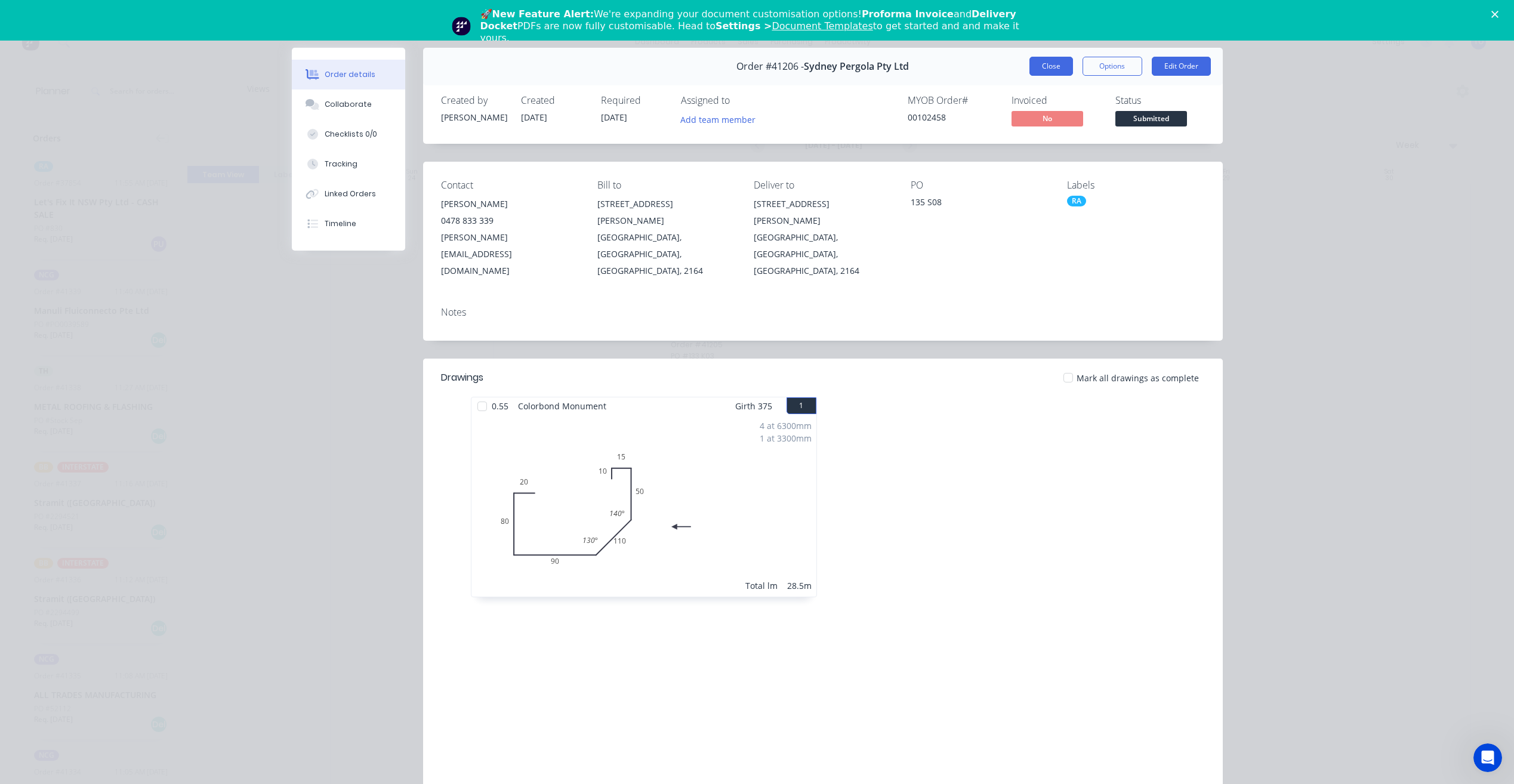
click at [1038, 57] on button "Close" at bounding box center [1051, 66] width 44 height 19
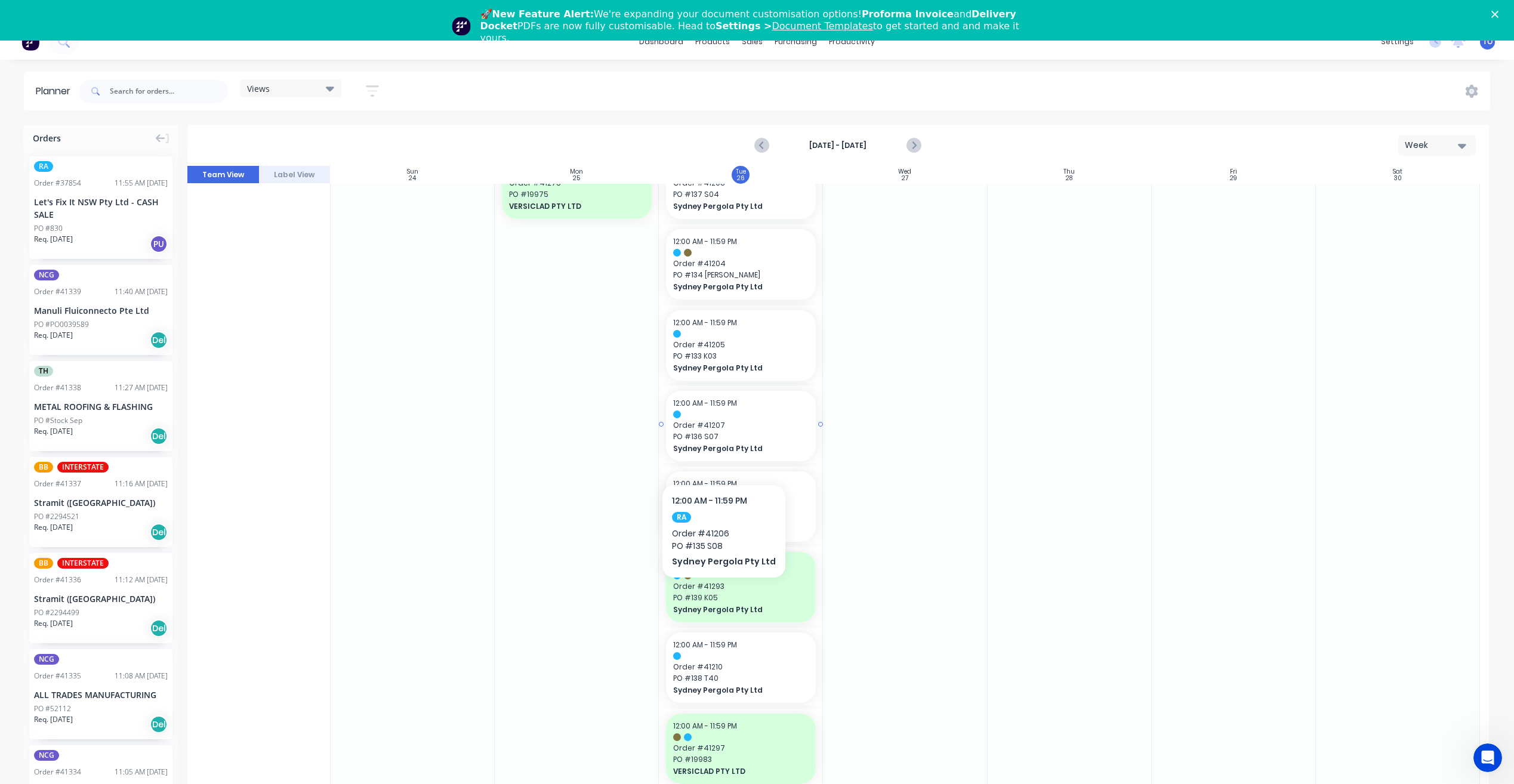
click at [755, 431] on span "PO # 136 S07" at bounding box center [741, 436] width 136 height 11
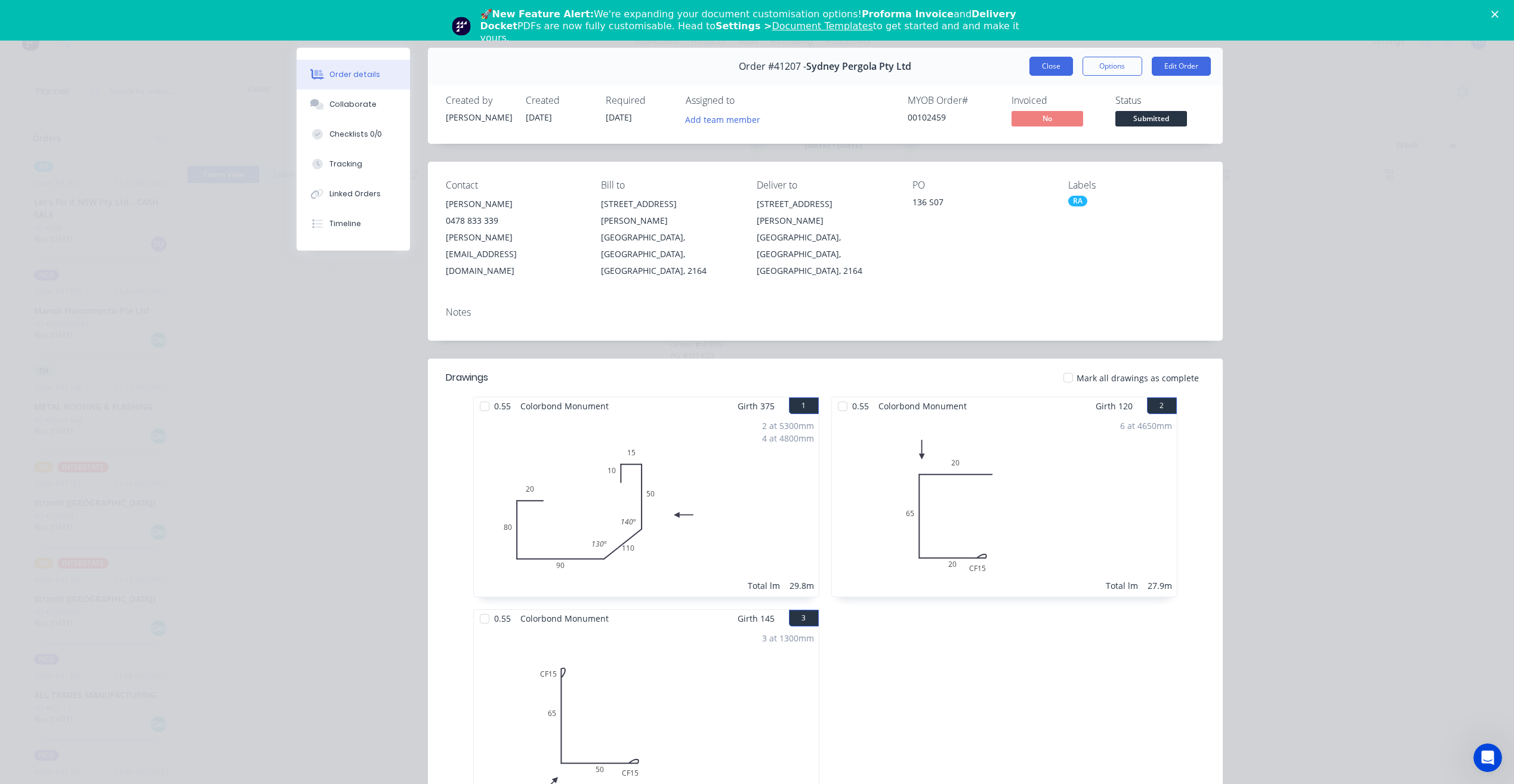
click at [1037, 70] on button "Close" at bounding box center [1051, 66] width 44 height 19
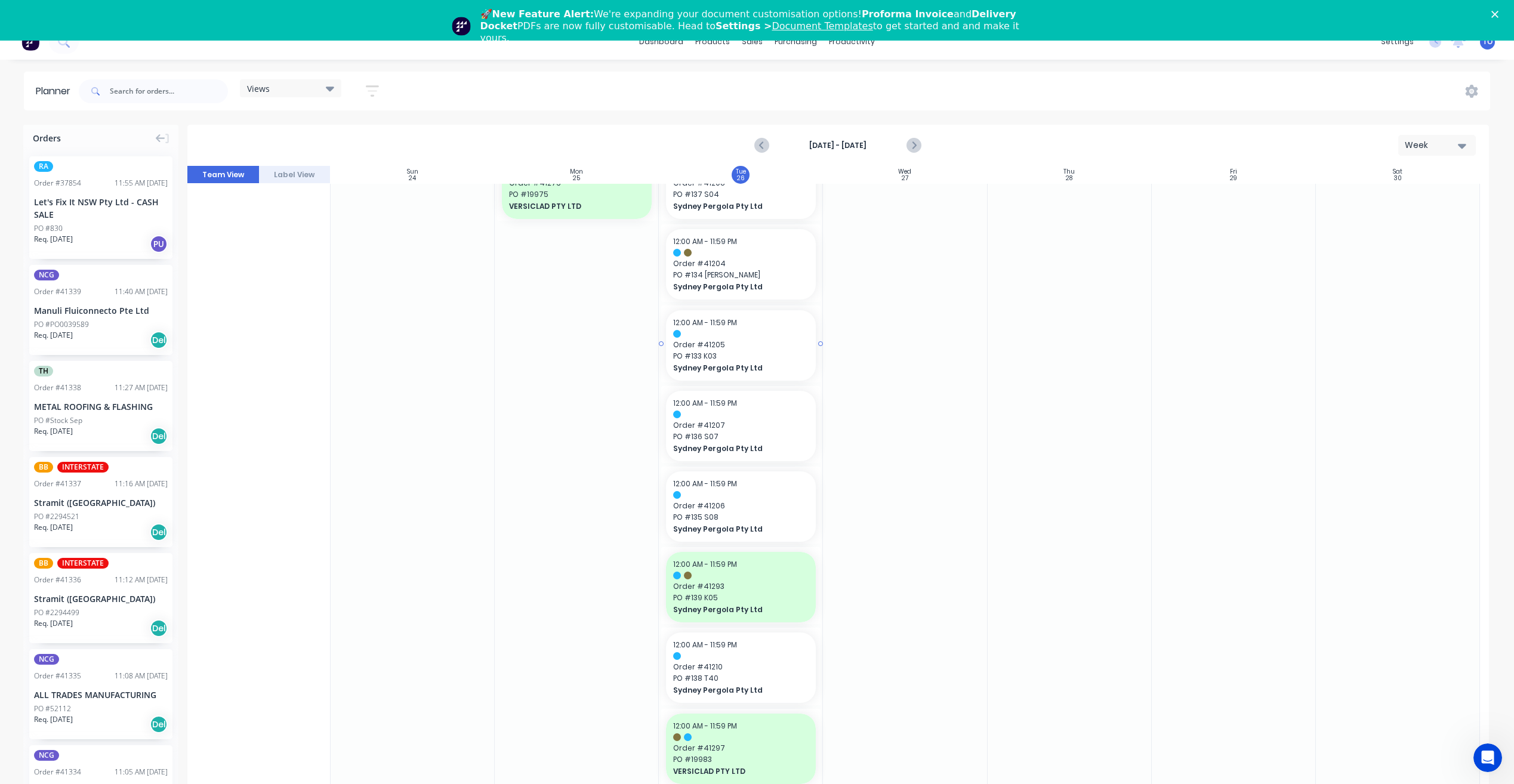
click at [749, 339] on span "Order # 41205" at bounding box center [741, 344] width 136 height 11
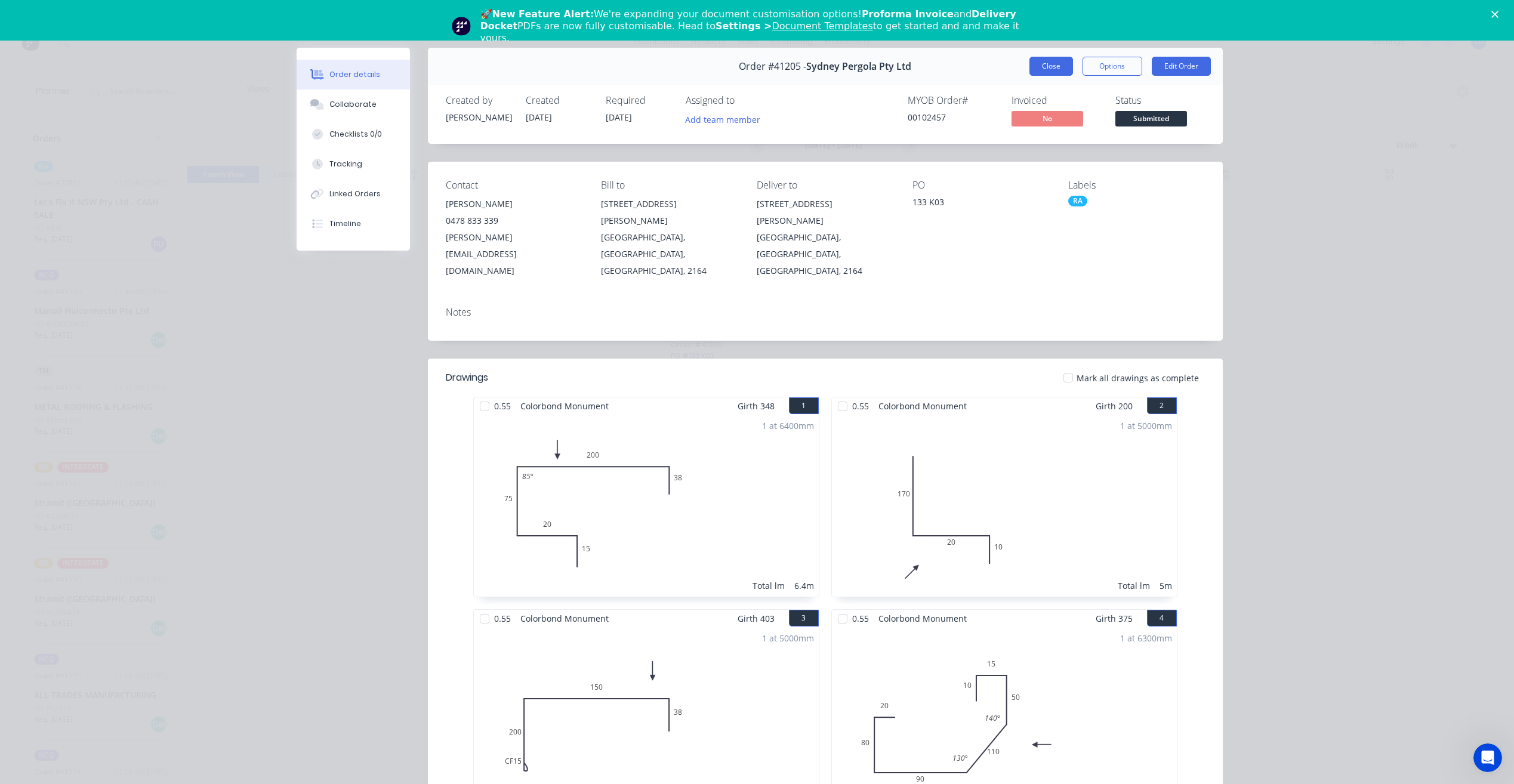
click at [1033, 58] on button "Close" at bounding box center [1051, 66] width 44 height 19
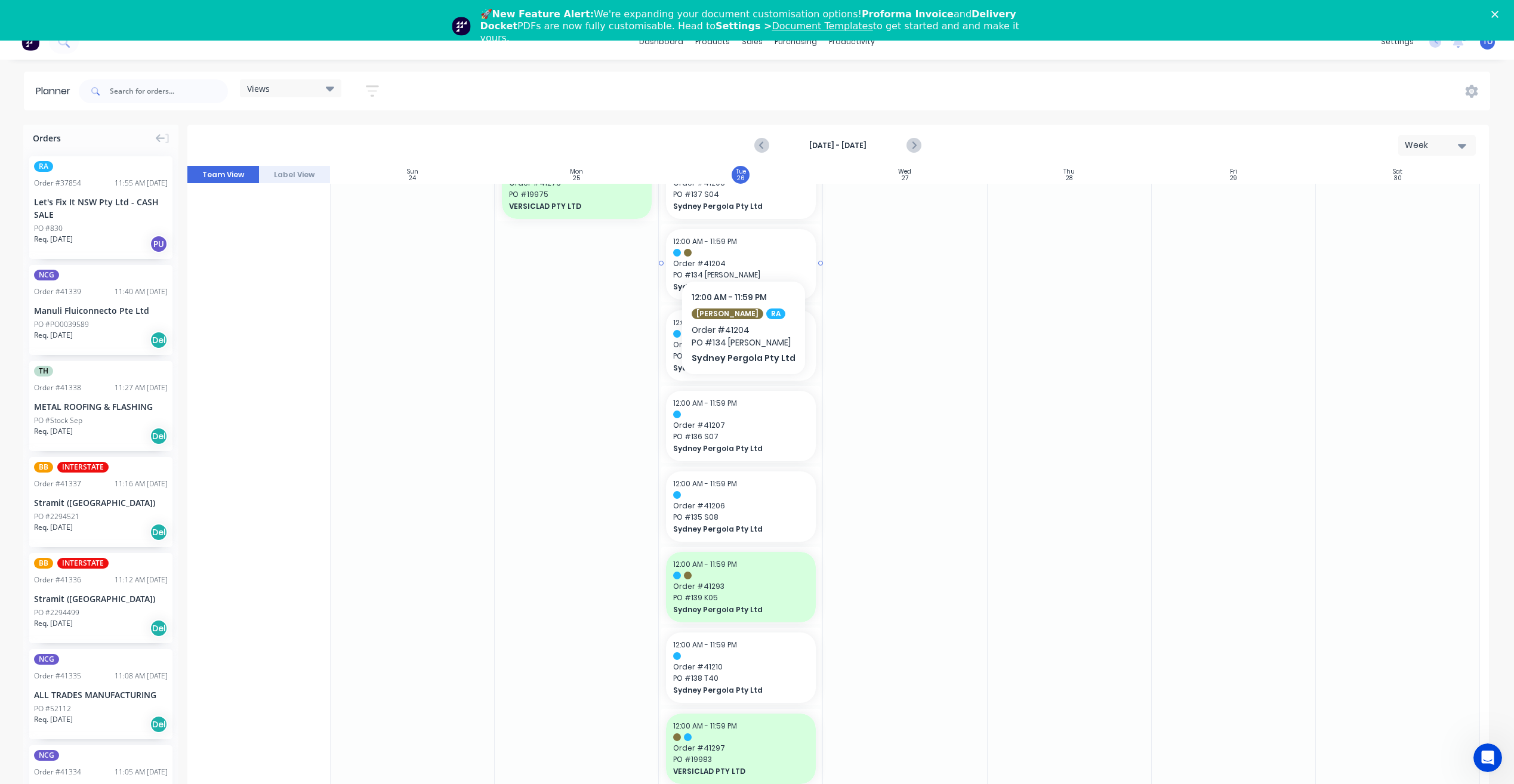
click at [755, 249] on div at bounding box center [741, 252] width 136 height 8
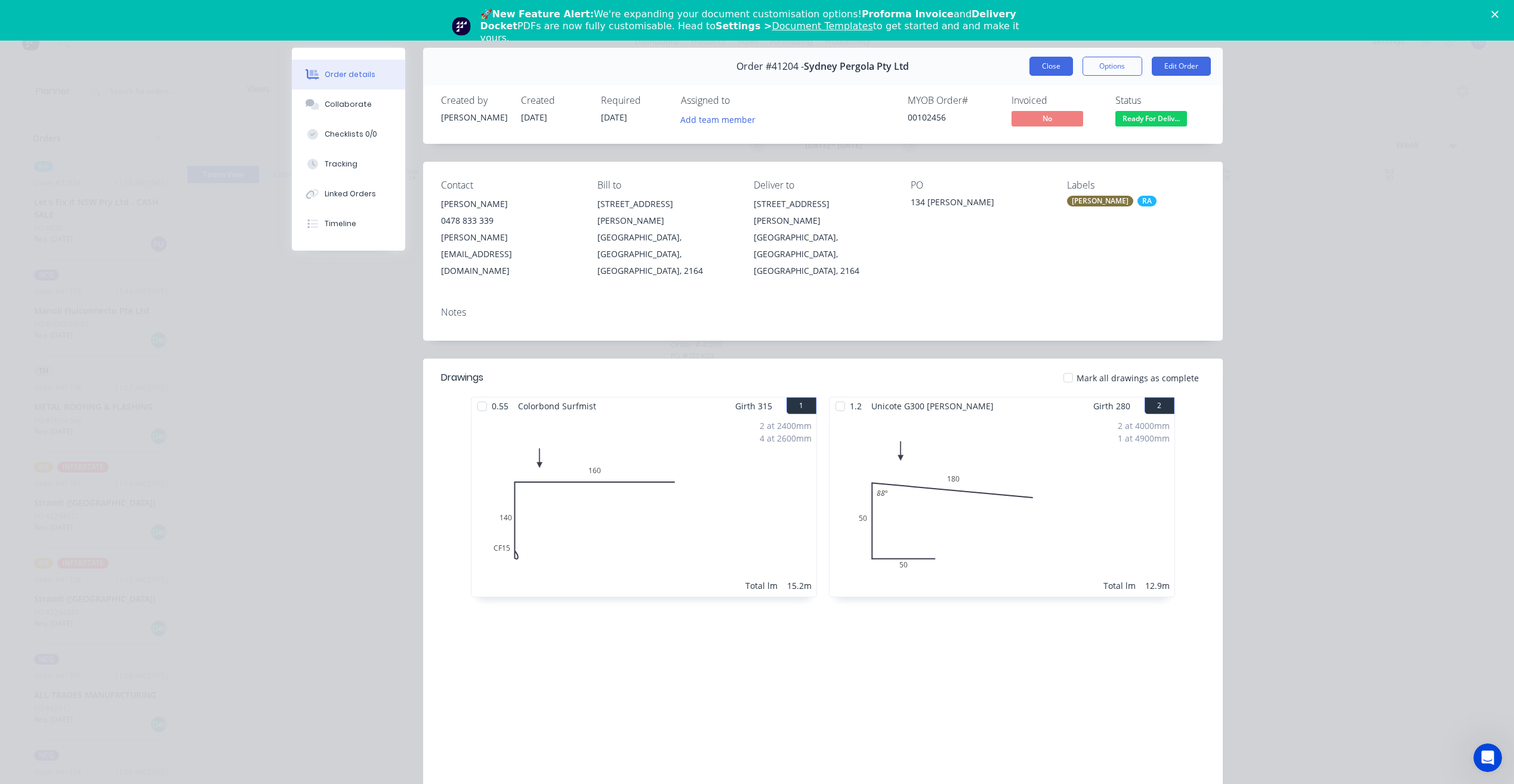
click at [1044, 65] on button "Close" at bounding box center [1051, 66] width 44 height 19
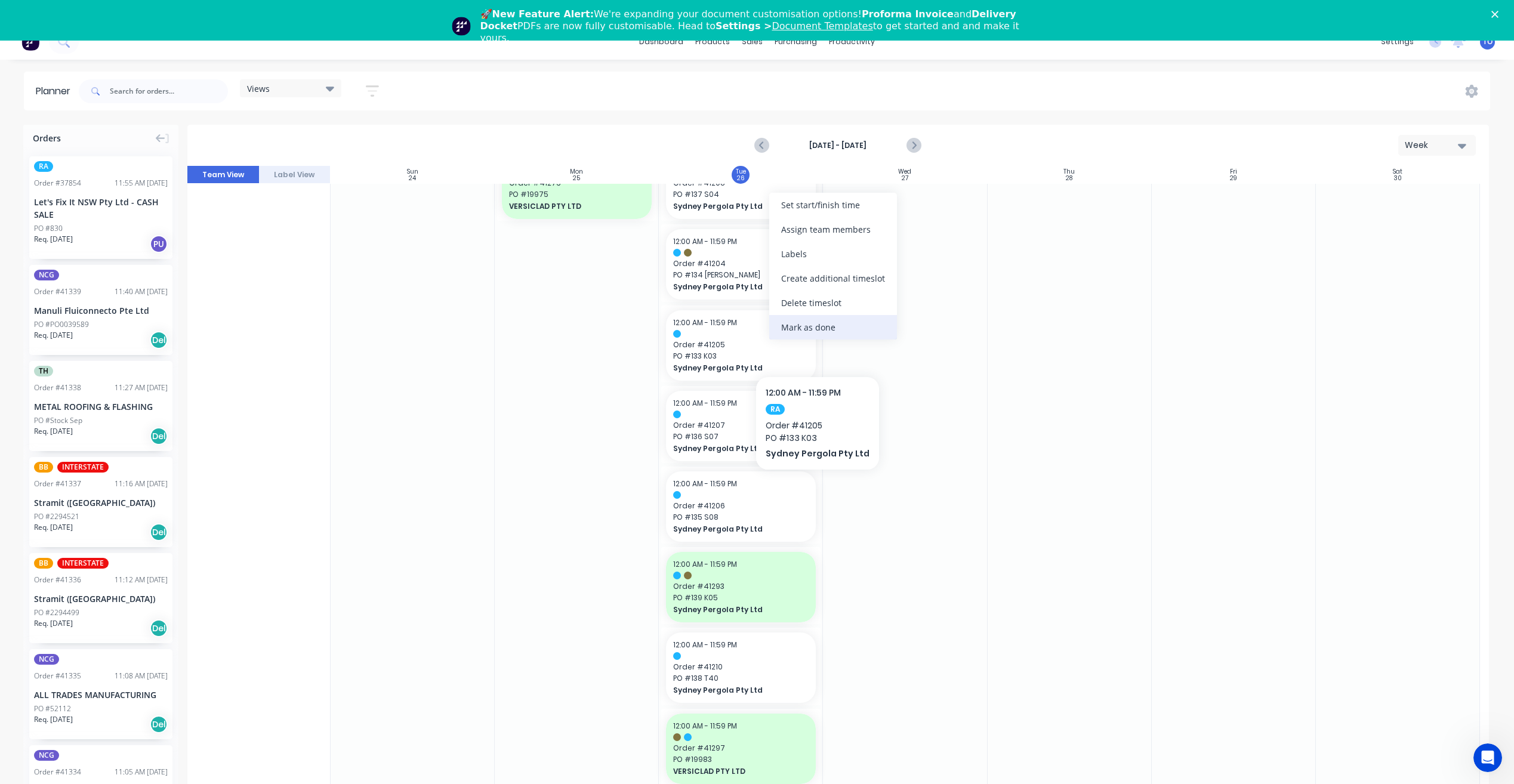
click at [814, 333] on div "Mark as done" at bounding box center [833, 327] width 128 height 25
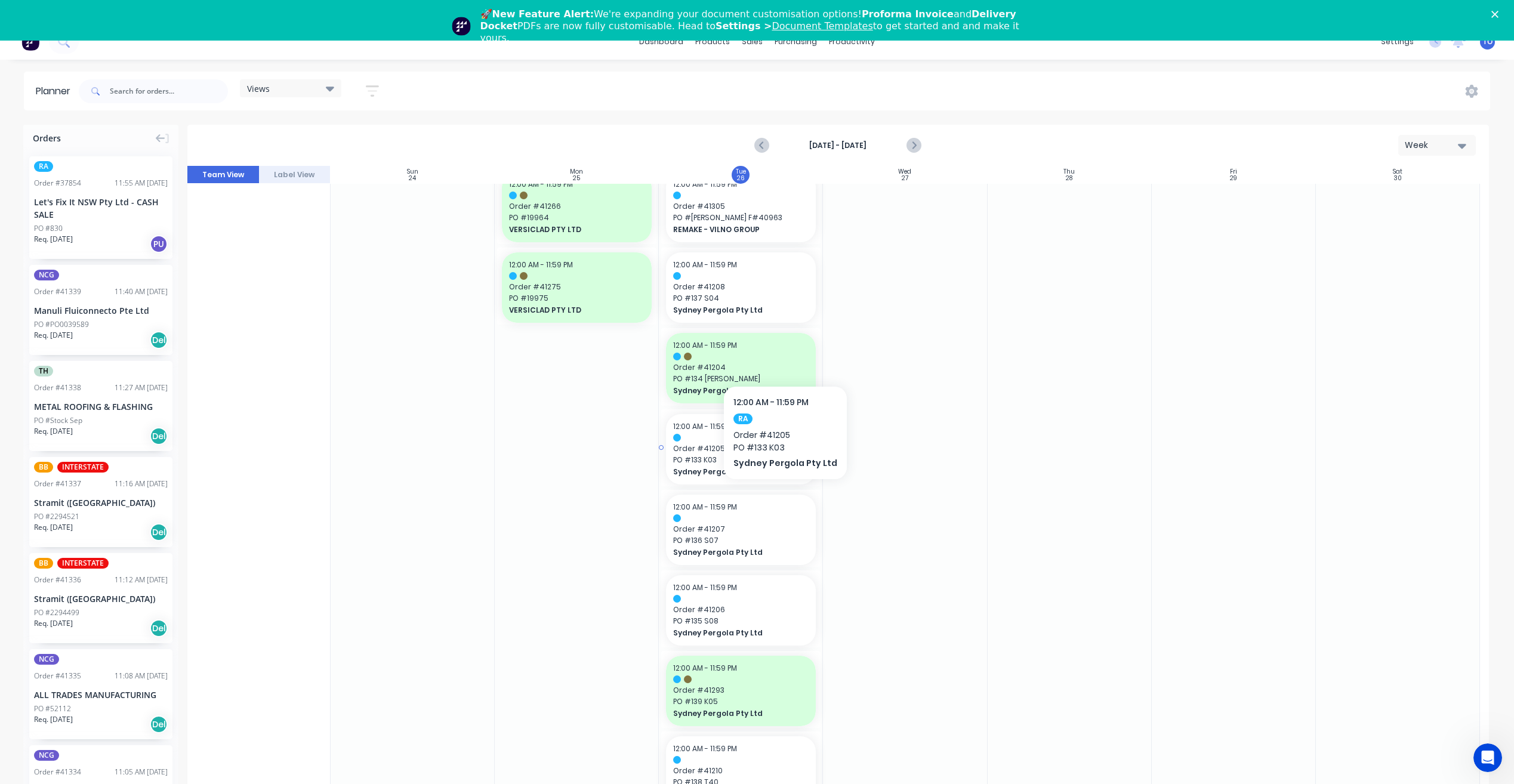
scroll to position [1235, 0]
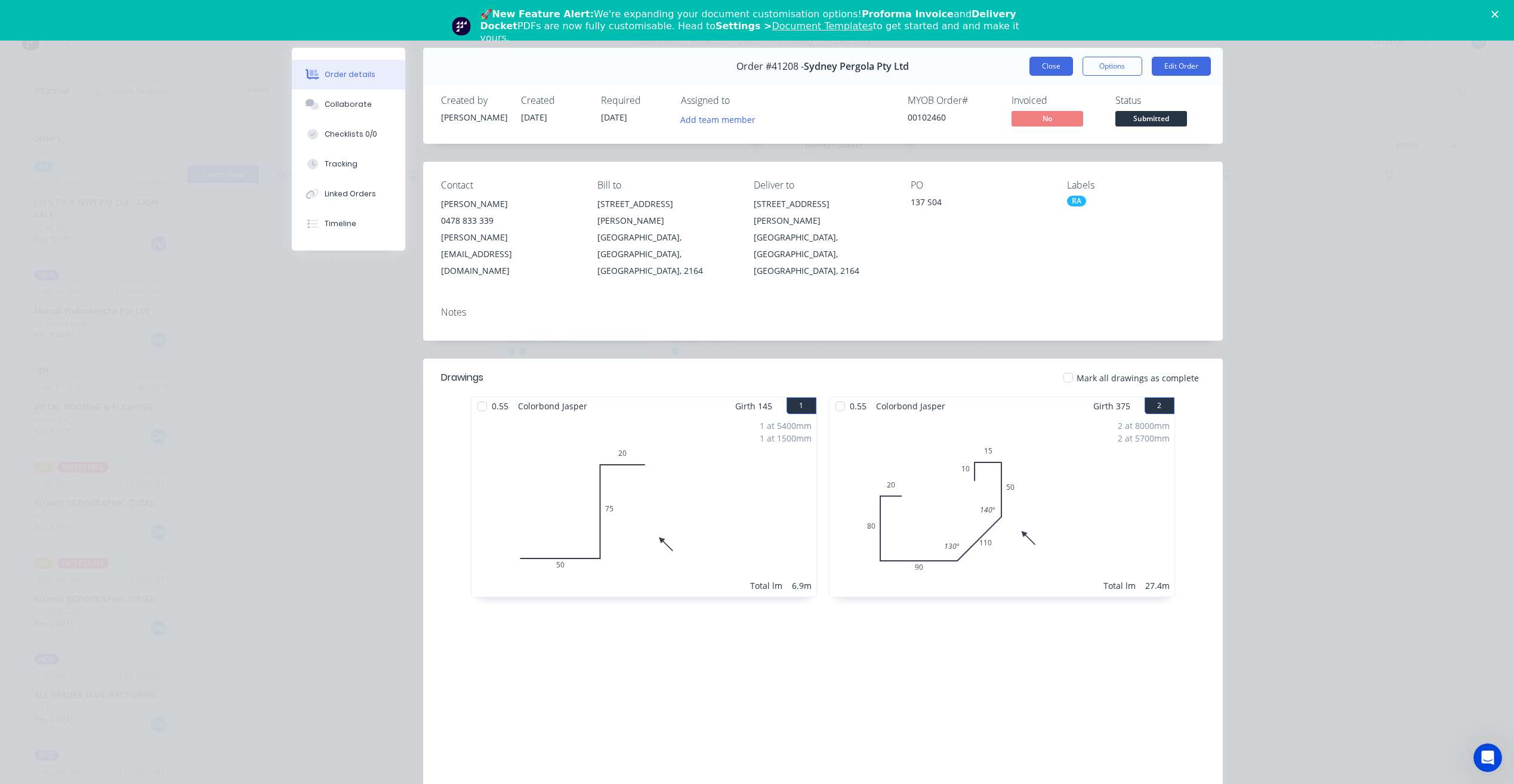
click at [1057, 64] on button "Close" at bounding box center [1051, 66] width 44 height 19
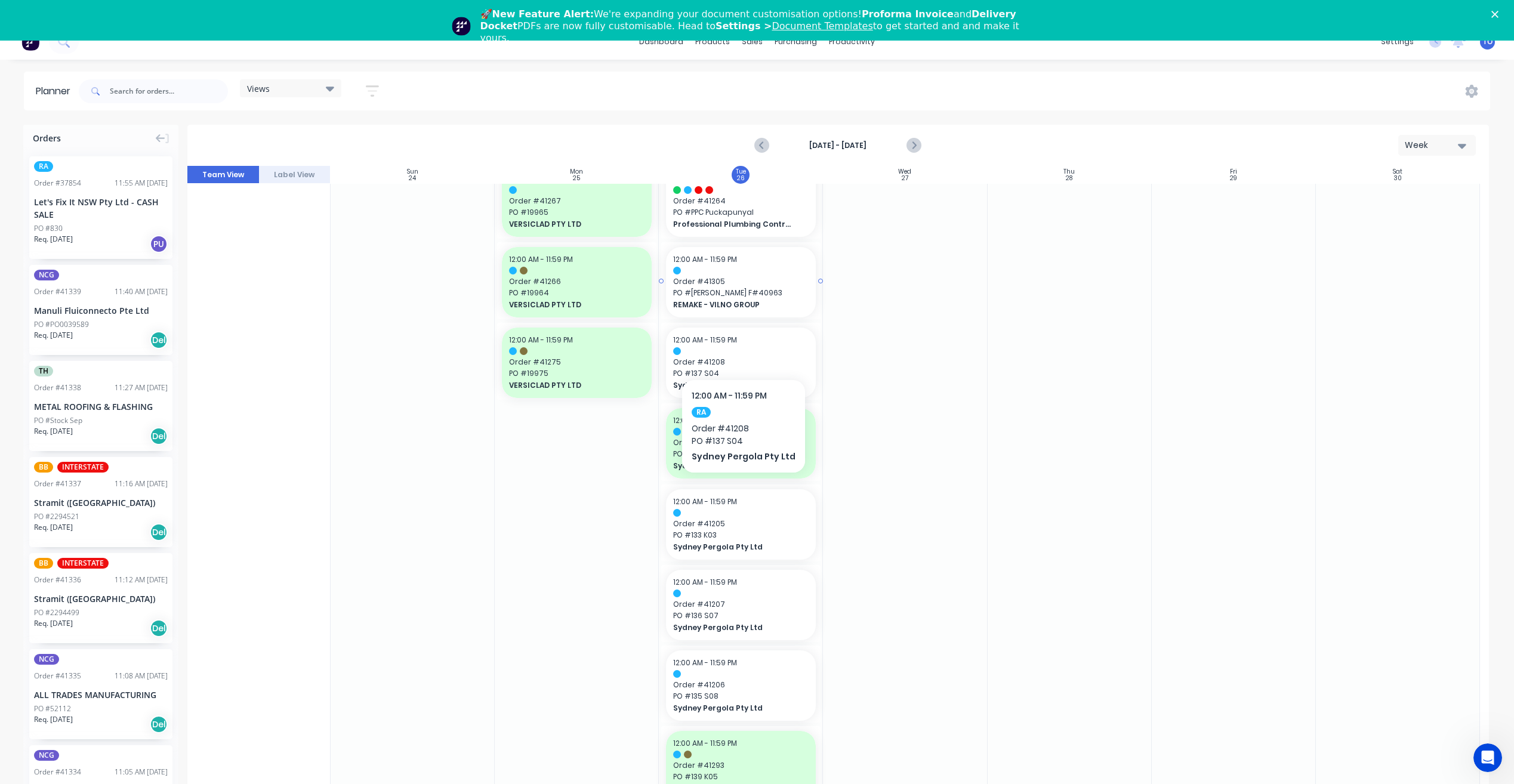
scroll to position [1176, 0]
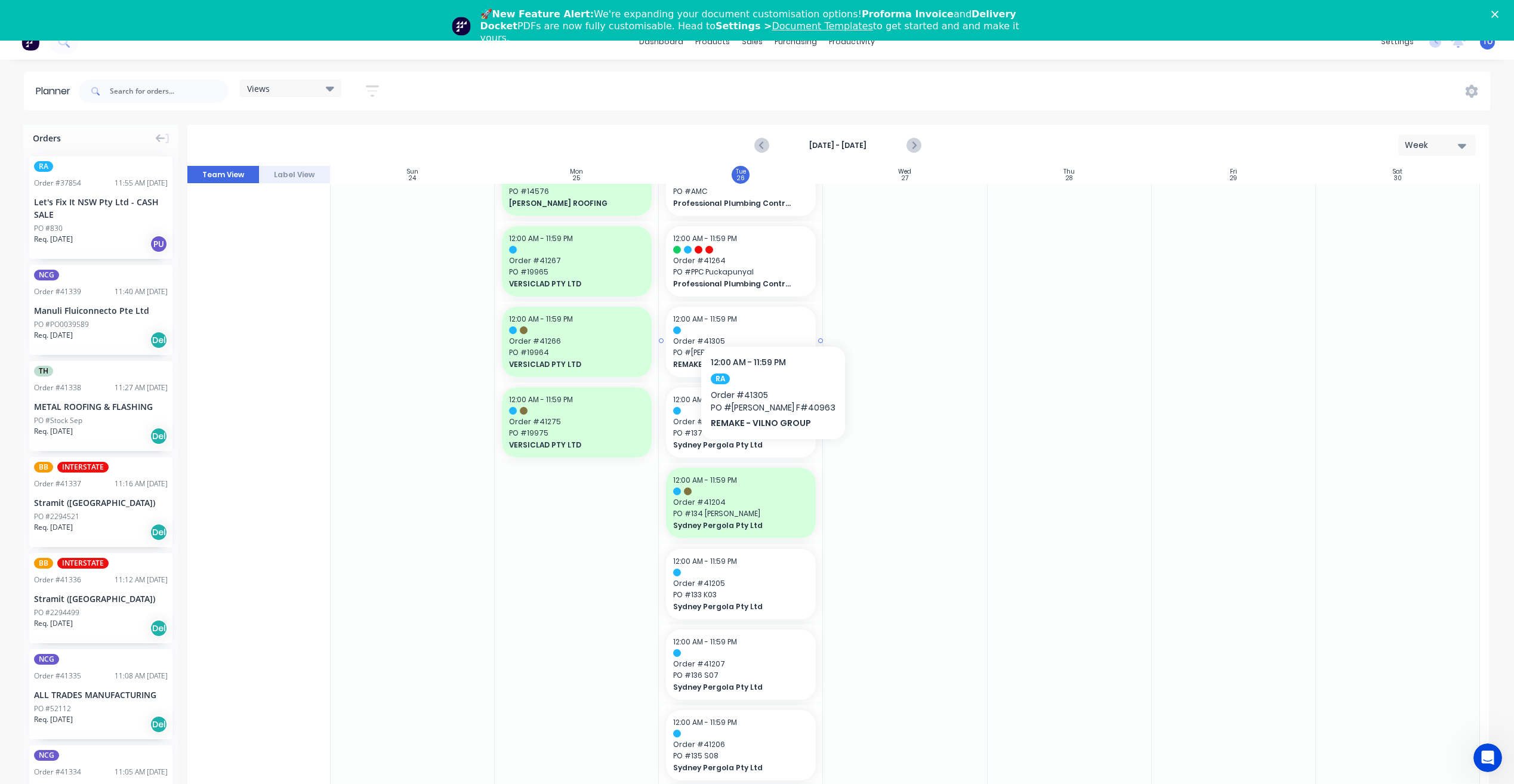
click at [765, 326] on div at bounding box center [741, 330] width 136 height 8
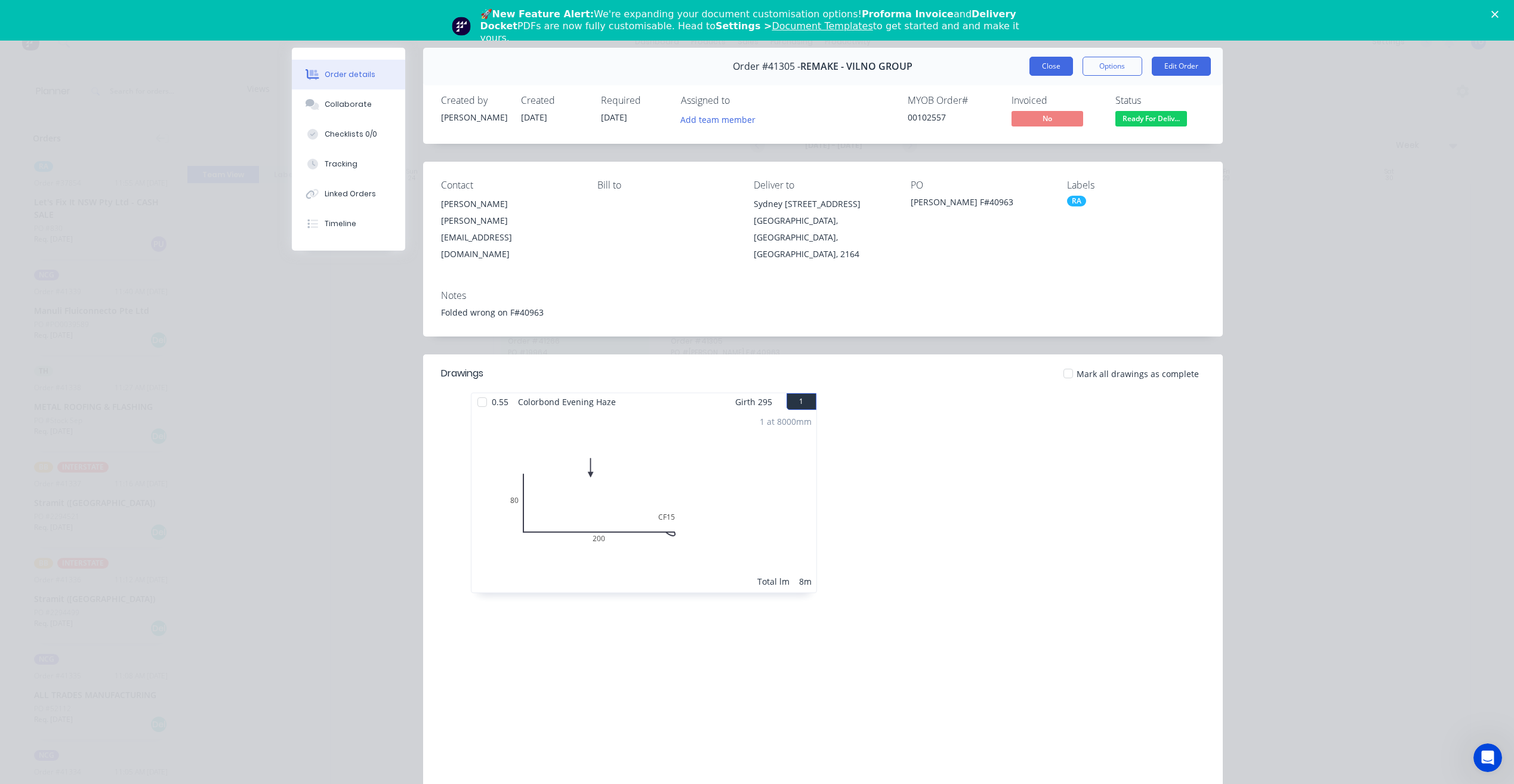
click at [1046, 65] on button "Close" at bounding box center [1051, 66] width 44 height 19
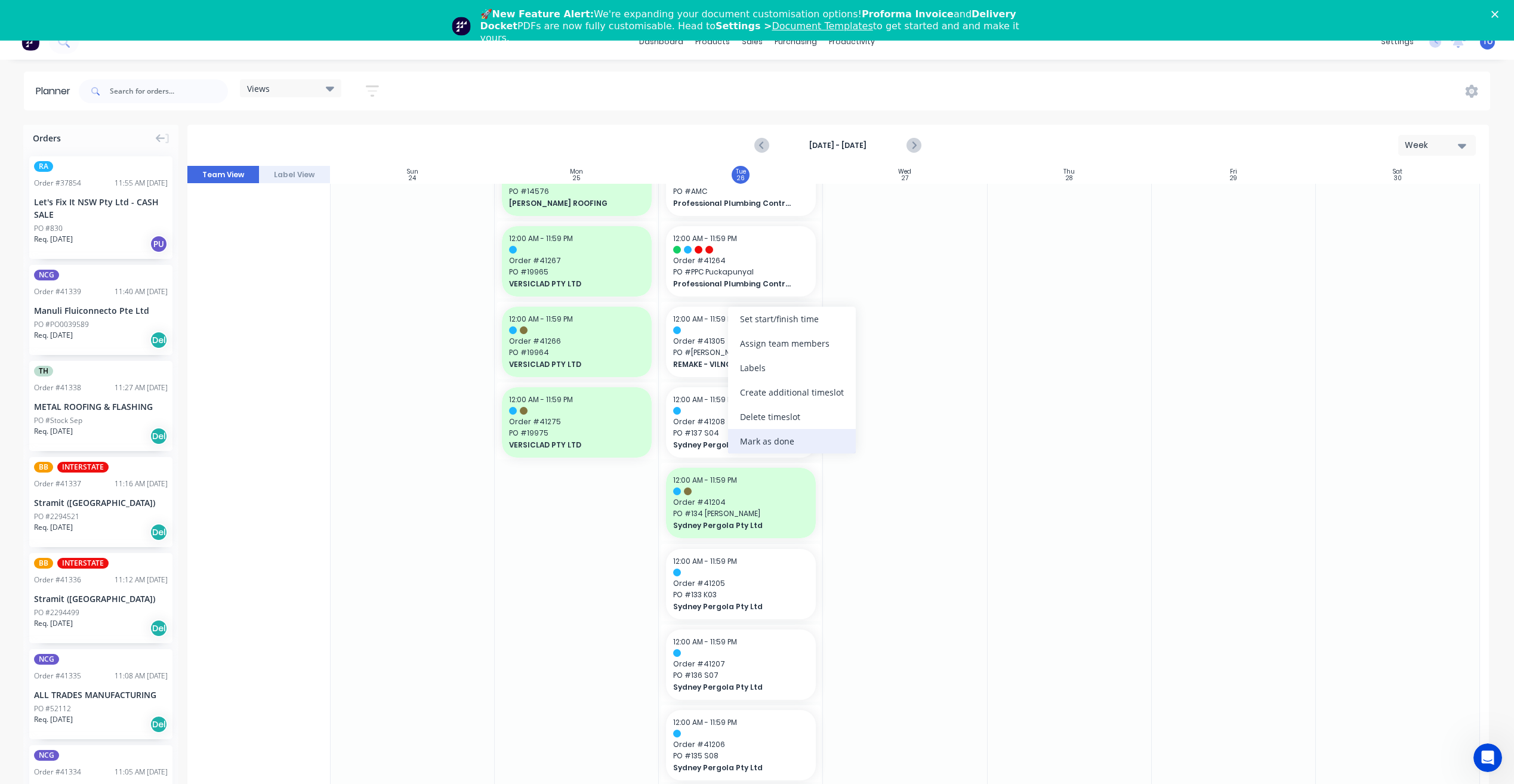
click at [780, 438] on div "Mark as done" at bounding box center [792, 441] width 128 height 25
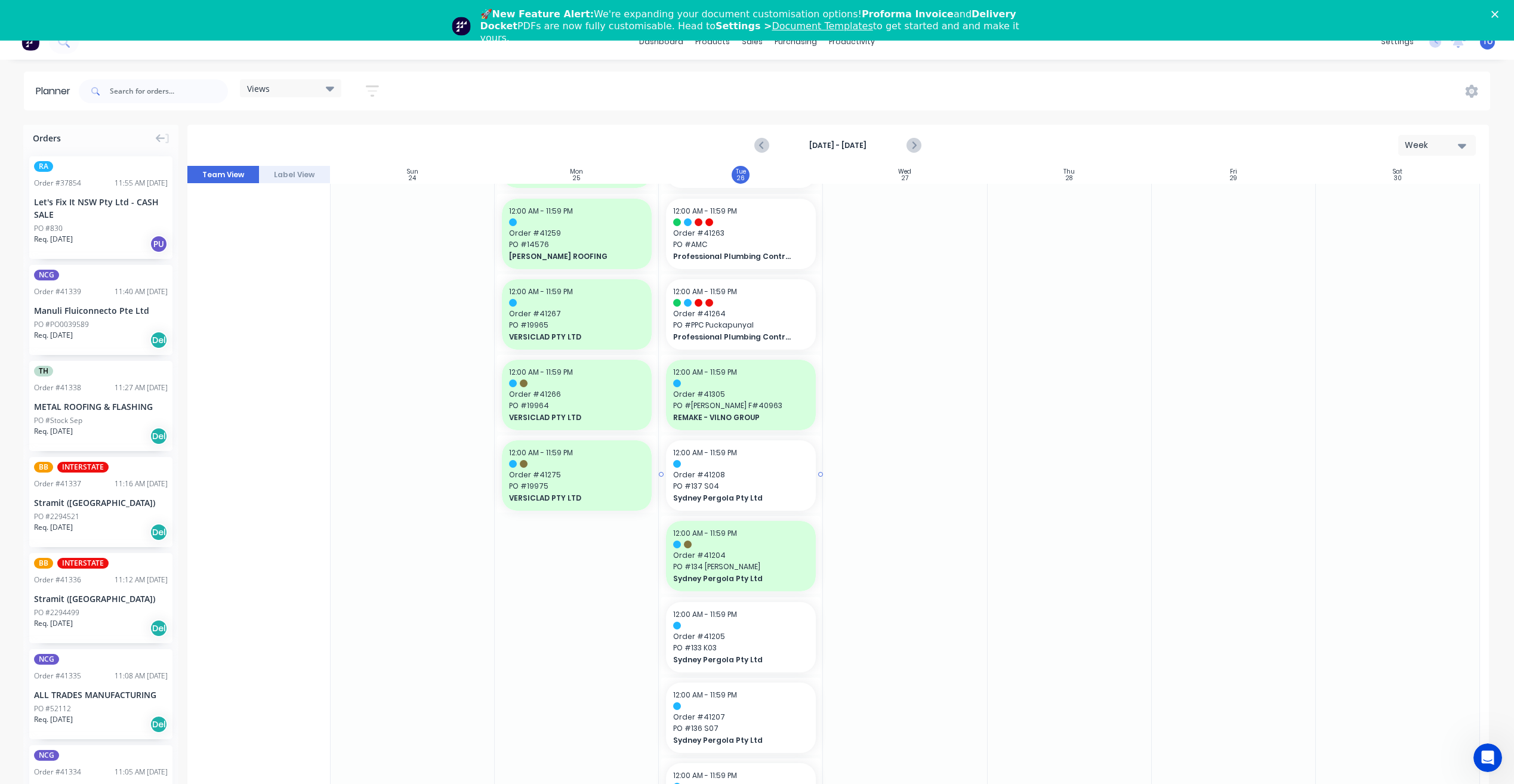
scroll to position [1057, 0]
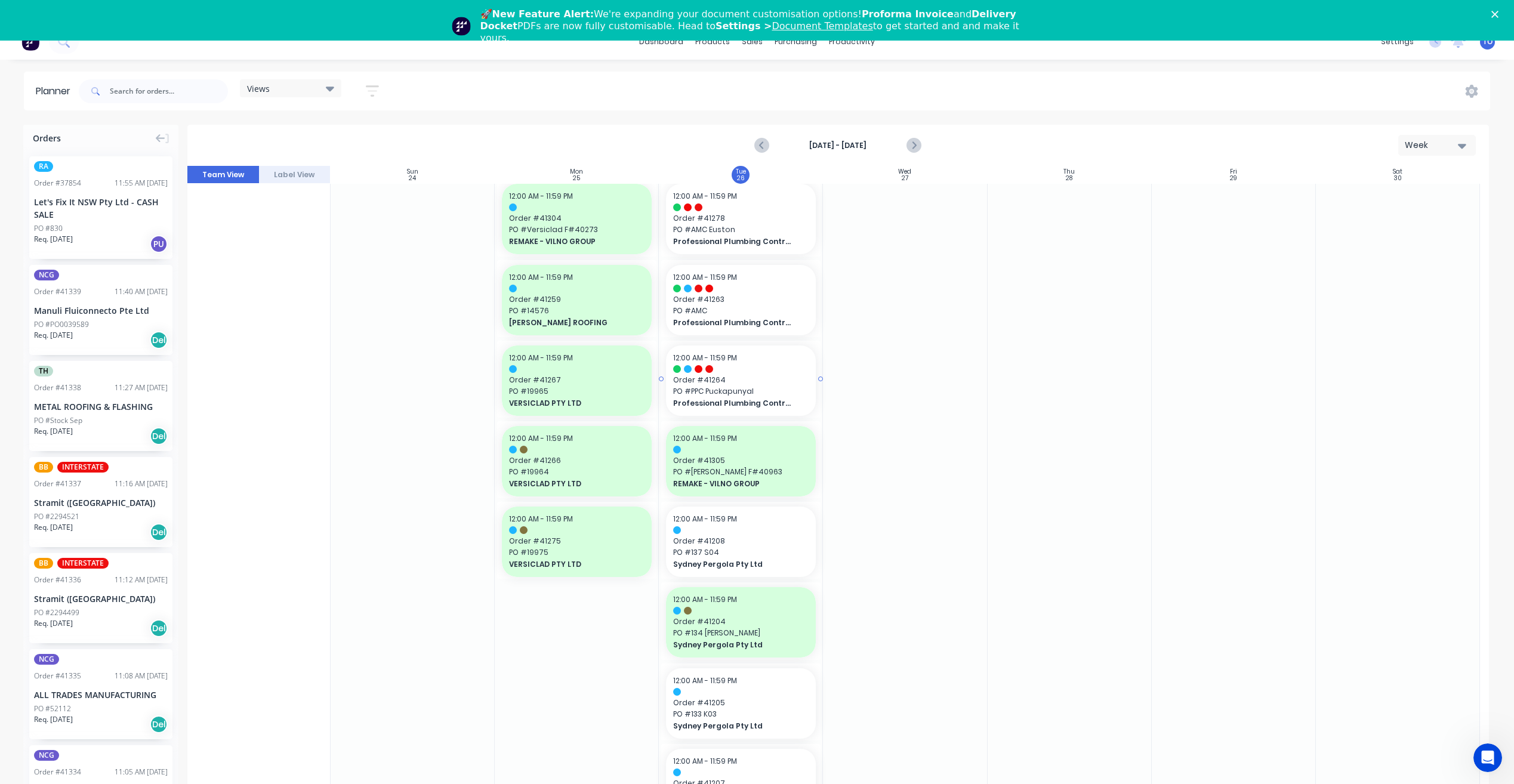
click at [765, 375] on span "Order # 41264" at bounding box center [741, 380] width 136 height 11
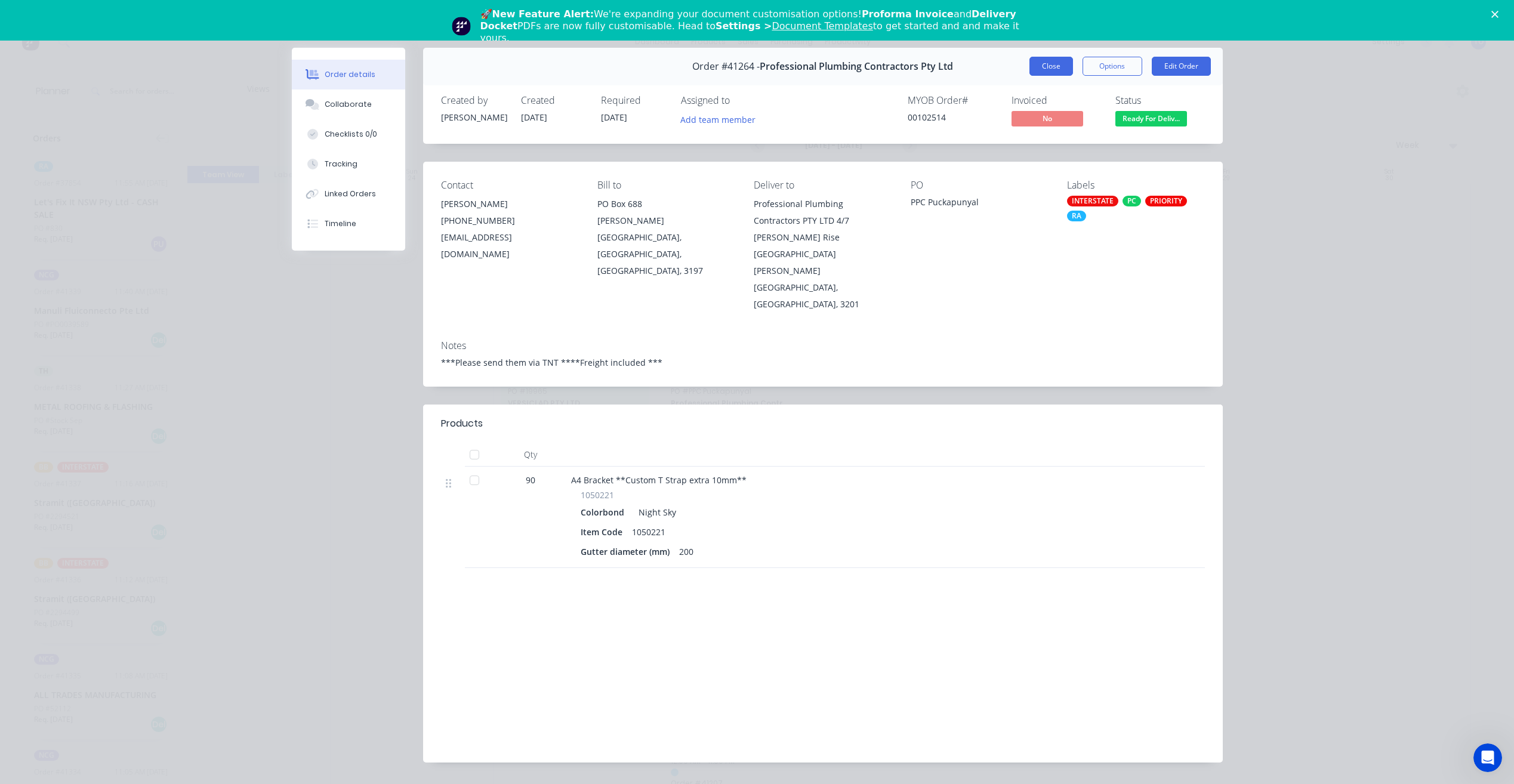
click at [1044, 67] on button "Close" at bounding box center [1051, 66] width 44 height 19
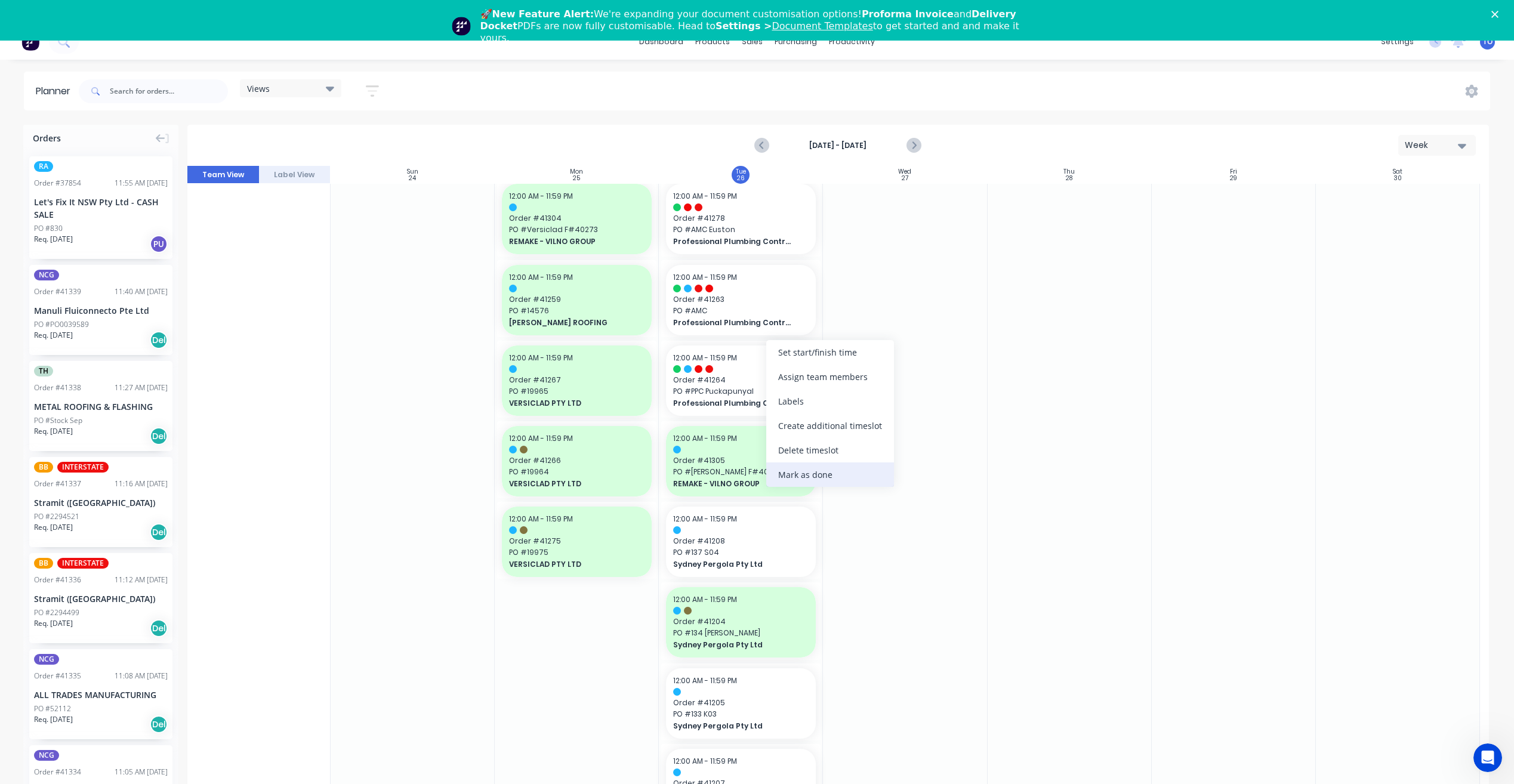
click at [827, 478] on div "Mark as done" at bounding box center [830, 475] width 128 height 25
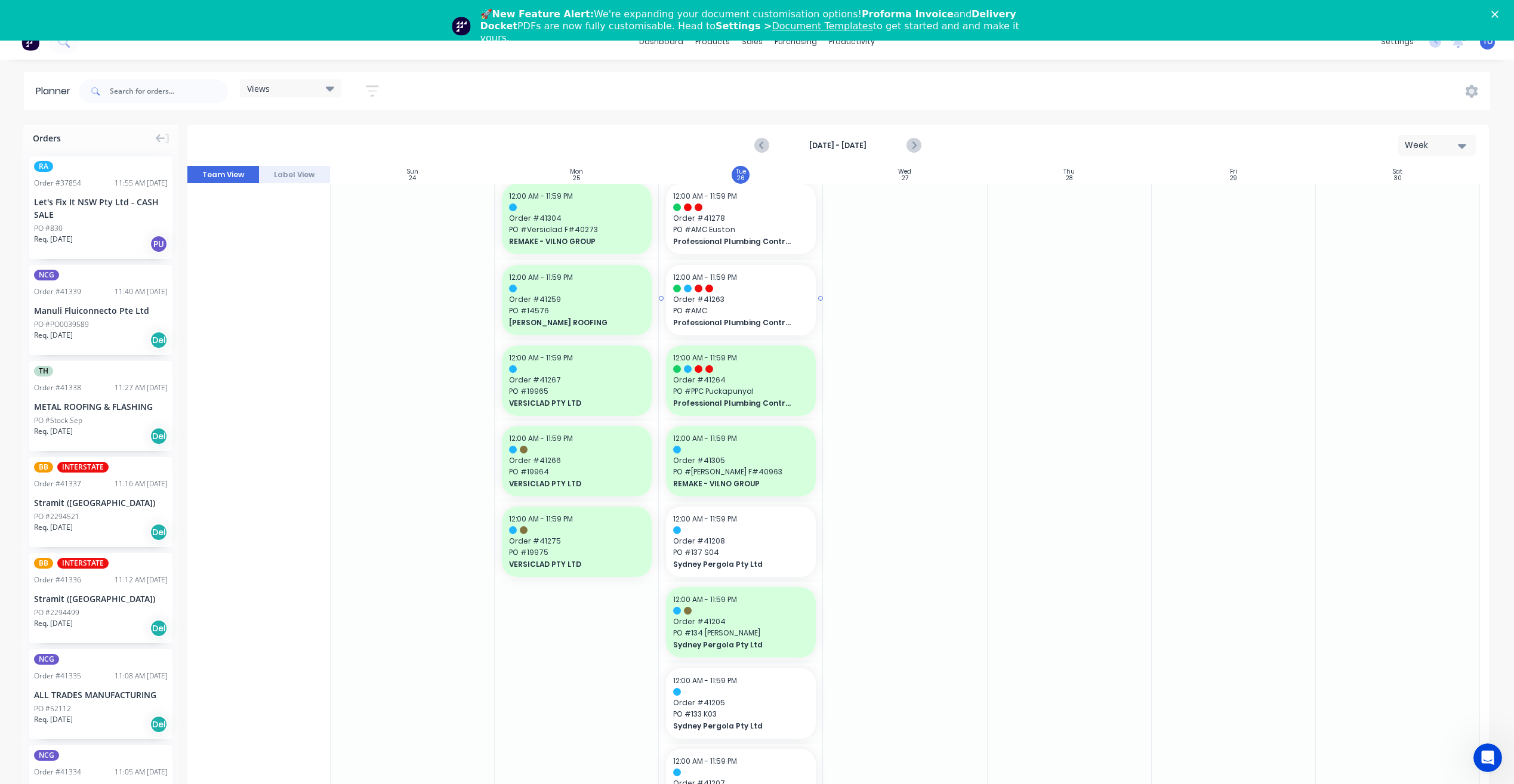
click at [775, 306] on span "PO # AMC" at bounding box center [741, 311] width 136 height 11
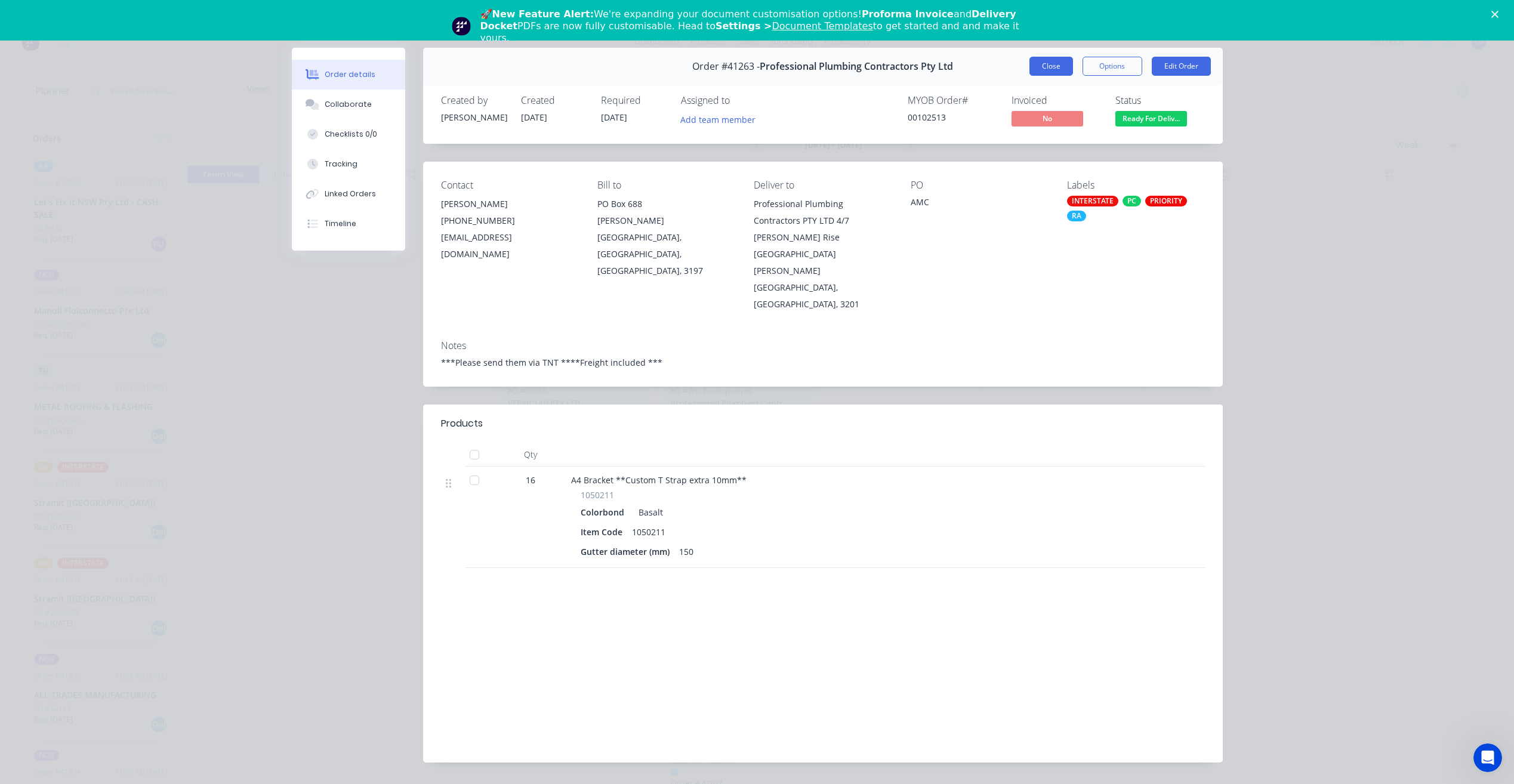
click at [1047, 64] on button "Close" at bounding box center [1051, 66] width 44 height 19
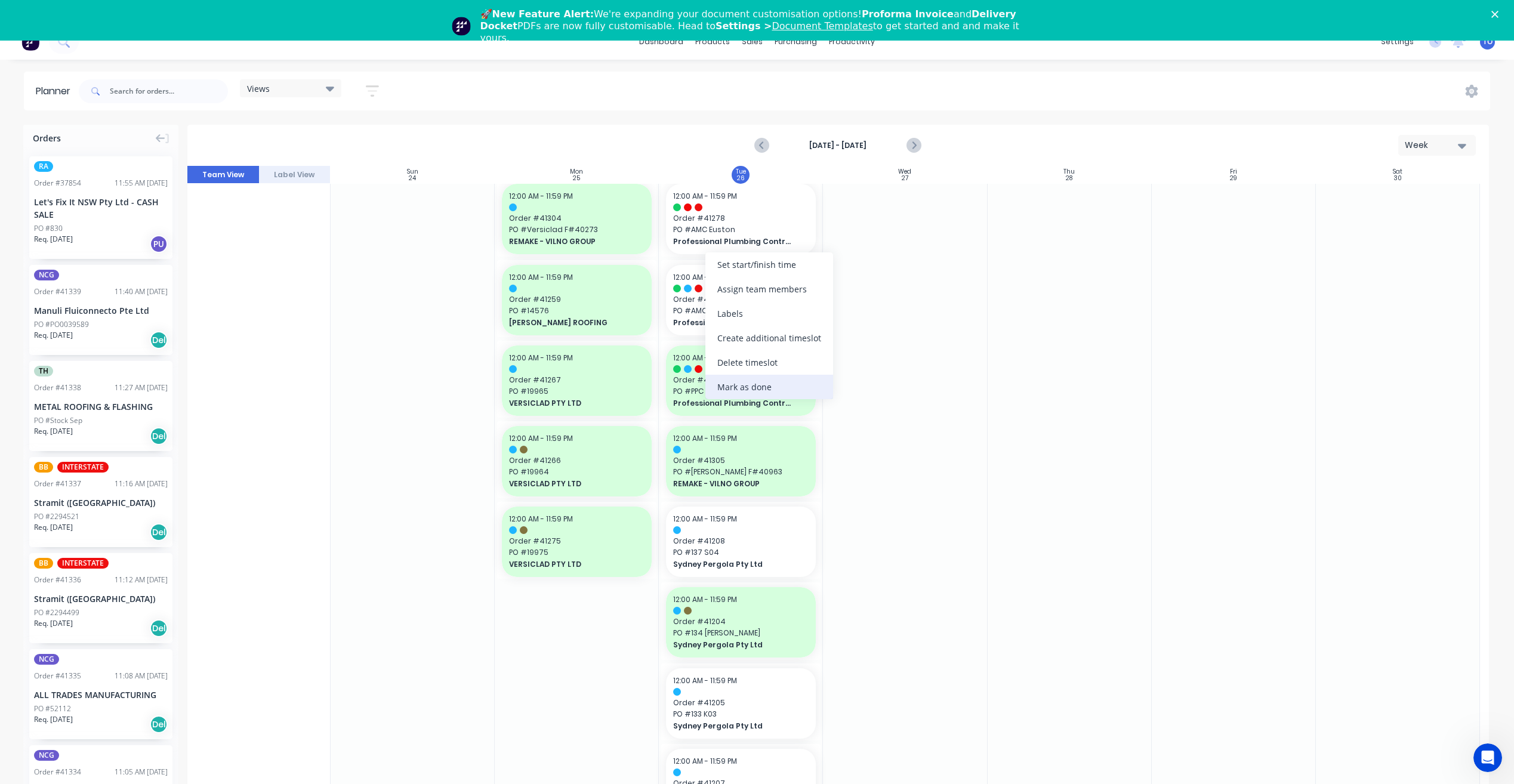
click at [739, 389] on div "Mark as done" at bounding box center [769, 387] width 128 height 25
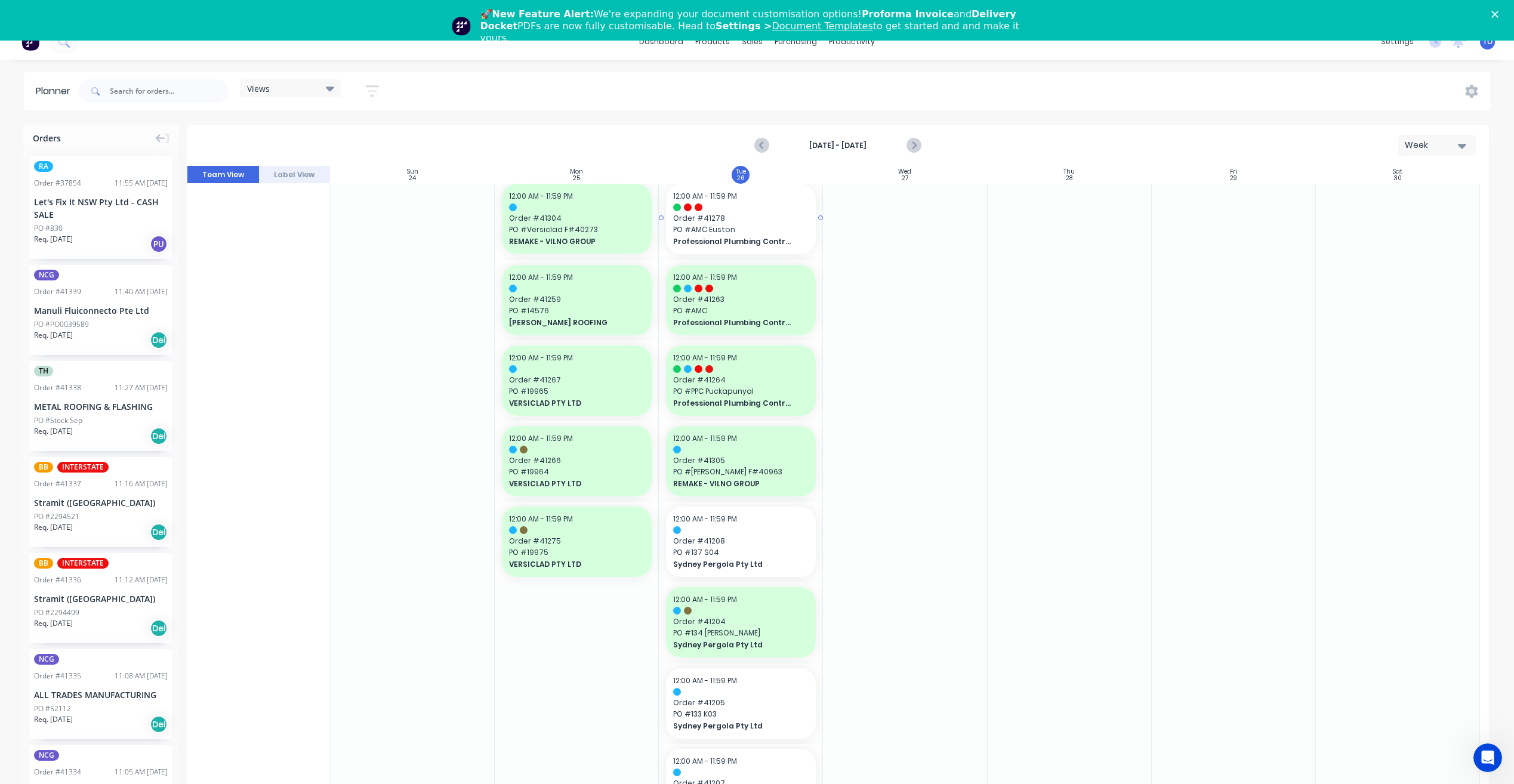
click at [751, 236] on span "Professional Plumbing Contractors Pty Ltd" at bounding box center [734, 241] width 122 height 11
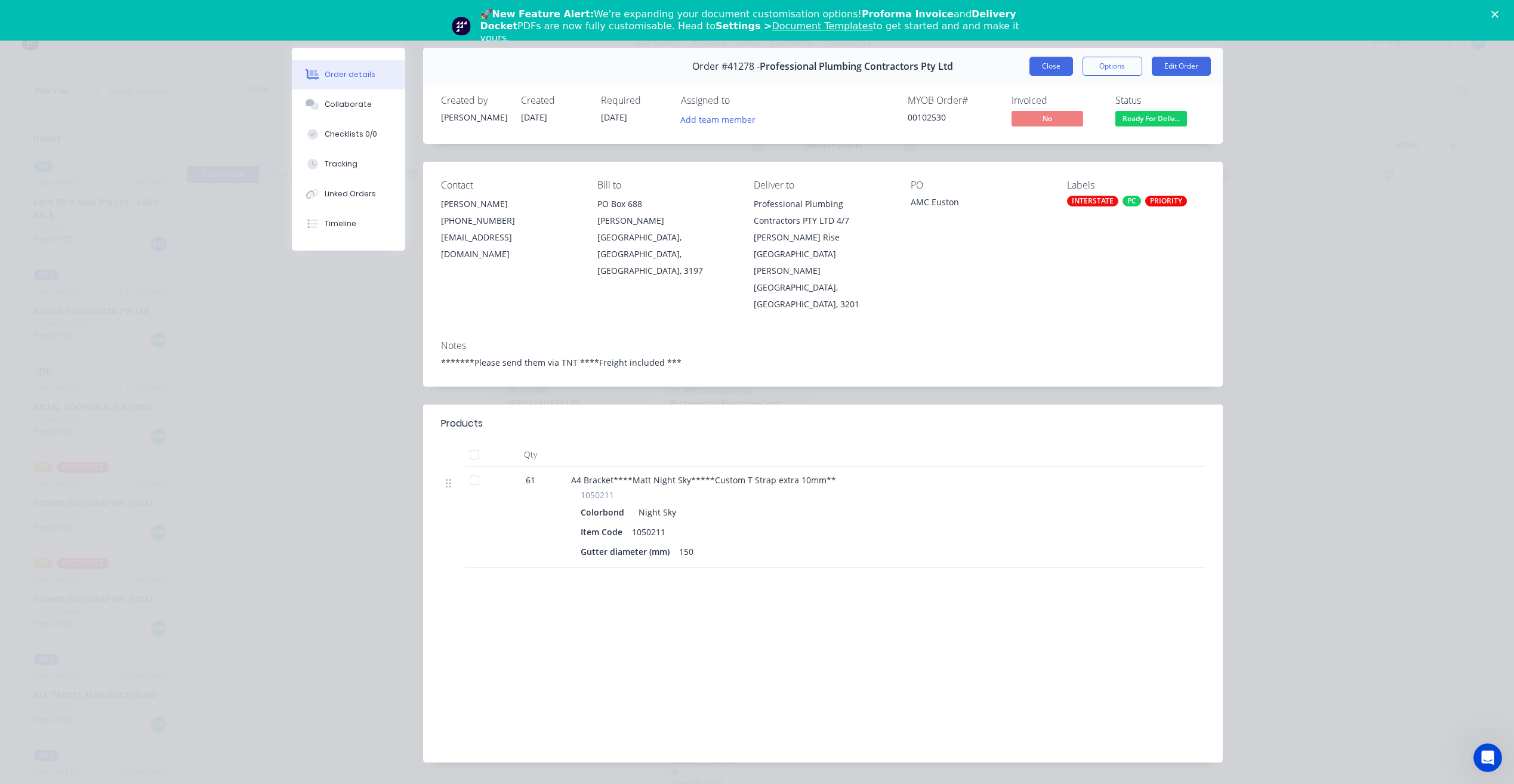
click at [1039, 67] on button "Close" at bounding box center [1051, 66] width 44 height 19
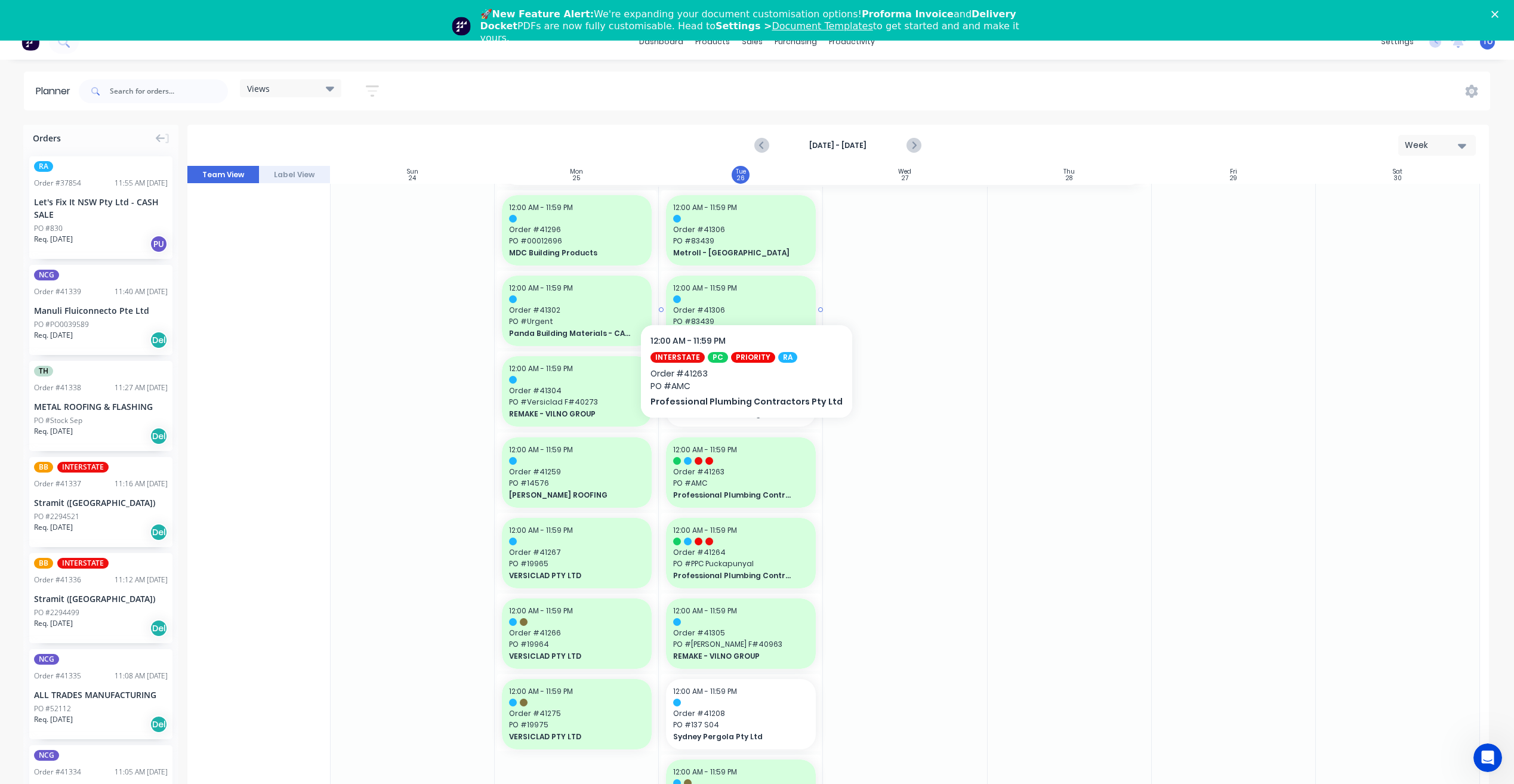
scroll to position [877, 0]
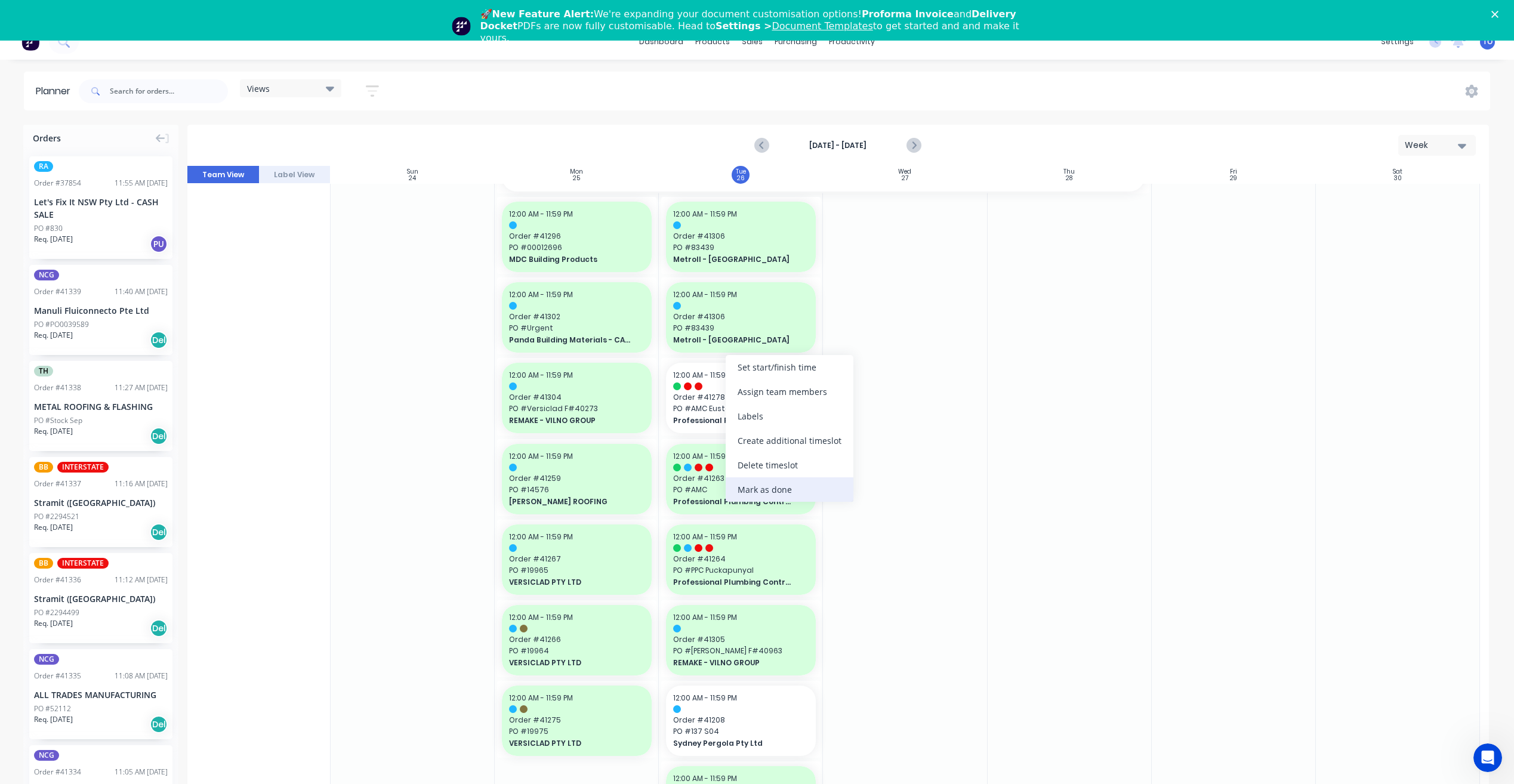
click at [773, 486] on div "Mark as done" at bounding box center [789, 489] width 128 height 25
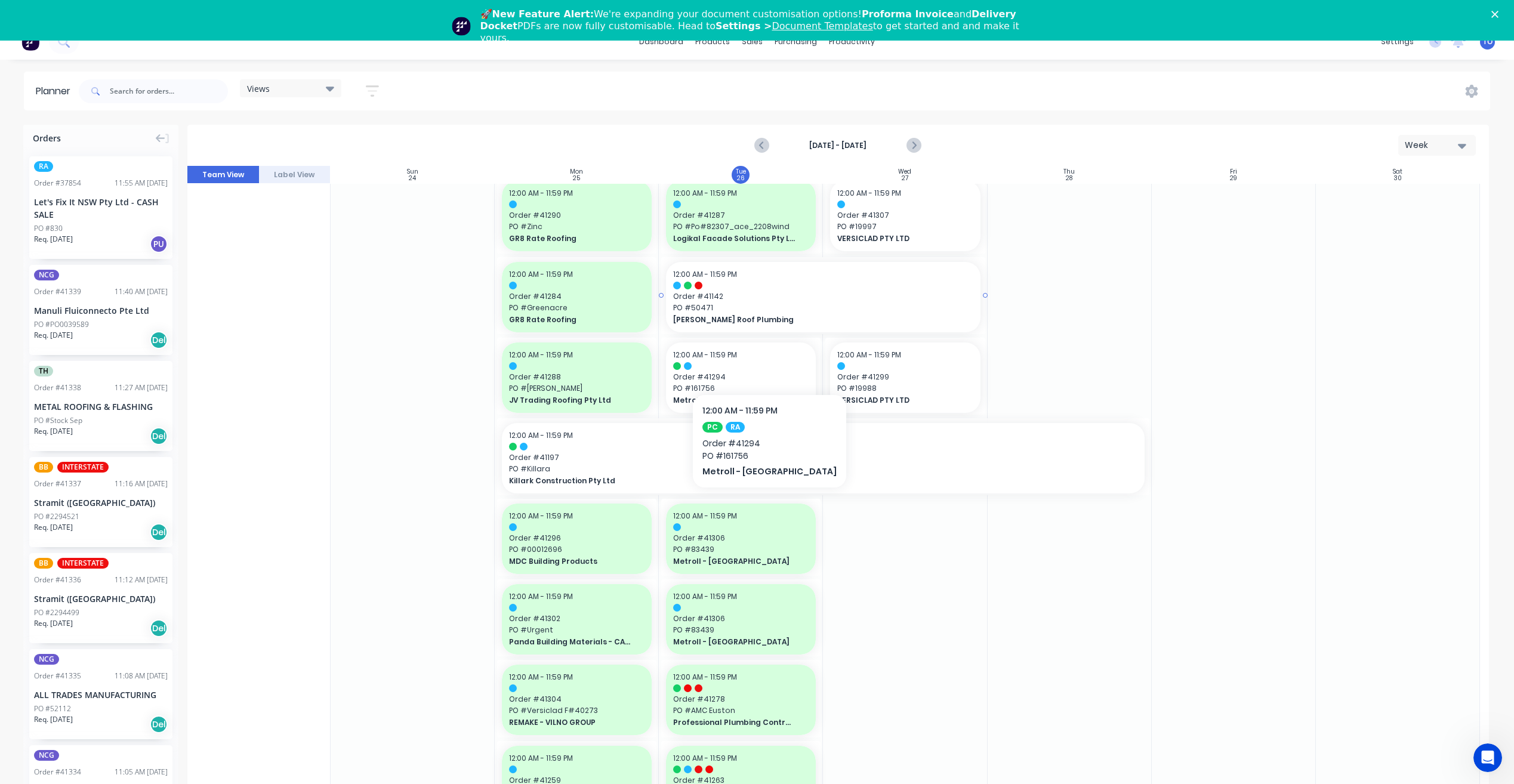
scroll to position [519, 0]
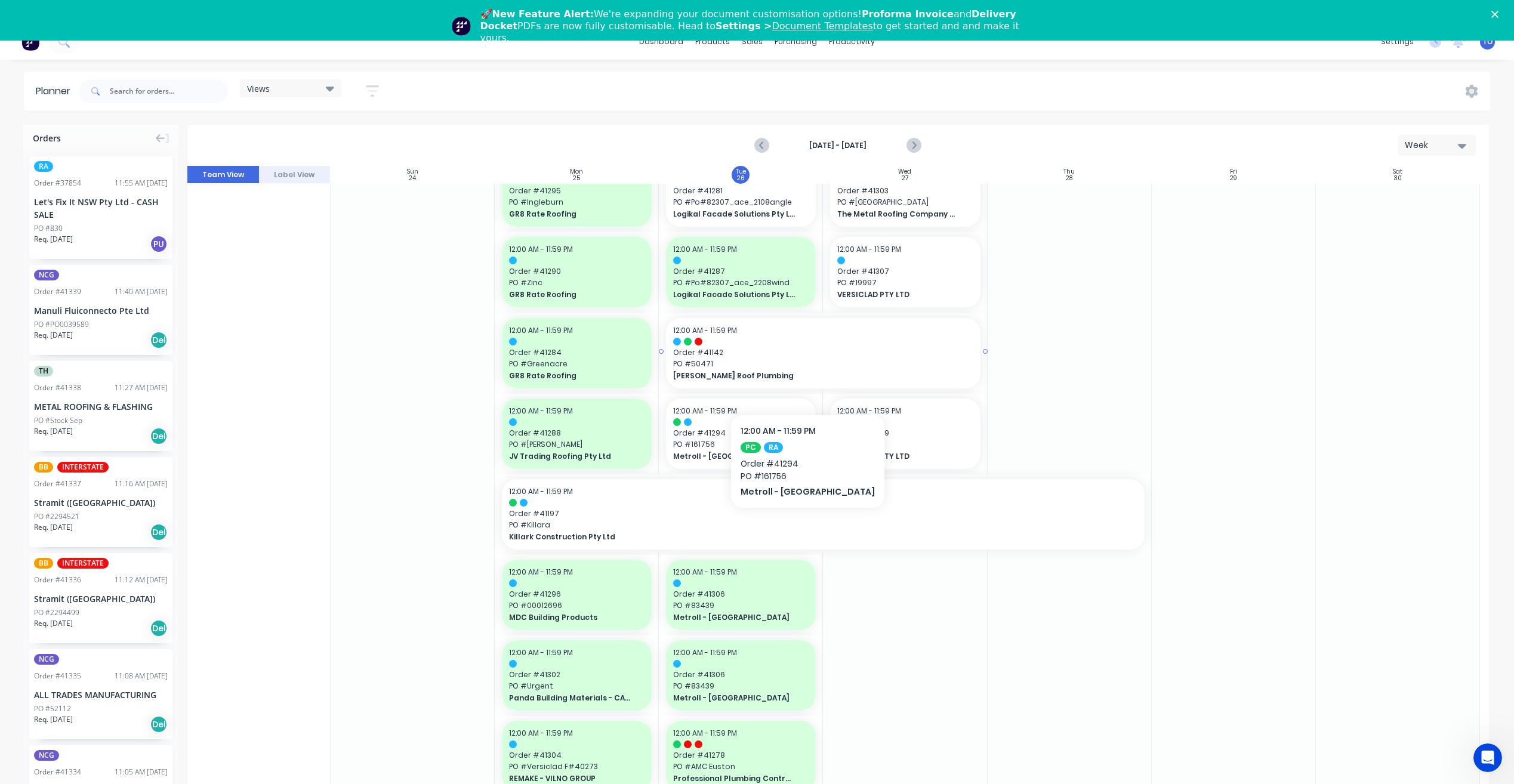
click at [785, 359] on span "PO # 50471" at bounding box center [823, 364] width 300 height 11
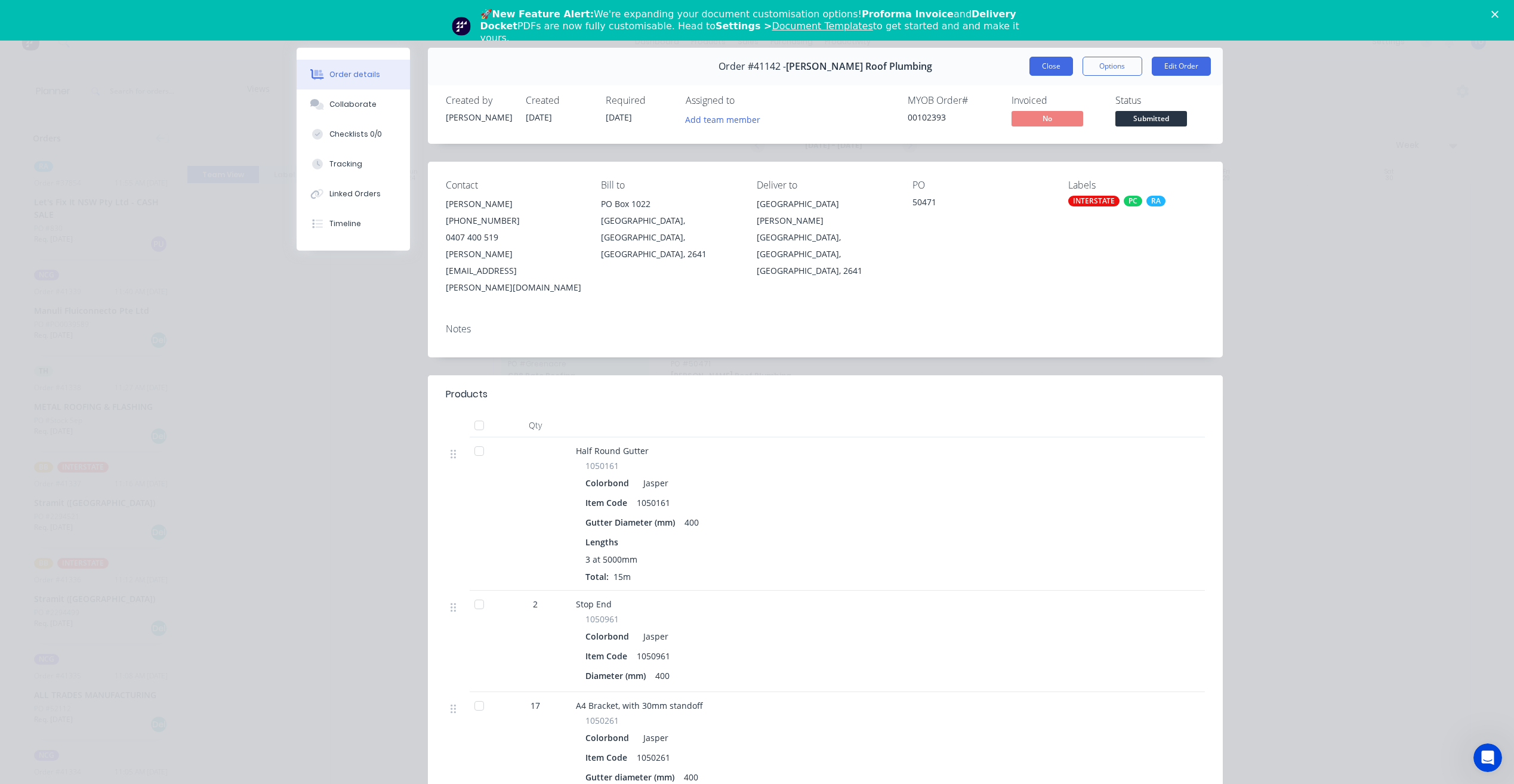
click at [1044, 70] on button "Close" at bounding box center [1051, 66] width 44 height 19
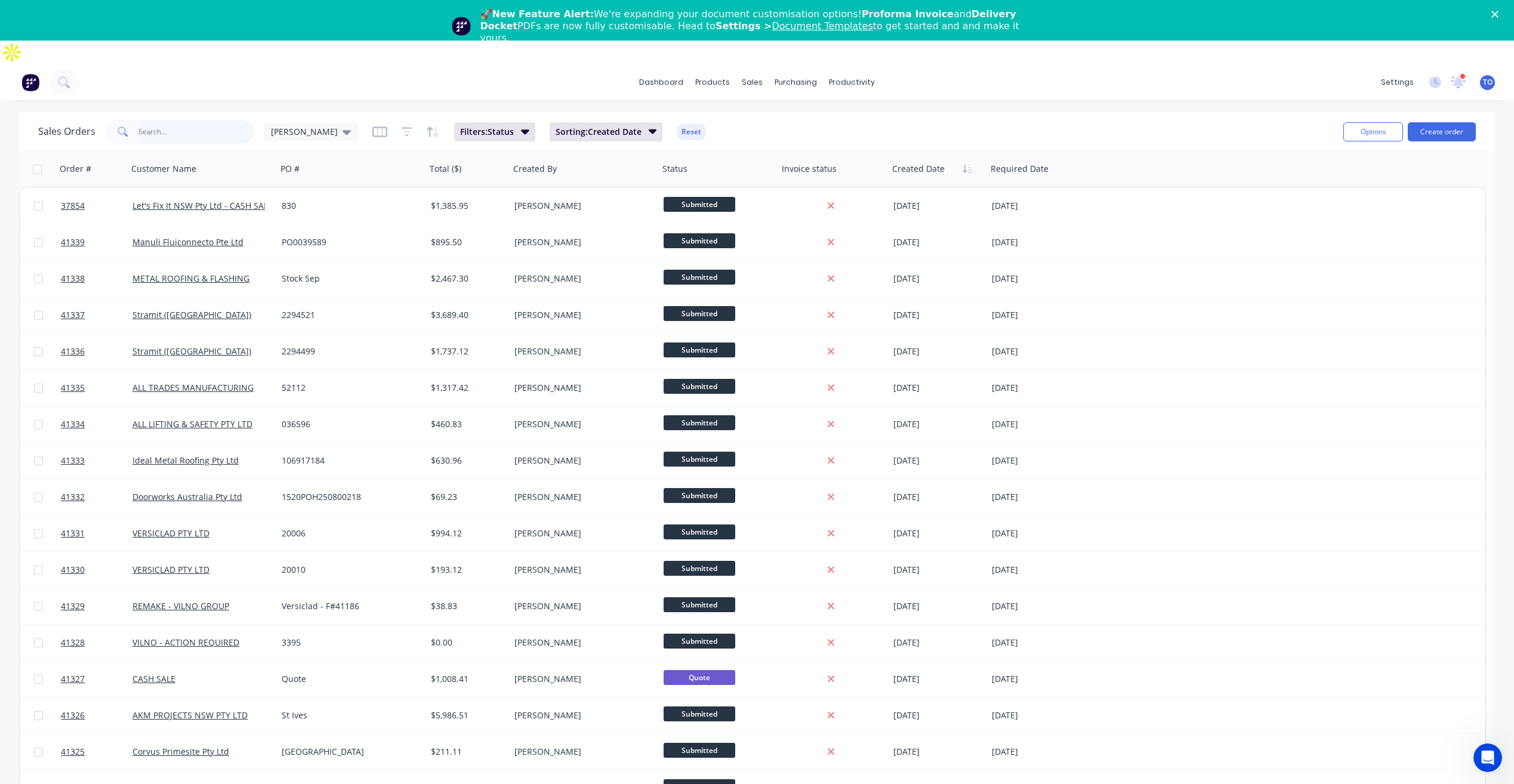
click at [215, 120] on input "text" at bounding box center [197, 131] width 117 height 24
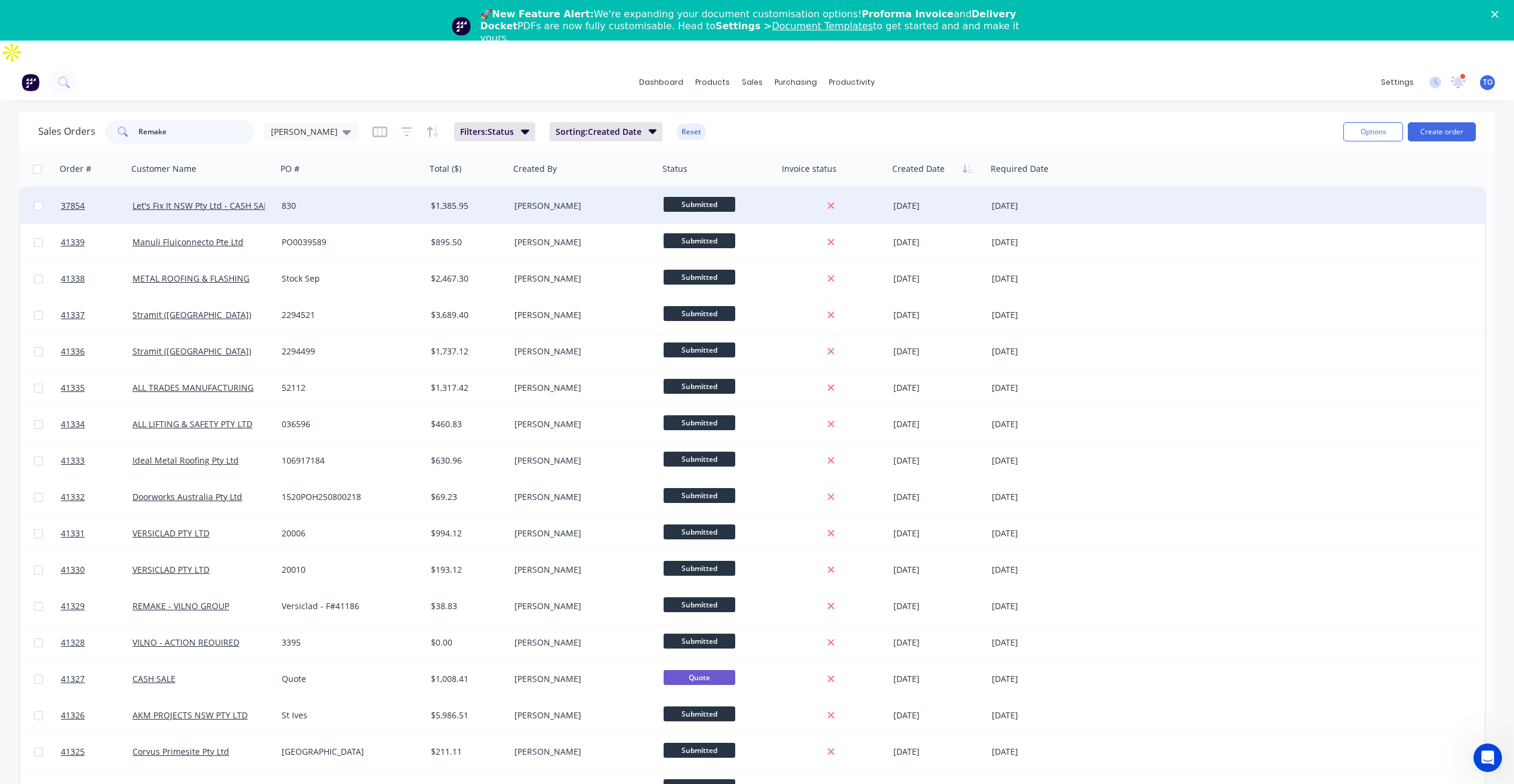
type input "Remake"
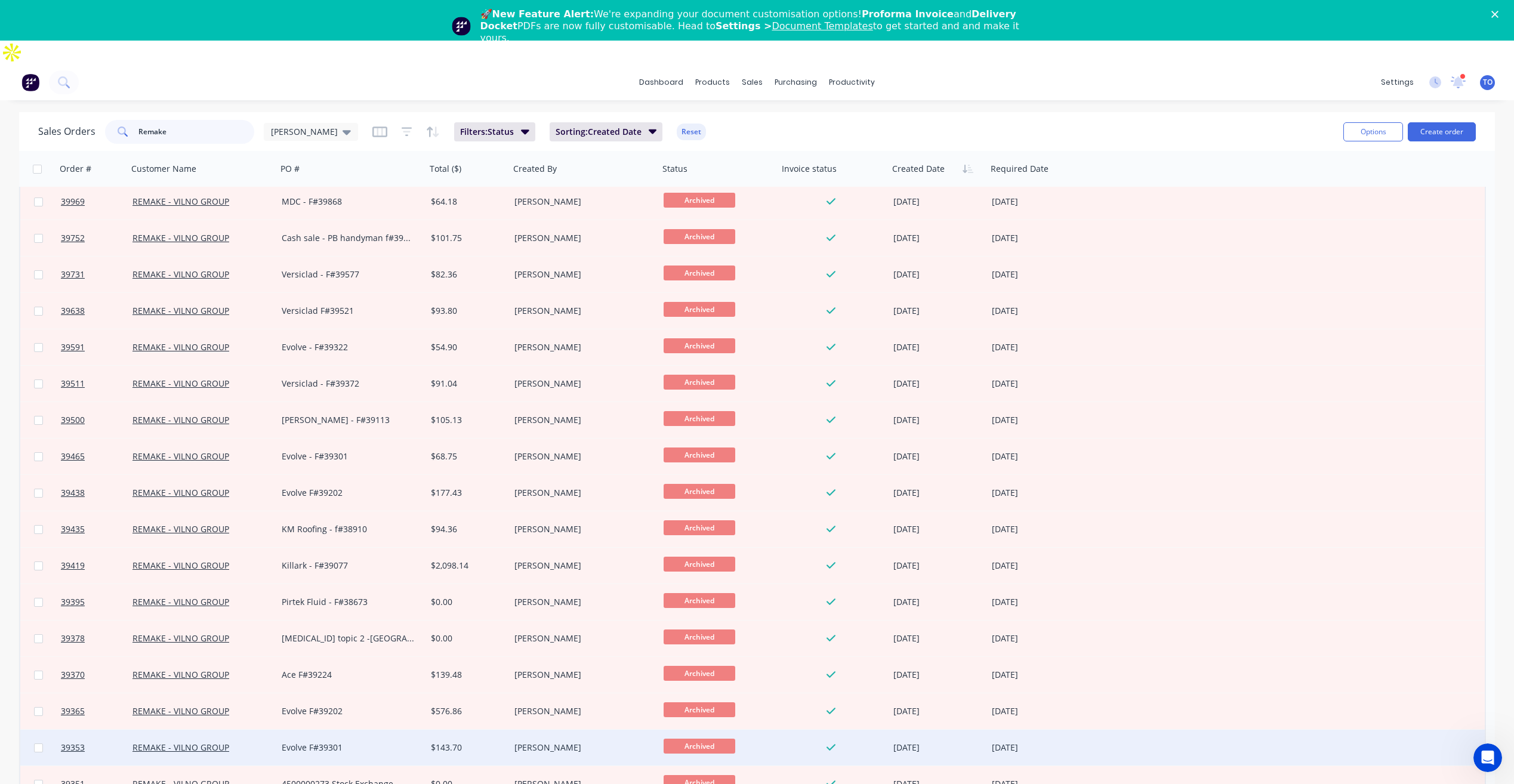
scroll to position [597, 0]
